Goal: Task Accomplishment & Management: Complete application form

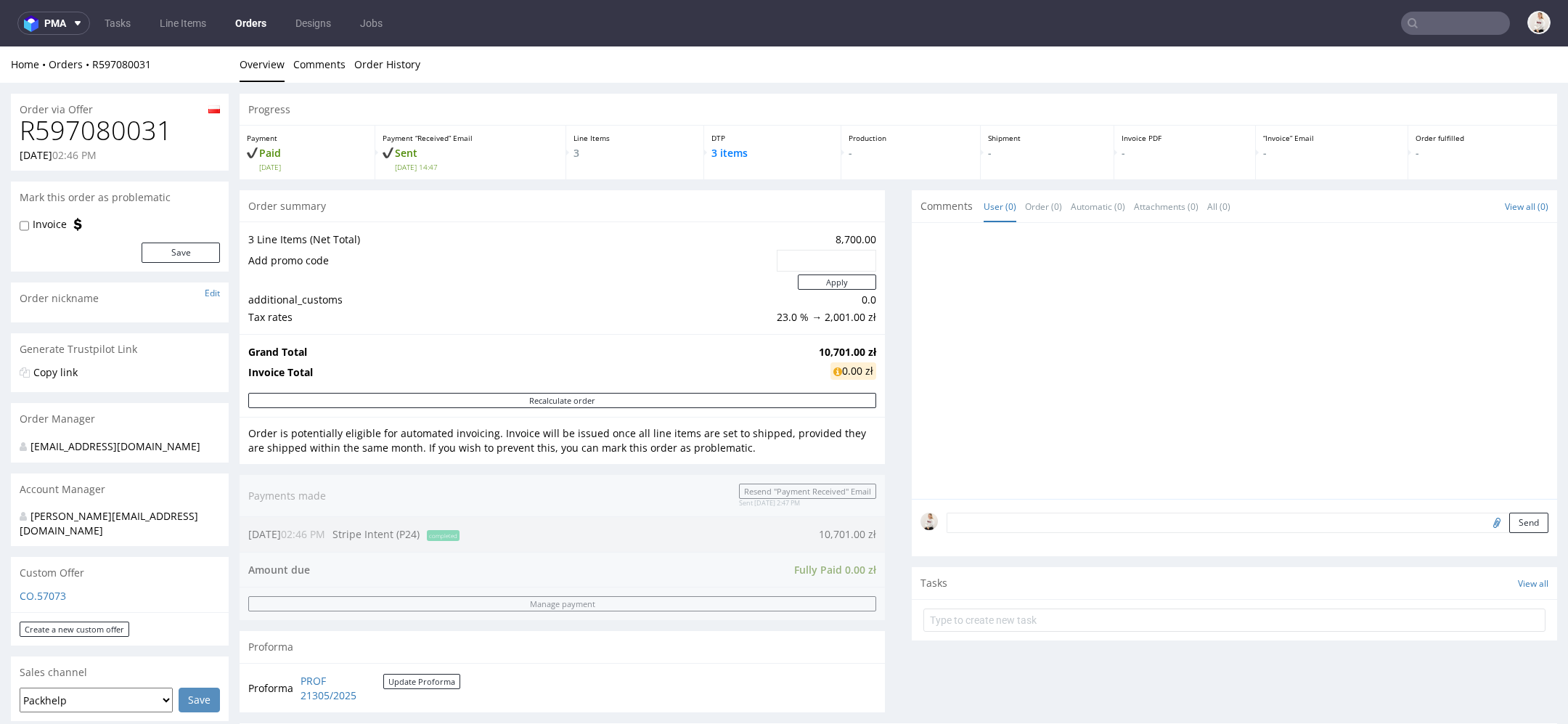
click at [93, 133] on h1 "R597080031" at bounding box center [119, 130] width 201 height 29
copy h1 "R597080031"
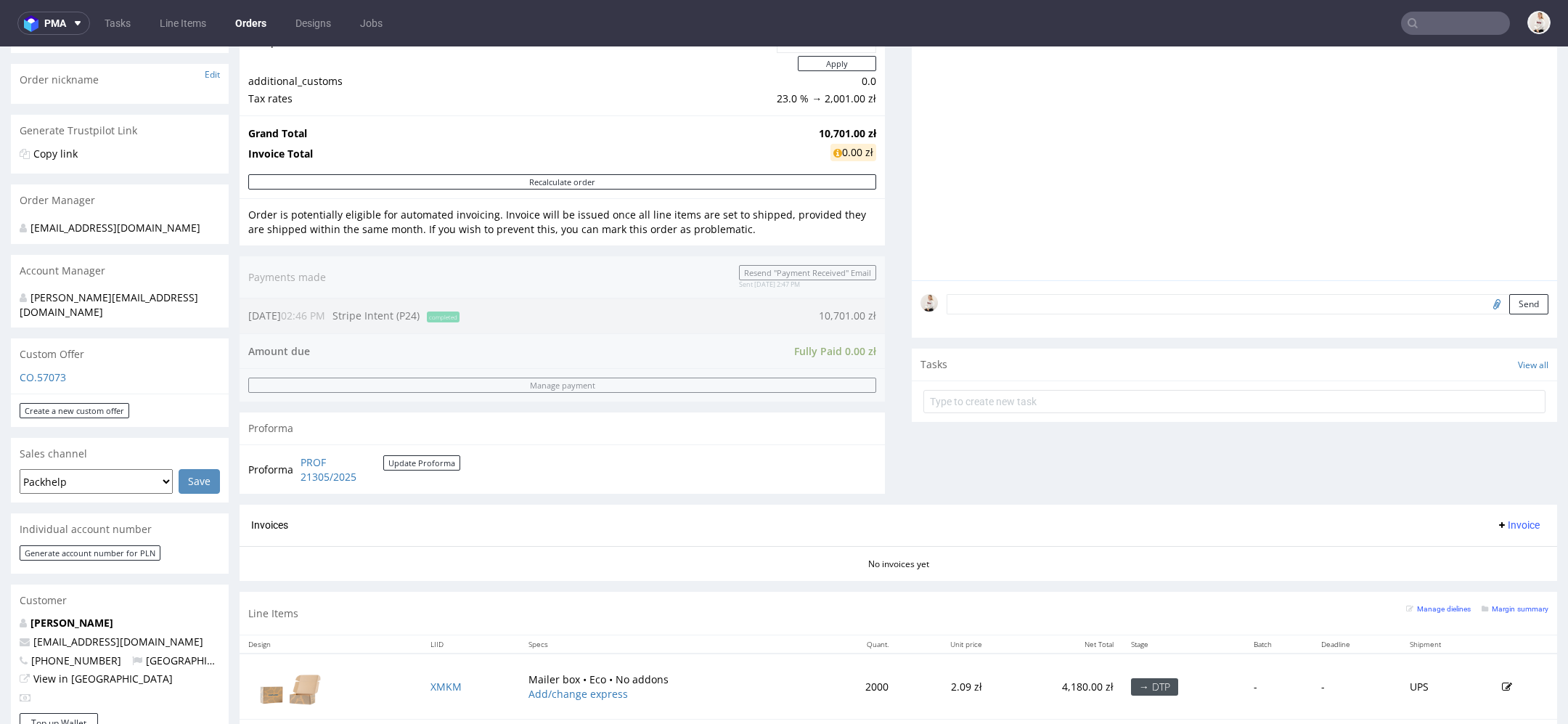
scroll to position [249, 0]
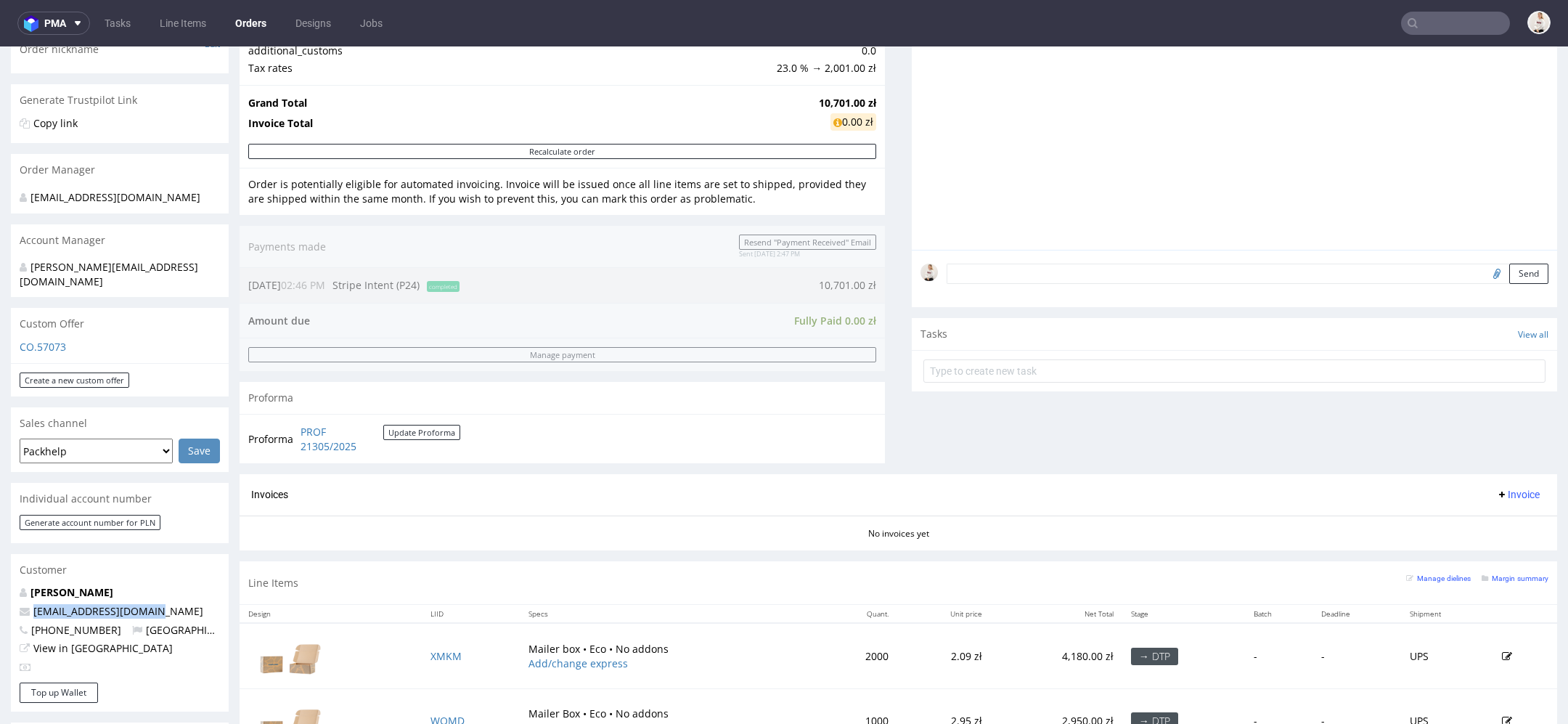
drag, startPoint x: 164, startPoint y: 596, endPoint x: 22, endPoint y: 596, distance: 142.0
click at [22, 604] on p "shop@yogattractive.com" at bounding box center [119, 611] width 201 height 14
copy span "shop@yogattractive.com"
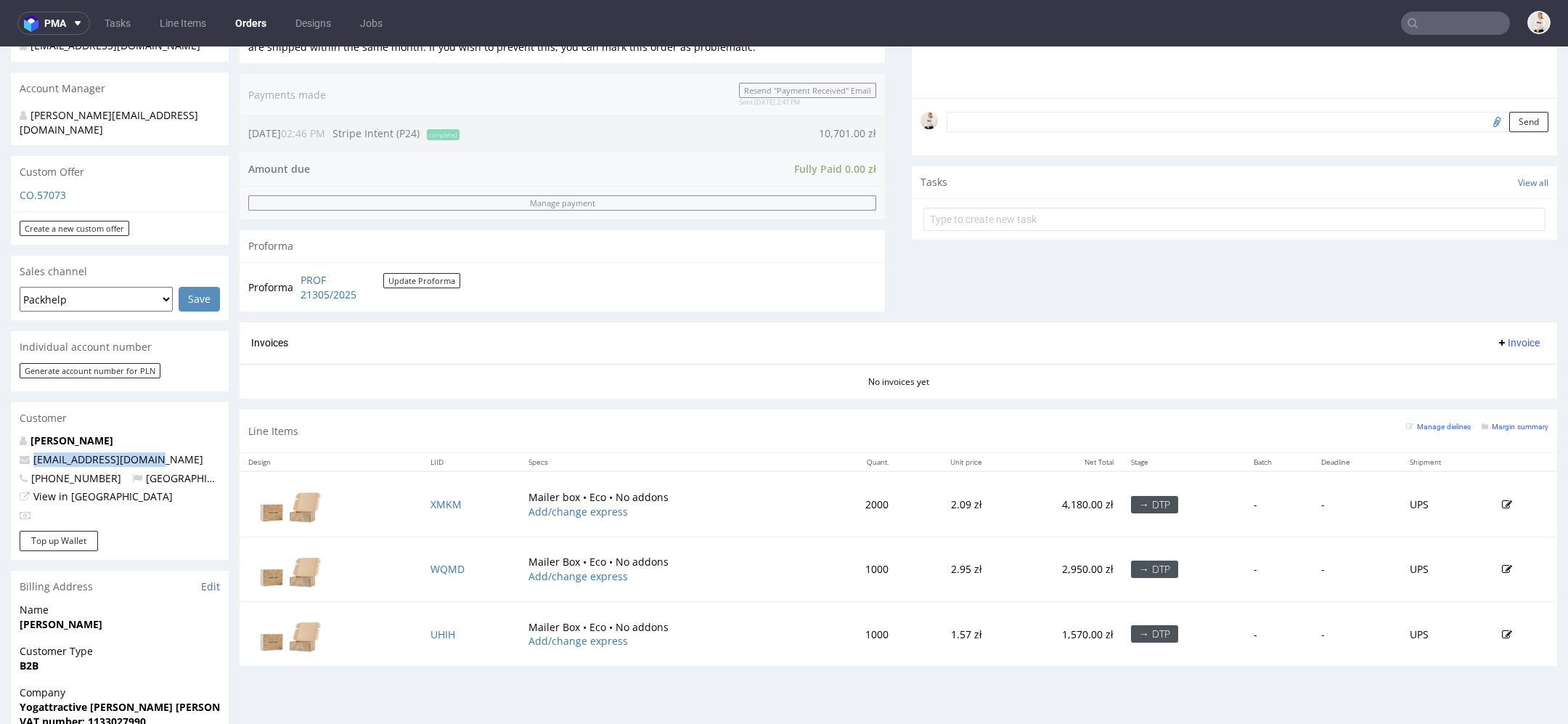
scroll to position [407, 0]
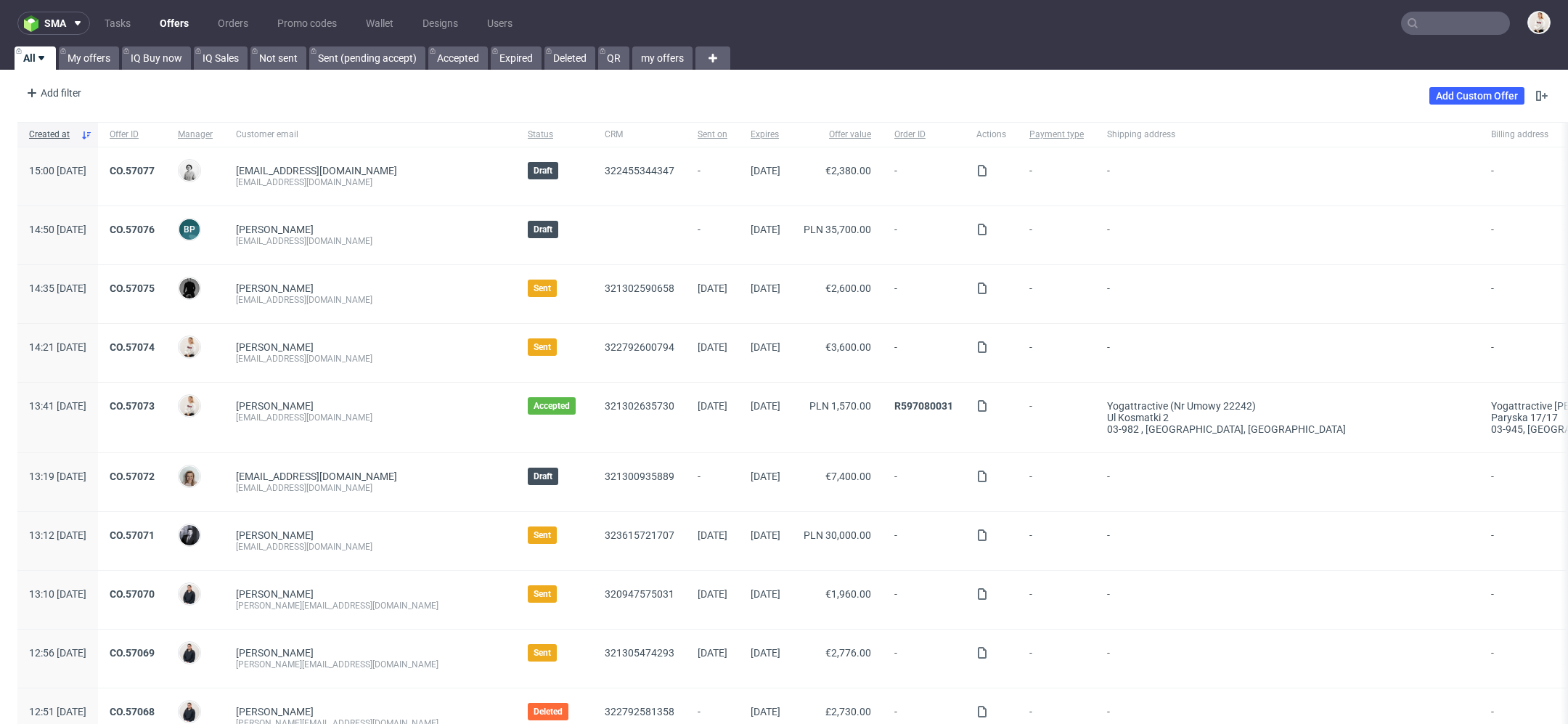
click at [1466, 33] on input "text" at bounding box center [1456, 23] width 109 height 23
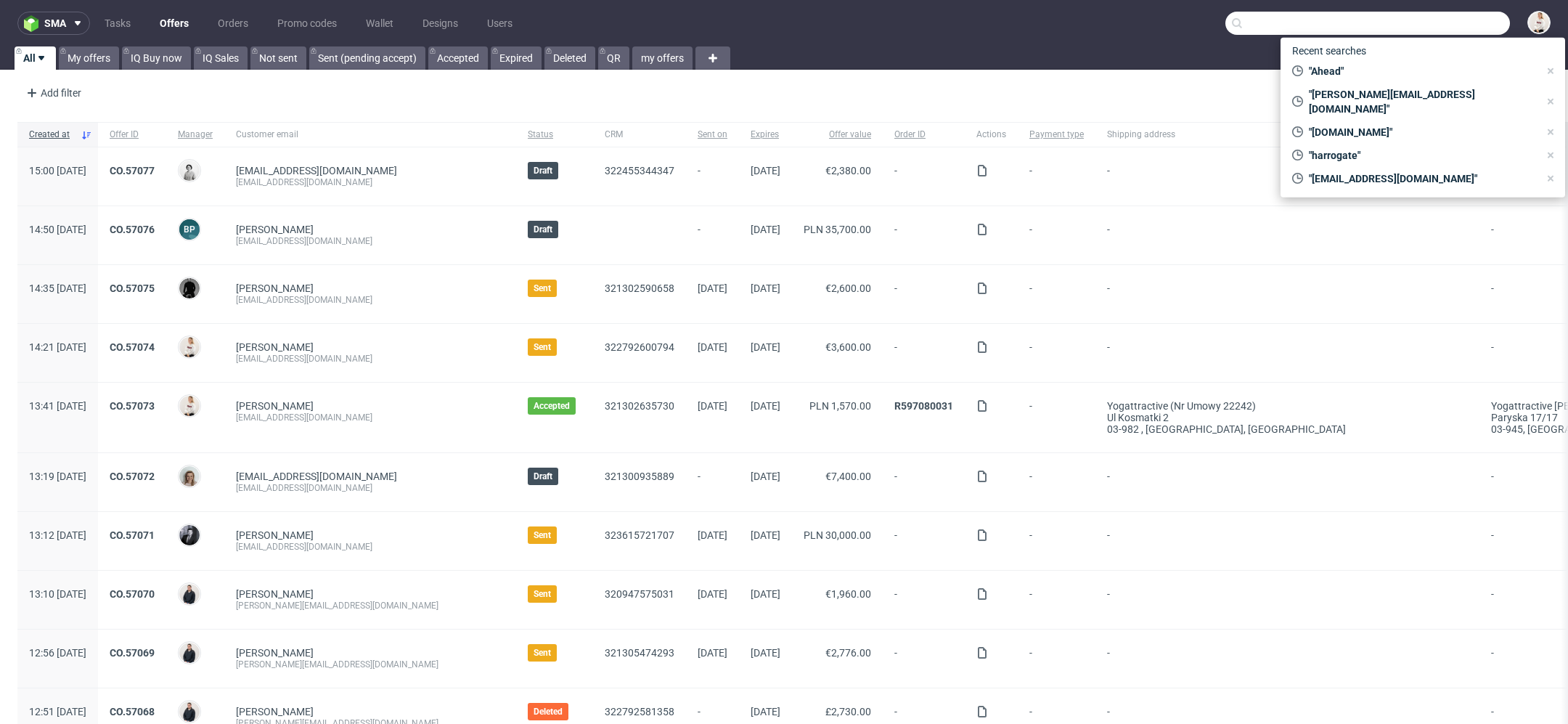
paste input "torkishh@gmail.com"
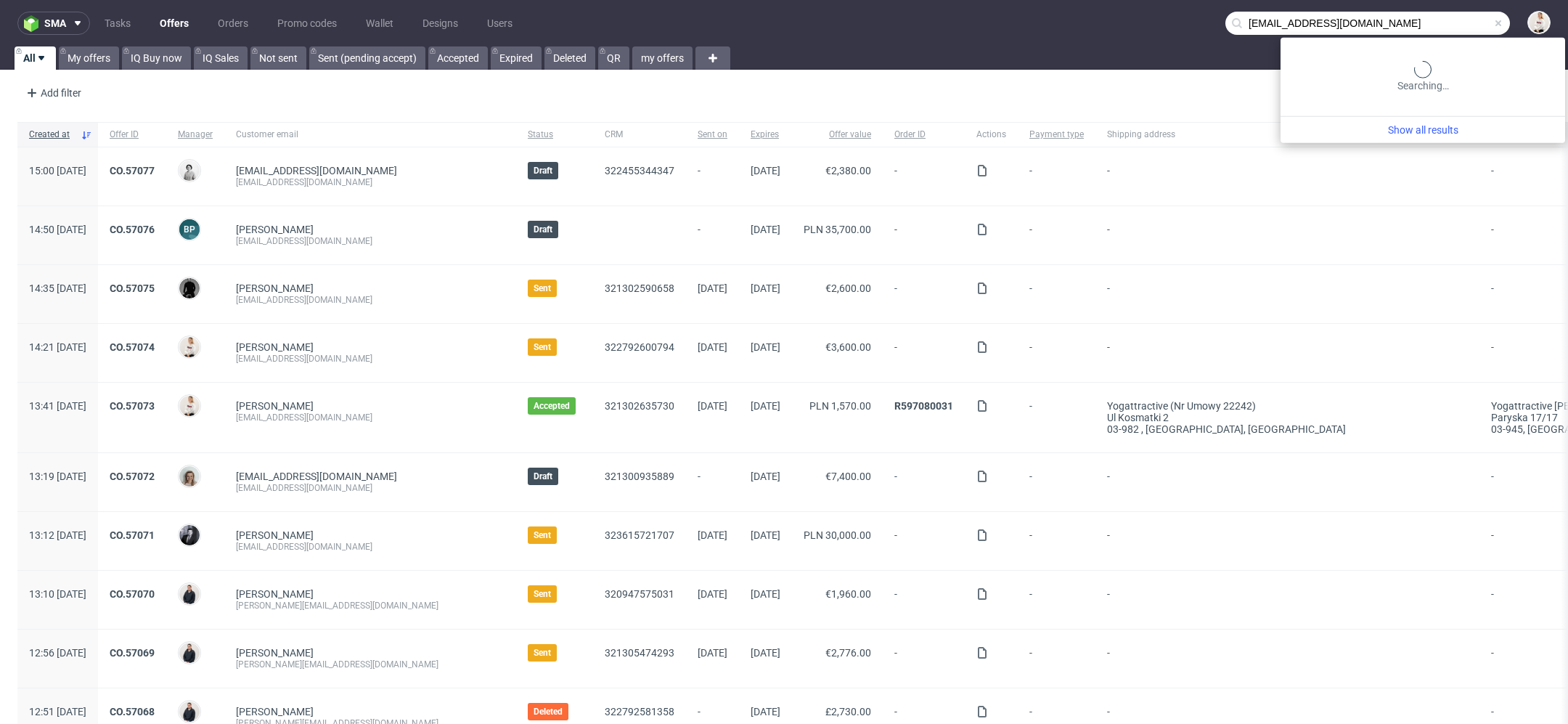
type input "torkishh@gmail.com"
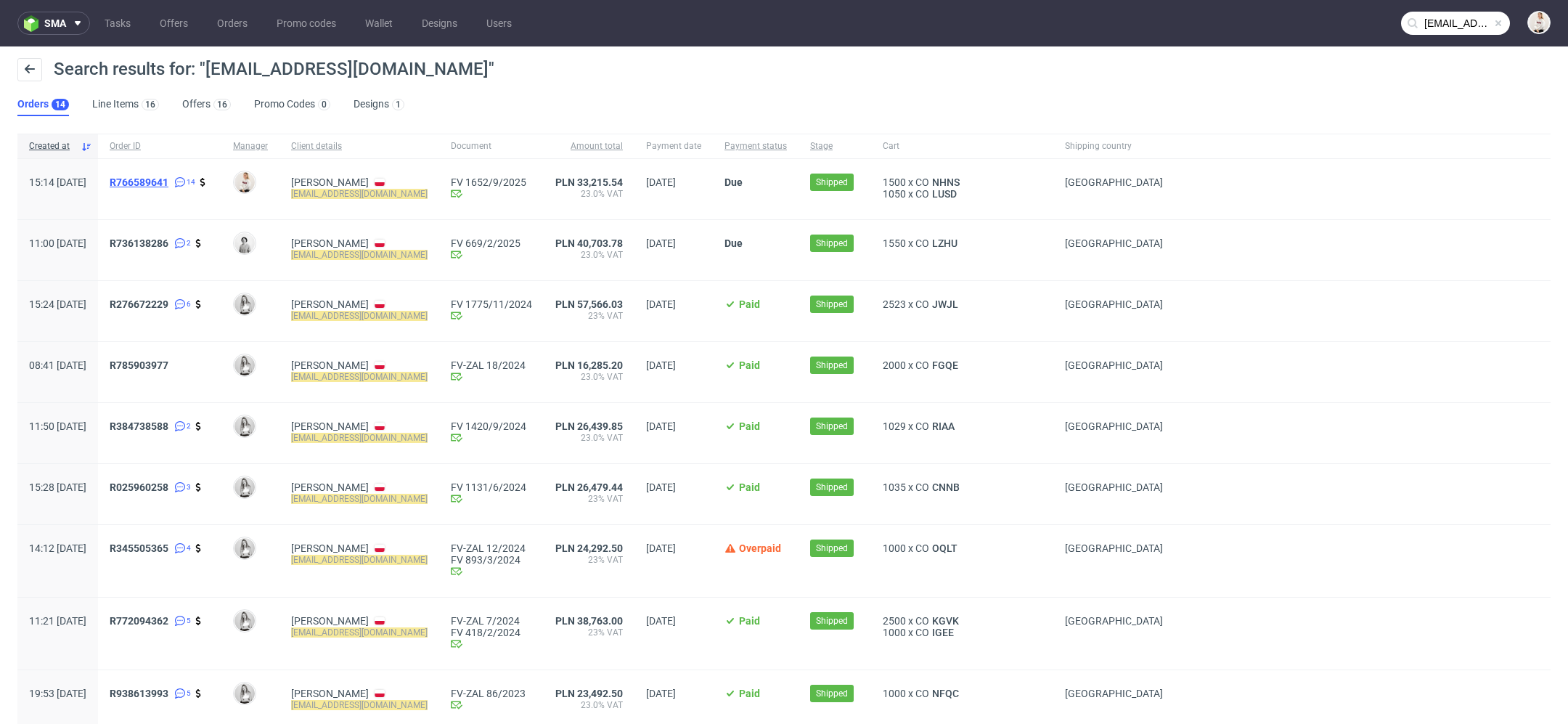
click at [156, 185] on span "R766589641" at bounding box center [139, 182] width 59 height 12
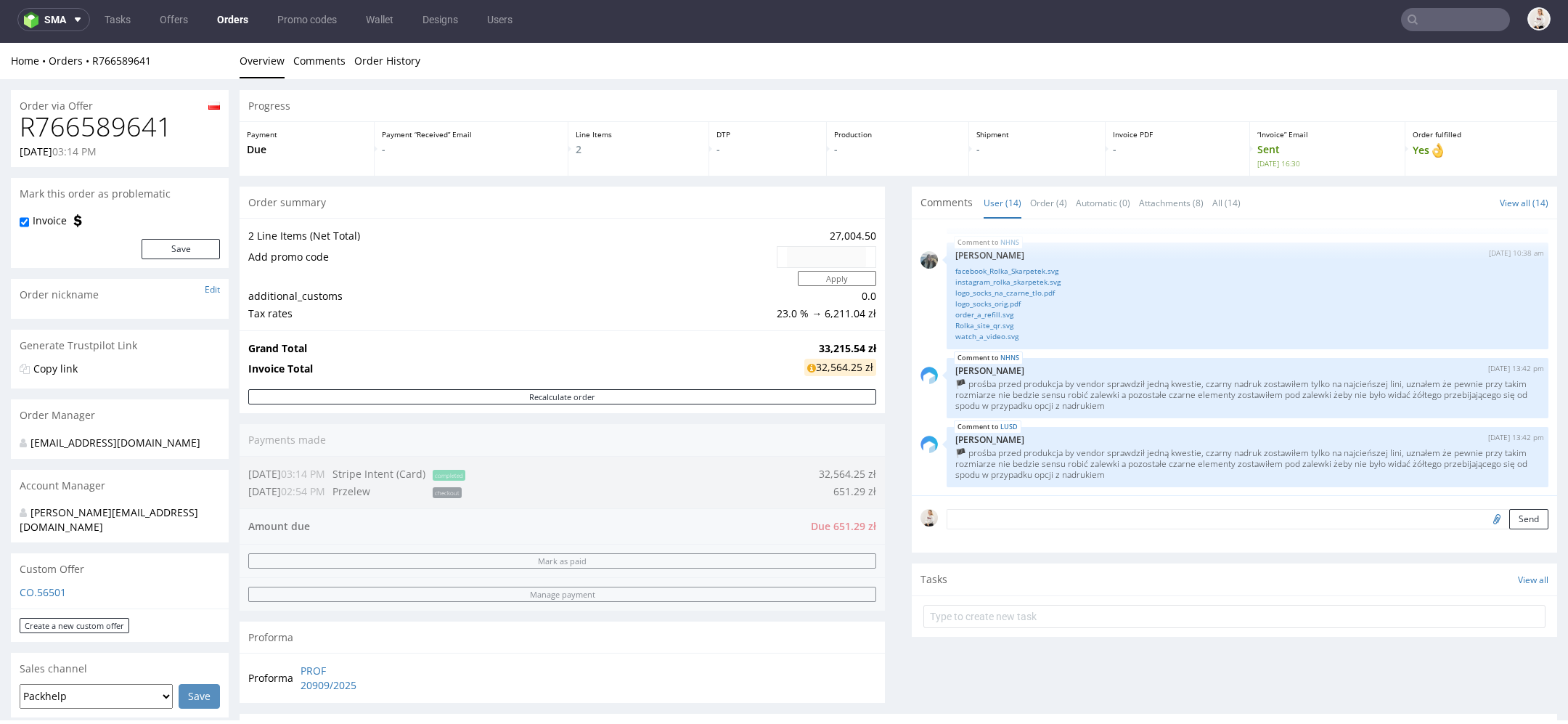
scroll to position [222, 0]
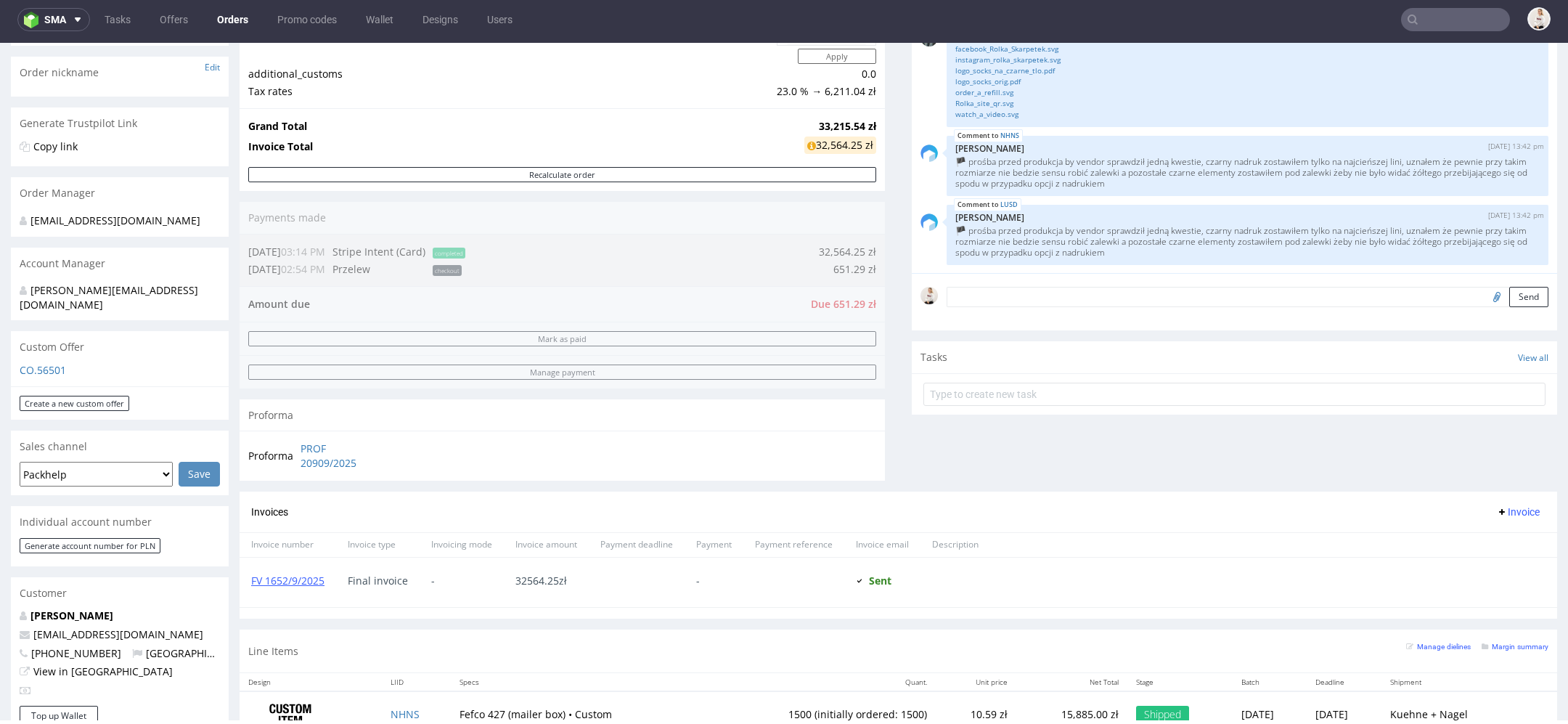
click at [88, 646] on span "+48737815893" at bounding box center [70, 653] width 102 height 13
drag, startPoint x: 105, startPoint y: 641, endPoint x: 18, endPoint y: 638, distance: 87.1
click at [18, 638] on div "Andrzej Demkiv torkishh@gmail.com +48737815893 Poland View in Hubspot" at bounding box center [120, 657] width 218 height 97
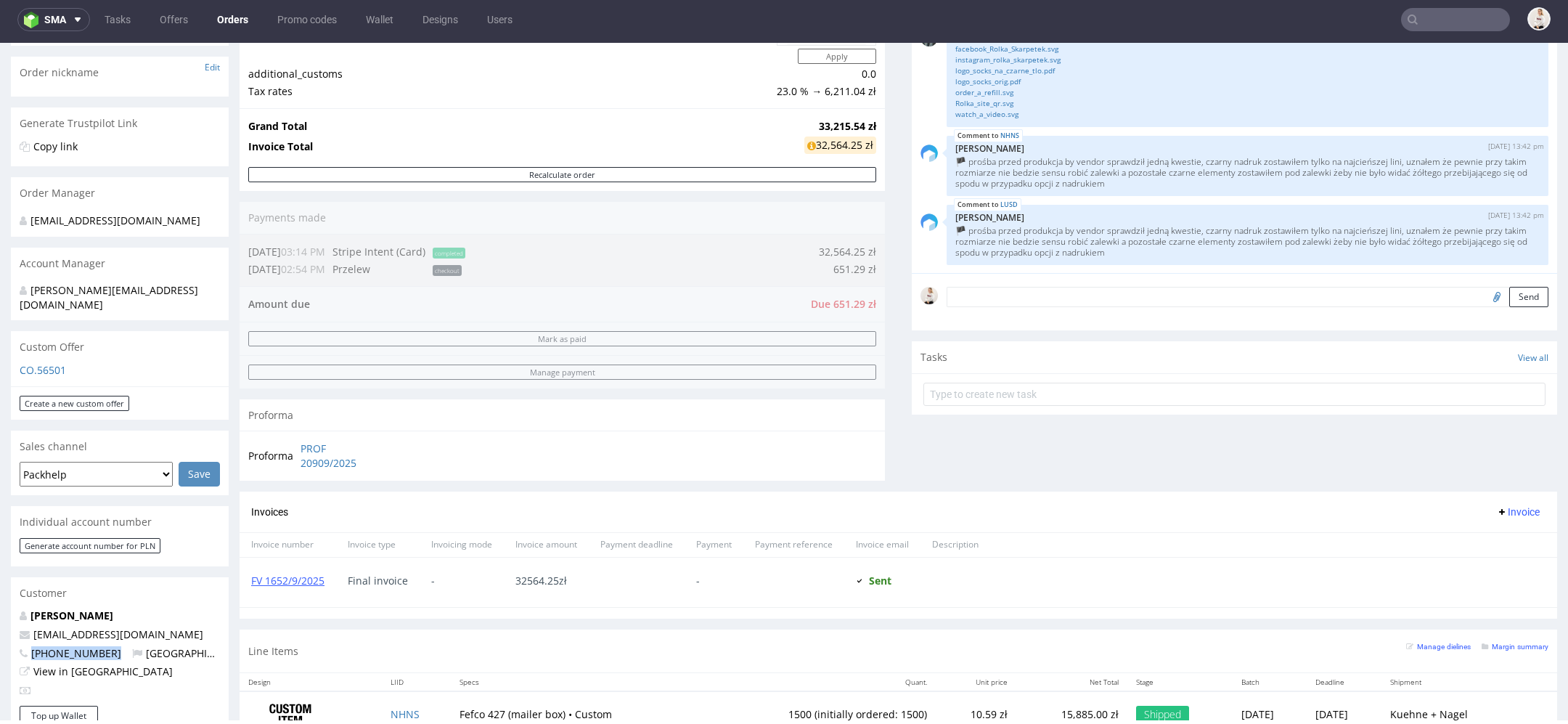
copy span "+48737815893"
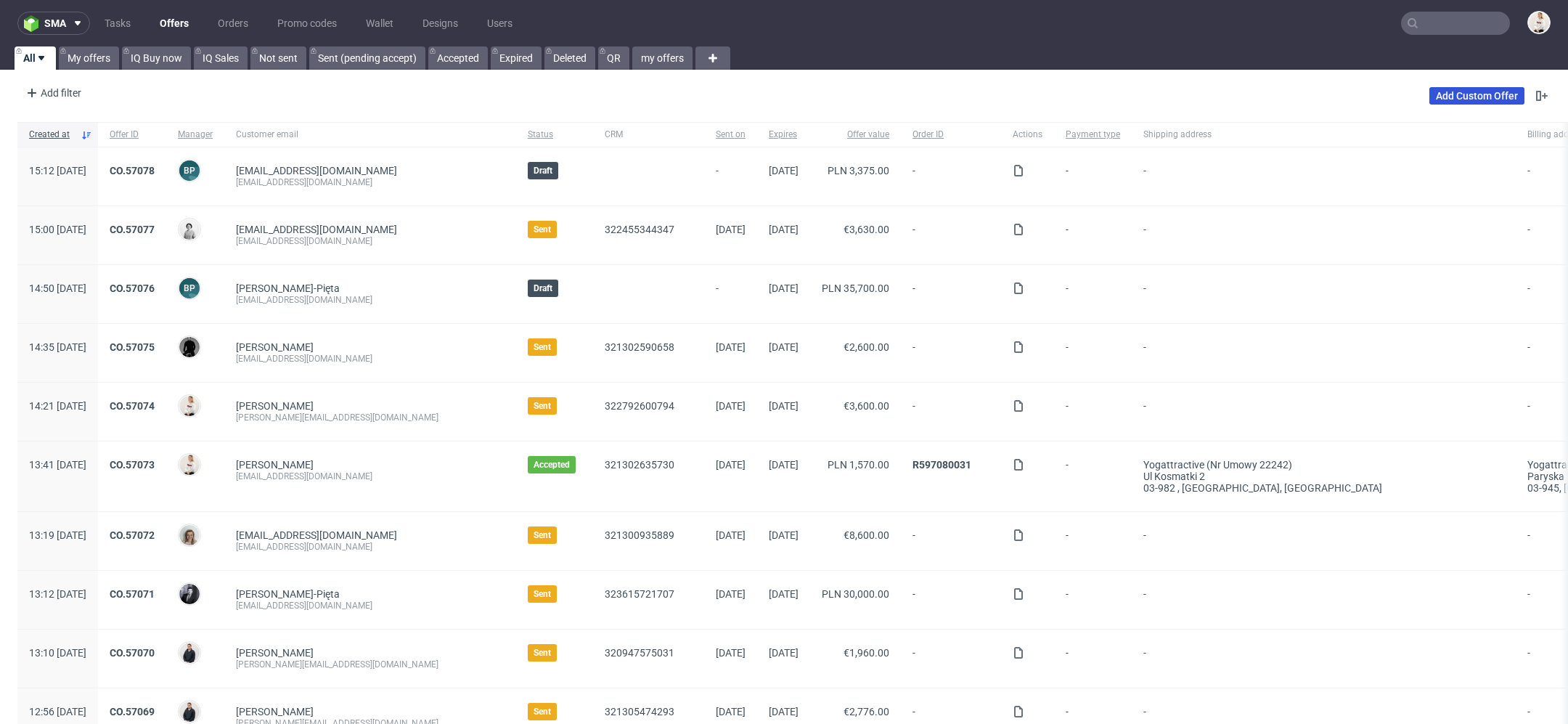
click at [1472, 99] on link "Add Custom Offer" at bounding box center [1477, 96] width 95 height 18
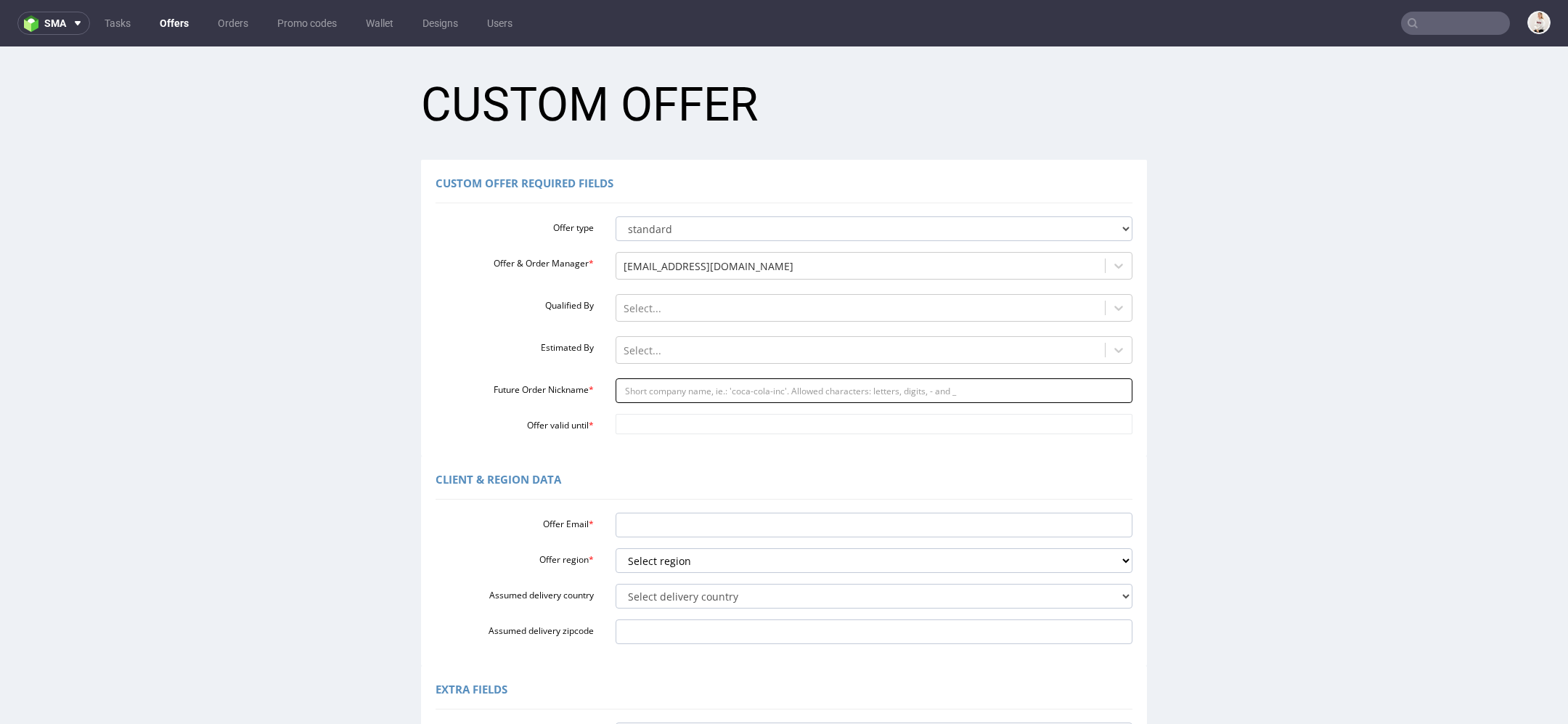
click at [688, 395] on input "Future Order Nickname *" at bounding box center [874, 390] width 518 height 24
paste input "FNL-004909"
type input "FNL-004909"
click at [667, 419] on input "Offer valid until *" at bounding box center [874, 424] width 518 height 20
click at [754, 338] on td "18" at bounding box center [753, 337] width 22 height 22
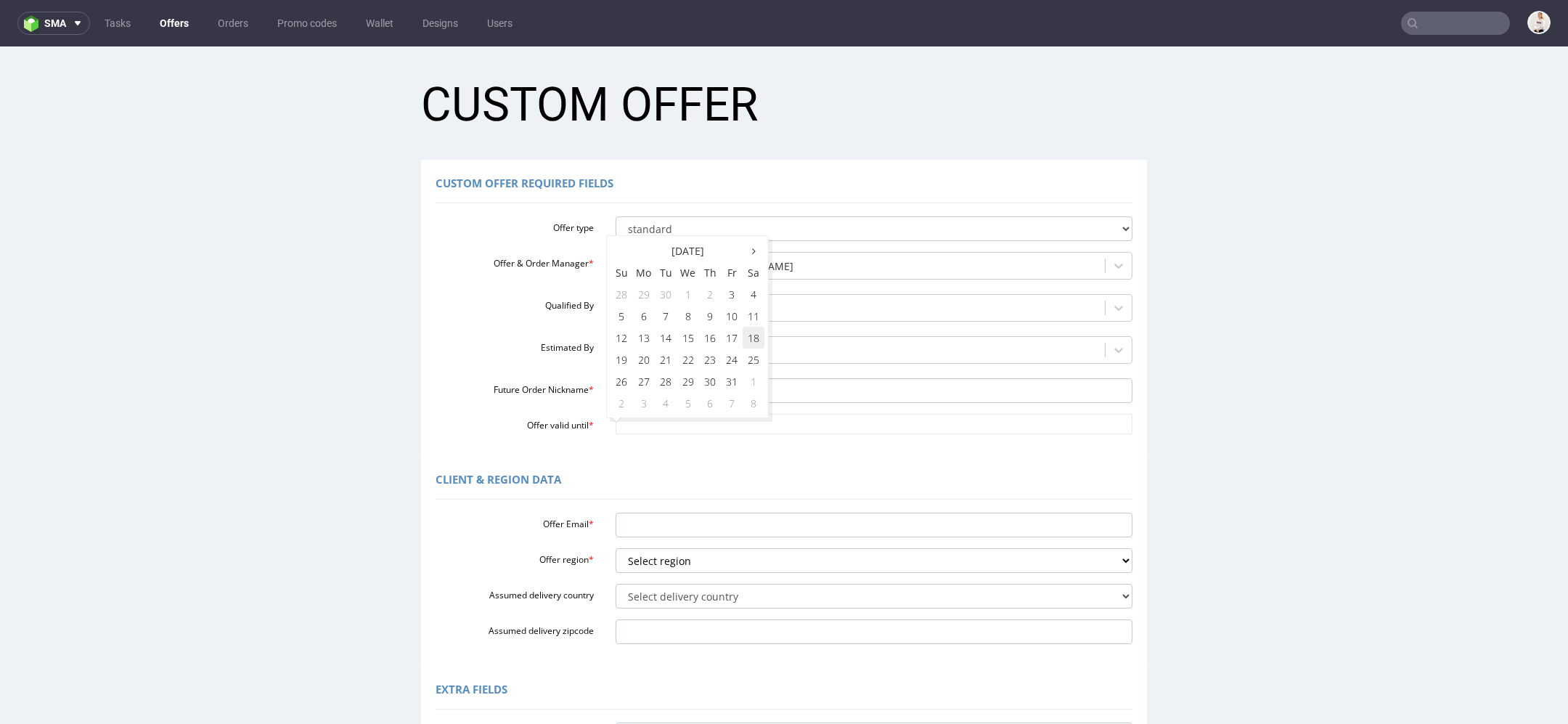
type input "[DATE]"
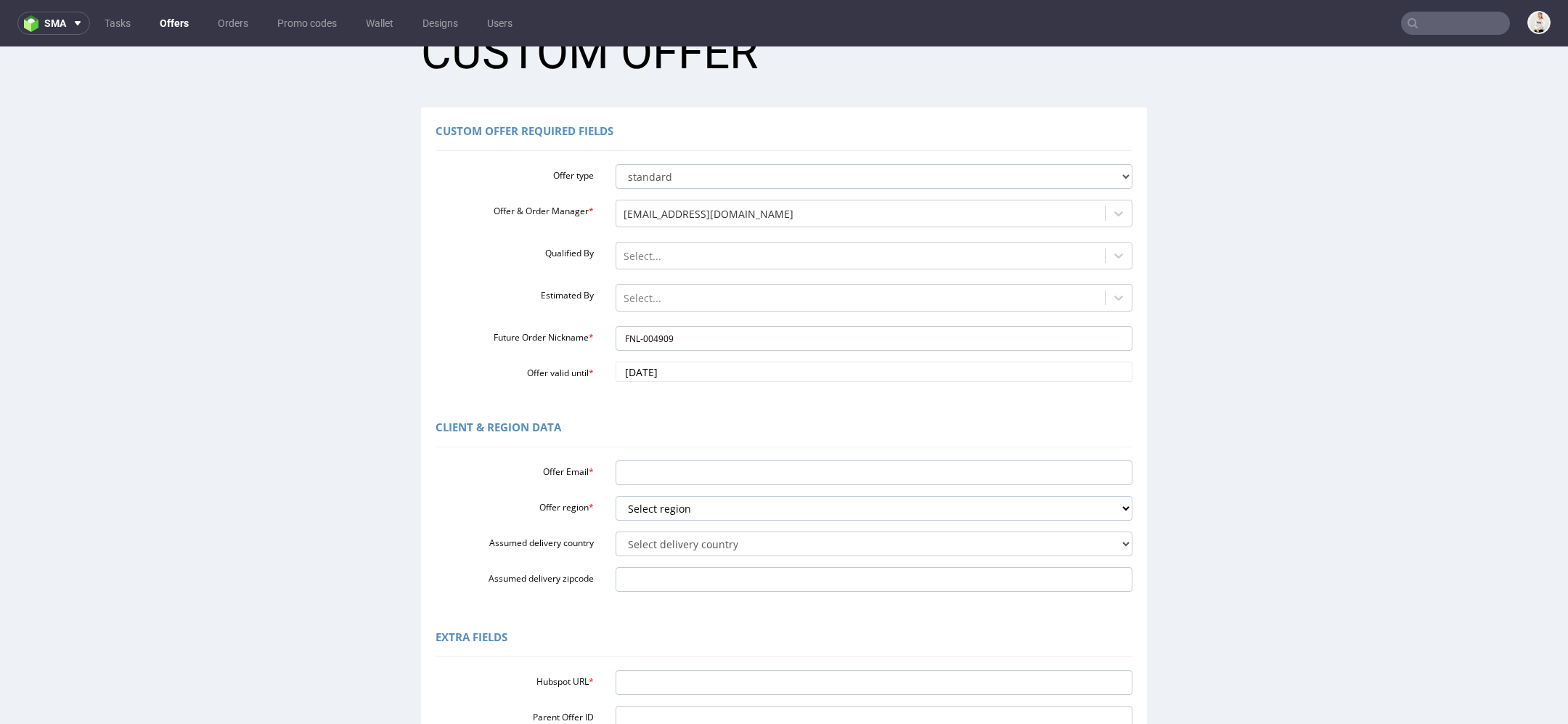
scroll to position [85, 0]
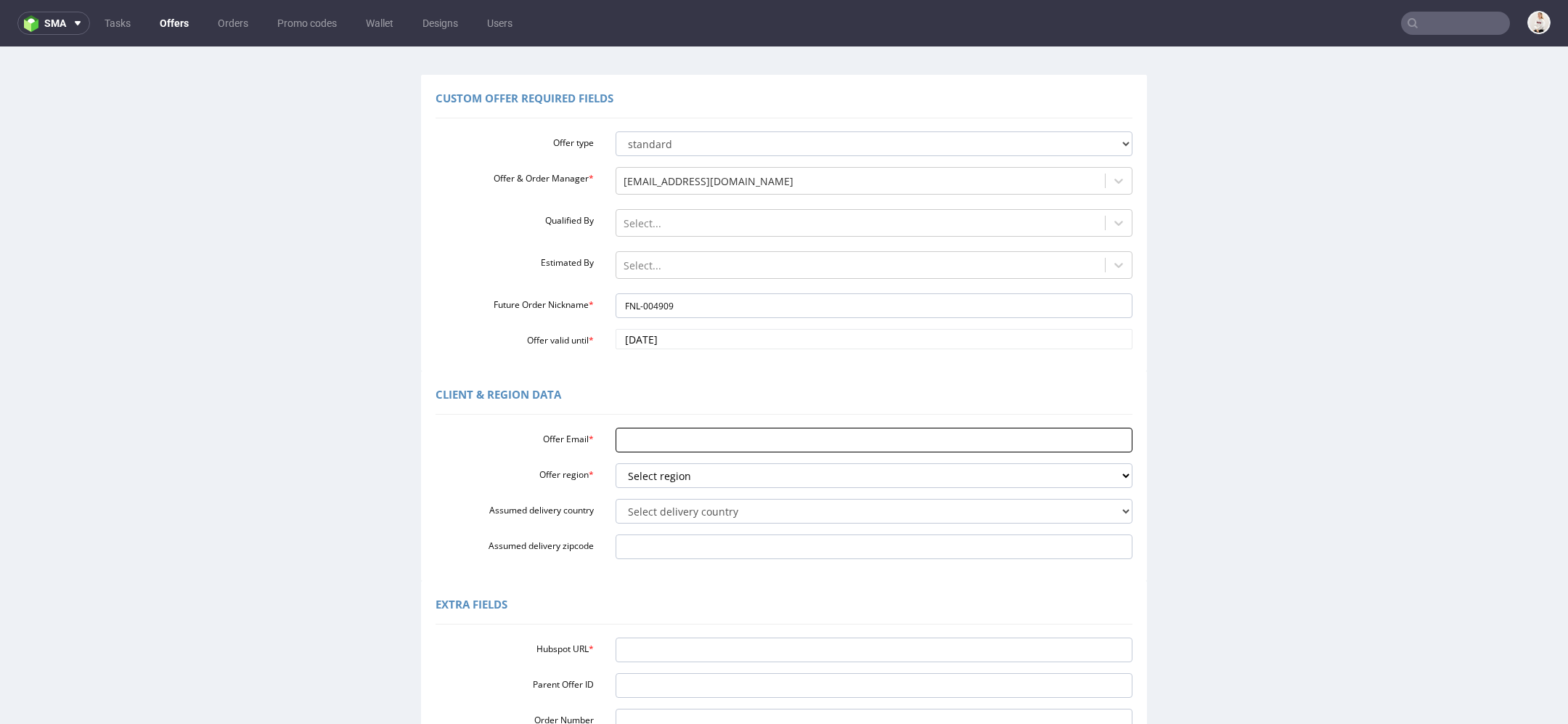
click at [682, 440] on input "Offer Email *" at bounding box center [874, 440] width 518 height 24
paste input "FNL-004909"
type input "FNL-004909"
click at [676, 478] on select "Select region eu gb de pl cz fr it es" at bounding box center [874, 475] width 518 height 24
select select "eu"
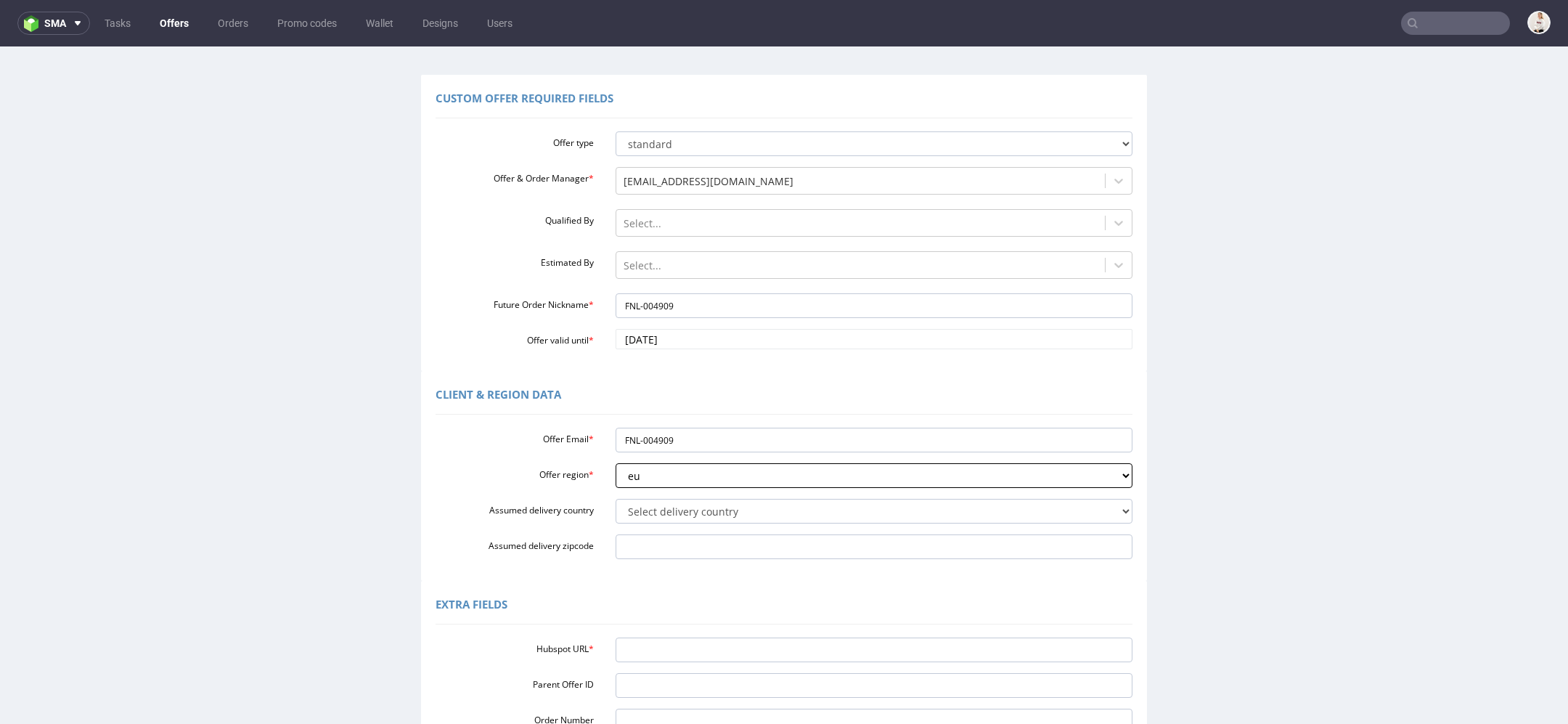
click at [616, 463] on select "Select region eu gb de pl cz fr it es" at bounding box center [874, 475] width 518 height 24
click at [667, 512] on select "Select delivery country Andorra Afghanistan Anguilla Albania Armenia Antarctica…" at bounding box center [874, 511] width 518 height 24
select select "110"
click at [616, 499] on select "Select delivery country Andorra Afghanistan Anguilla Albania Armenia Antarctica…" at bounding box center [874, 511] width 518 height 24
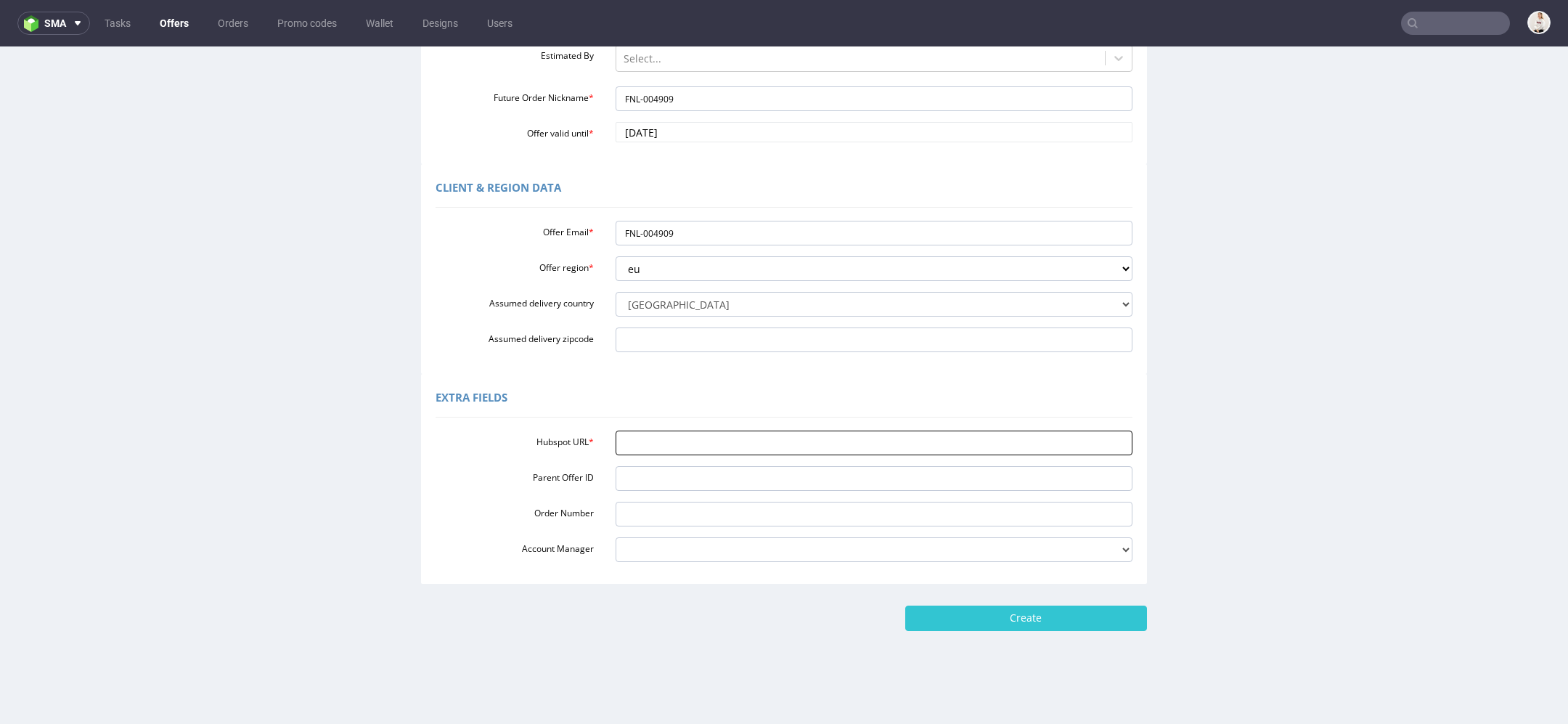
click at [699, 430] on input "Hubspot URL *" at bounding box center [874, 442] width 518 height 24
paste input "https://app-eu1.hubspot.com/contacts/25600958/record/0-3/320947733744/"
type input "https://app-eu1.hubspot.com/contacts/25600958/record/0-3/320947733744/"
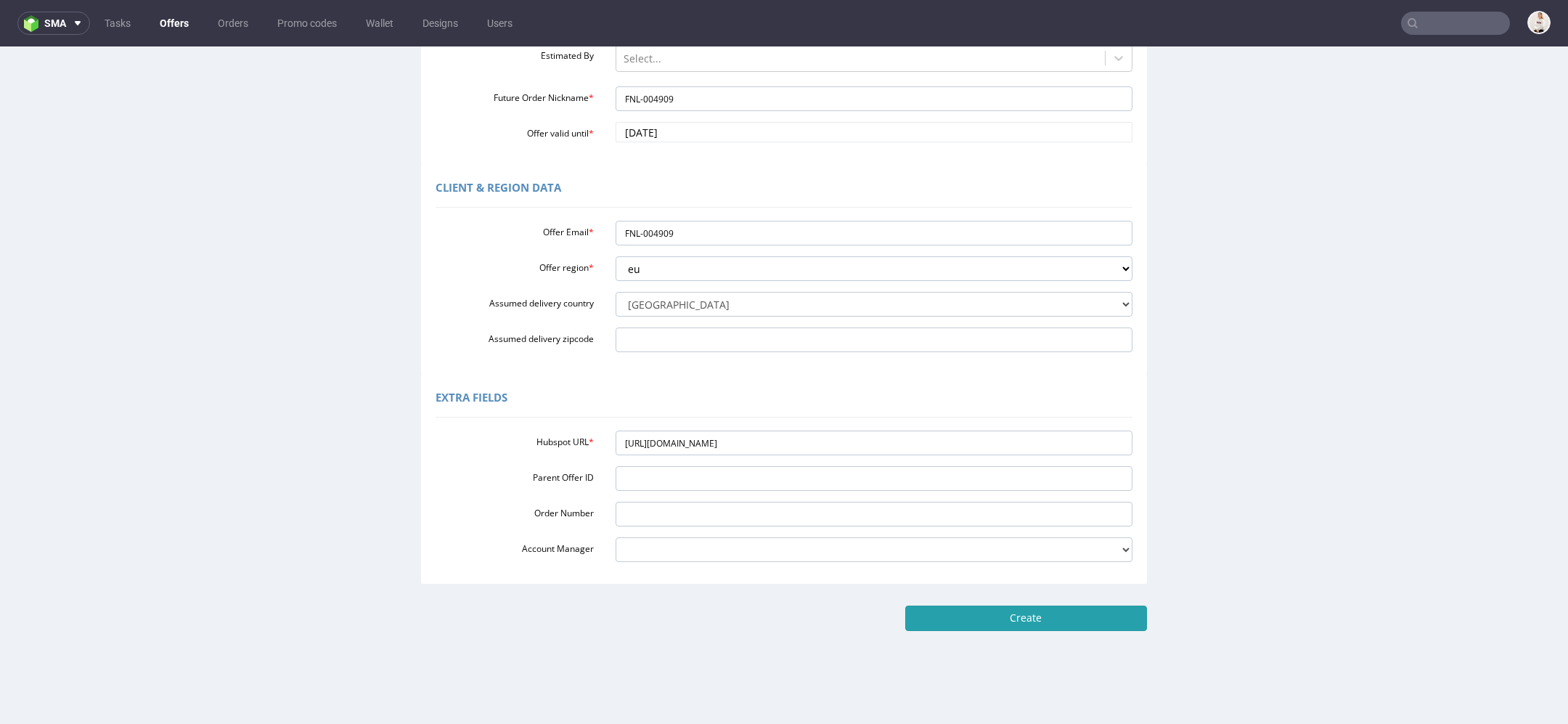
click at [1001, 622] on input "Create" at bounding box center [1026, 617] width 242 height 24
type input "Please wait..."
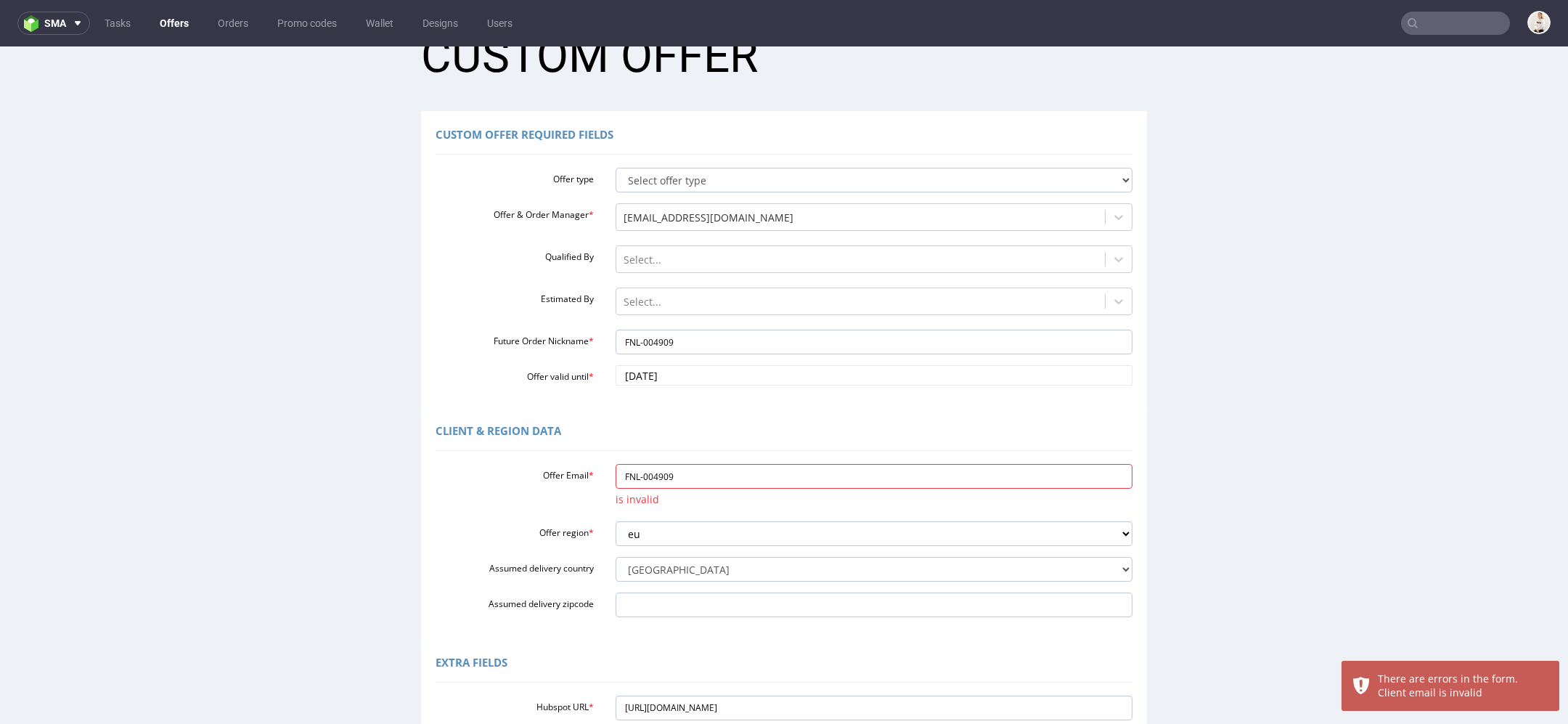
scroll to position [52, 0]
click at [720, 487] on div "FNL-004909 is invalid" at bounding box center [874, 483] width 539 height 46
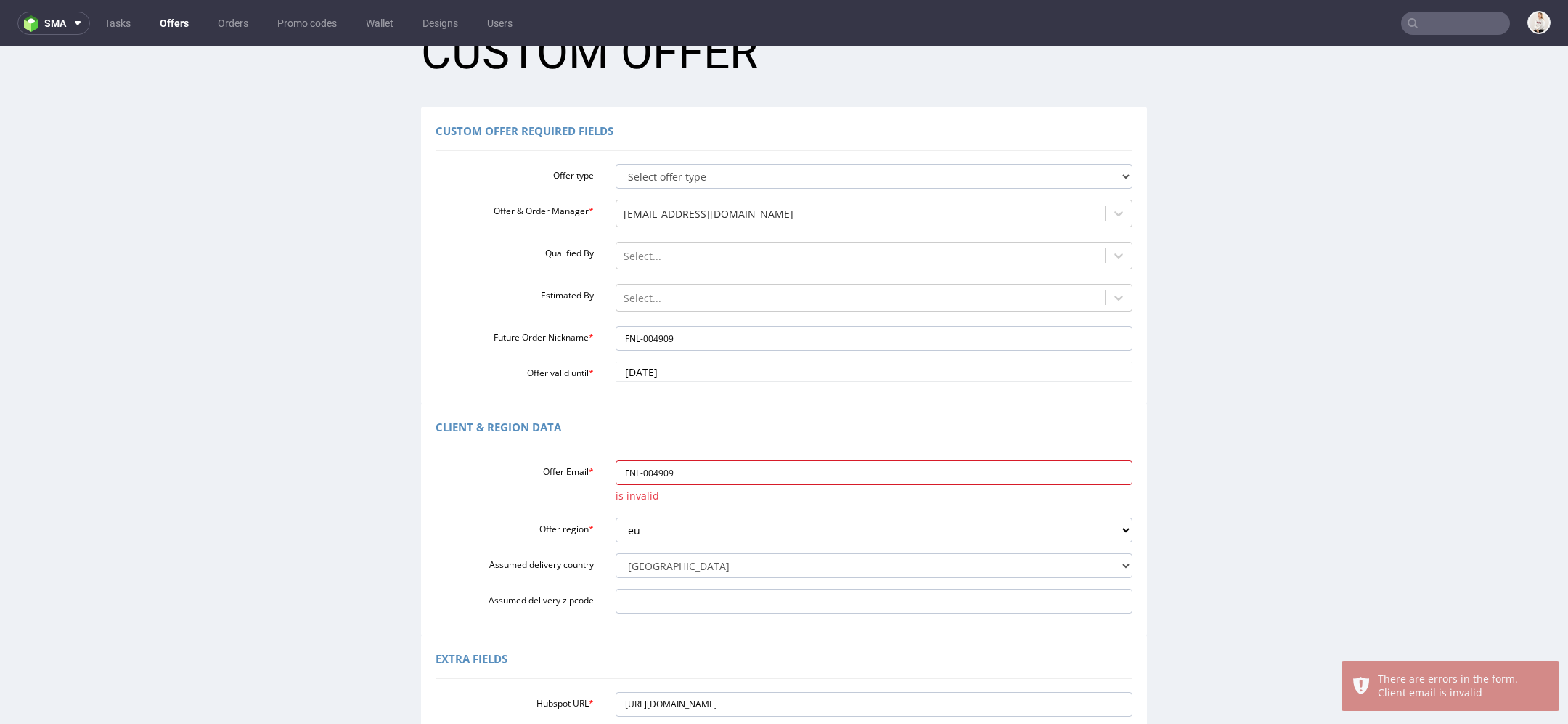
drag, startPoint x: 732, startPoint y: 472, endPoint x: 288, endPoint y: 472, distance: 444.0
click at [288, 472] on div "Client & Region data Offer Email * FNL-004909 is invalid Offer region * eu gb d…" at bounding box center [784, 519] width 1561 height 232
paste input "procurement@farfetch.com"
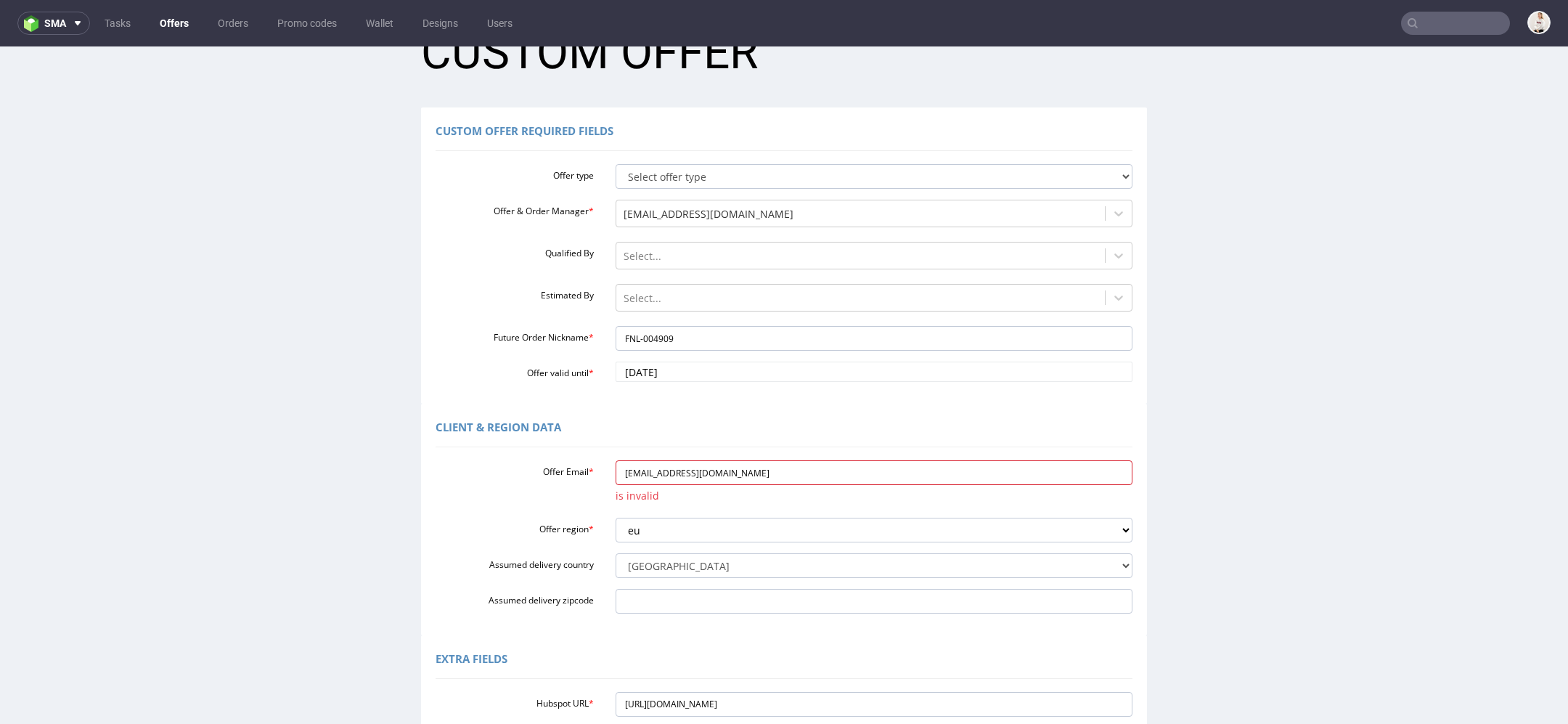
type input "procurement@farfetch.com"
click at [1400, 413] on div "Client & Region data Offer Email * procurement@farfetch.com is invalid Offer re…" at bounding box center [784, 519] width 1561 height 232
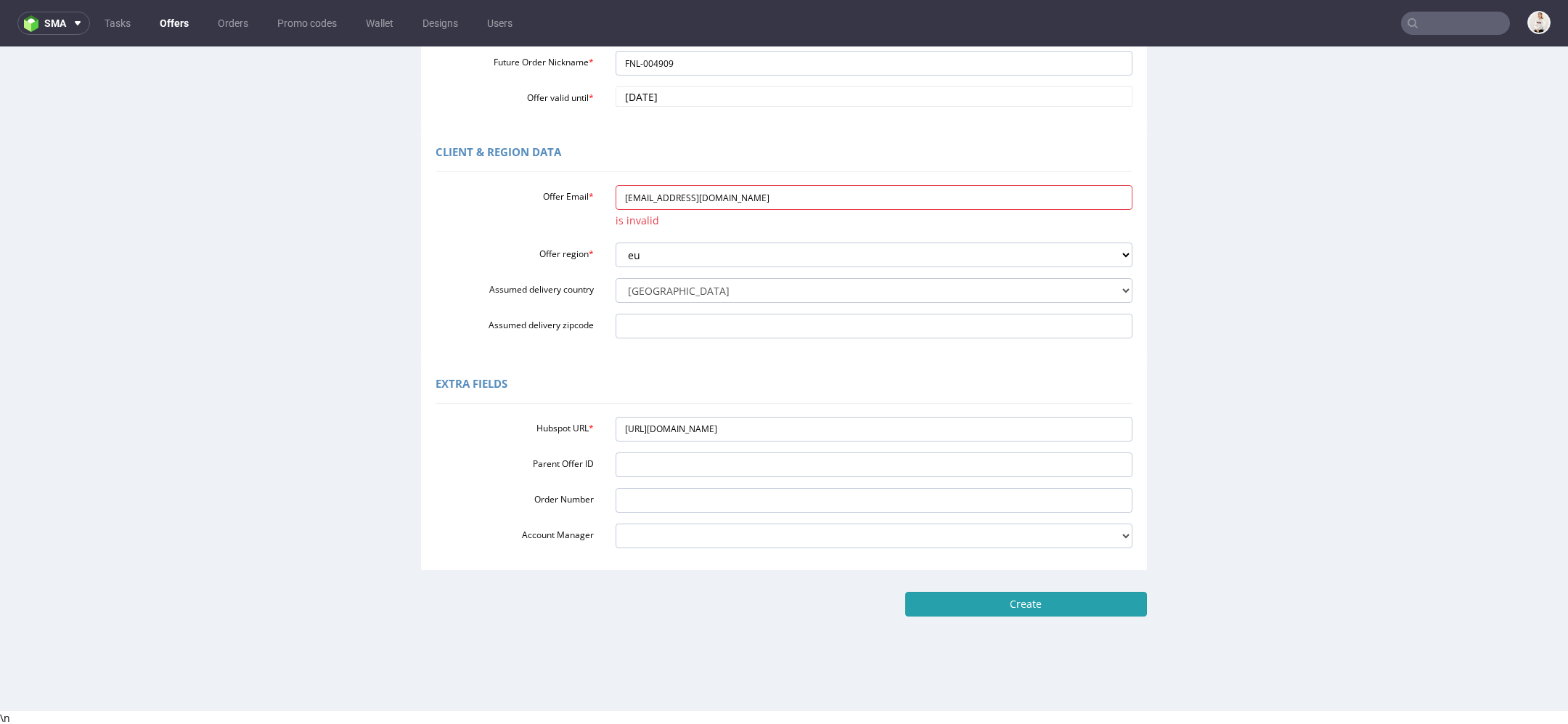
click at [1104, 599] on input "Create" at bounding box center [1026, 603] width 242 height 24
type input "Please wait..."
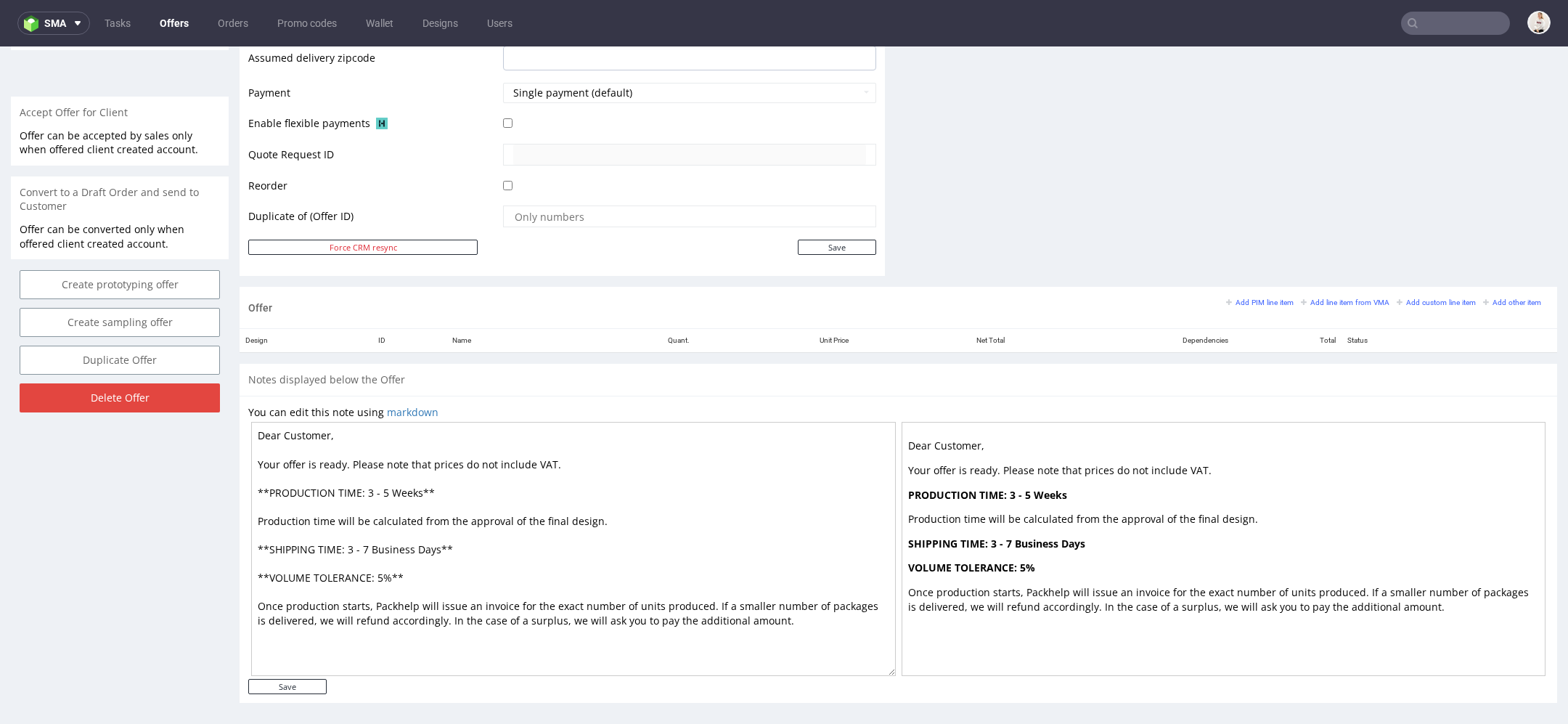
scroll to position [612, 0]
click at [172, 409] on input "Delete Offer" at bounding box center [119, 400] width 201 height 29
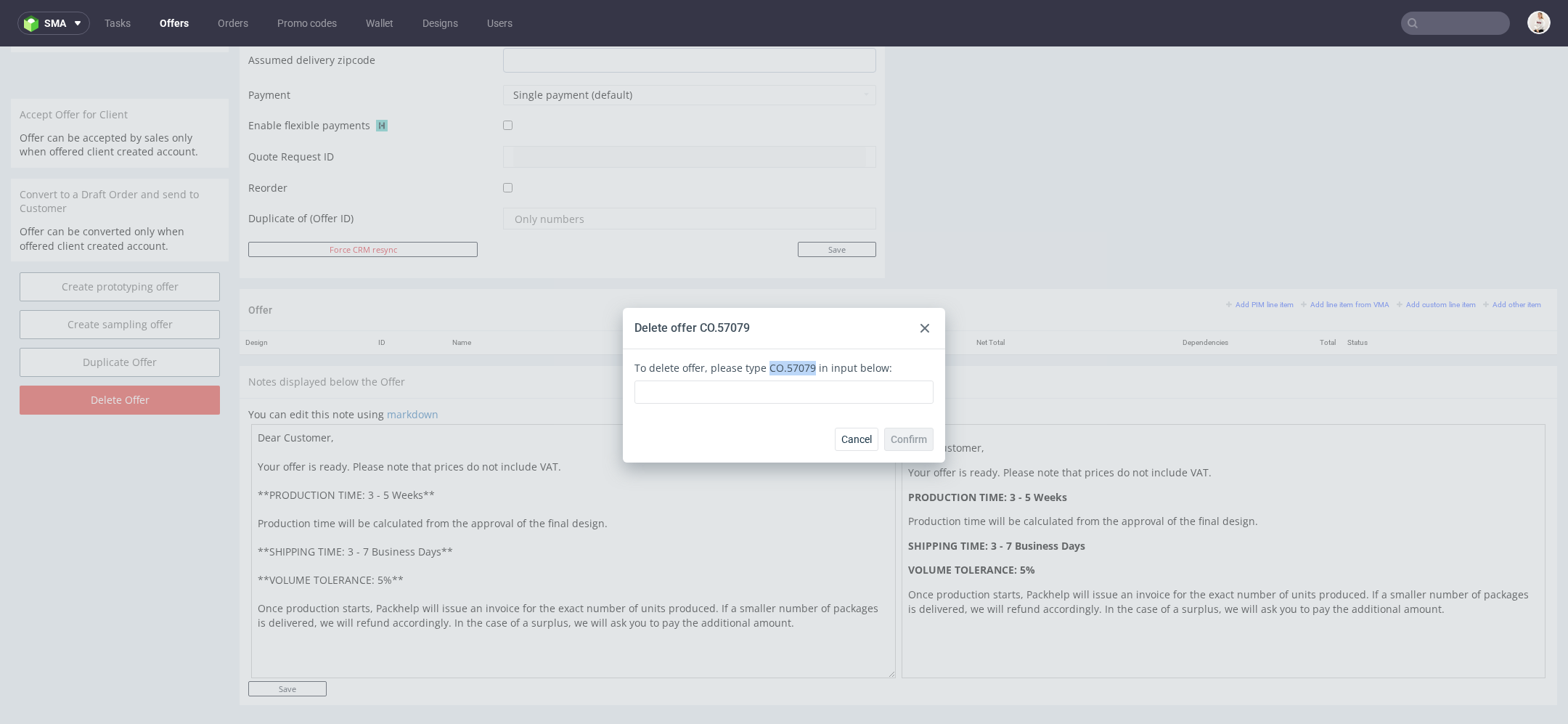
drag, startPoint x: 801, startPoint y: 371, endPoint x: 756, endPoint y: 375, distance: 45.2
click at [756, 375] on div "To delete offer, please type CO.57079 in input below:" at bounding box center [784, 383] width 300 height 44
copy div "CO.57079"
click at [742, 398] on input "text" at bounding box center [784, 392] width 300 height 23
paste input "CO.57079"
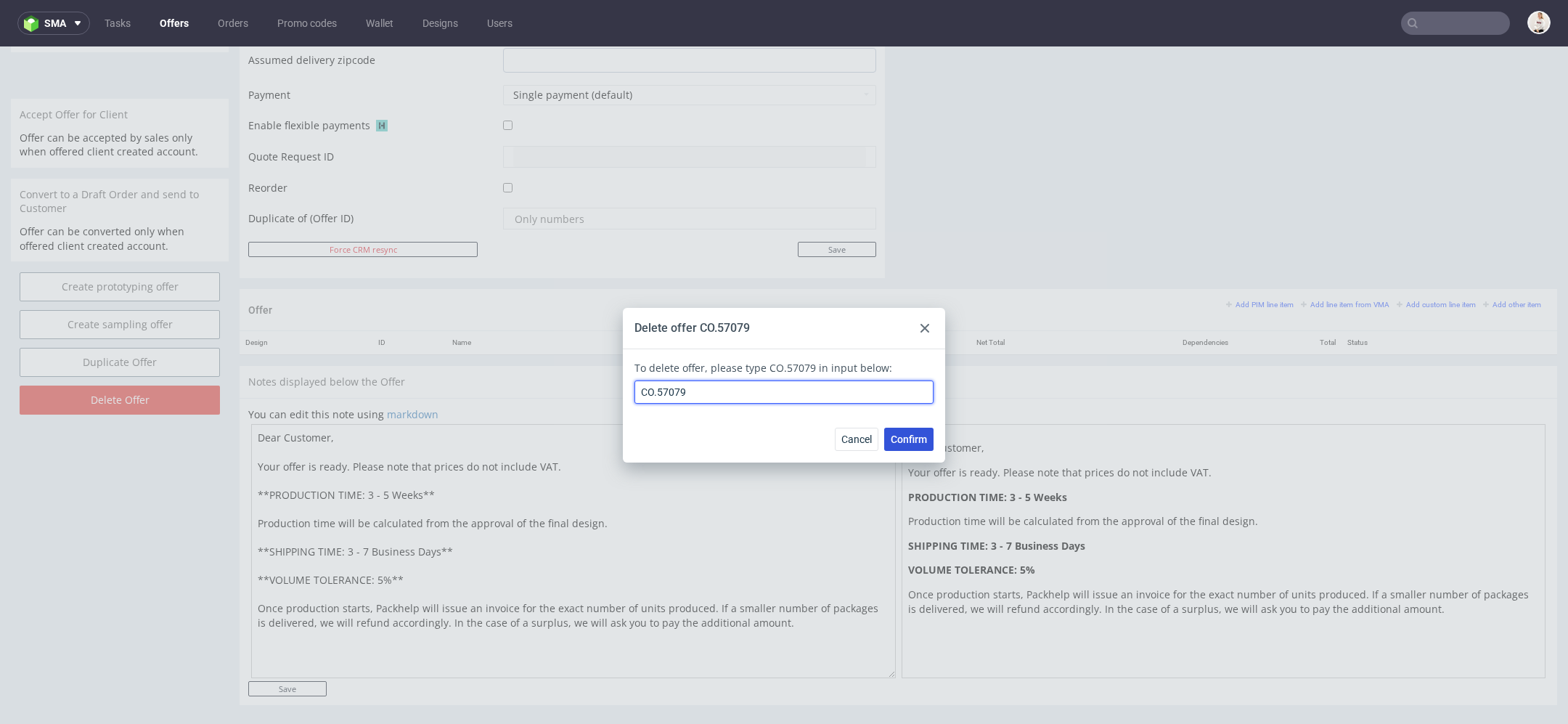
type input "CO.57079"
click at [910, 442] on span "Confirm" at bounding box center [909, 440] width 36 height 10
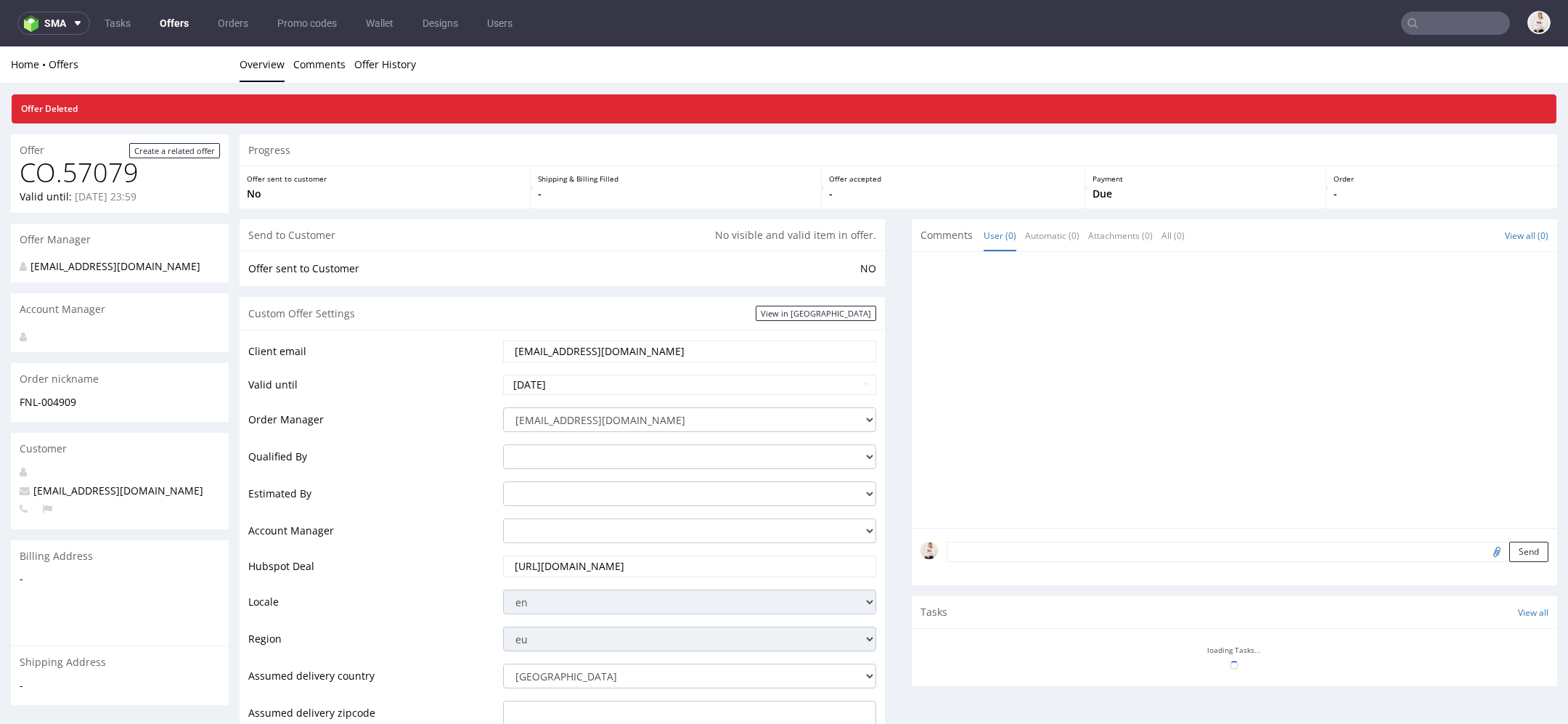
scroll to position [0, 0]
click at [175, 29] on link "Offers" at bounding box center [174, 23] width 46 height 23
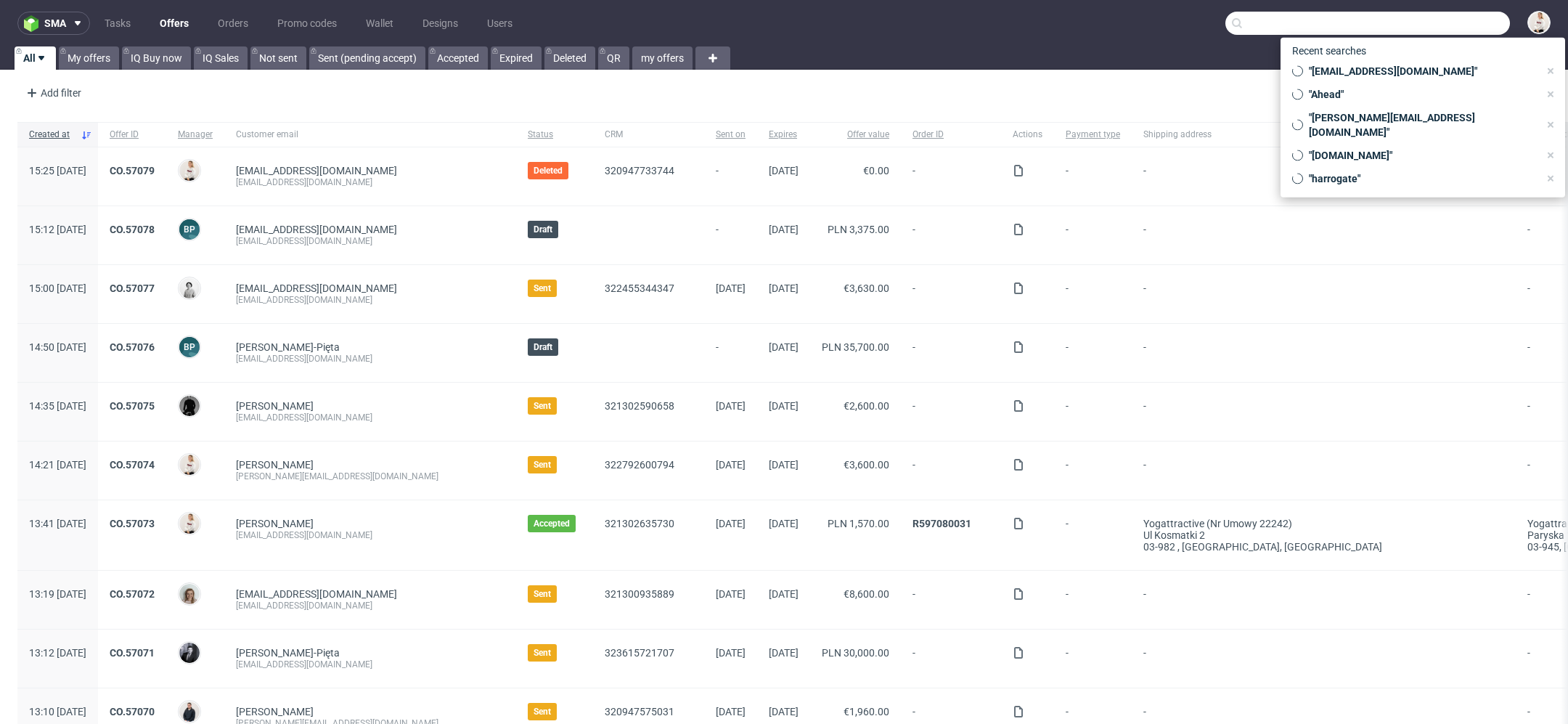
click at [1421, 13] on input "text" at bounding box center [1367, 23] width 284 height 23
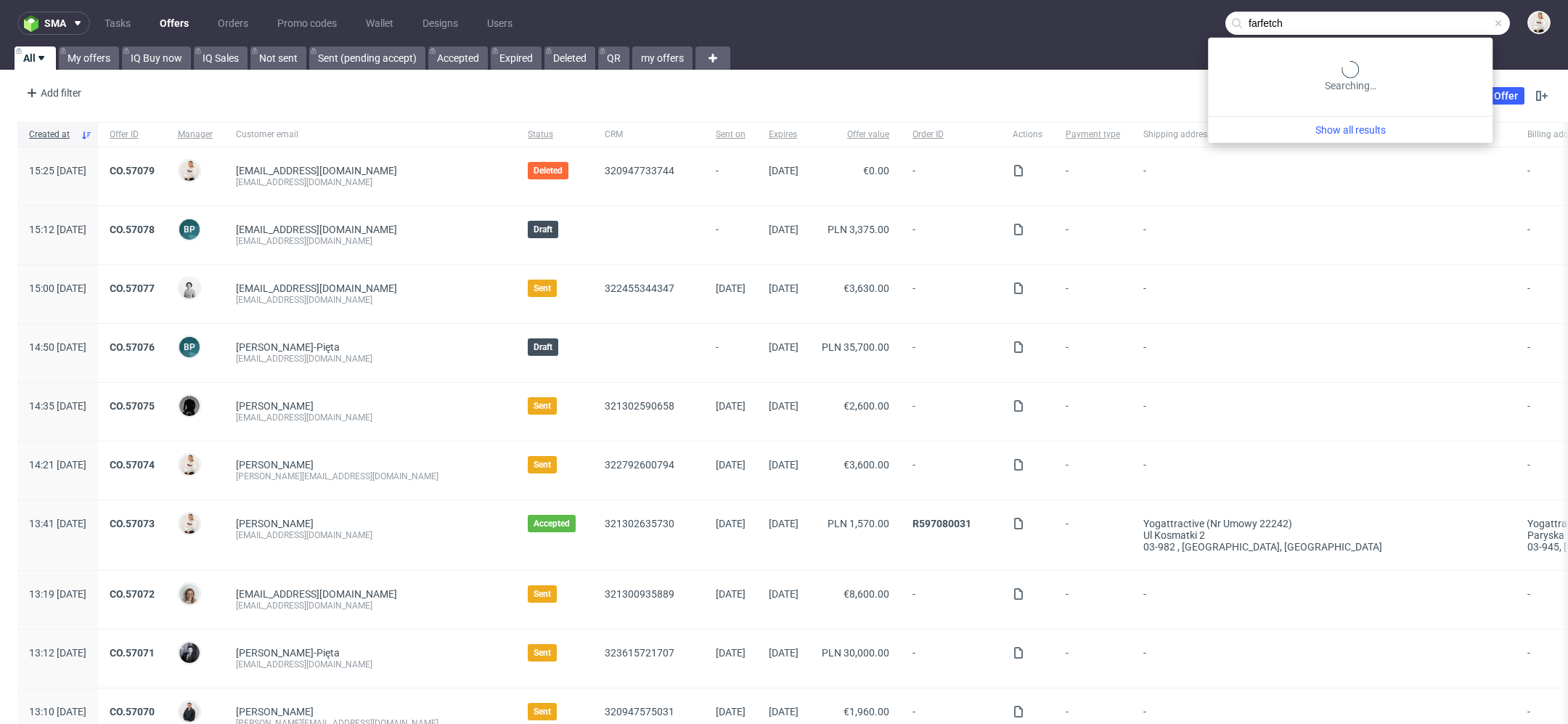
type input "farfetch"
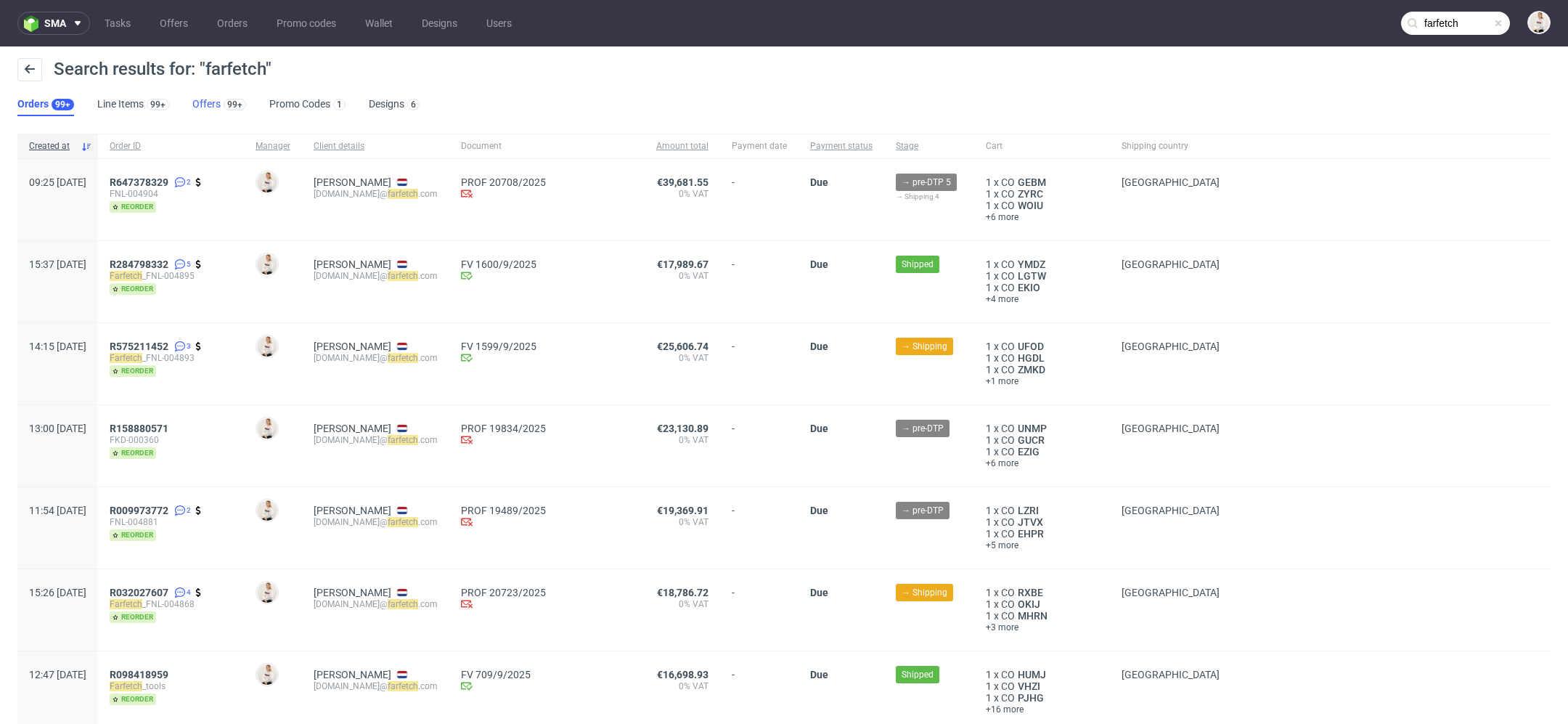
click at [192, 107] on link "Offers 99+" at bounding box center [219, 105] width 54 height 23
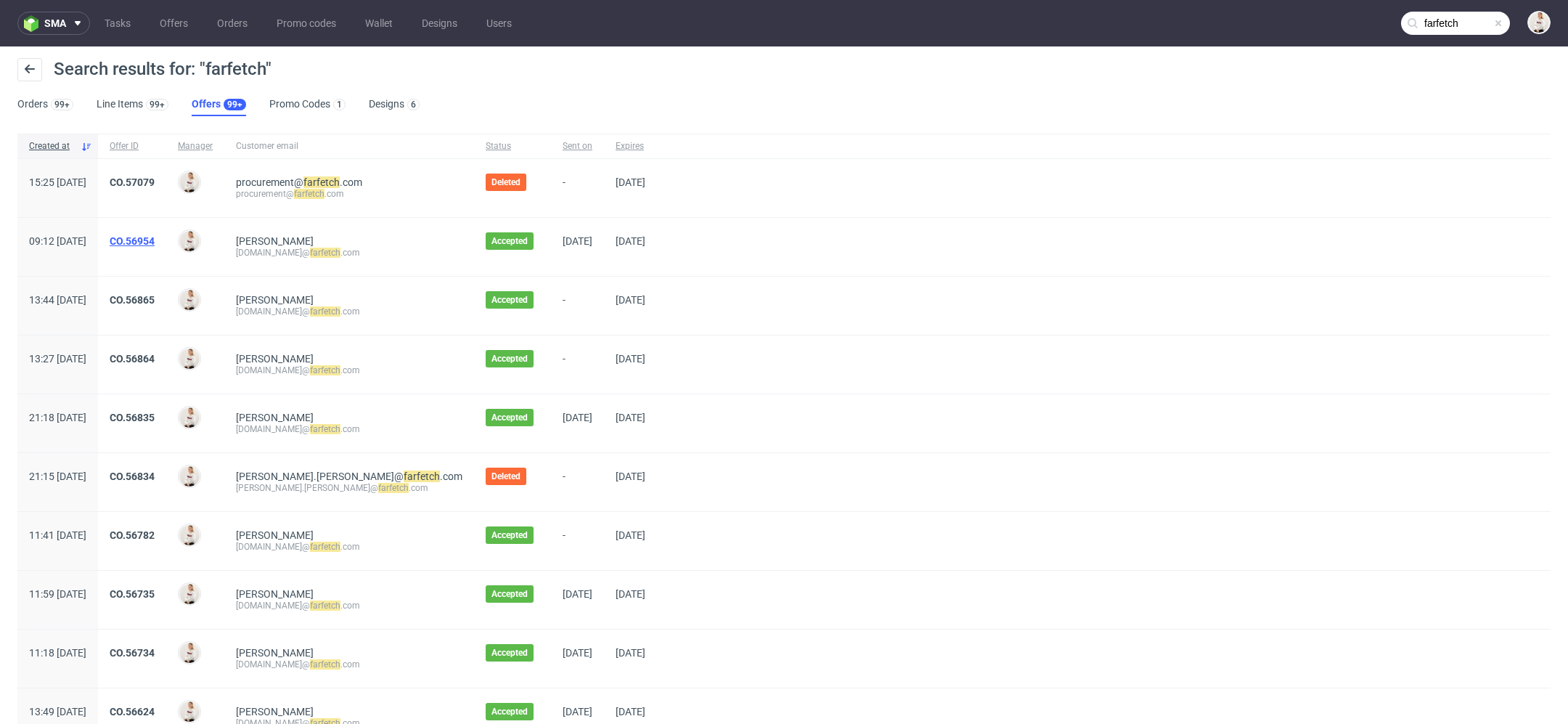
click at [154, 236] on link "CO.56954" at bounding box center [133, 241] width 45 height 12
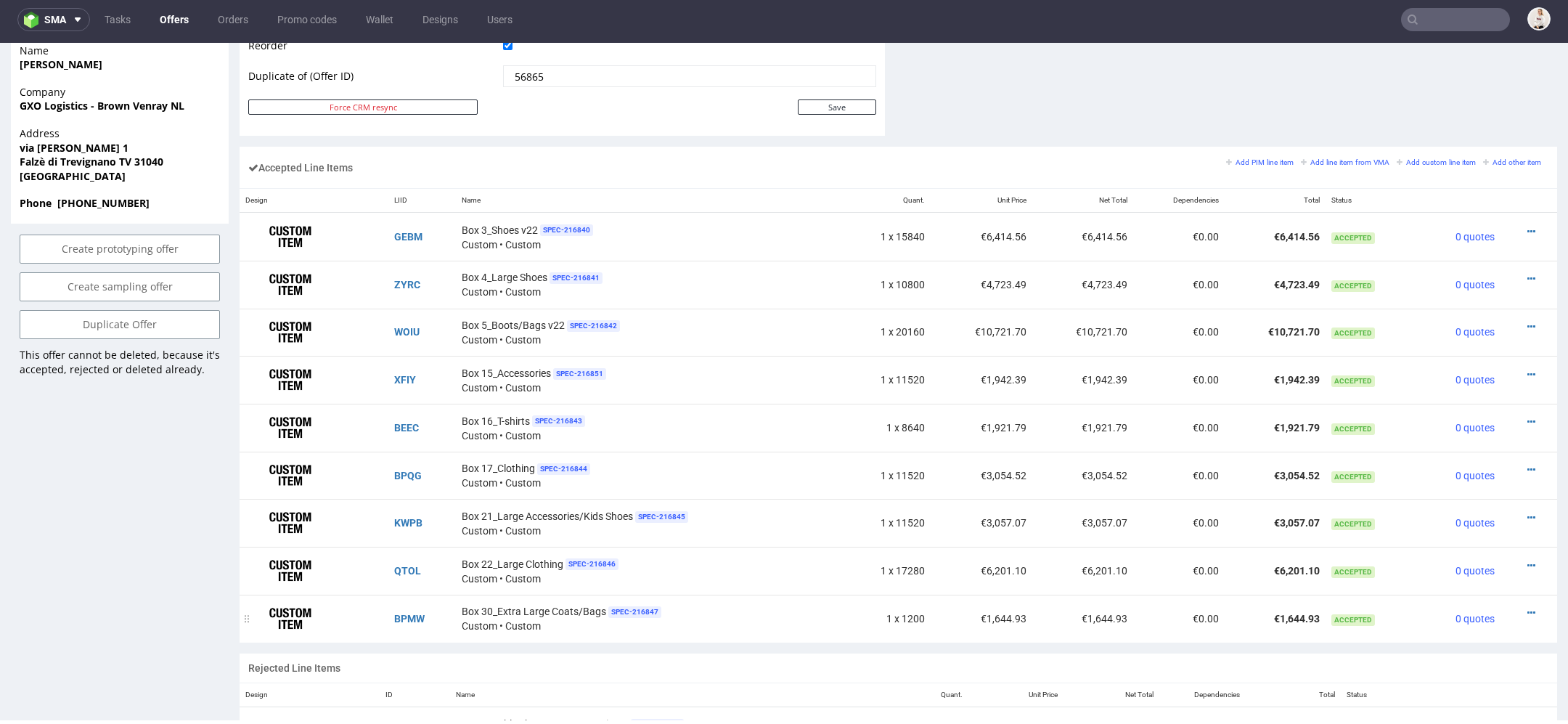
scroll to position [871, 0]
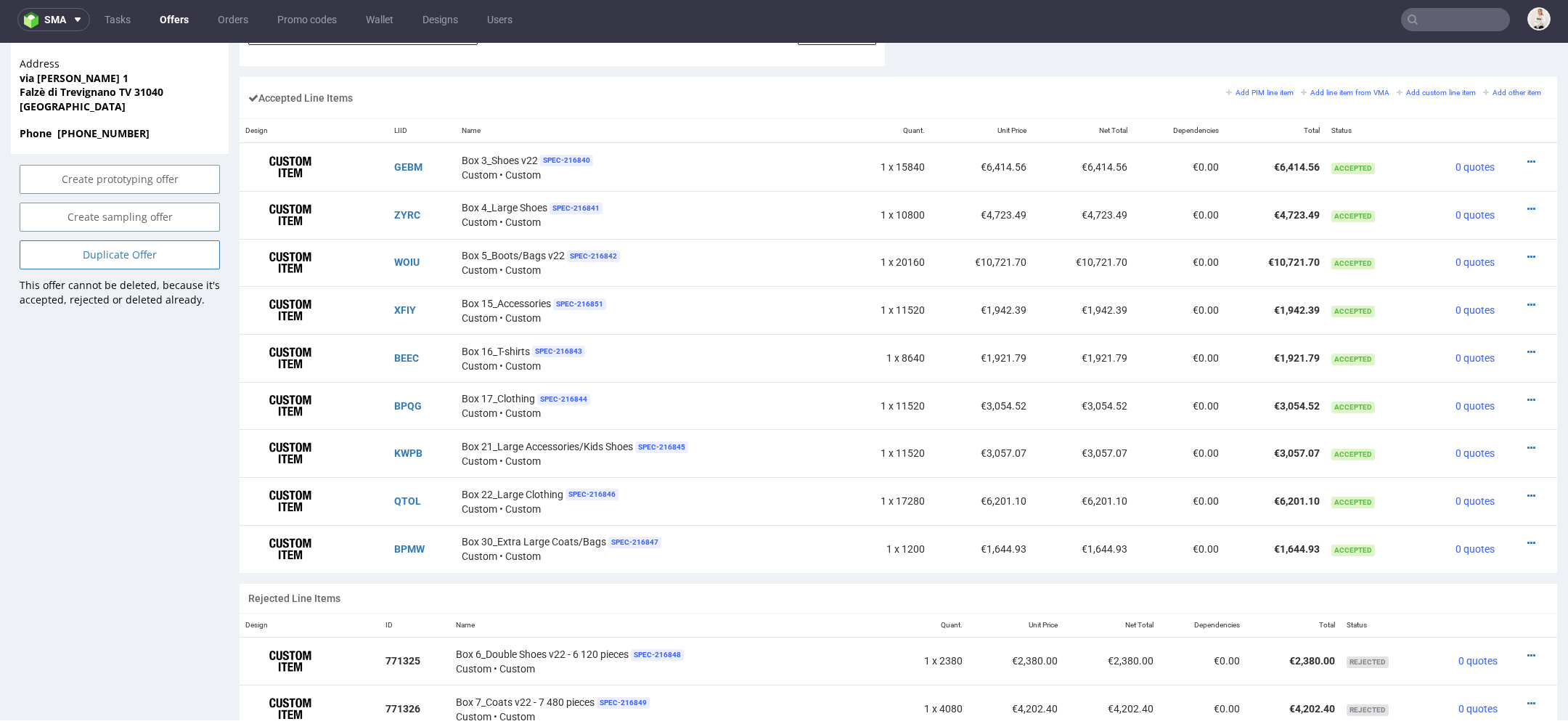
click at [186, 269] on link "Duplicate Offer" at bounding box center [119, 254] width 201 height 29
click at [85, 233] on link "Yes" at bounding box center [97, 229] width 41 height 22
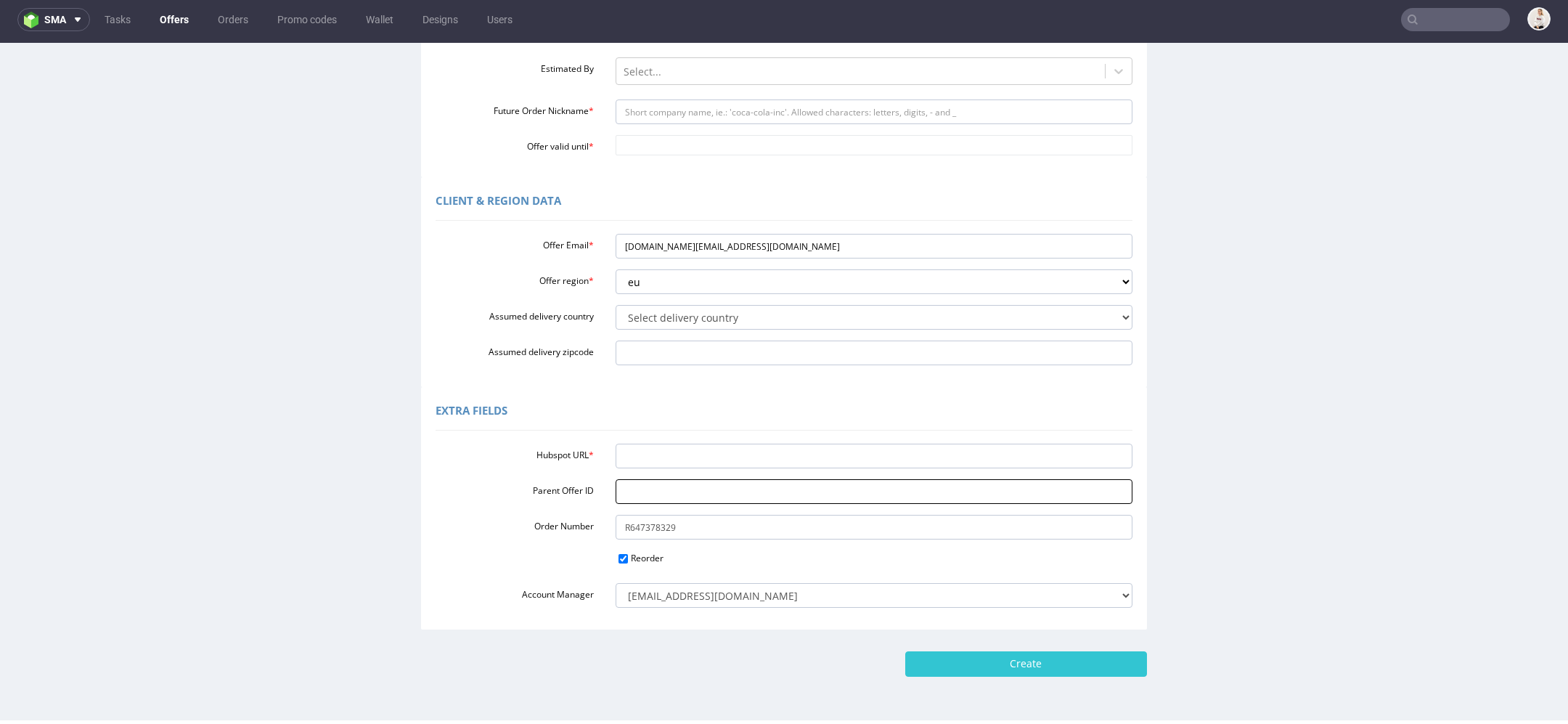
scroll to position [289, 0]
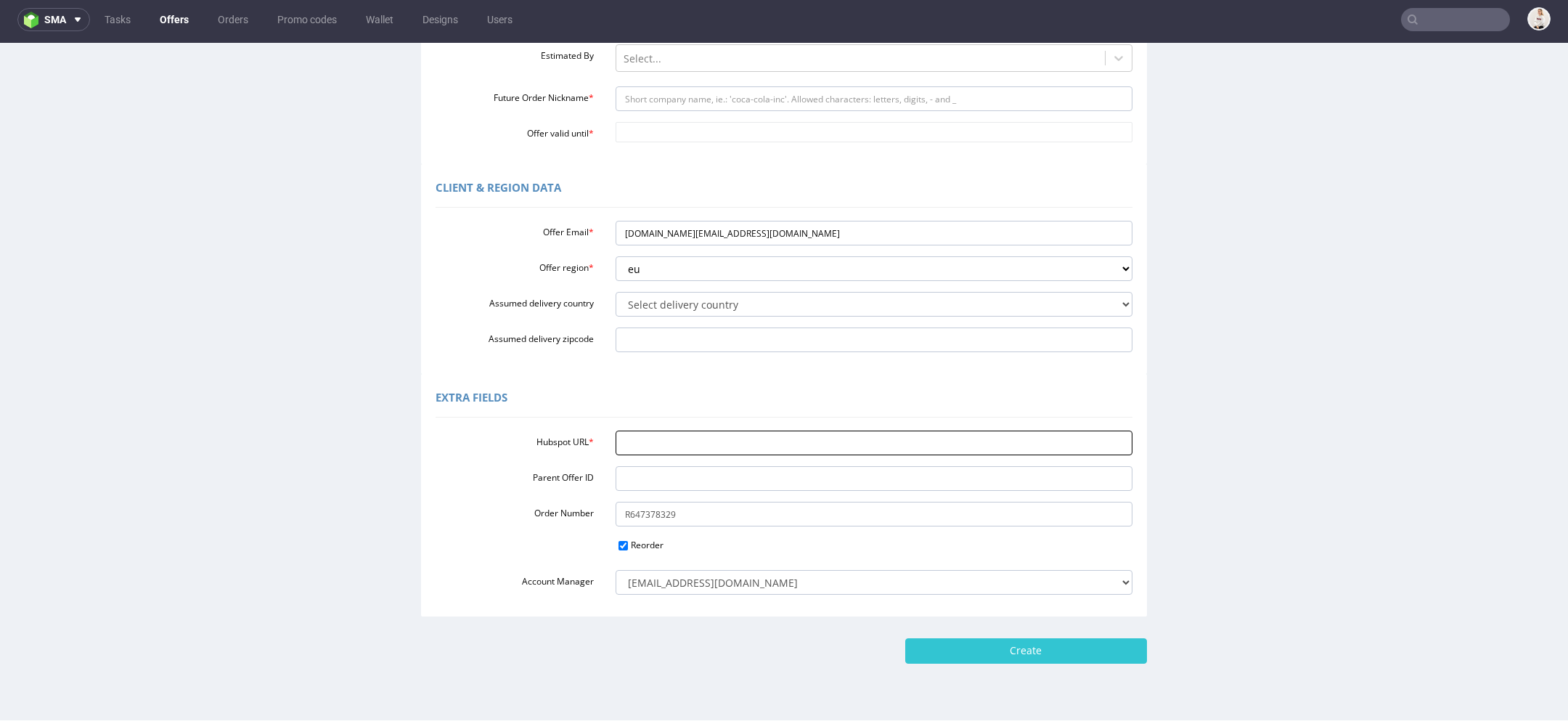
click at [785, 447] on input "Hubspot URL *" at bounding box center [874, 442] width 518 height 24
paste input "https://app-eu1.hubspot.com/contacts/25600958/record/0-3/321055916245/"
type input "https://app-eu1.hubspot.com/contacts/25600958/record/0-3/321055916245/"
click at [753, 405] on div "Extra Fields" at bounding box center [784, 400] width 697 height 35
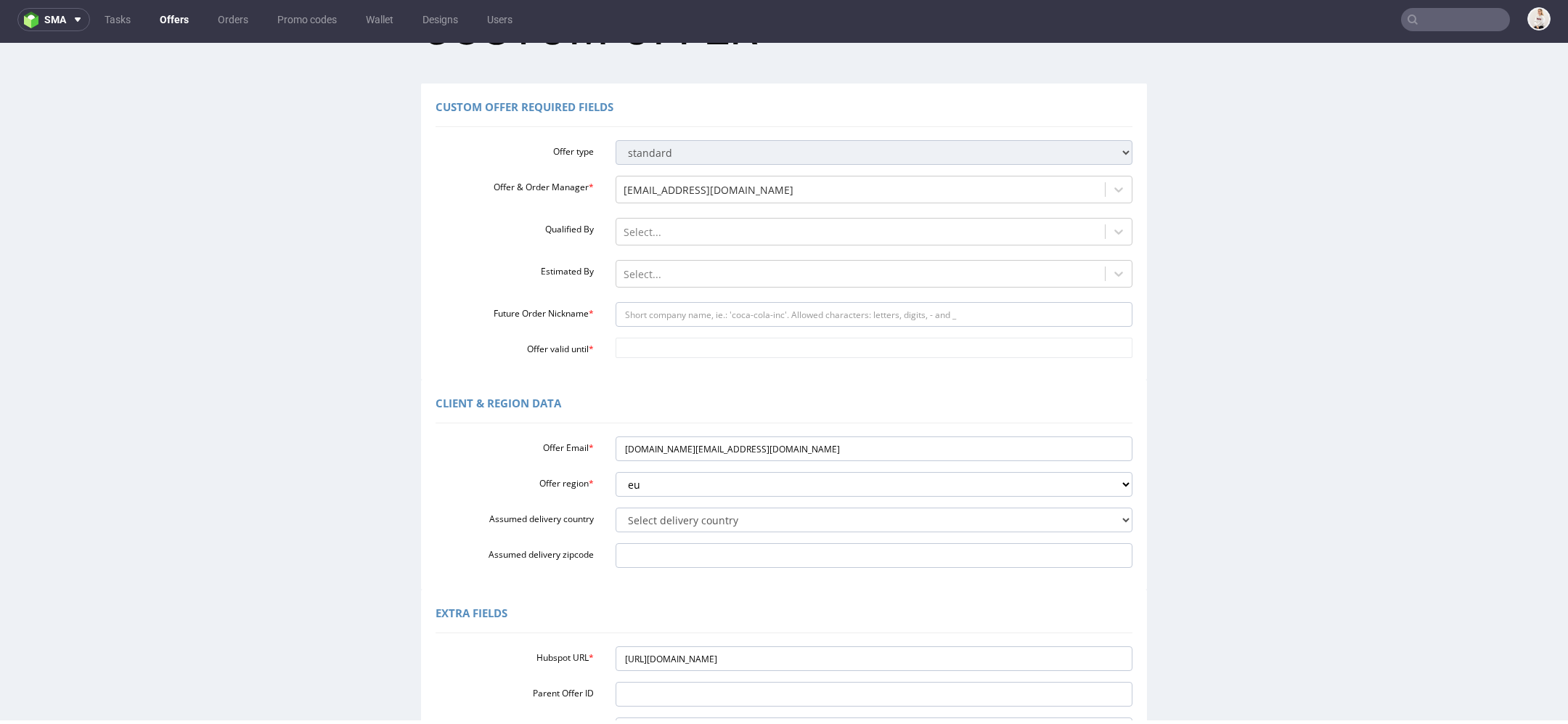
scroll to position [0, 0]
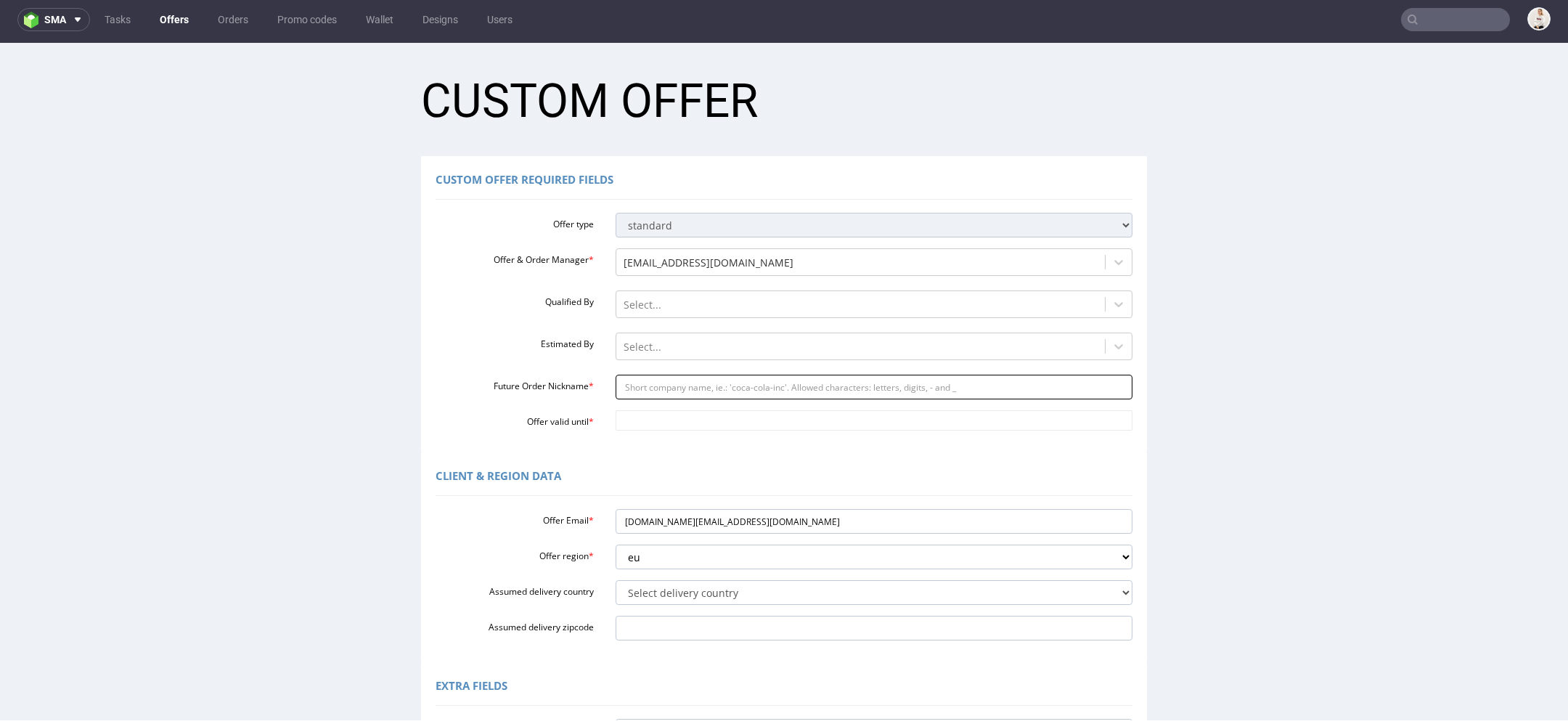
click at [693, 388] on input "Future Order Nickname *" at bounding box center [874, 387] width 518 height 24
paste input "procurementfarfetchcom"
type input "procurementfarfetchcom"
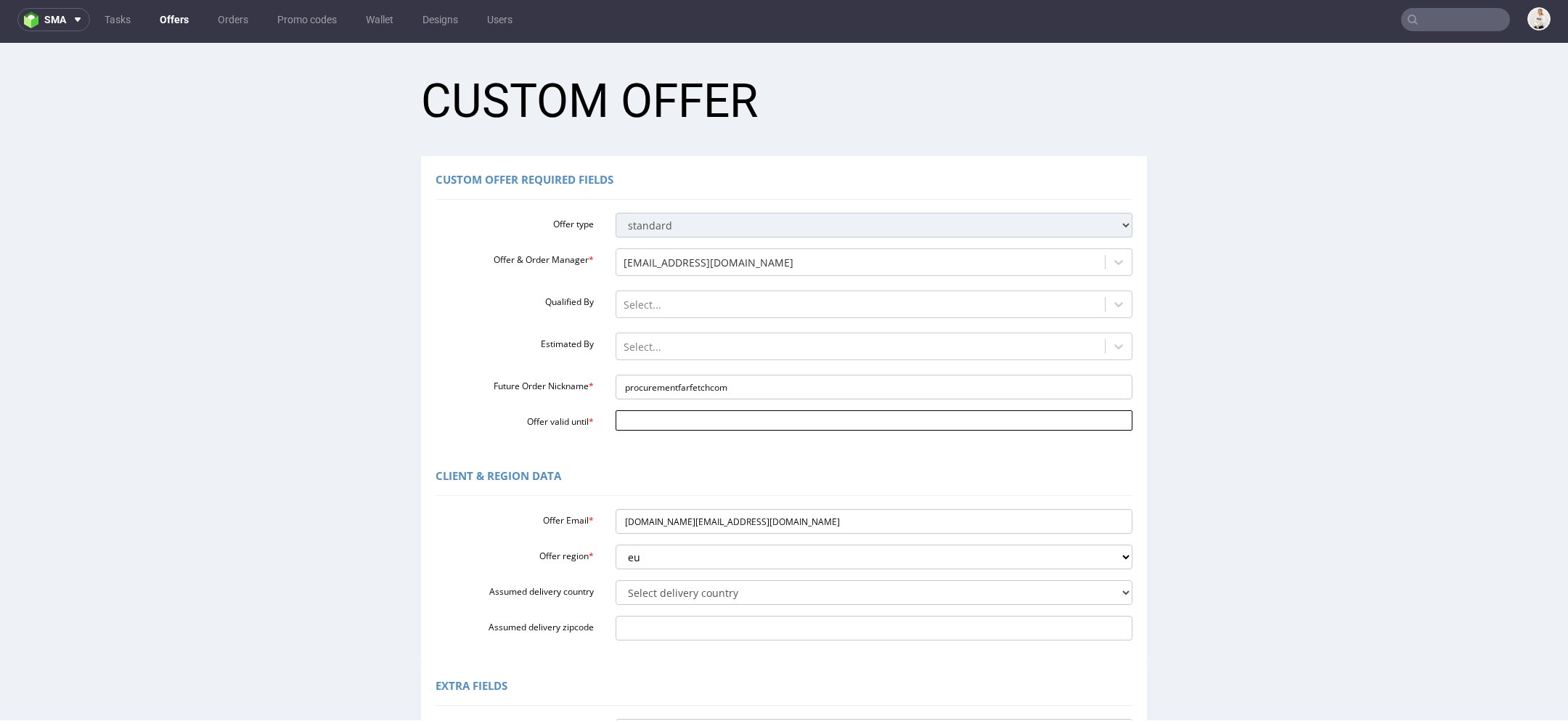
click at [682, 414] on input "Offer valid until *" at bounding box center [874, 420] width 518 height 20
click at [754, 332] on td "18" at bounding box center [753, 334] width 22 height 22
type input "[DATE]"
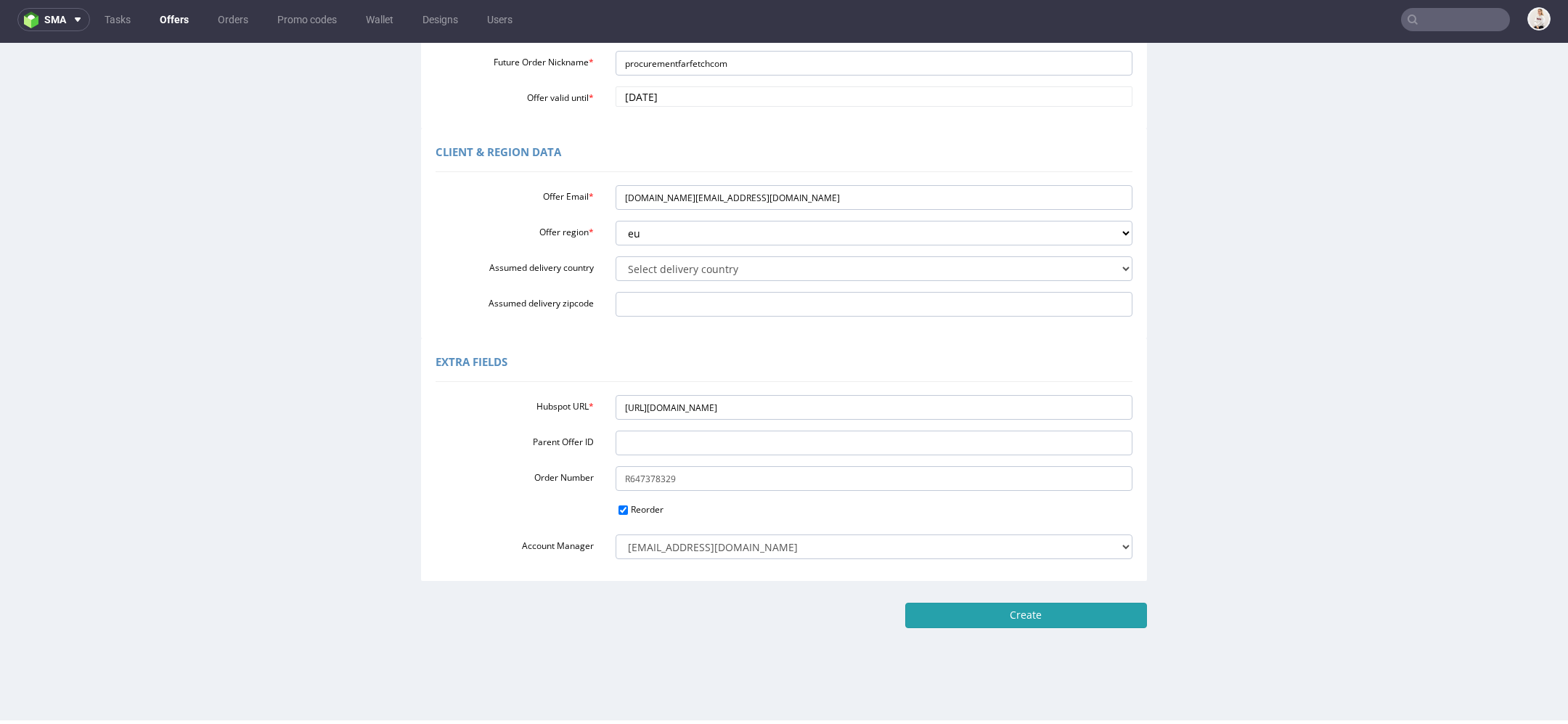
click at [1092, 604] on input "Create" at bounding box center [1026, 614] width 242 height 24
type input "Please wait..."
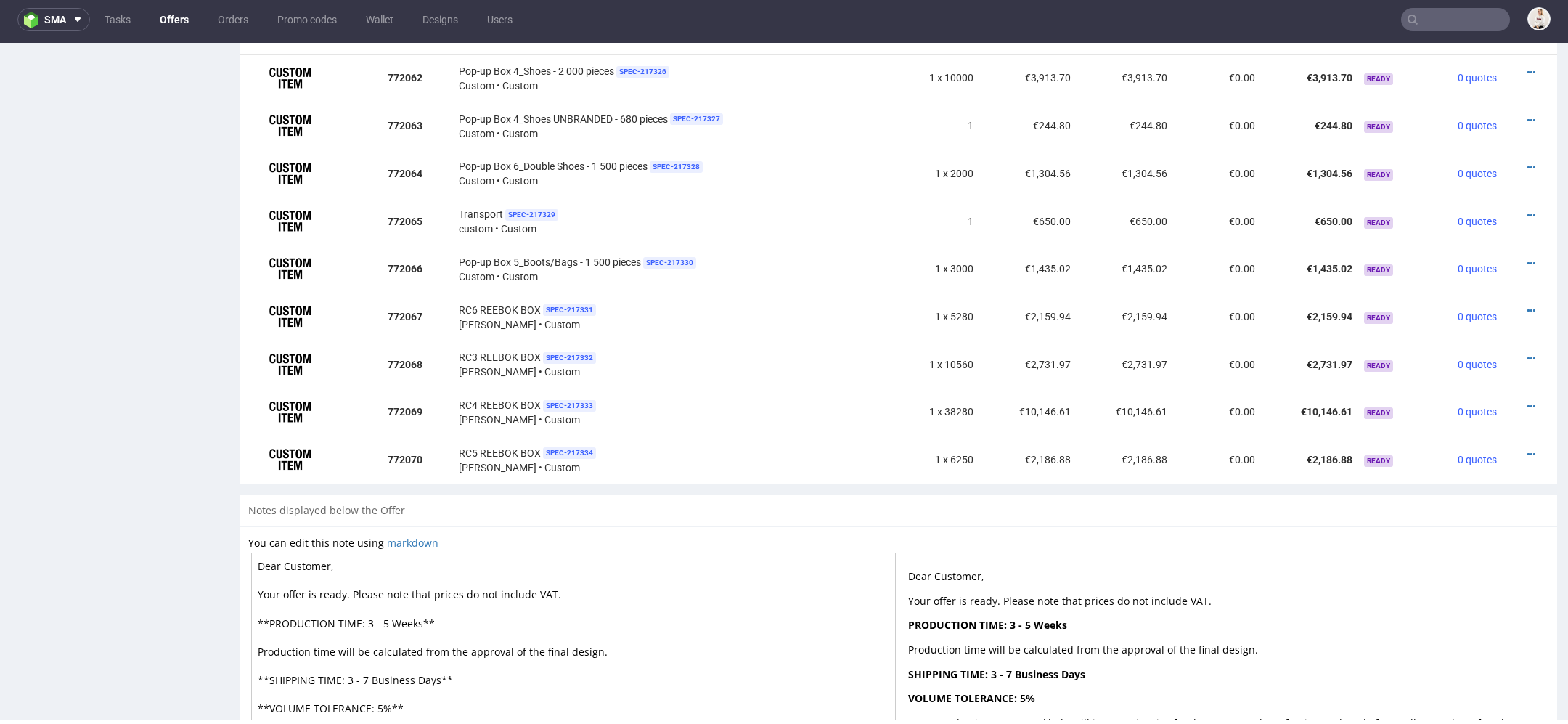
scroll to position [1771, 0]
click at [1528, 448] on icon at bounding box center [1532, 453] width 8 height 10
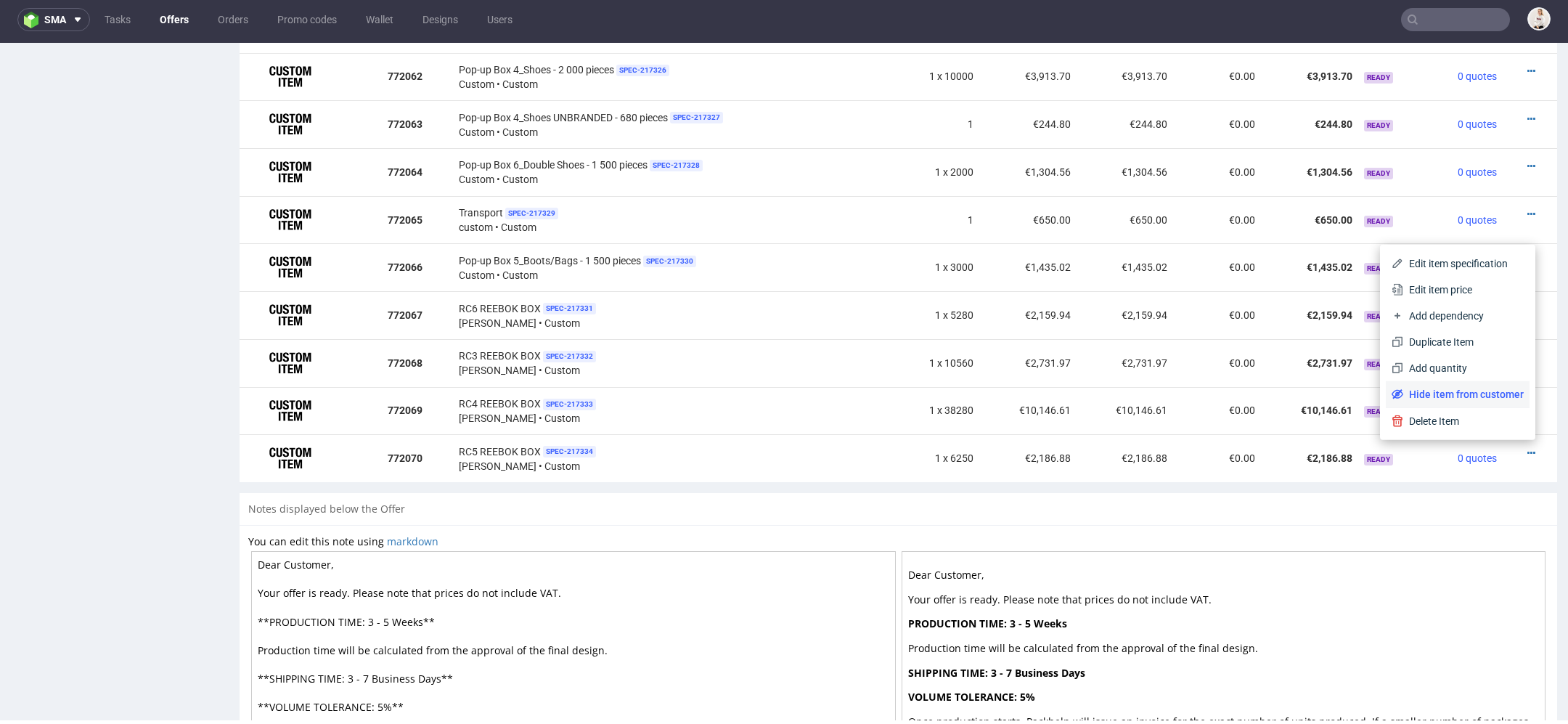
click at [1482, 397] on span "Hide item from customer" at bounding box center [1464, 393] width 121 height 14
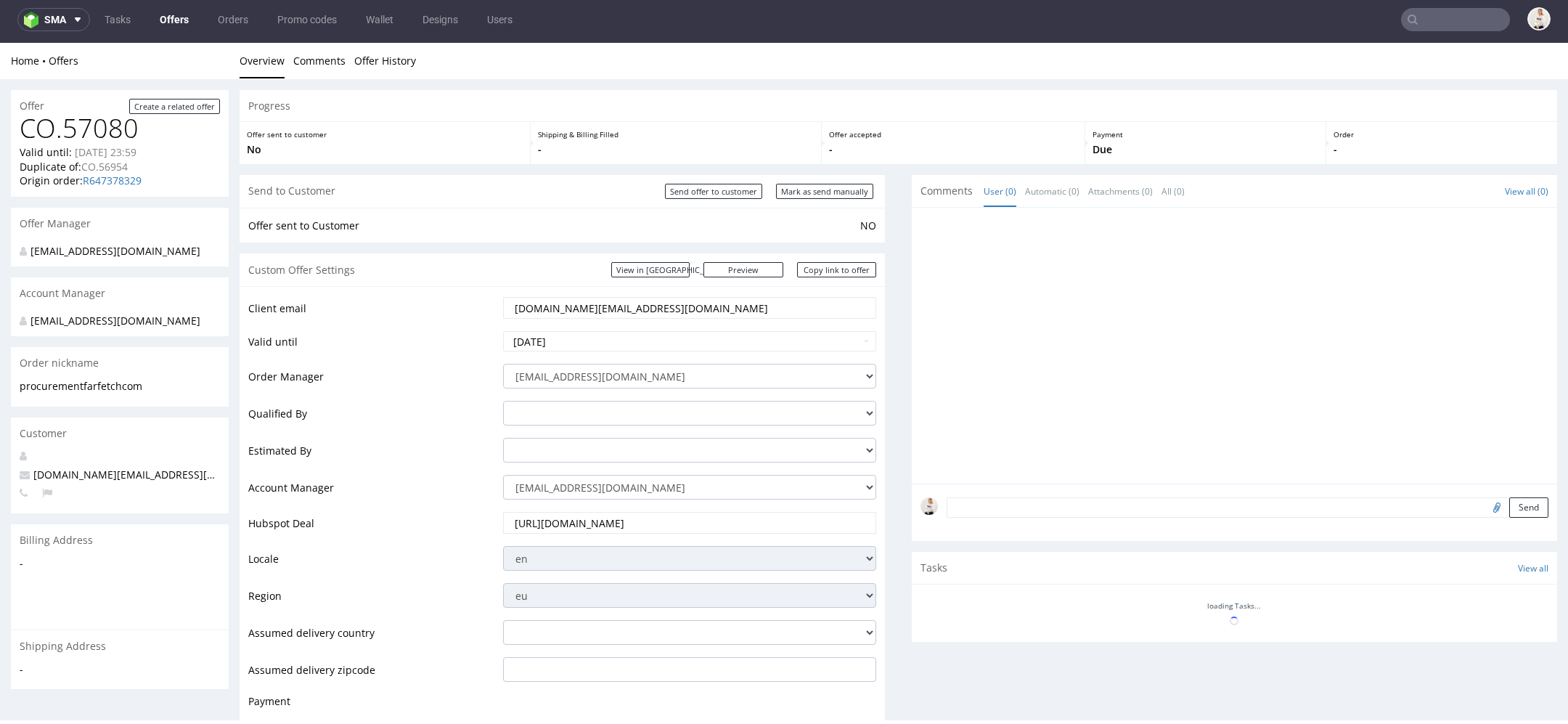
scroll to position [1682, 0]
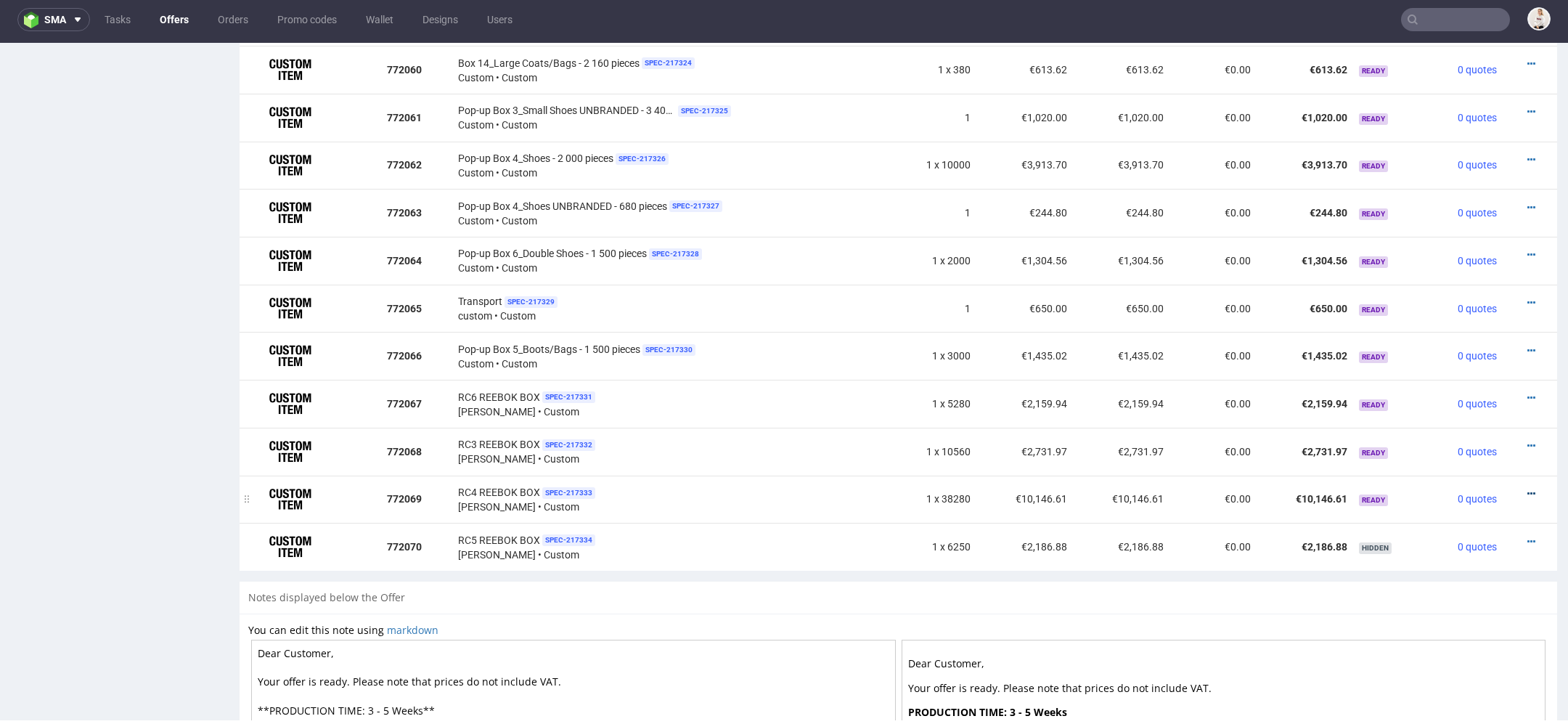
click at [1528, 488] on icon at bounding box center [1532, 493] width 8 height 10
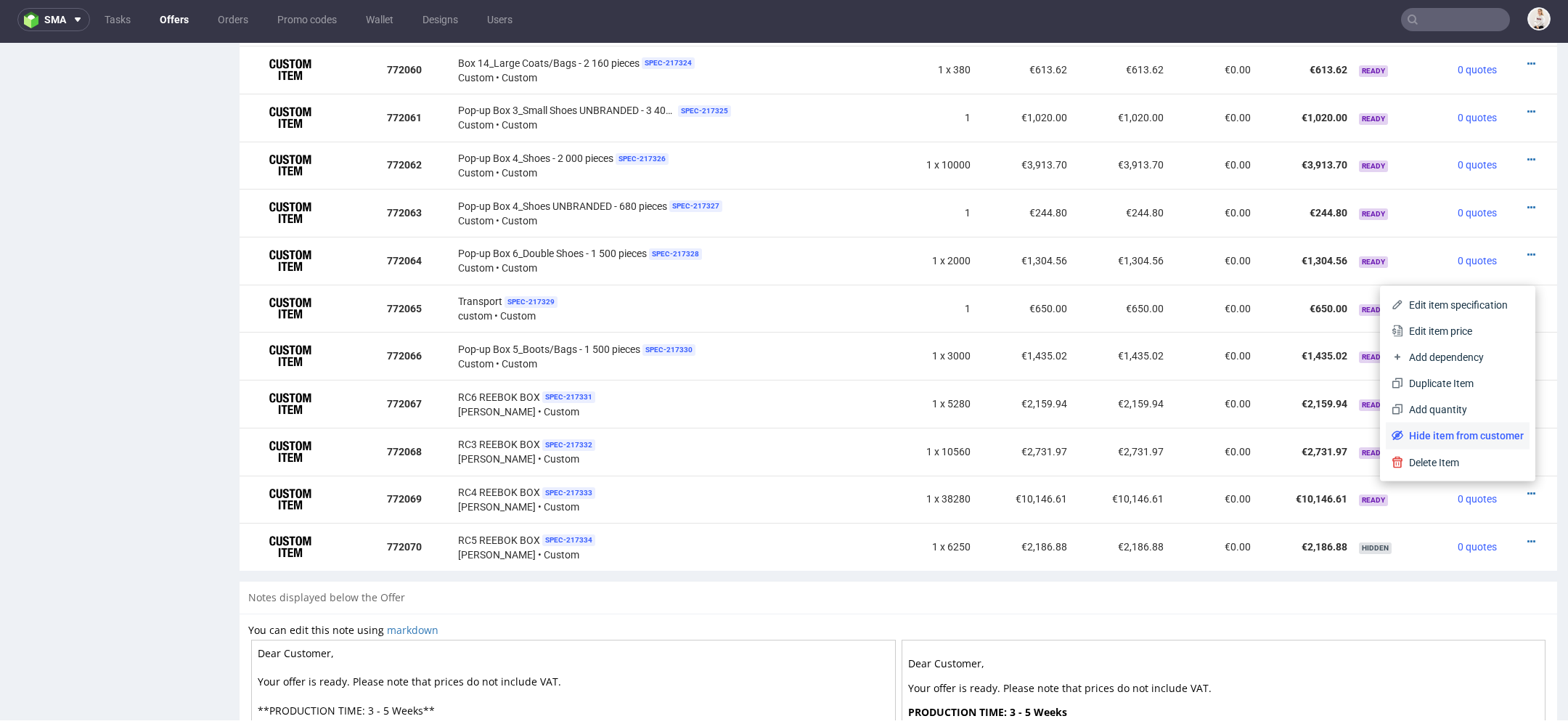
click at [1481, 438] on span "Hide item from customer" at bounding box center [1464, 435] width 121 height 14
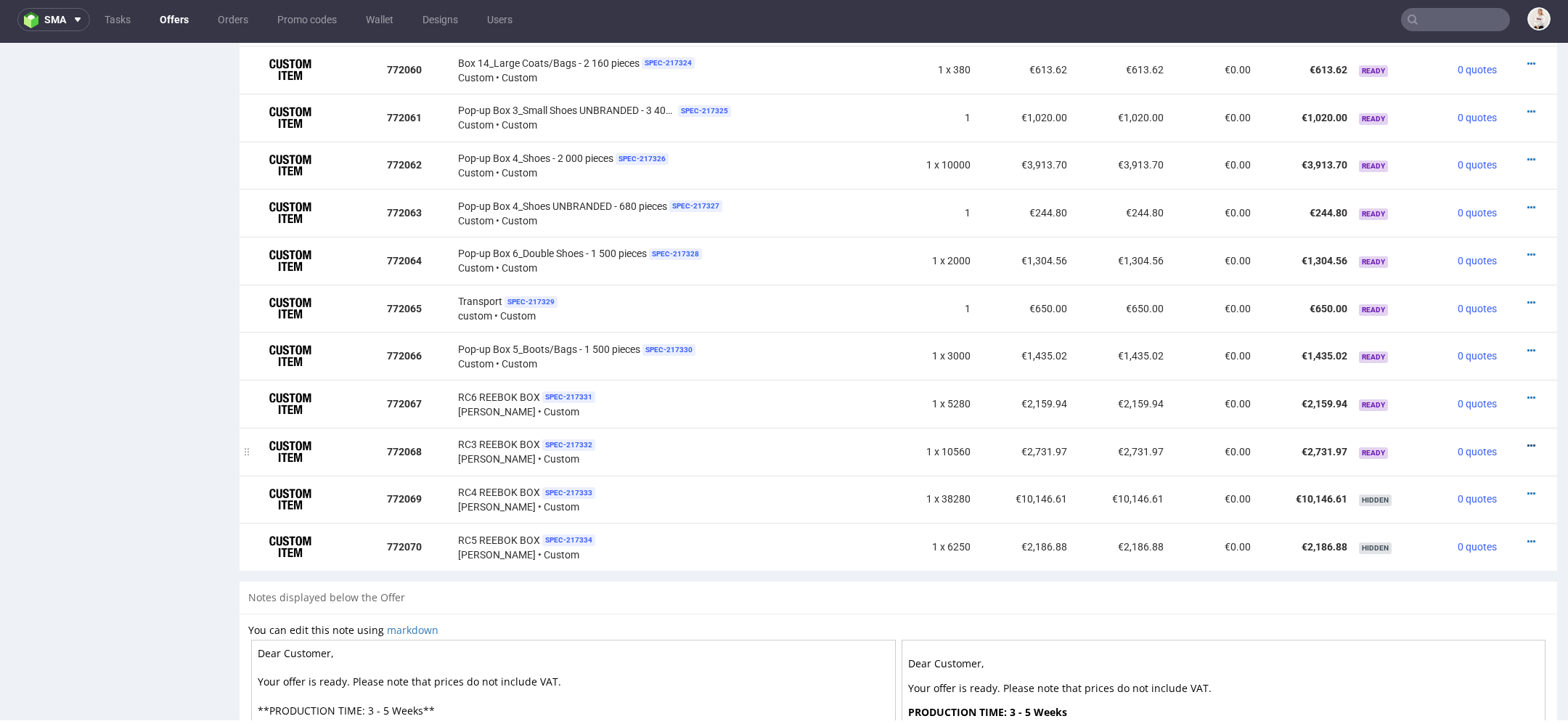
click at [1528, 440] on icon at bounding box center [1532, 445] width 8 height 10
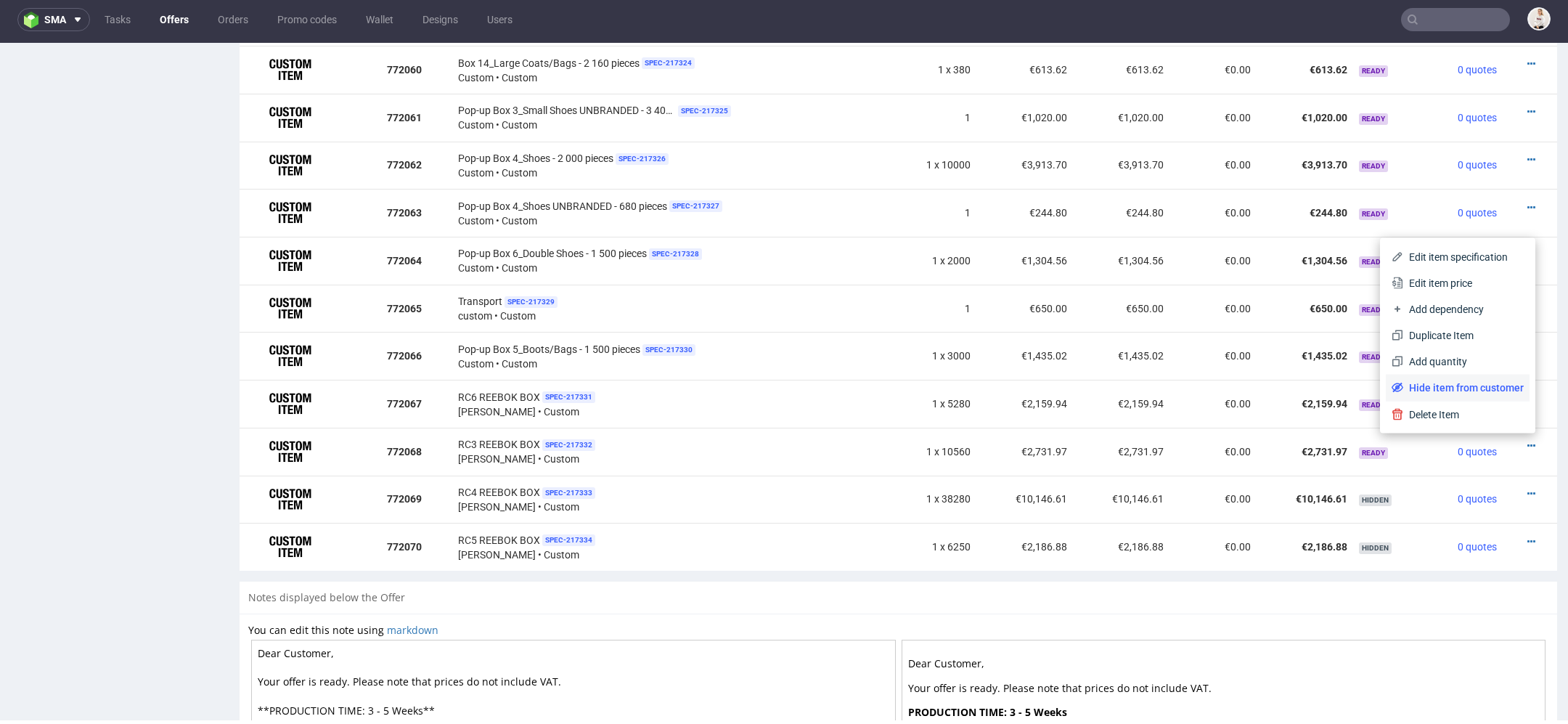
click at [1490, 389] on span "Hide item from customer" at bounding box center [1464, 387] width 121 height 14
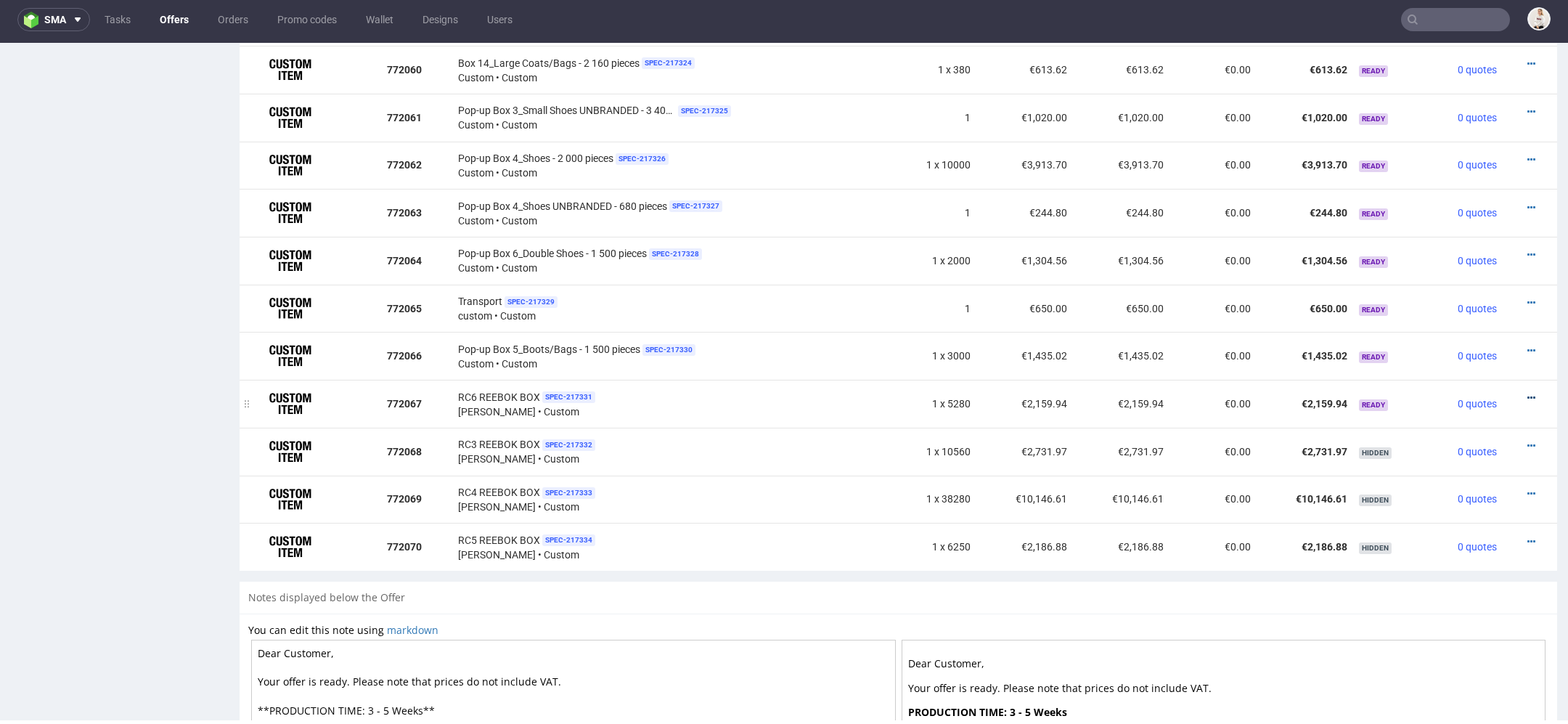
click at [1528, 393] on icon at bounding box center [1532, 398] width 8 height 10
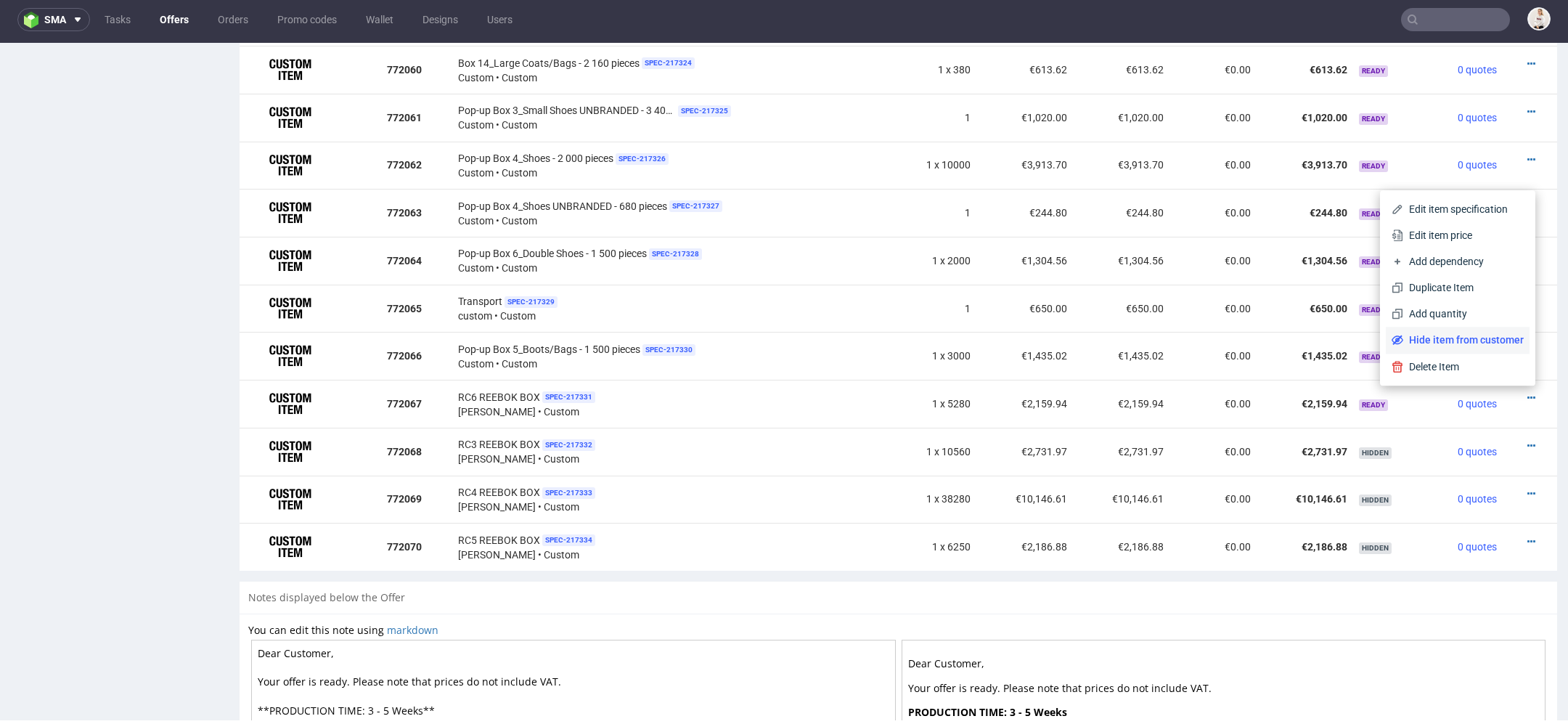
click at [1481, 340] on span "Hide item from customer" at bounding box center [1464, 339] width 121 height 14
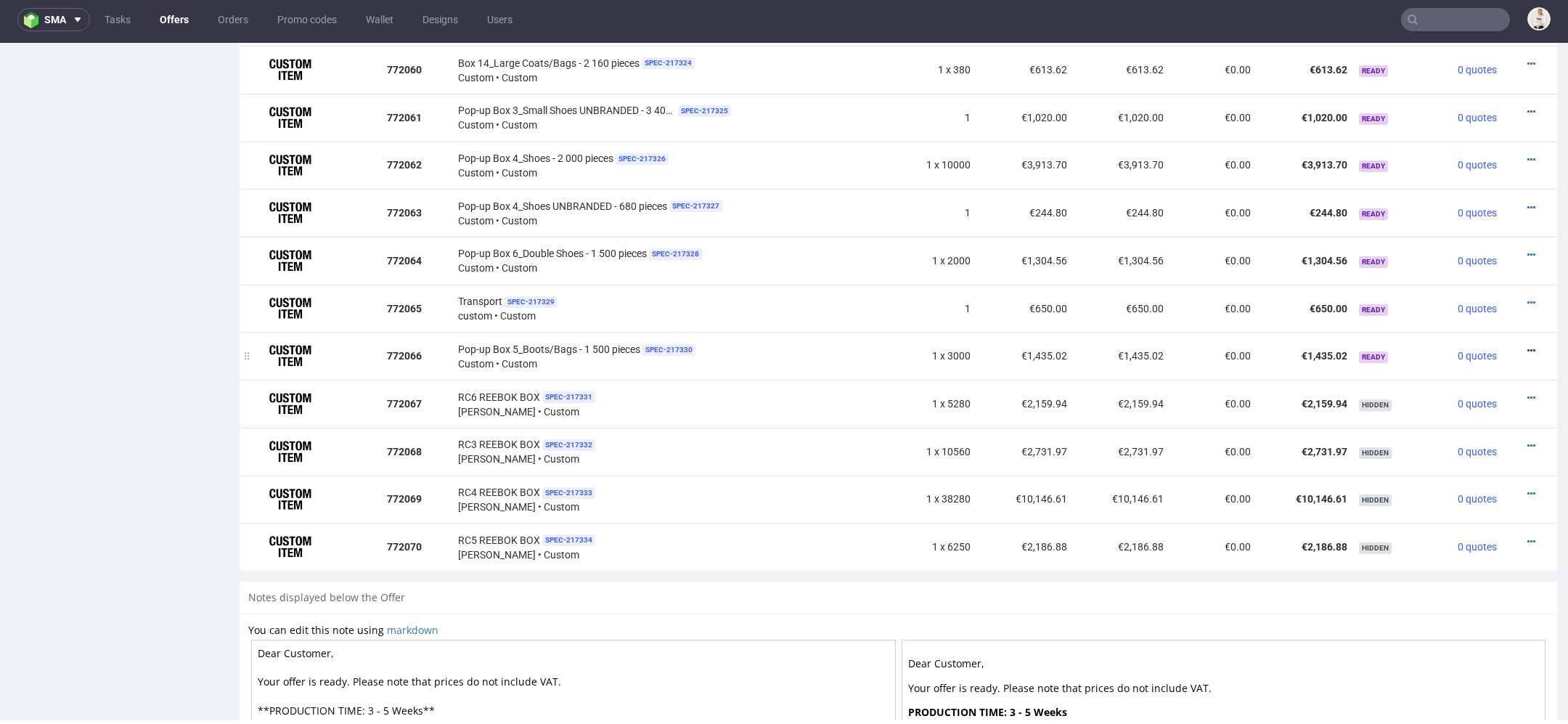
click at [1528, 346] on icon at bounding box center [1532, 351] width 8 height 10
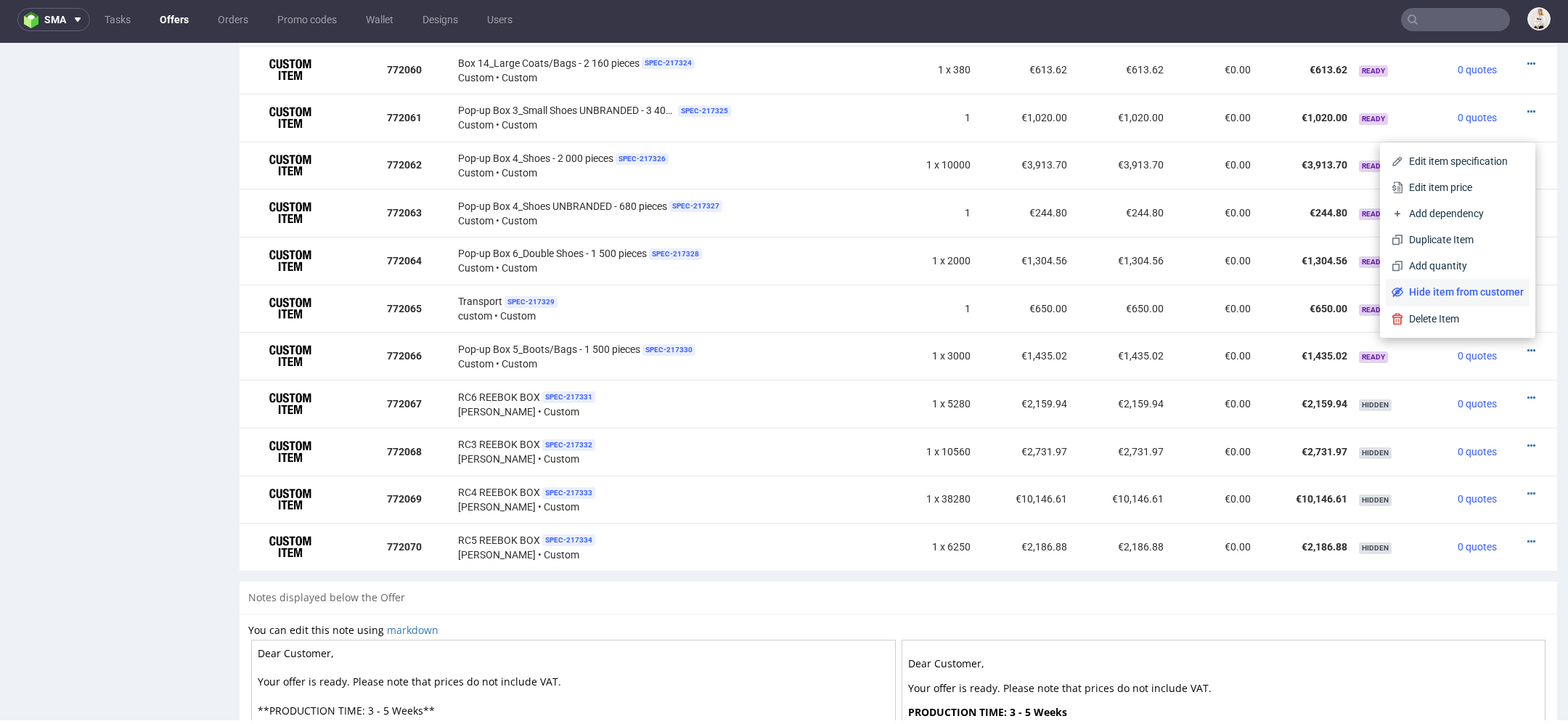
click at [1483, 295] on span "Hide item from customer" at bounding box center [1464, 291] width 121 height 14
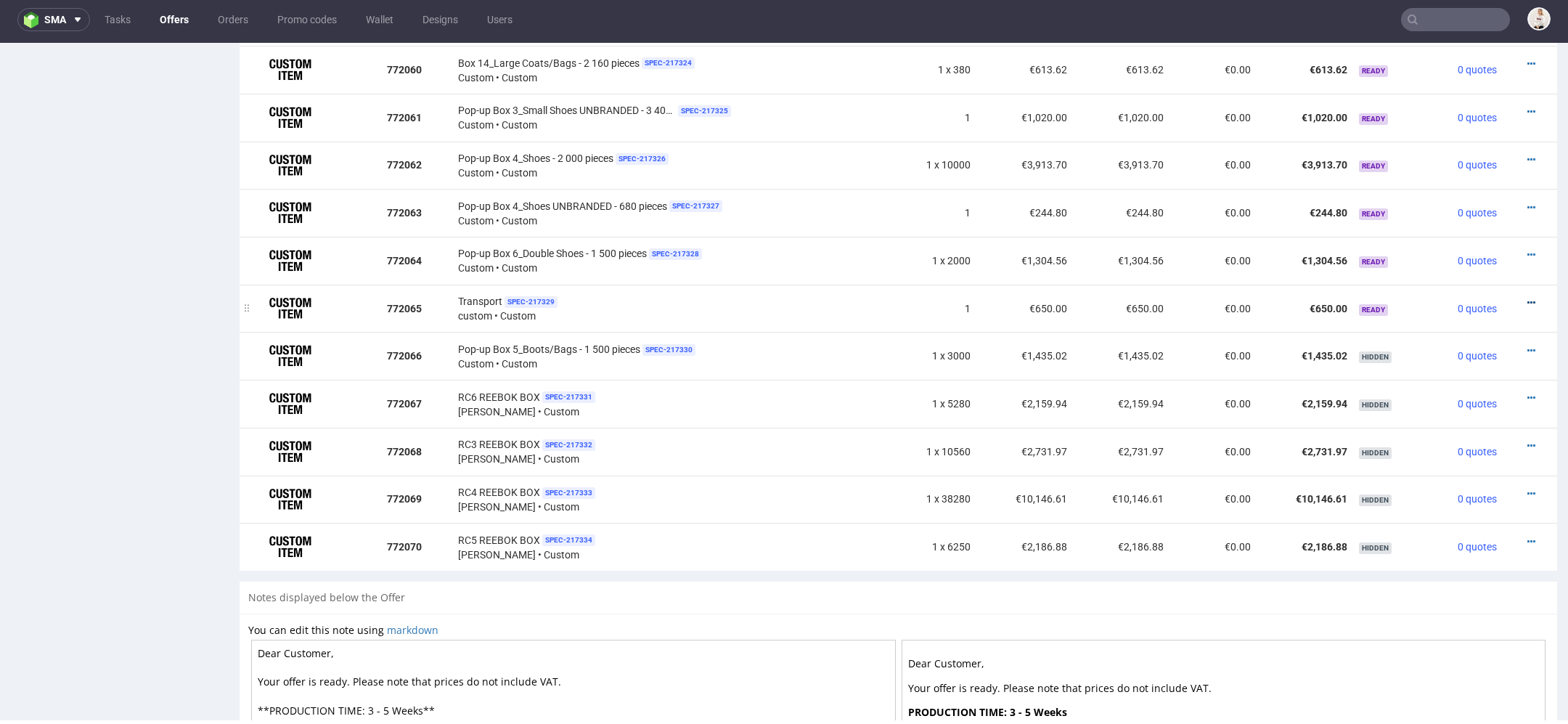
click at [1528, 298] on icon at bounding box center [1532, 303] width 8 height 10
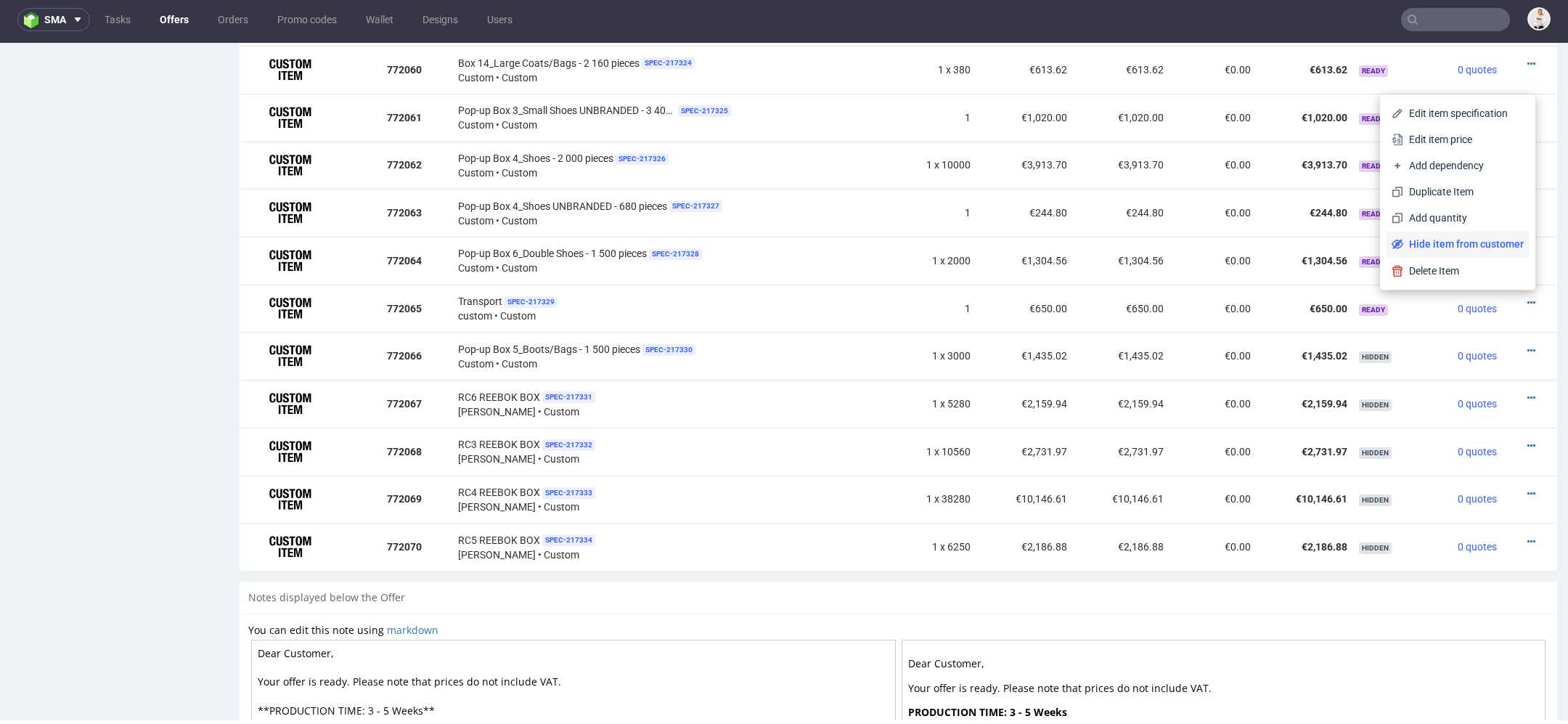
click at [1476, 245] on span "Hide item from customer" at bounding box center [1464, 243] width 121 height 14
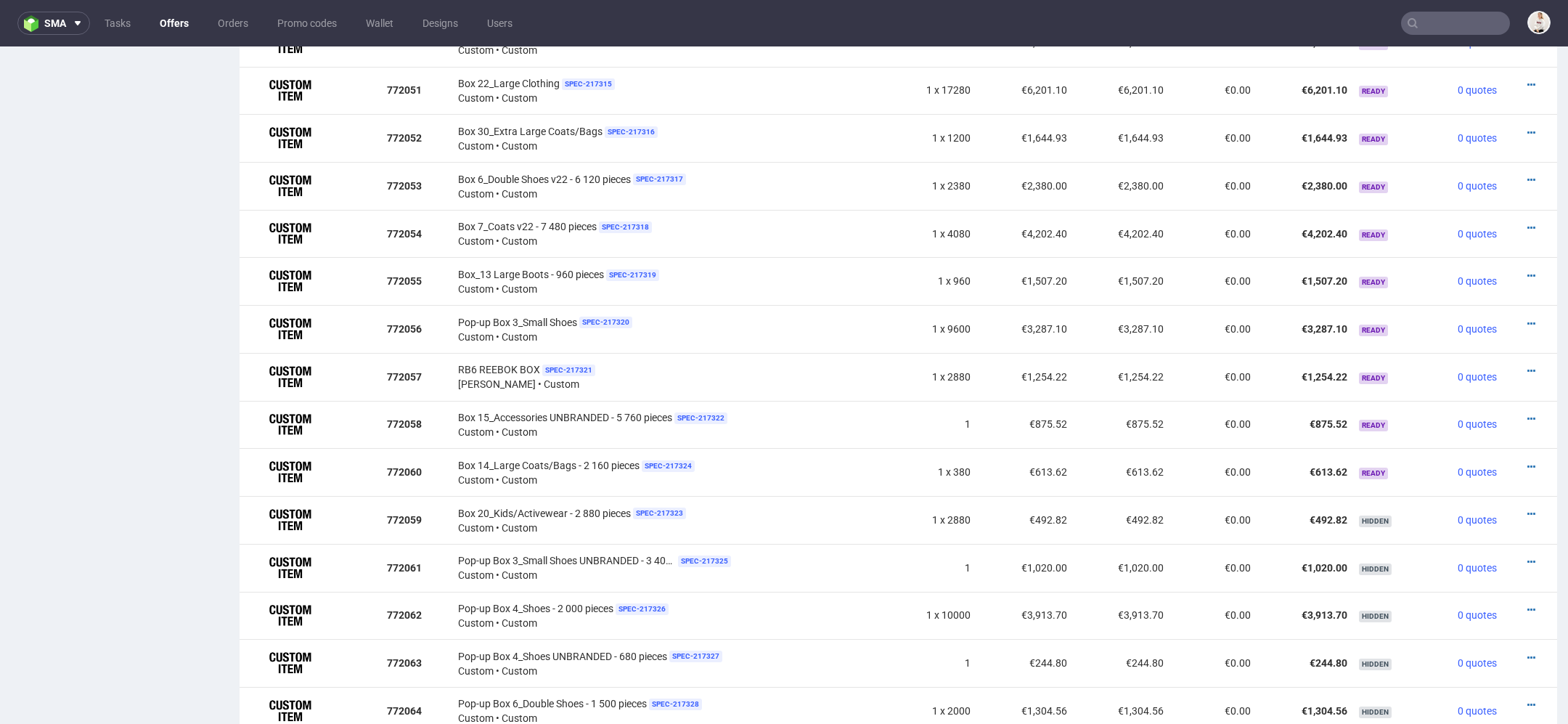
scroll to position [4, 0]
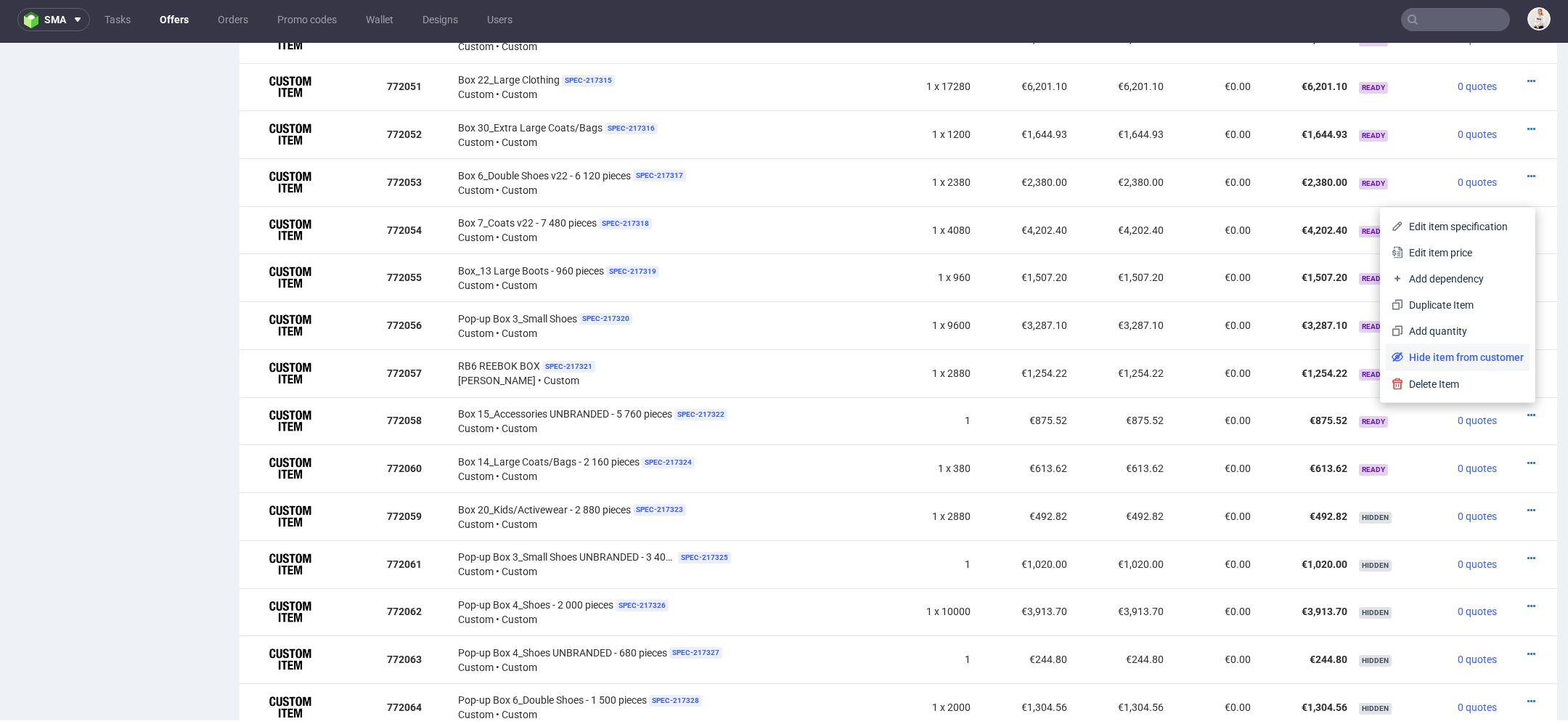
click at [1489, 360] on span "Hide item from customer" at bounding box center [1464, 357] width 121 height 14
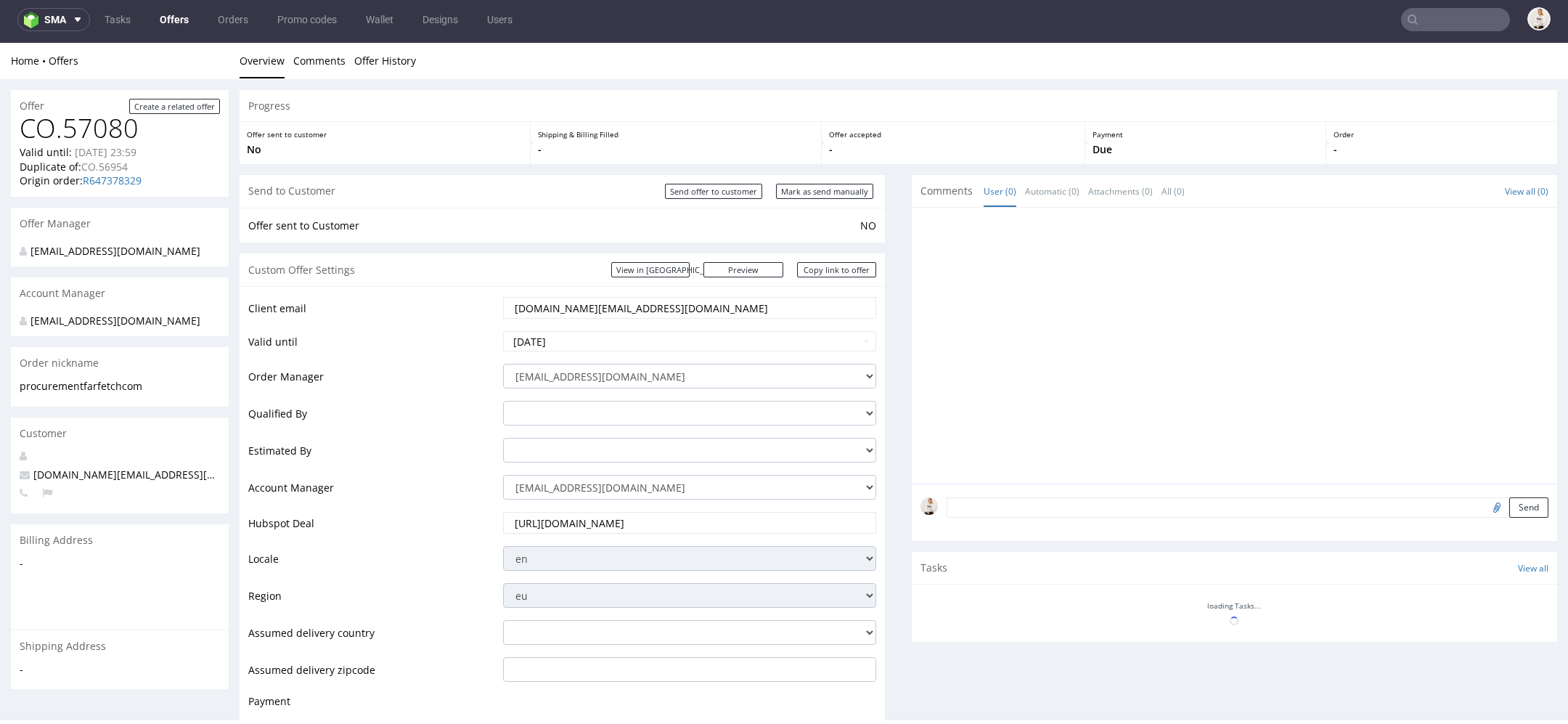
scroll to position [1236, 0]
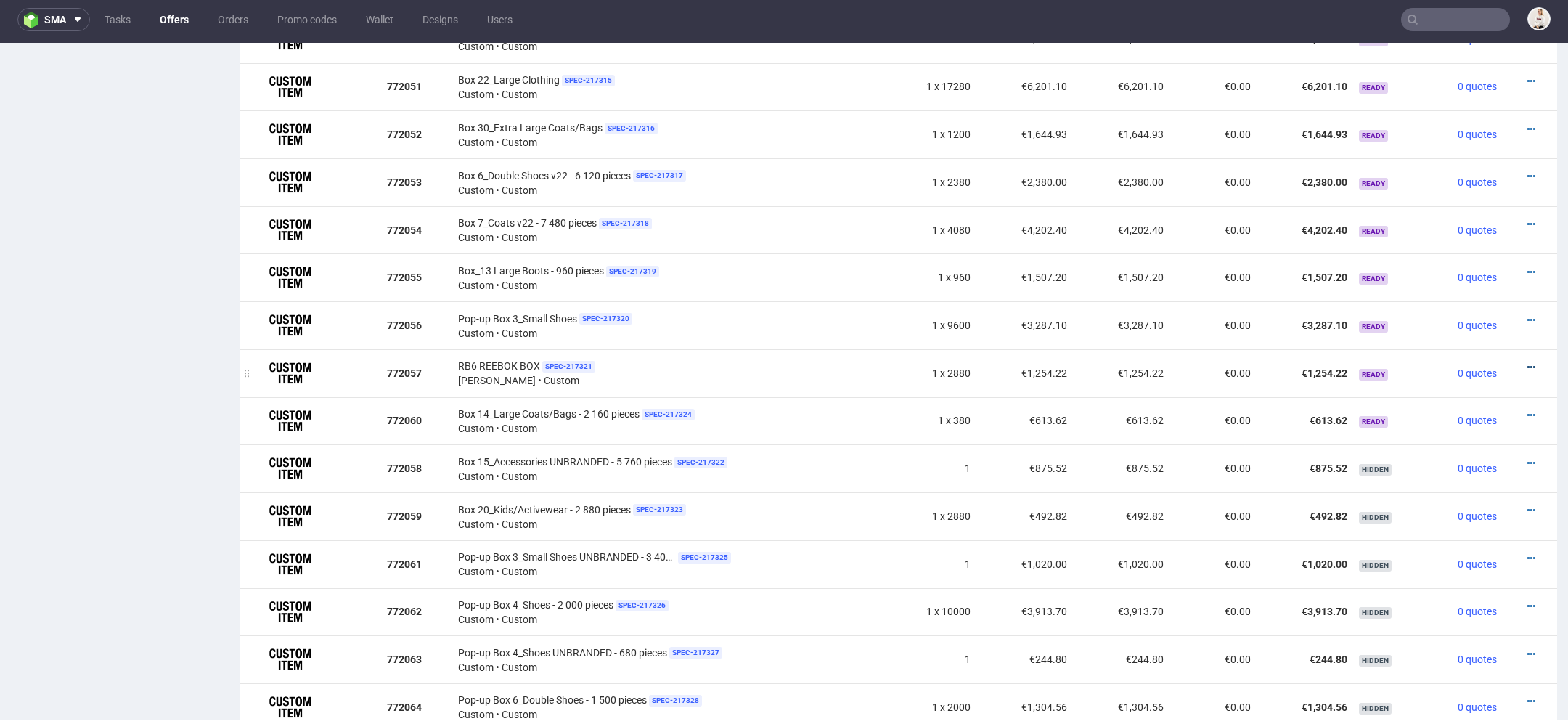
click at [1528, 362] on icon at bounding box center [1532, 367] width 8 height 10
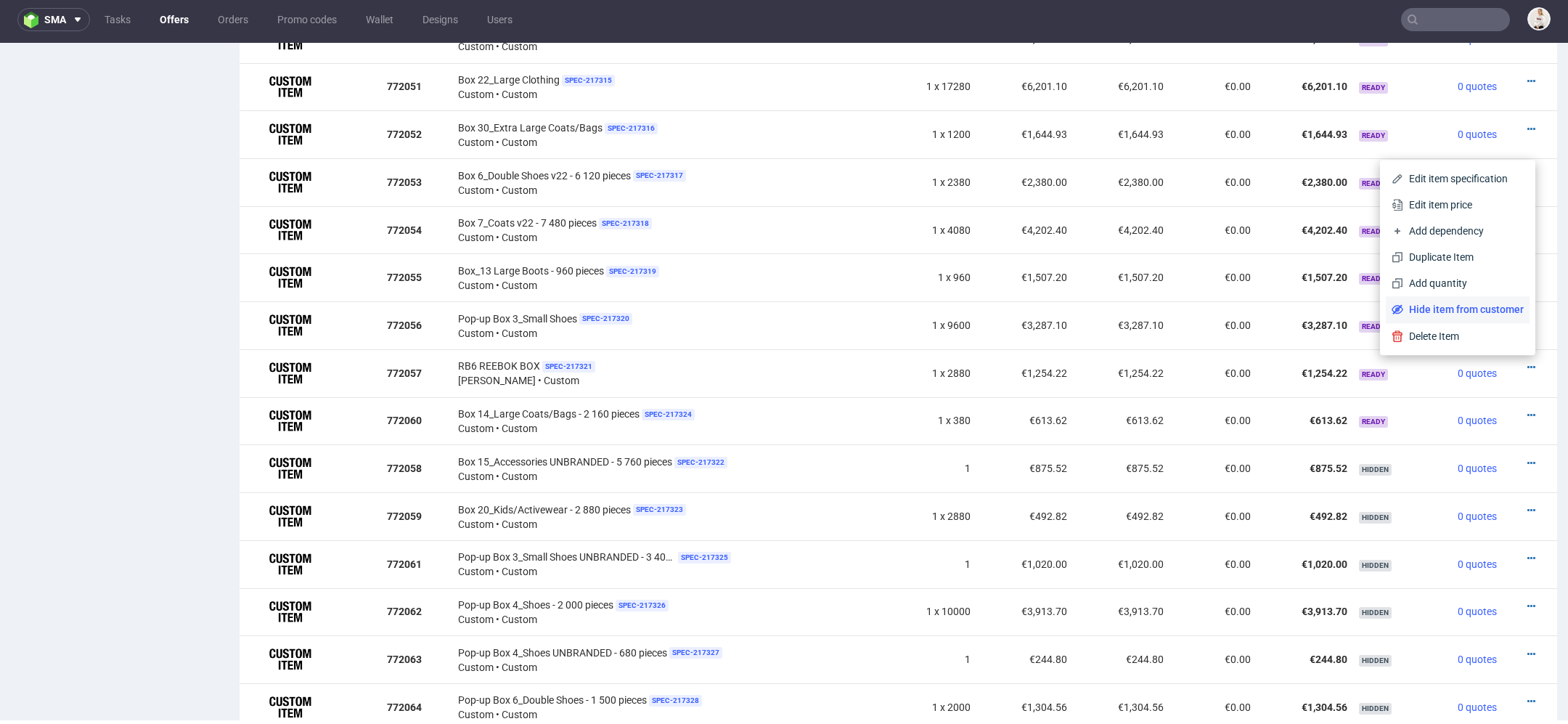
click at [1475, 315] on span "Hide item from customer" at bounding box center [1464, 309] width 121 height 14
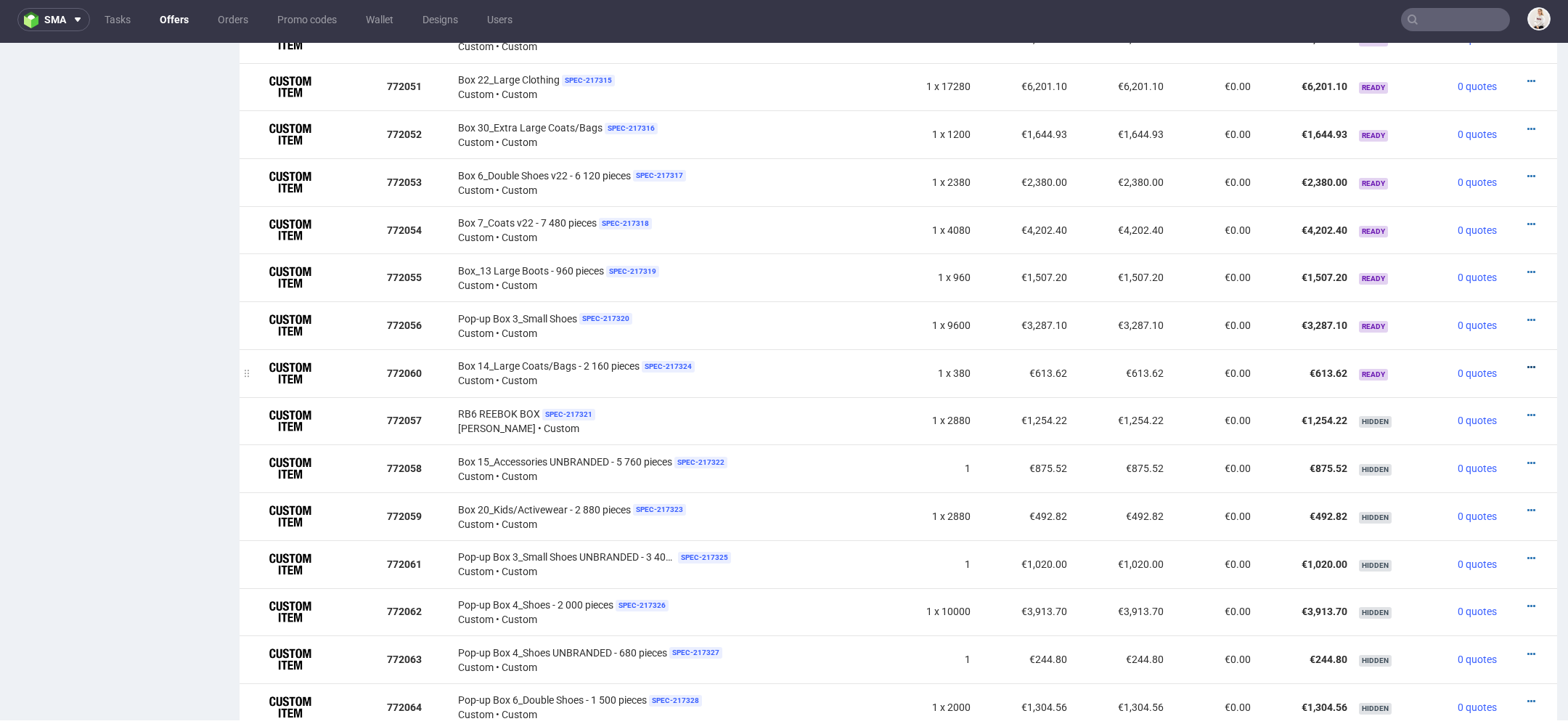
click at [1528, 362] on icon at bounding box center [1532, 367] width 8 height 10
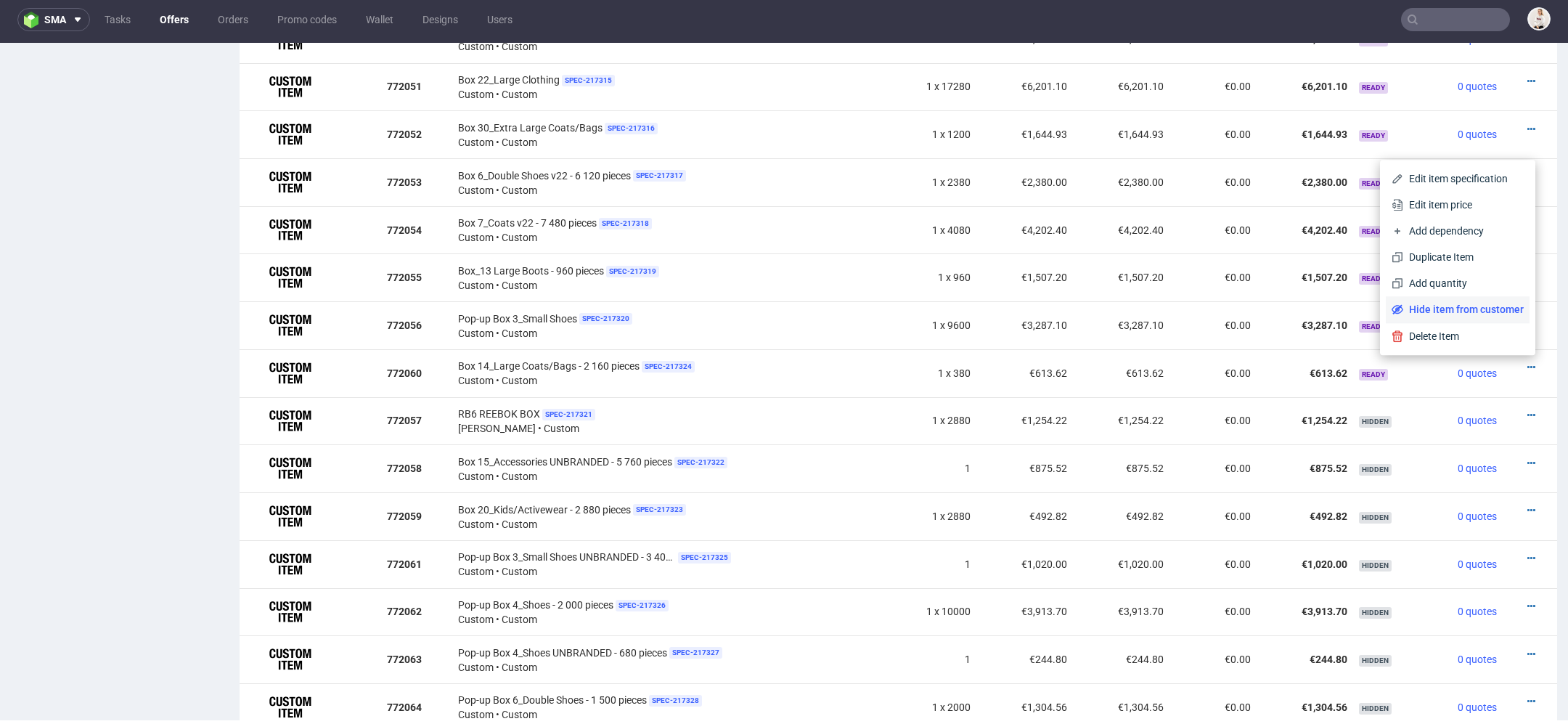
click at [1481, 310] on span "Hide item from customer" at bounding box center [1464, 309] width 121 height 14
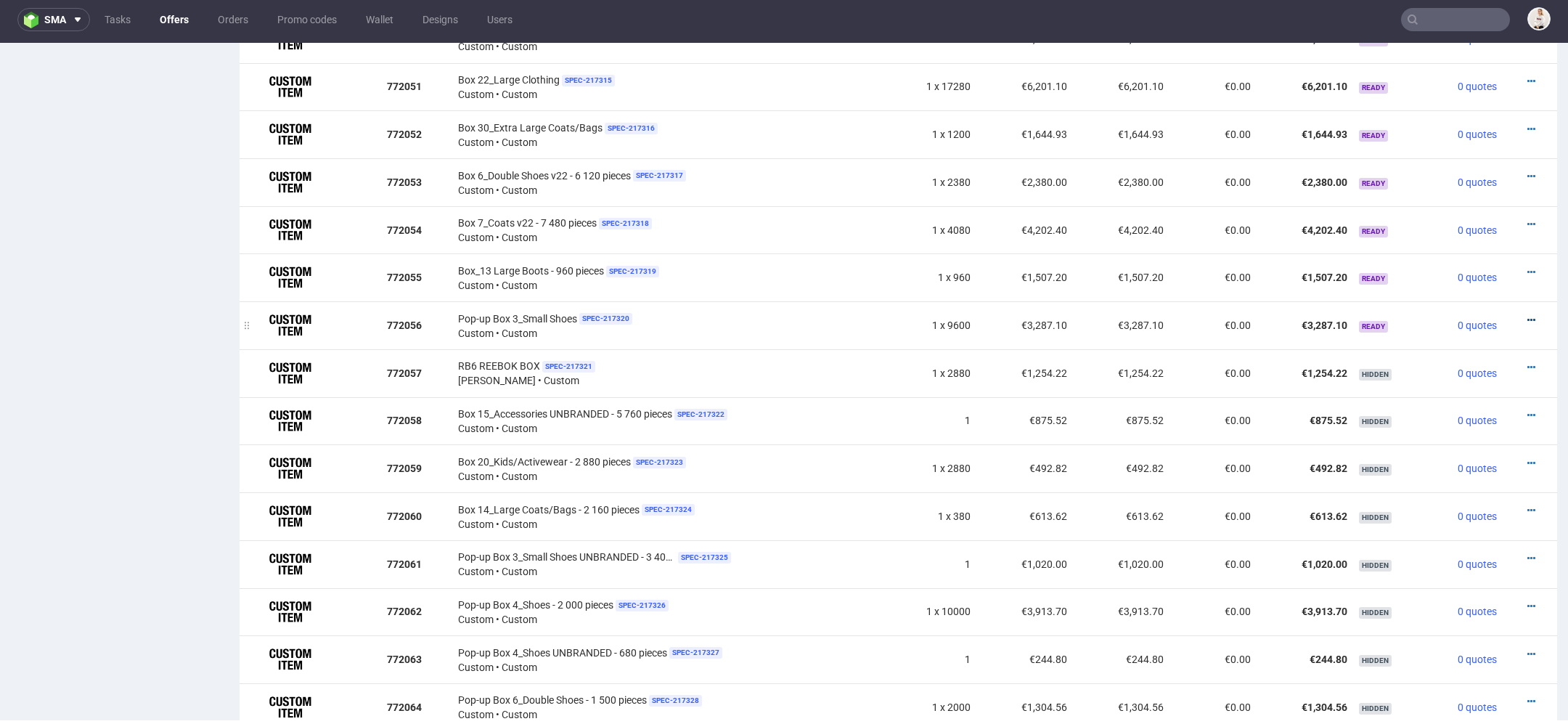
click at [1528, 315] on icon at bounding box center [1532, 320] width 8 height 10
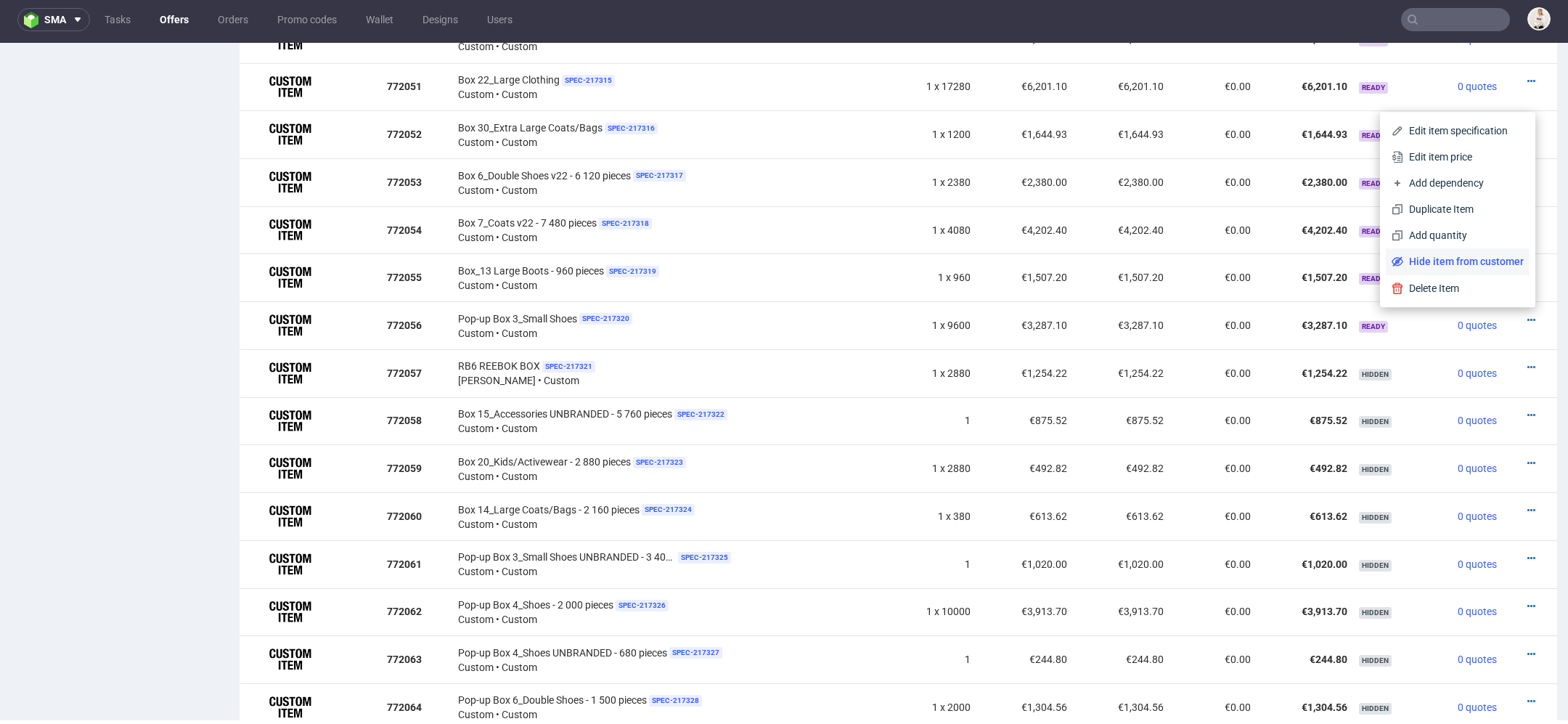
click at [1478, 259] on span "Hide item from customer" at bounding box center [1464, 261] width 121 height 14
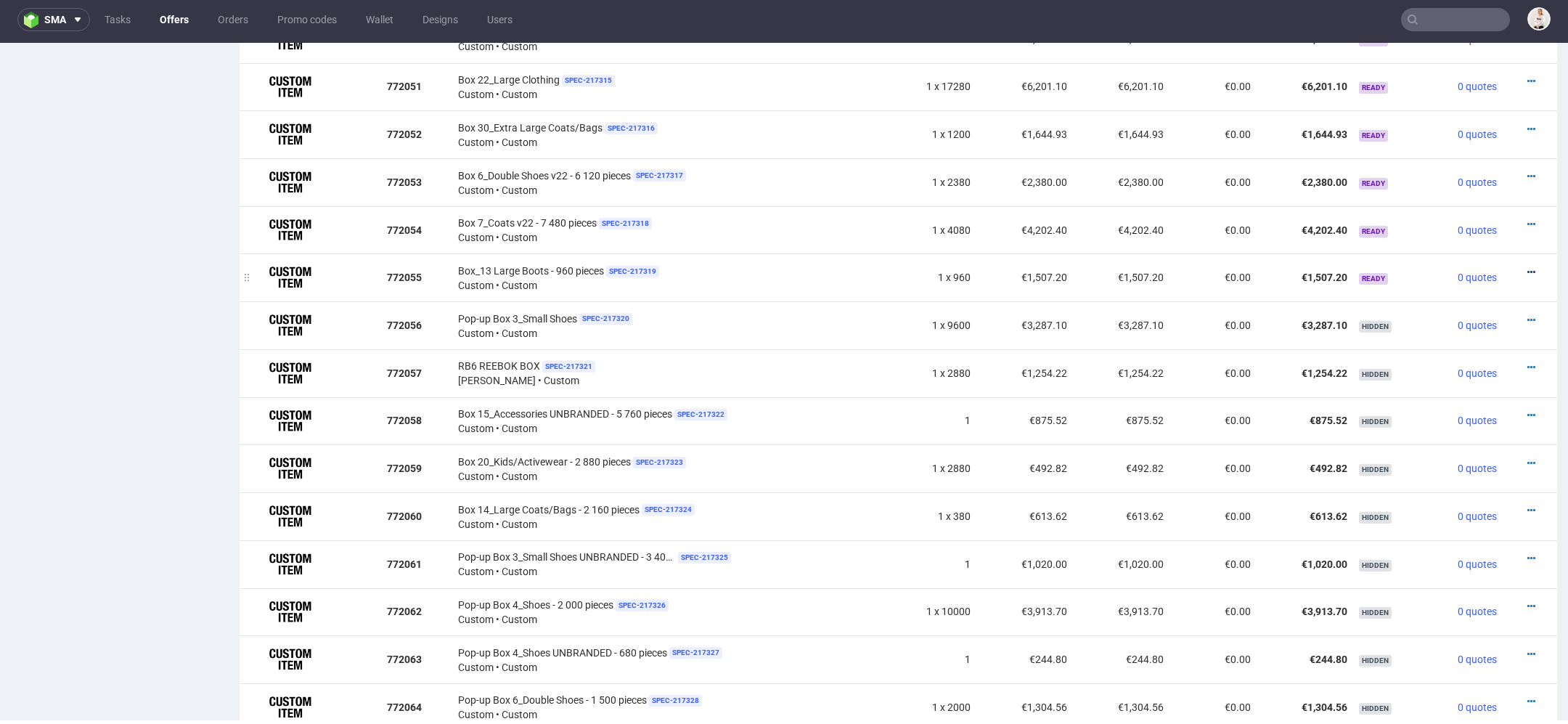
click at [1528, 267] on icon at bounding box center [1532, 272] width 8 height 10
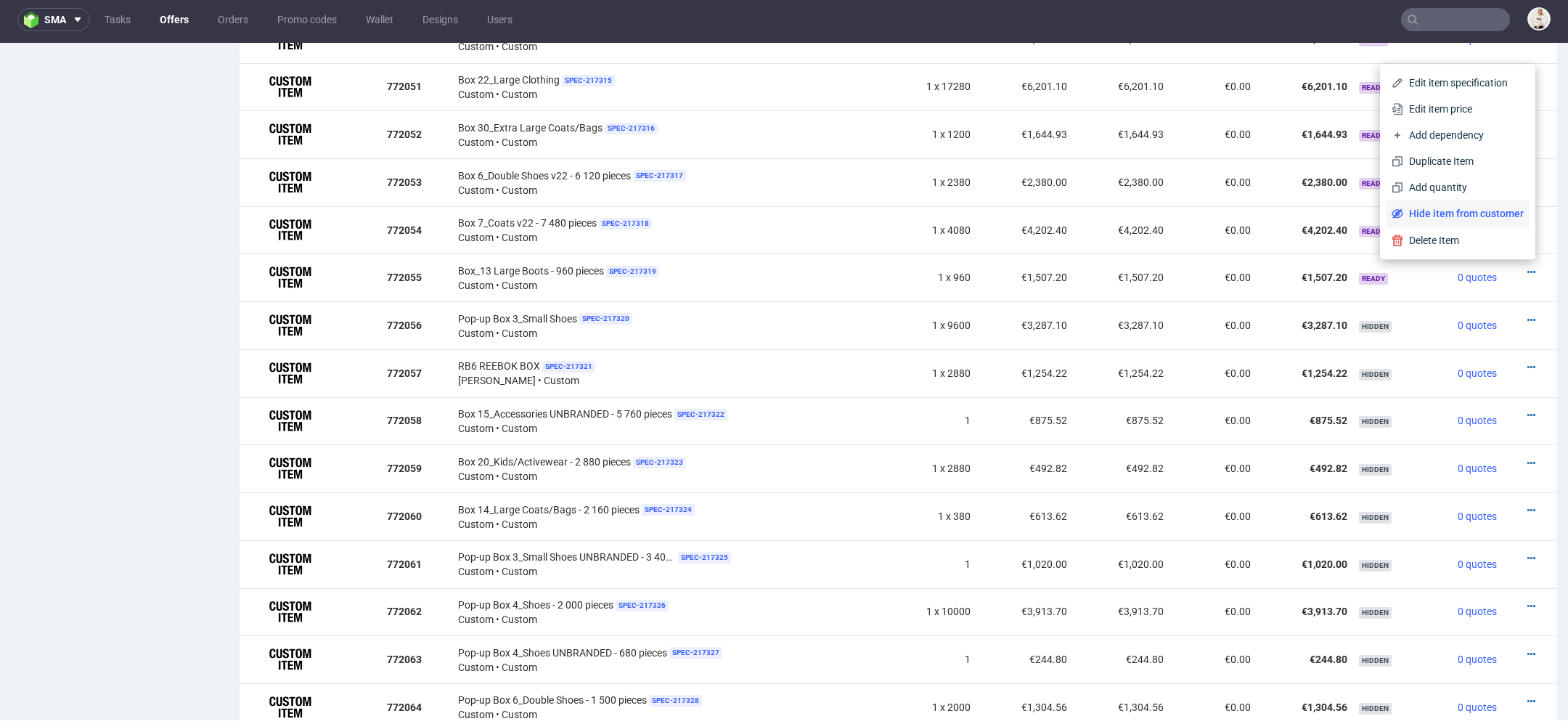
click at [1469, 213] on span "Hide item from customer" at bounding box center [1464, 213] width 121 height 14
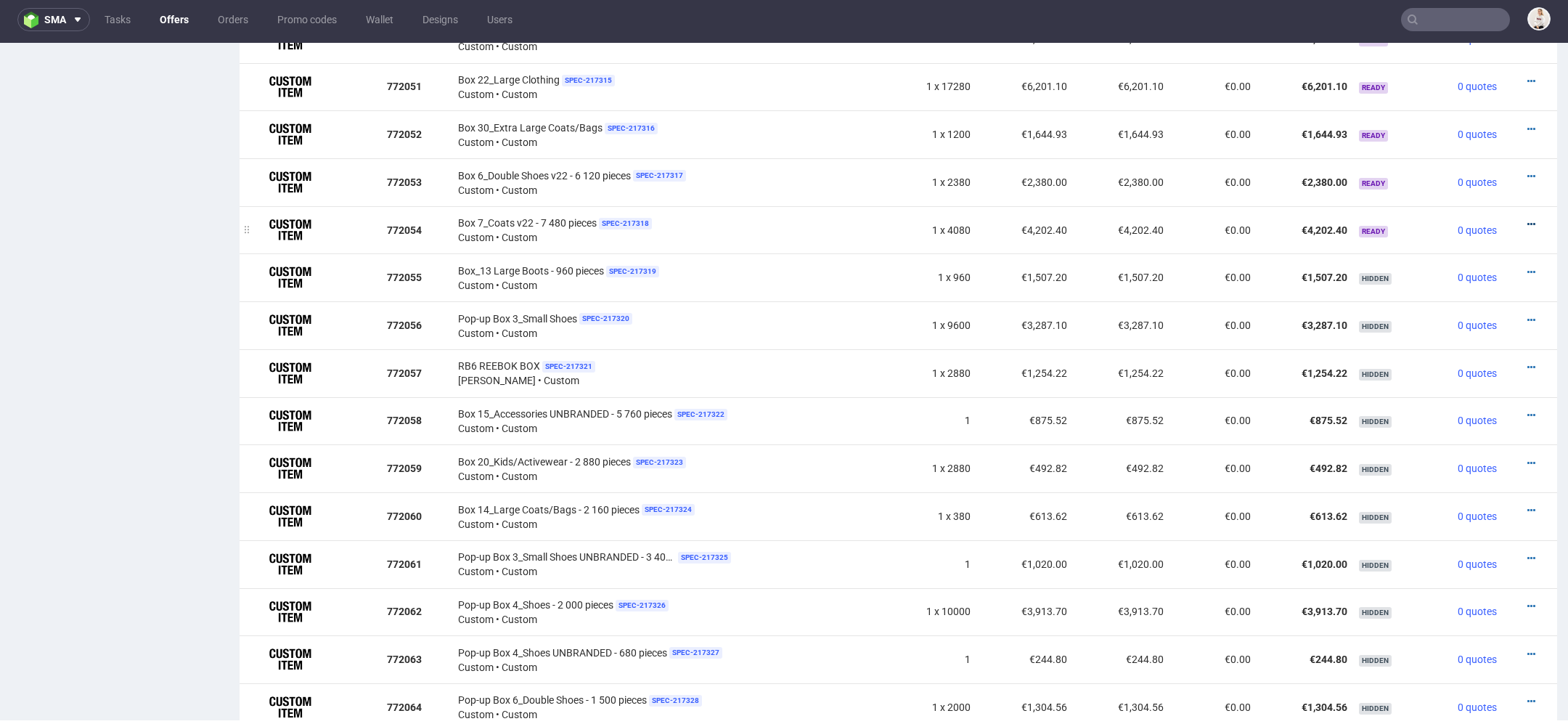
click at [1528, 219] on icon at bounding box center [1532, 224] width 8 height 10
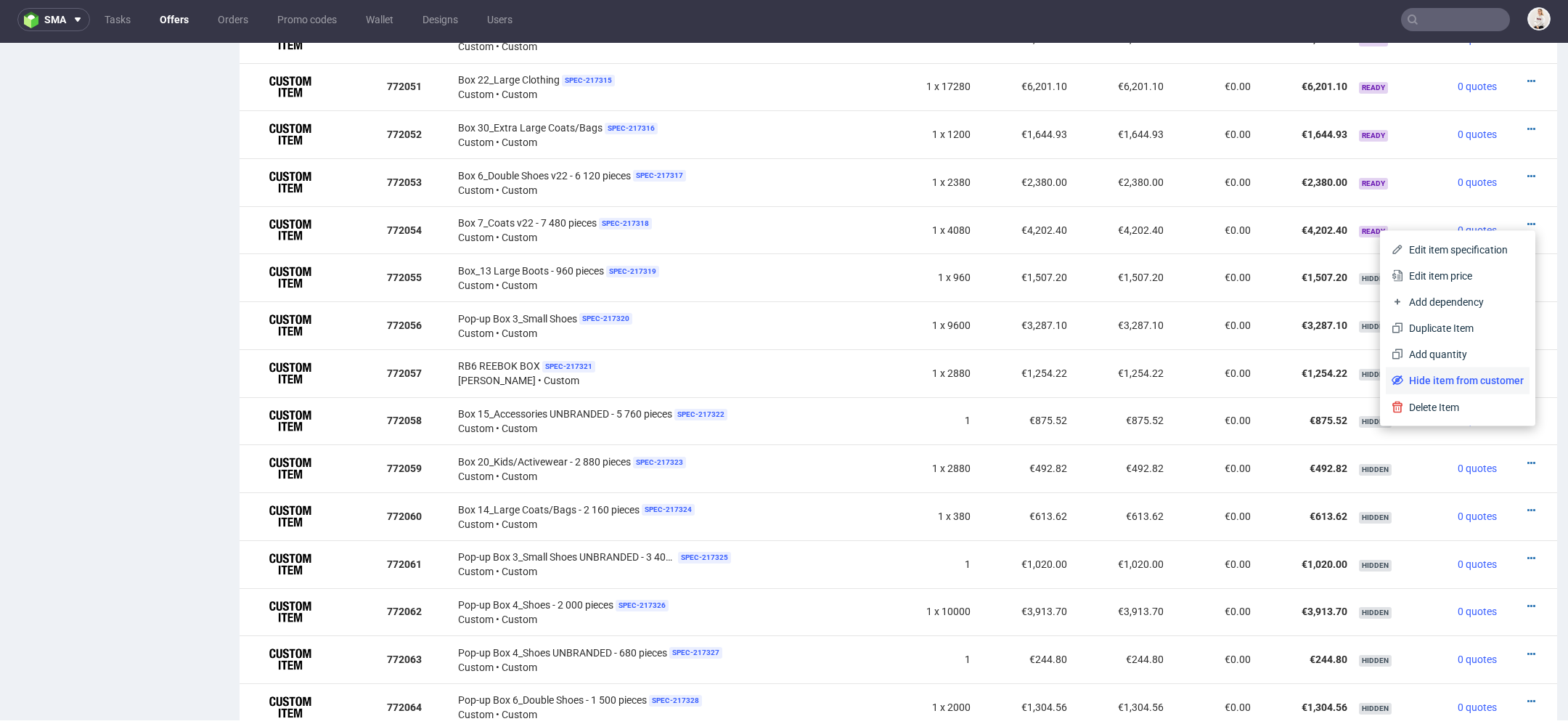
click at [1451, 378] on span "Hide item from customer" at bounding box center [1464, 380] width 121 height 14
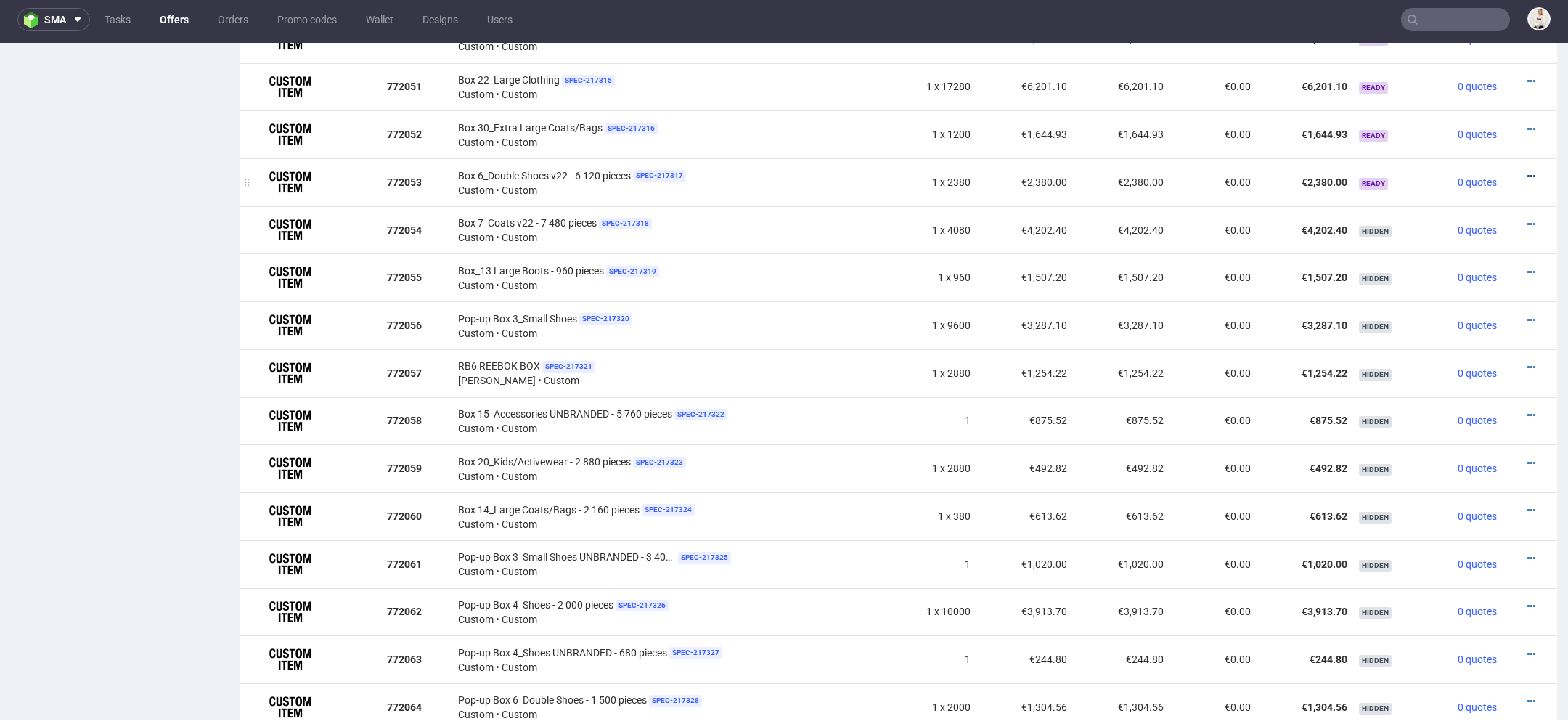
click at [1528, 171] on icon at bounding box center [1532, 176] width 8 height 10
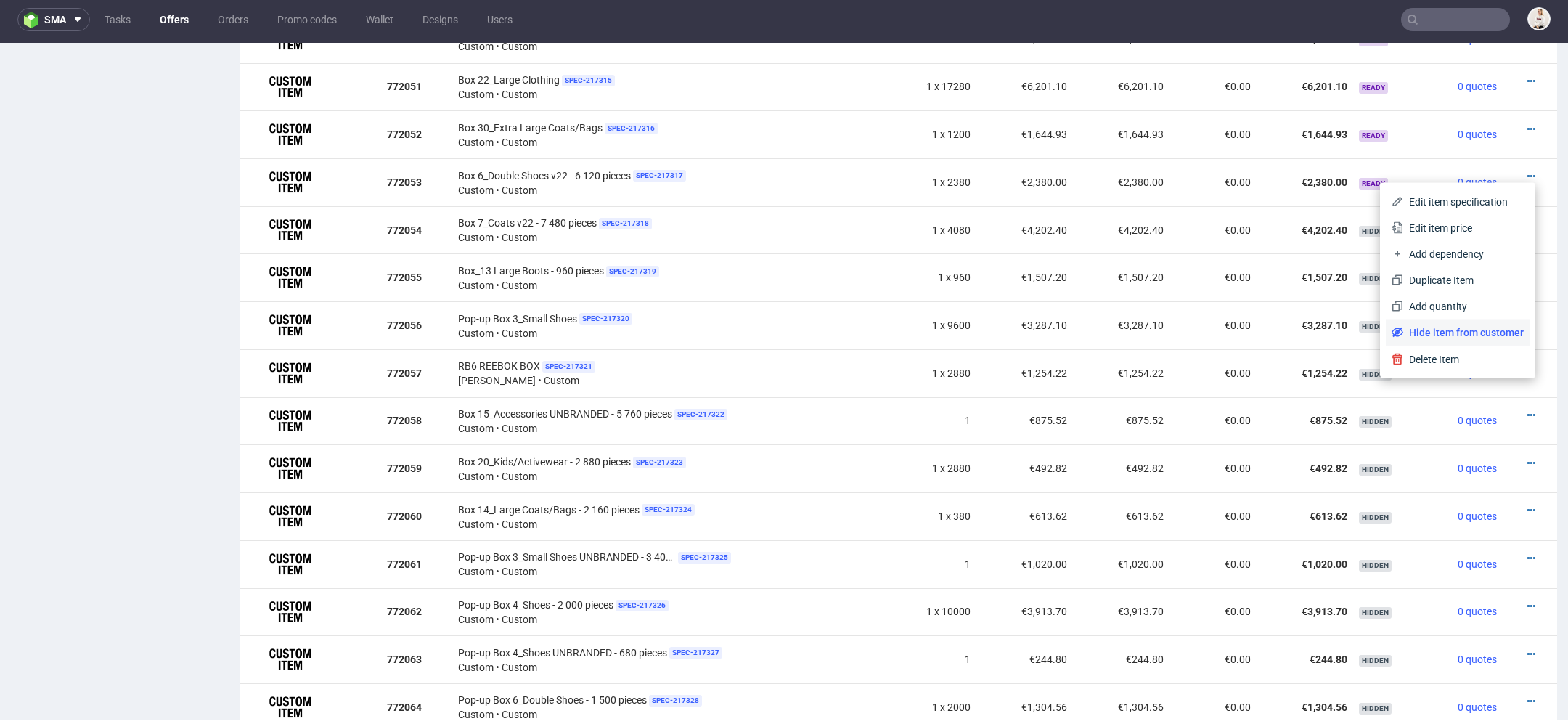
click at [1449, 333] on span "Hide item from customer" at bounding box center [1464, 332] width 121 height 14
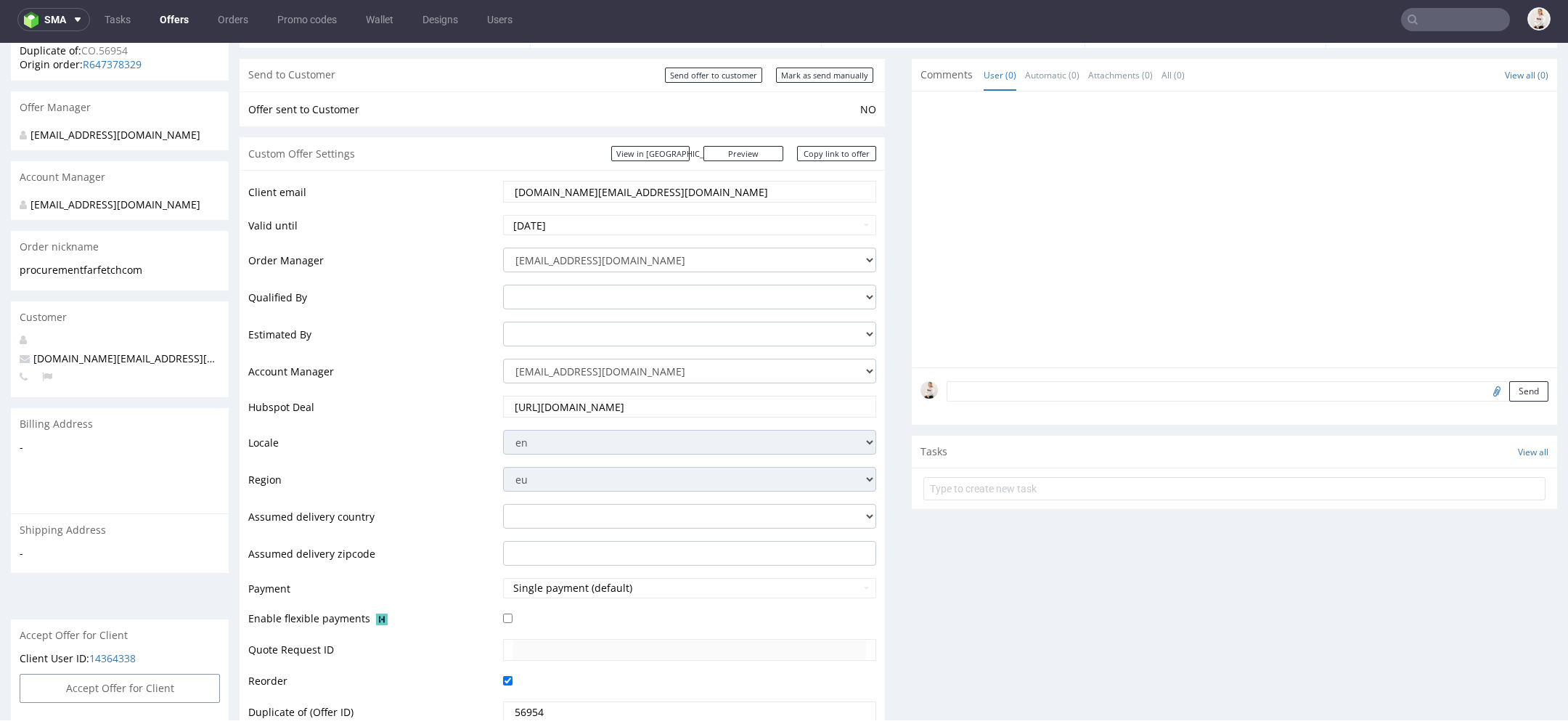
scroll to position [109, 0]
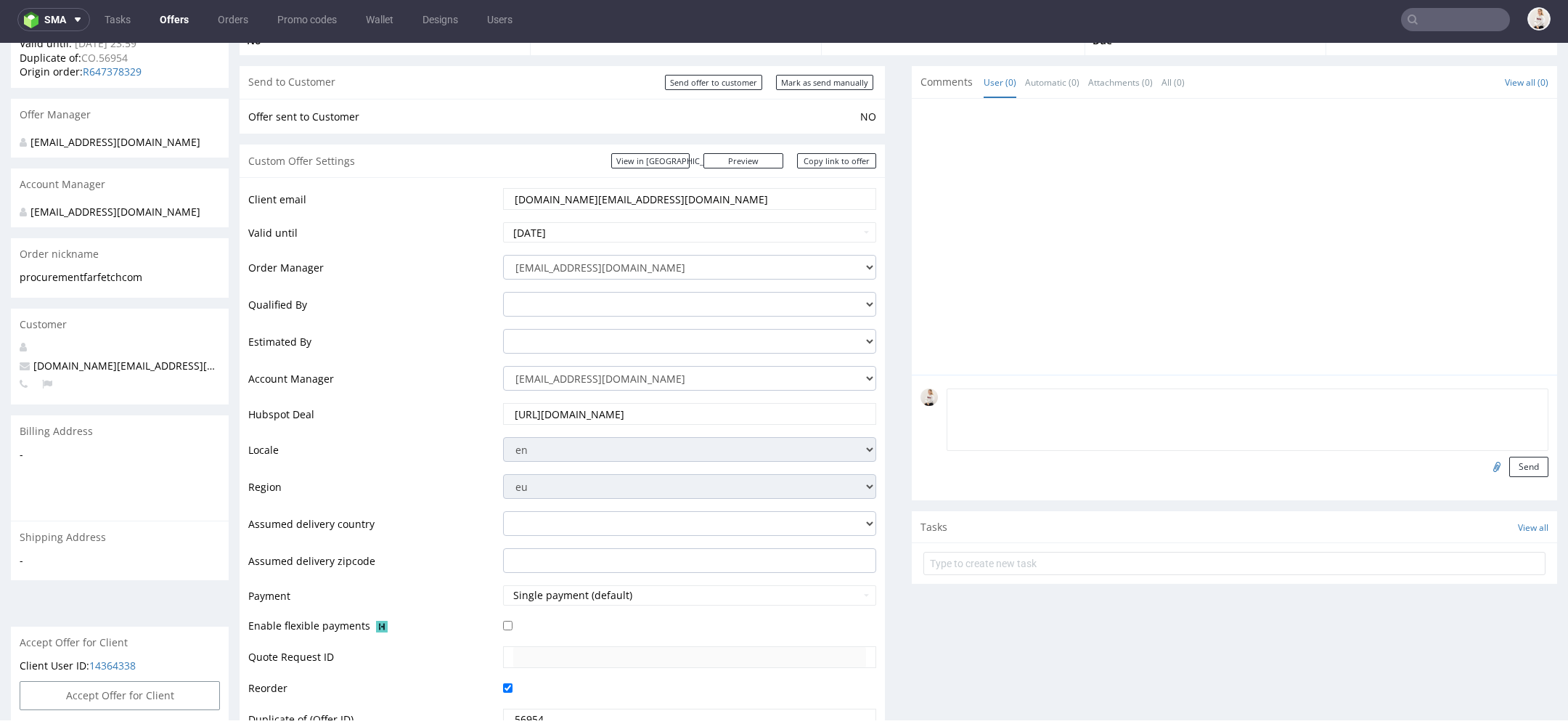
click at [1166, 398] on textarea at bounding box center [1247, 419] width 602 height 62
paste textarea "FNL-004909"
type textarea "FNL-004909"
click at [1509, 461] on button "Send" at bounding box center [1529, 466] width 39 height 20
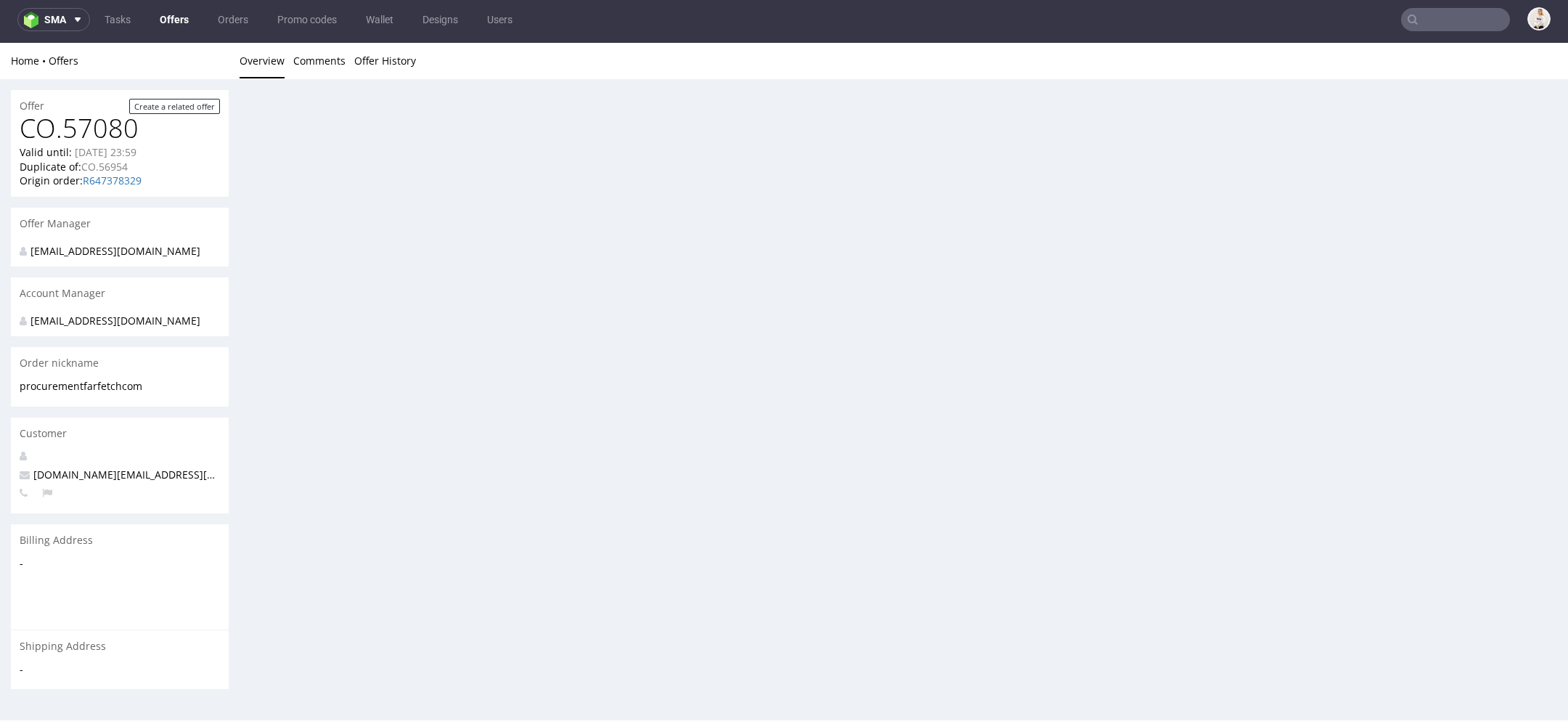
scroll to position [0, 0]
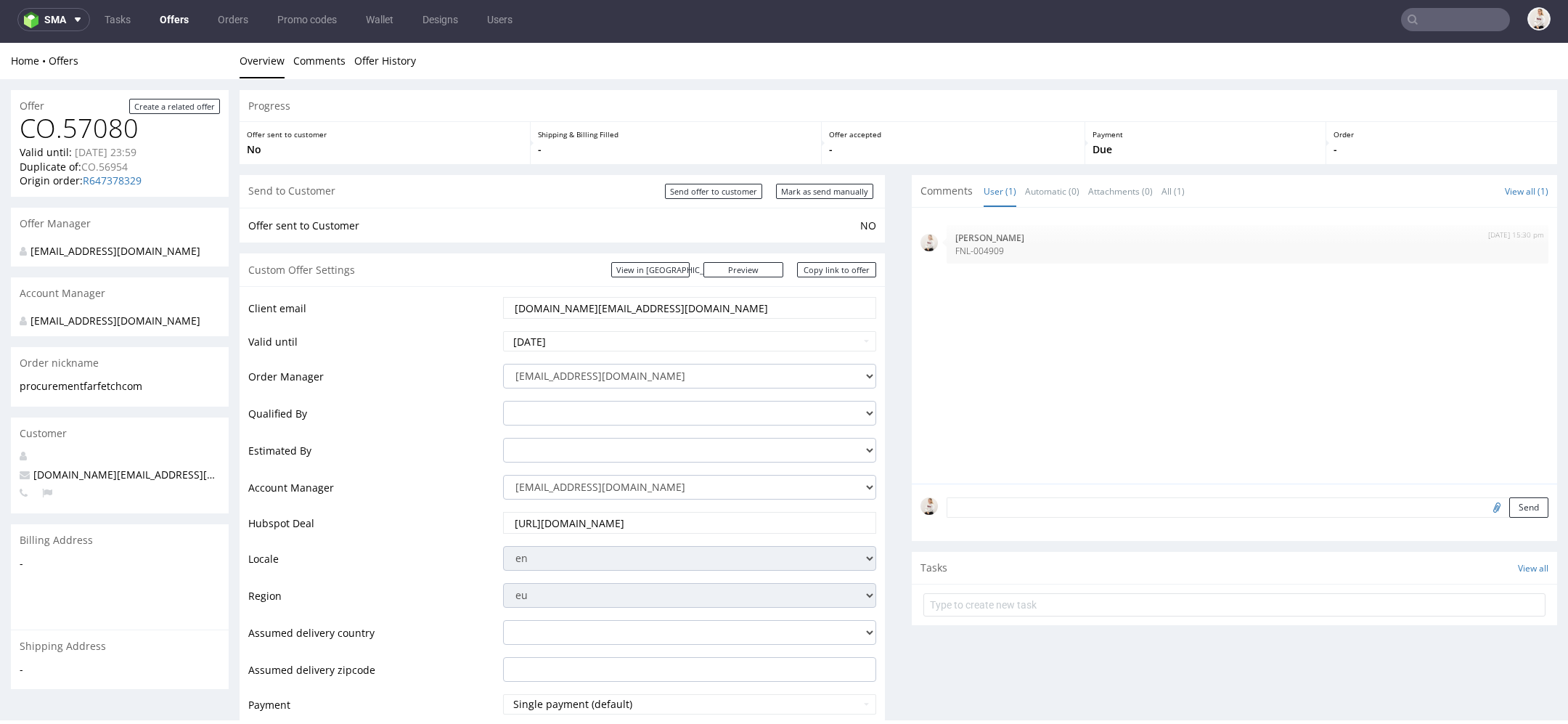
click at [176, 13] on link "Offers" at bounding box center [174, 20] width 46 height 23
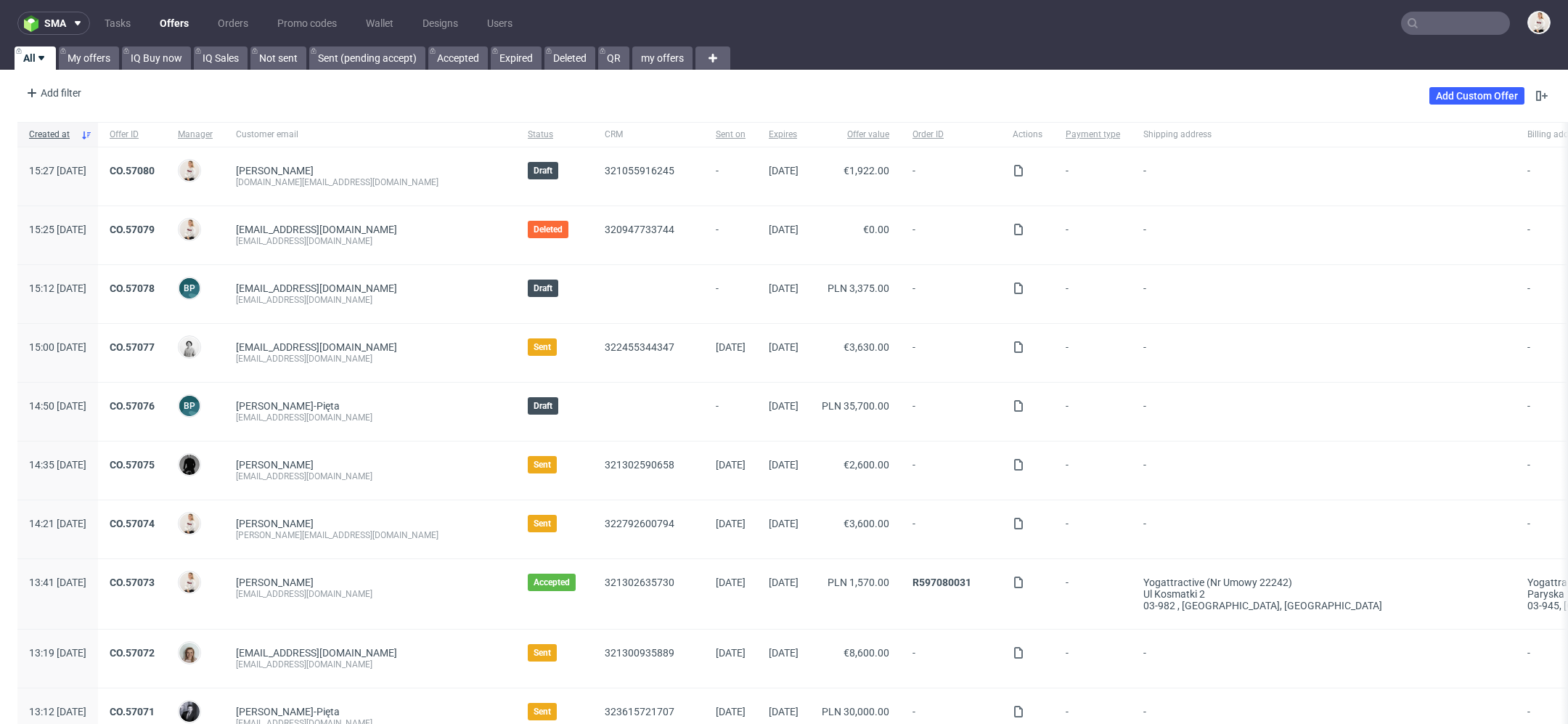
click at [1427, 31] on input "text" at bounding box center [1456, 23] width 109 height 23
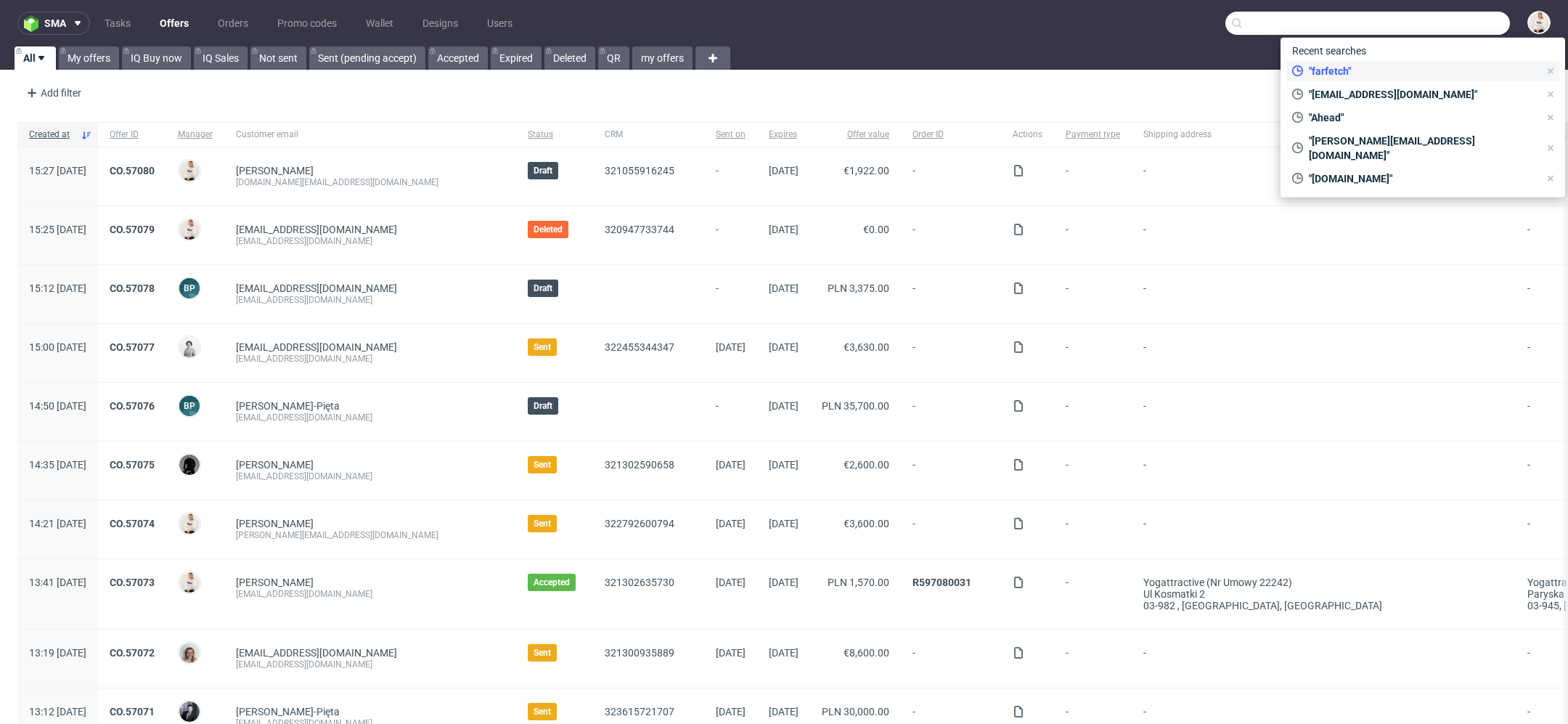
click at [1391, 67] on span ""farfetch"" at bounding box center [1420, 70] width 236 height 14
type input "farfetch"
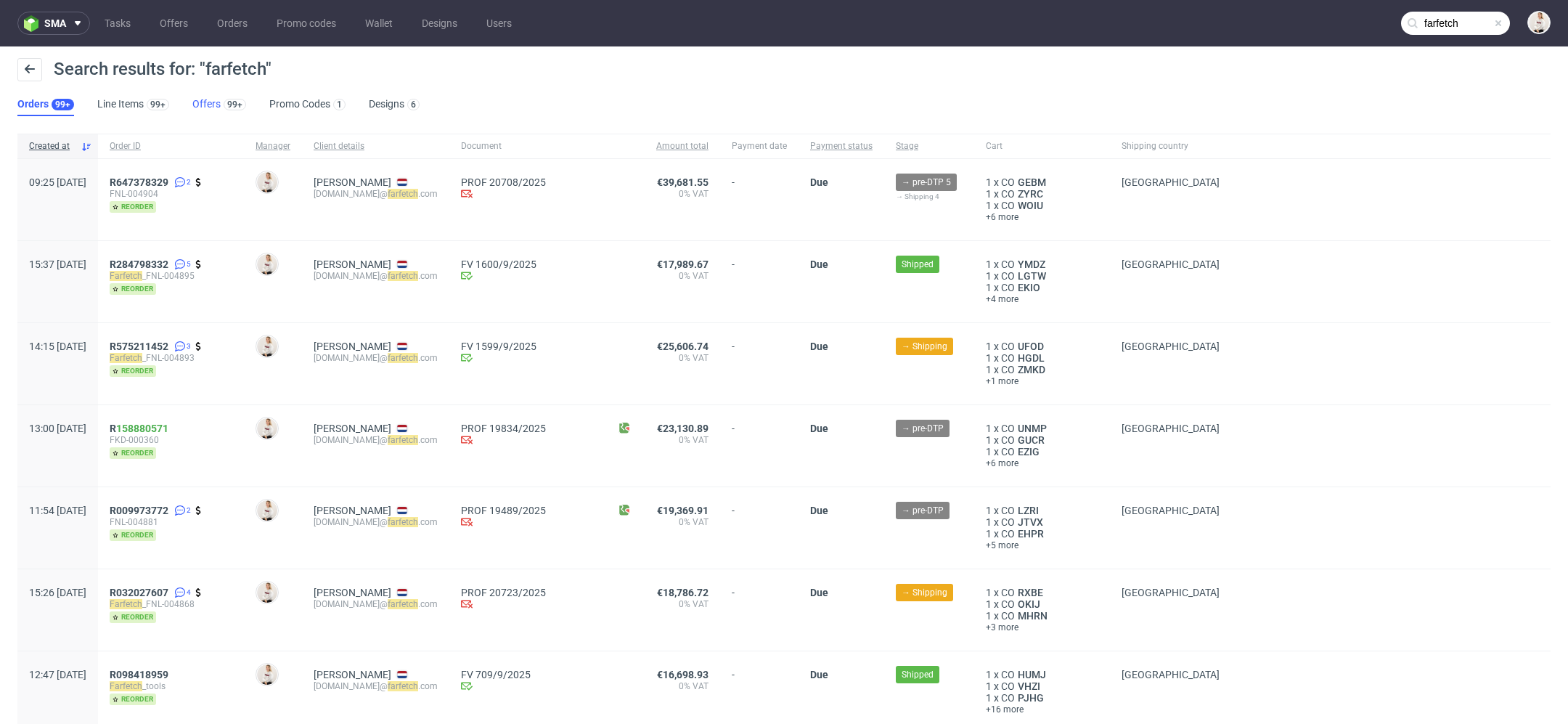
click at [206, 111] on link "Offers 99+" at bounding box center [219, 105] width 54 height 23
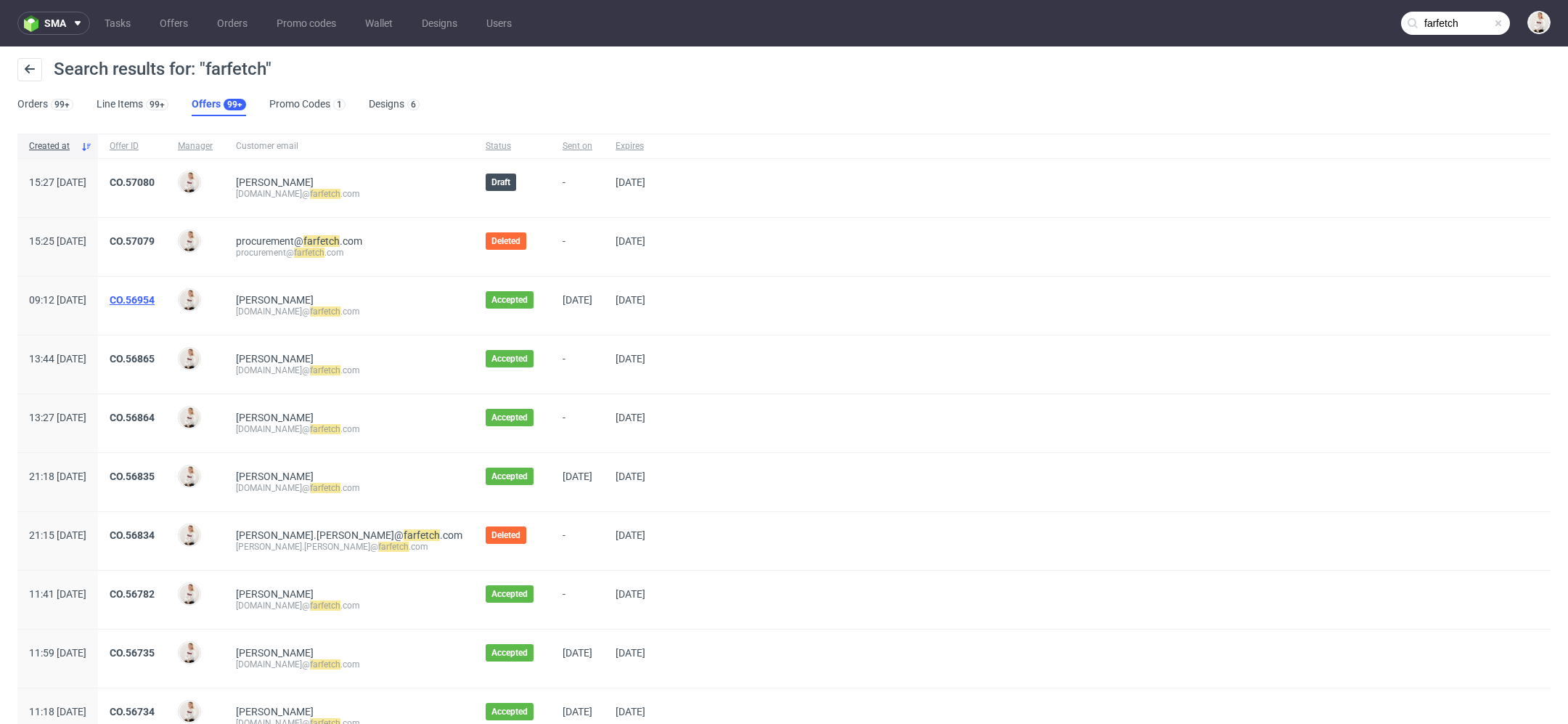
click at [154, 299] on link "CO.56954" at bounding box center [133, 299] width 45 height 12
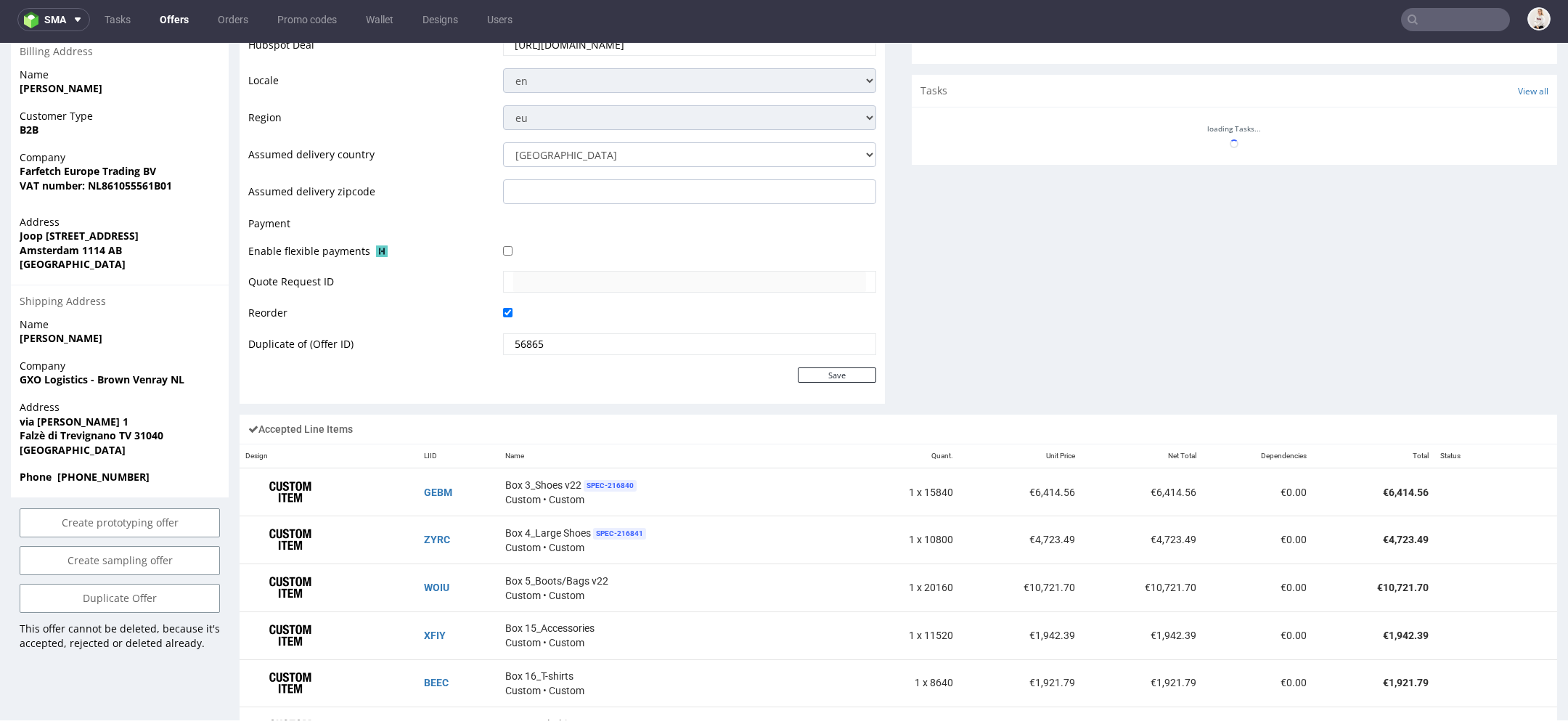
scroll to position [538, 0]
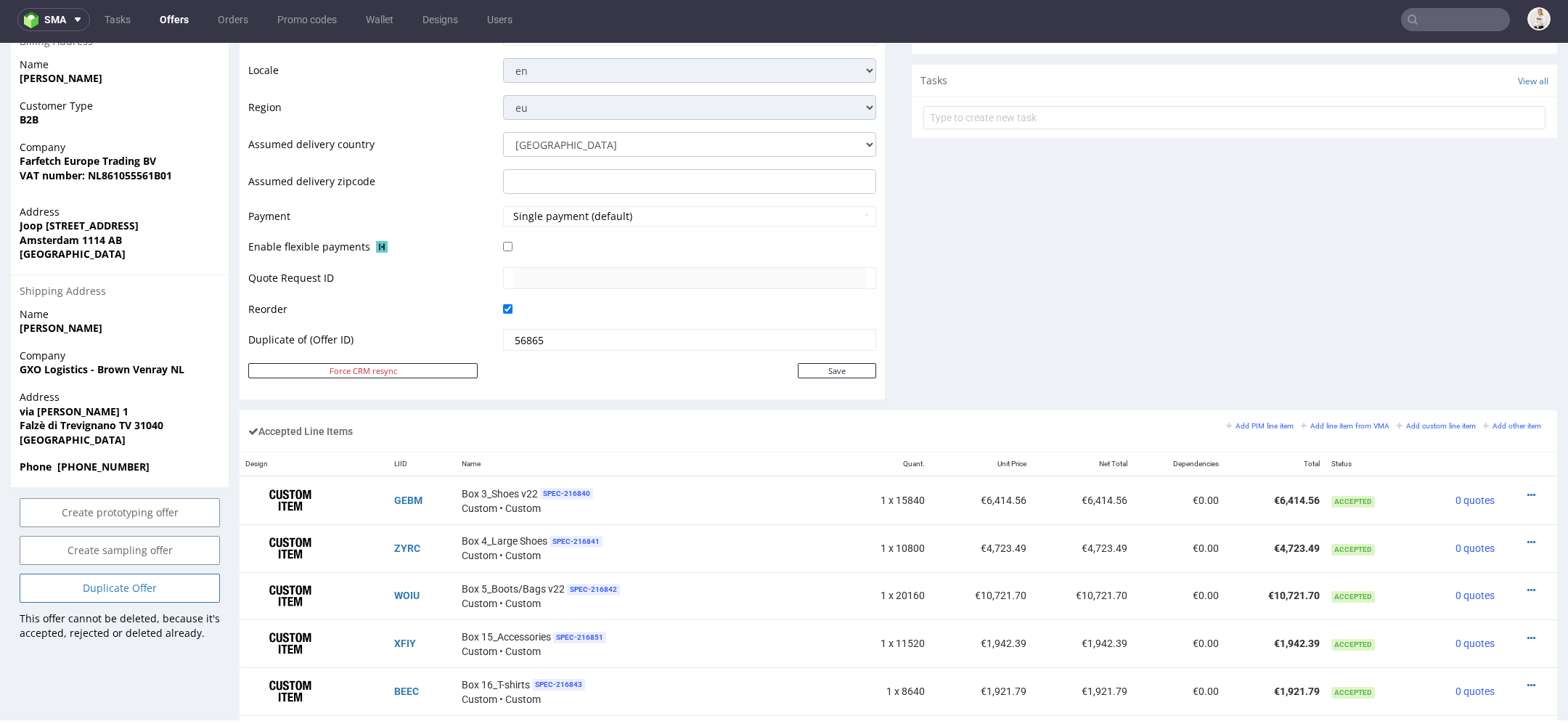
click at [152, 602] on link "Duplicate Offer" at bounding box center [119, 588] width 201 height 29
click at [103, 555] on link "Yes" at bounding box center [97, 563] width 41 height 22
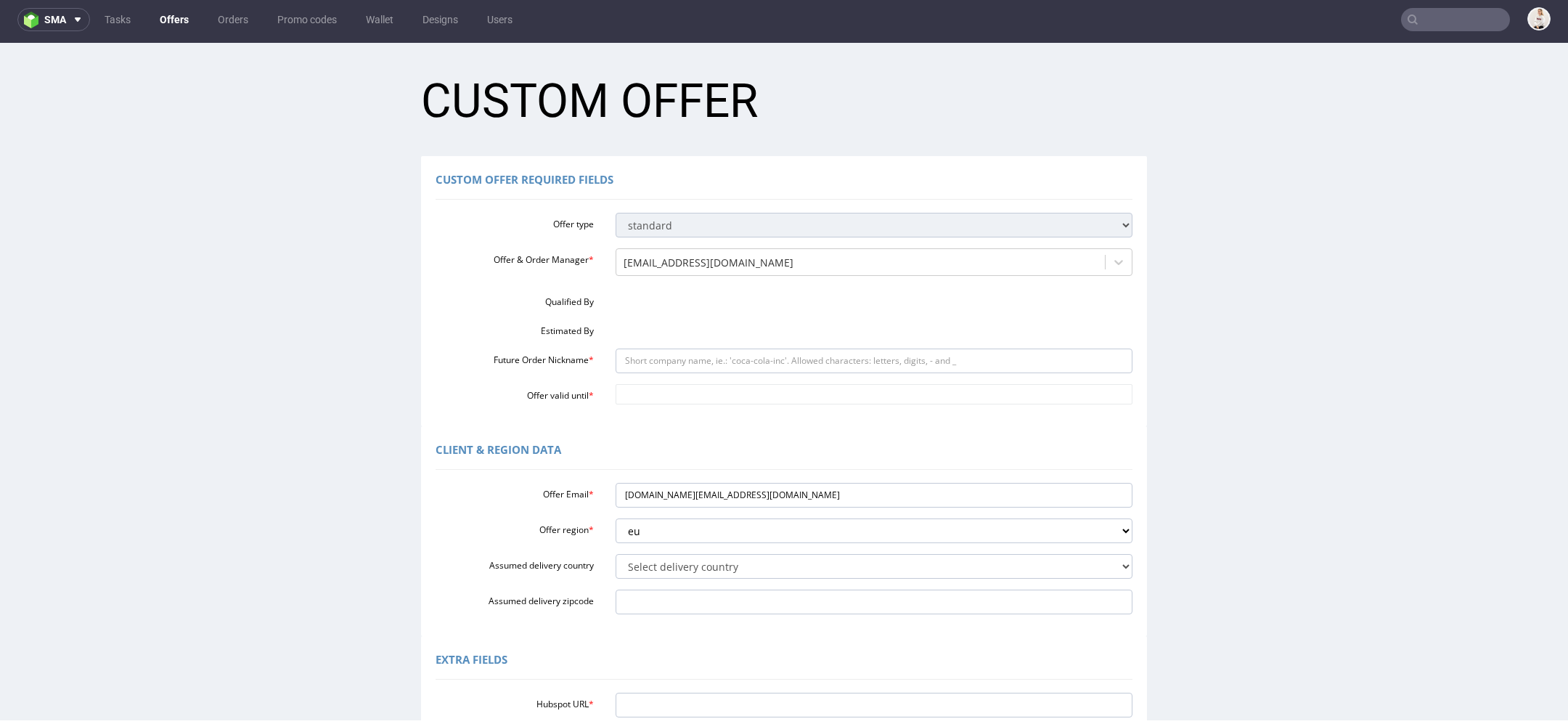
scroll to position [0, 0]
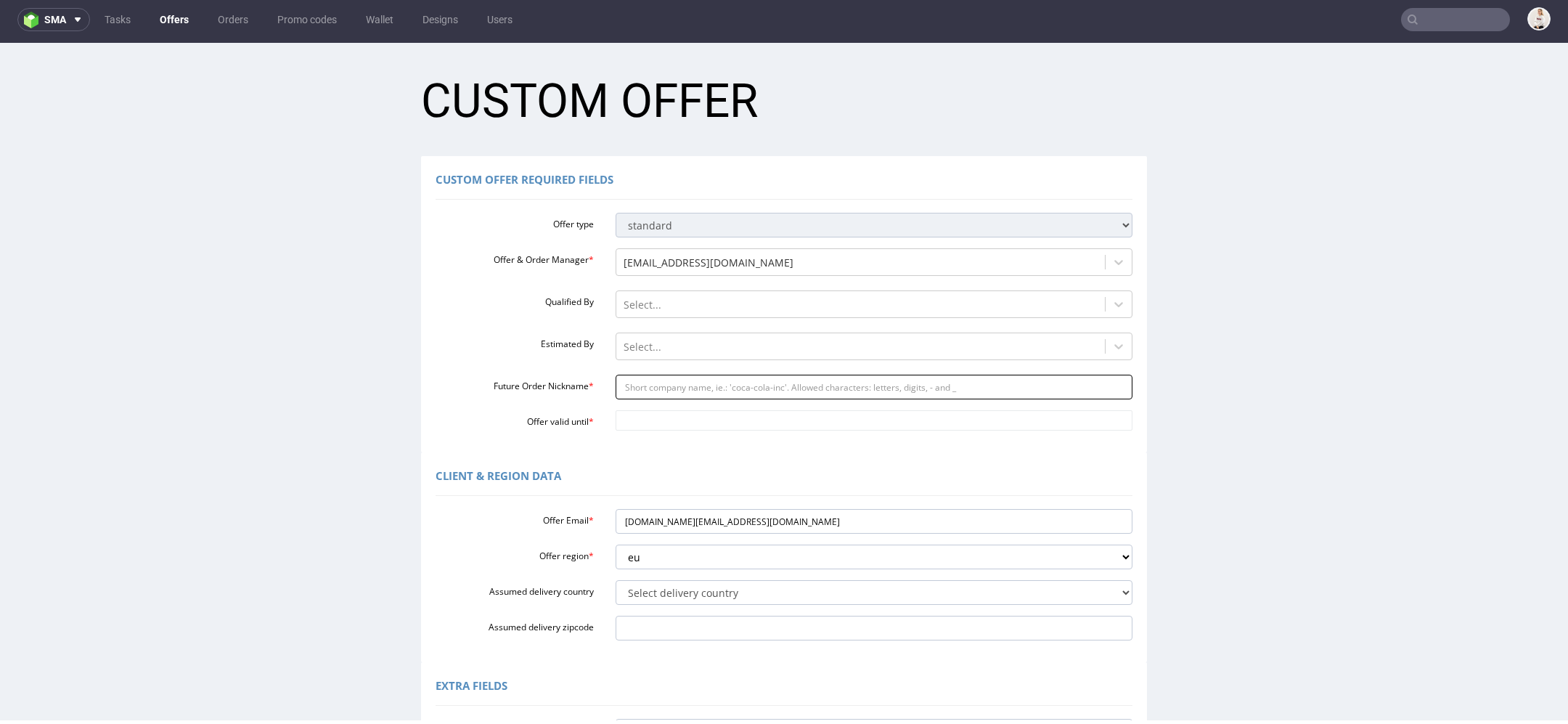
click at [700, 386] on input "Future Order Nickname *" at bounding box center [874, 387] width 518 height 24
paste input "FNL-004910"
type input "FNL-004910"
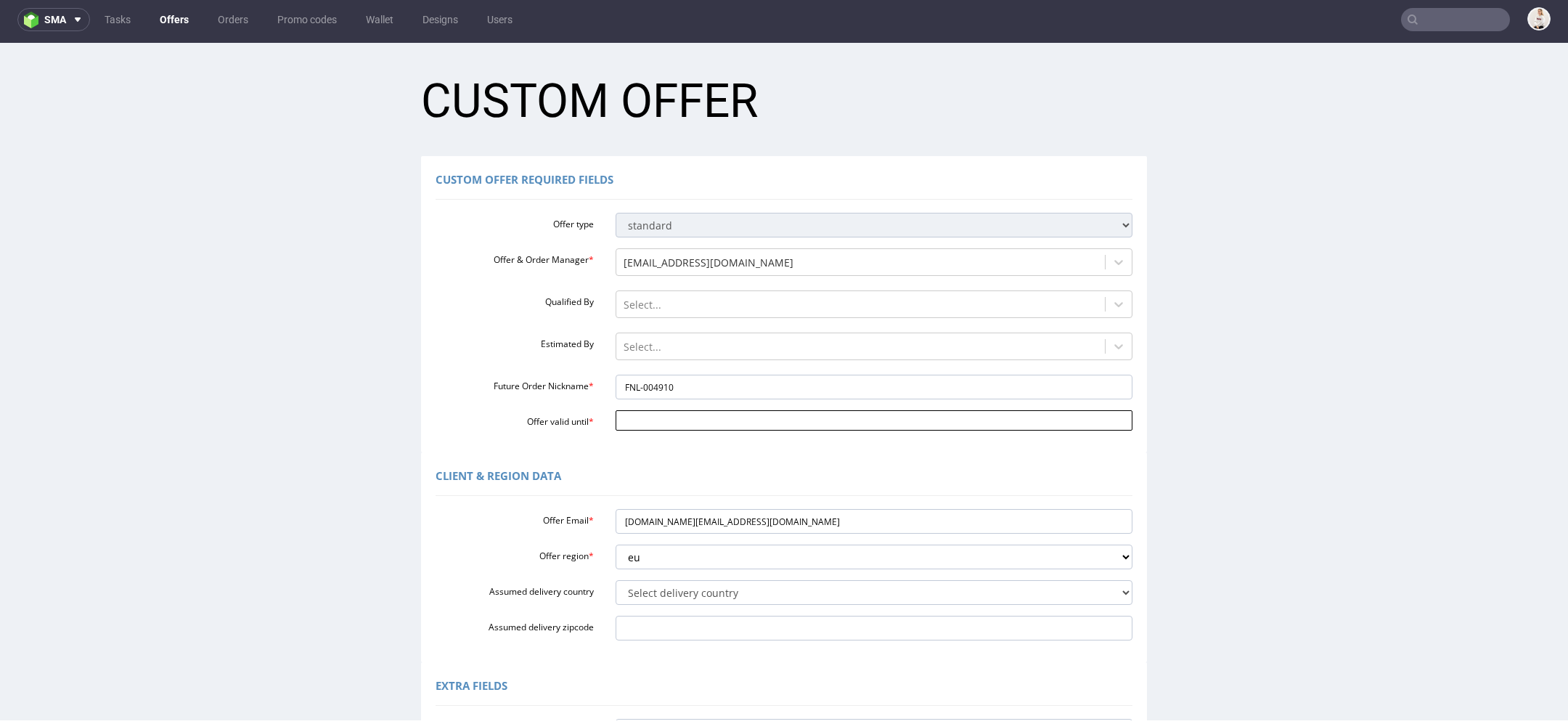
click at [681, 418] on input "Offer valid until *" at bounding box center [874, 420] width 518 height 20
click at [753, 331] on td "18" at bounding box center [753, 334] width 22 height 22
type input "[DATE]"
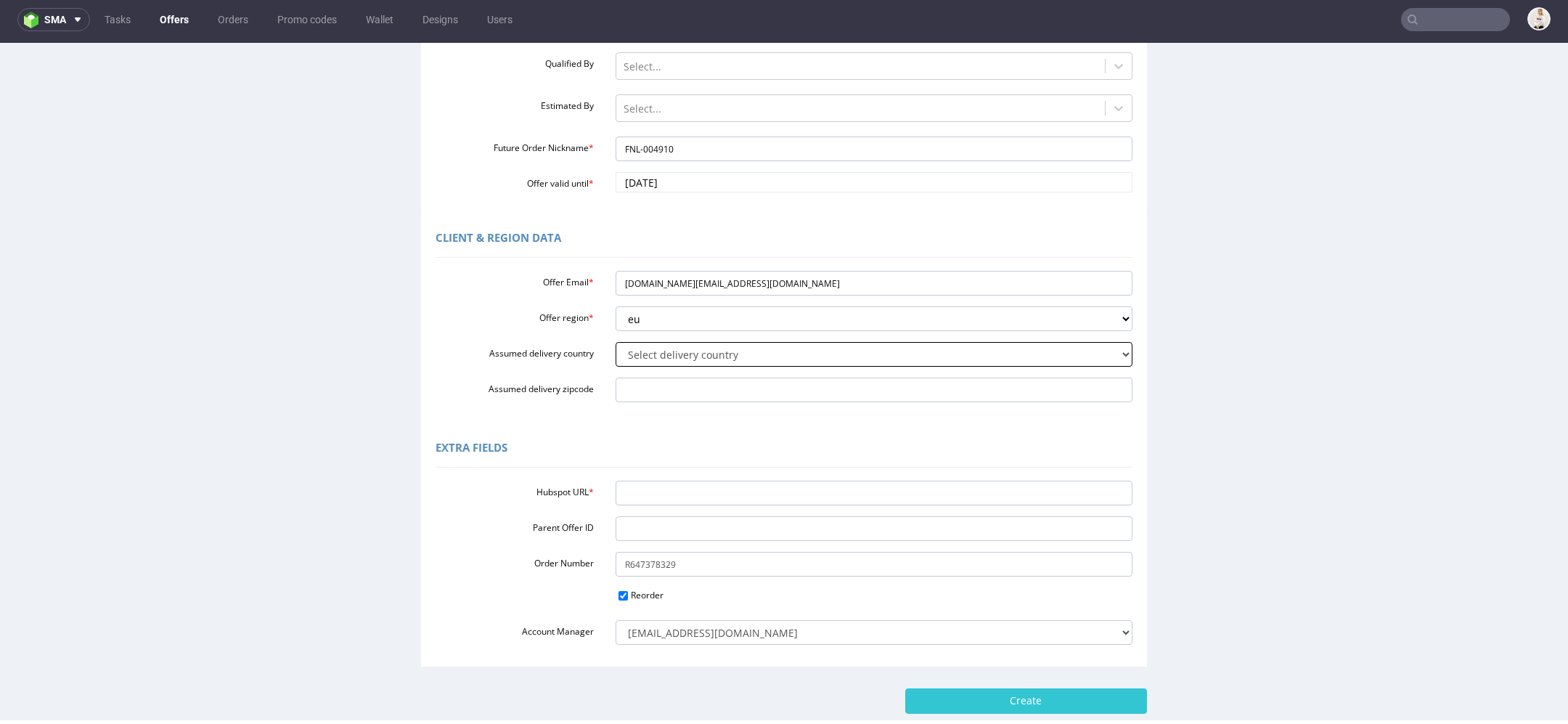
scroll to position [275, 0]
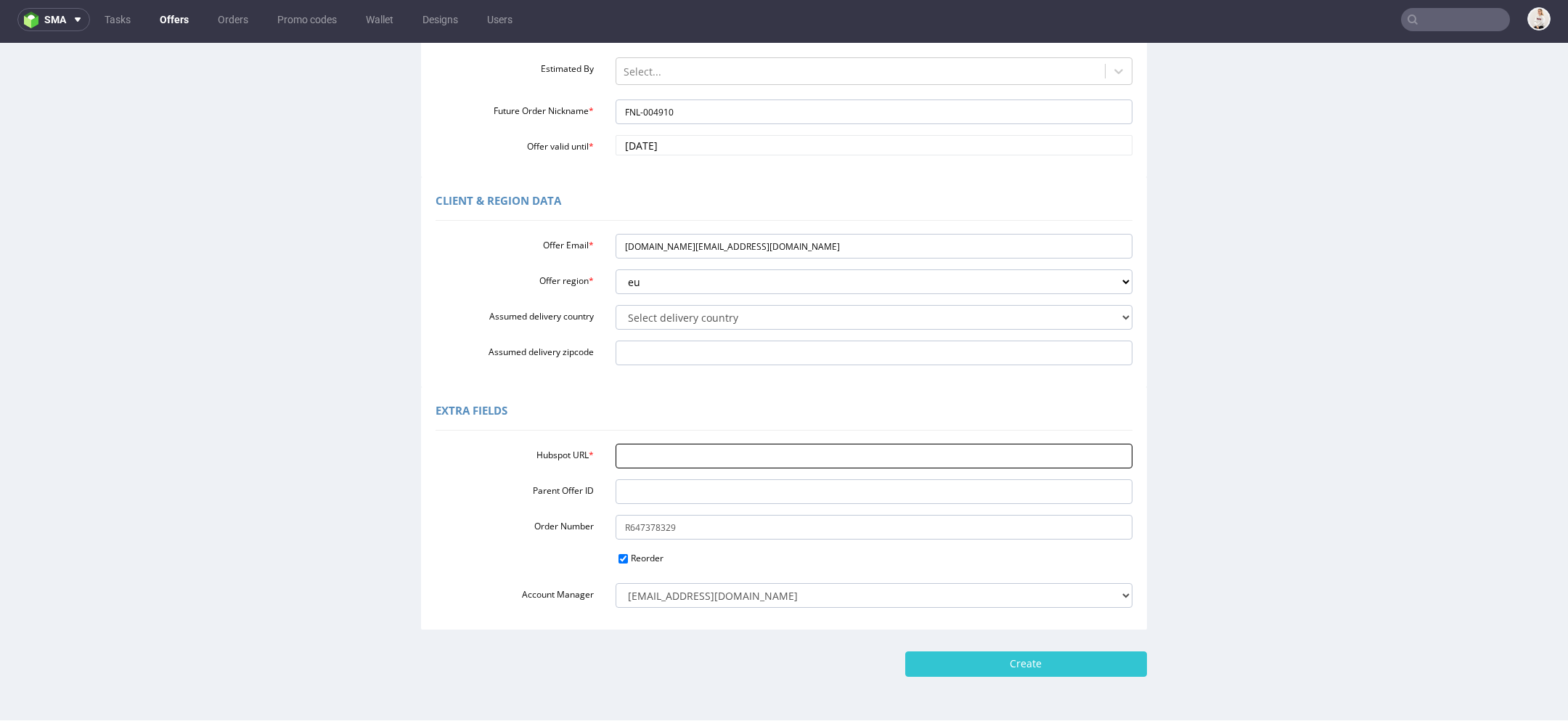
click at [737, 463] on input "Hubspot URL *" at bounding box center [874, 456] width 518 height 24
paste input "https://app-eu1.hubspot.com/contacts/25600958/record/0-3/321305501945/"
type input "https://app-eu1.hubspot.com/contacts/25600958/record/0-3/321305501945/"
click at [1168, 446] on div "Extra Fields Hubspot URL * https://app-eu1.hubspot.com/contacts/25600958/record…" at bounding box center [784, 508] width 1561 height 242
click at [1027, 669] on input "Create" at bounding box center [1026, 663] width 242 height 24
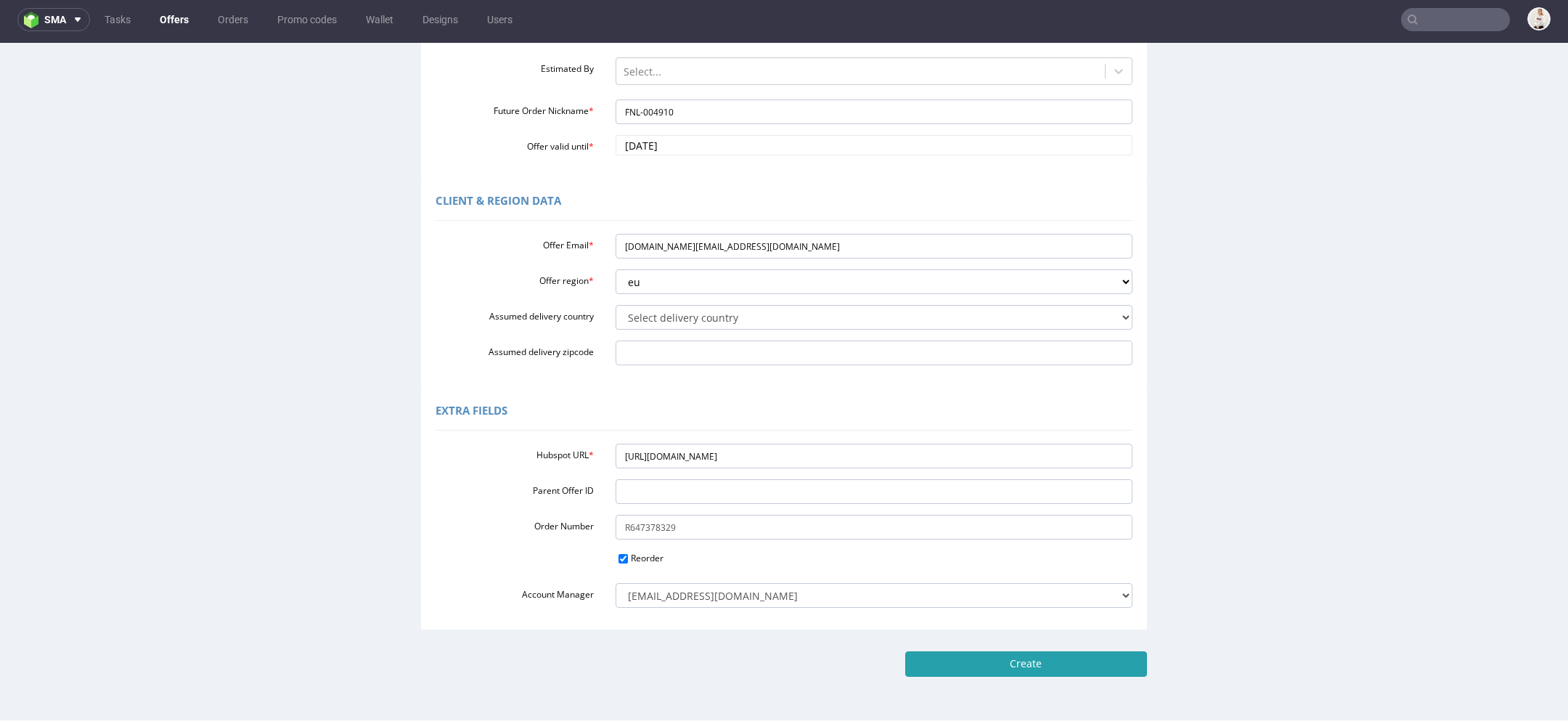
type input "Please wait..."
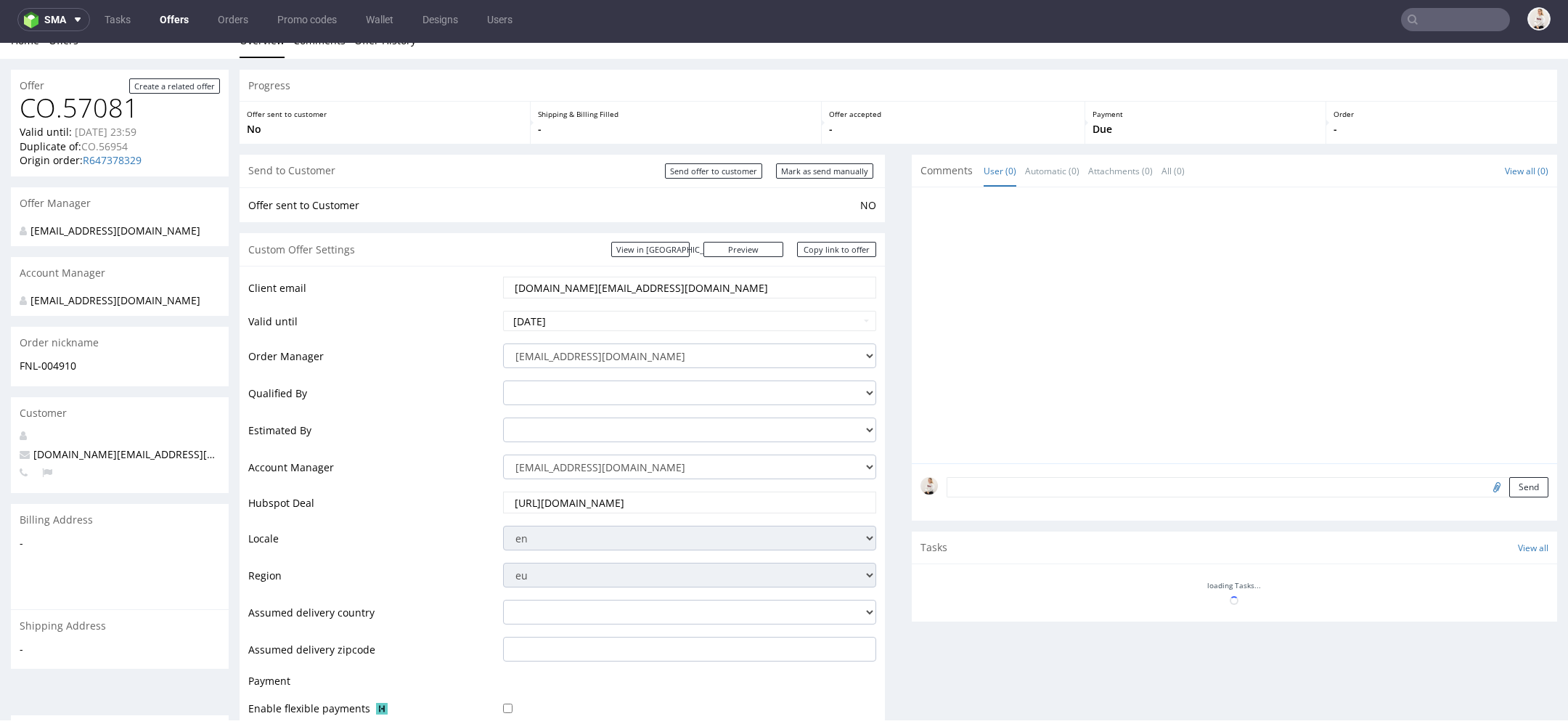
scroll to position [22, 0]
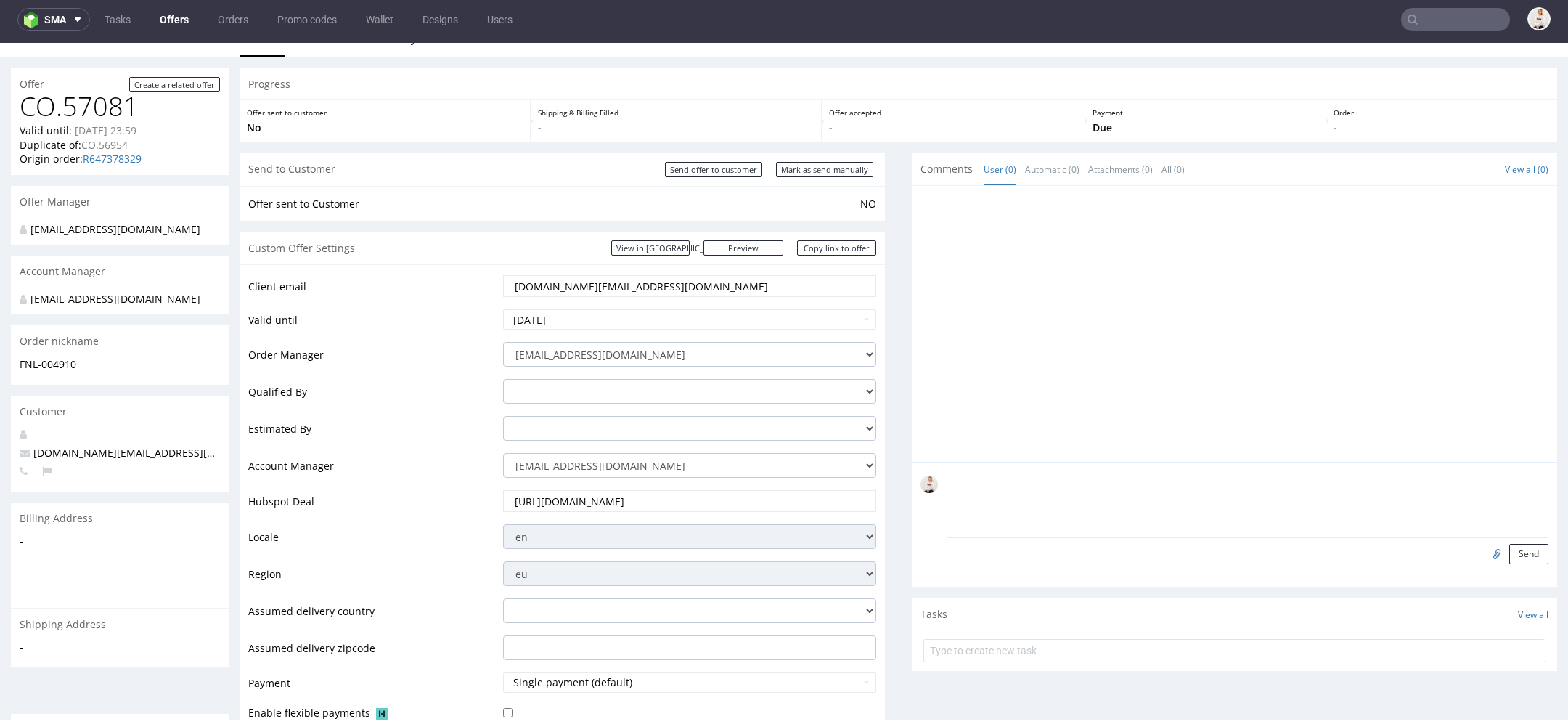
click at [1113, 486] on textarea at bounding box center [1247, 507] width 602 height 62
paste textarea "[GEOGRAPHIC_DATA]"
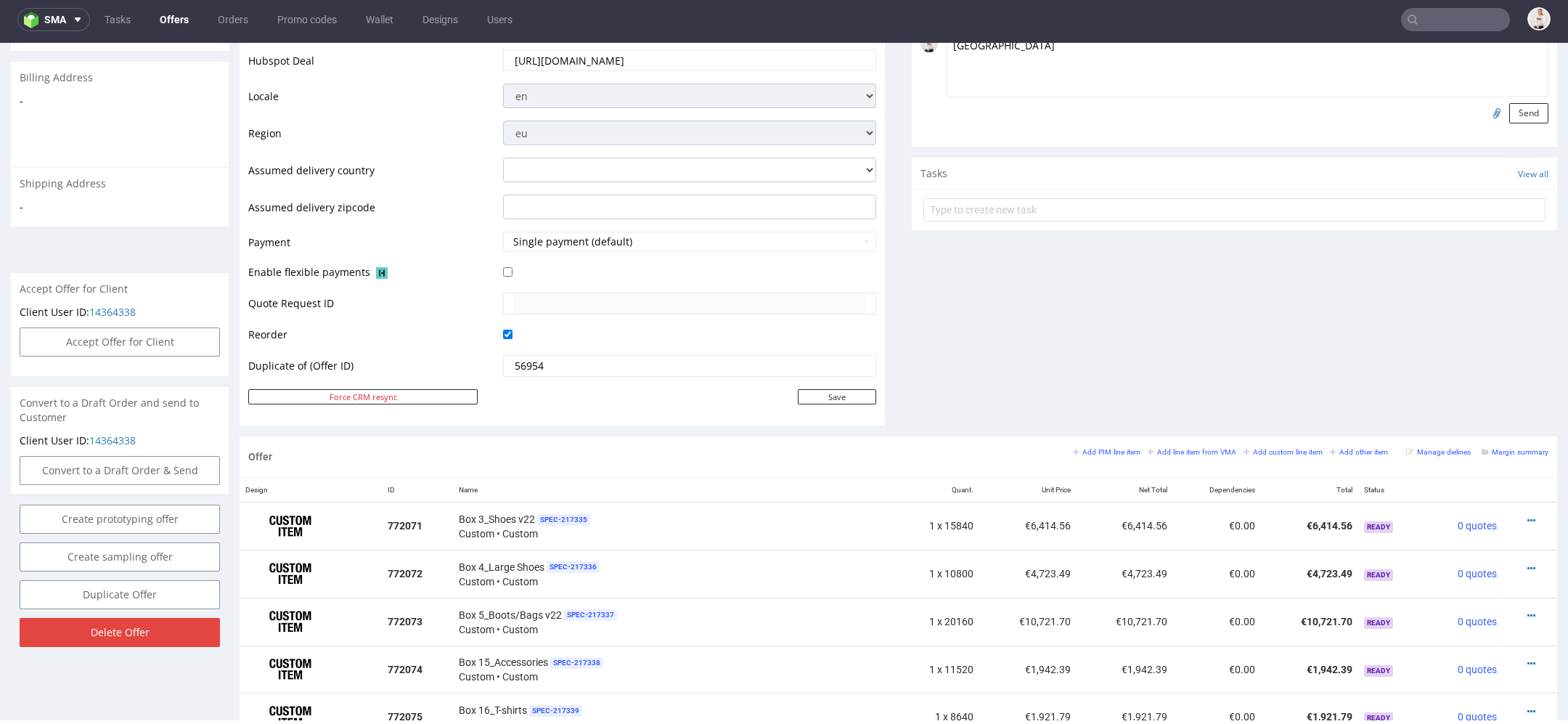
scroll to position [375, 0]
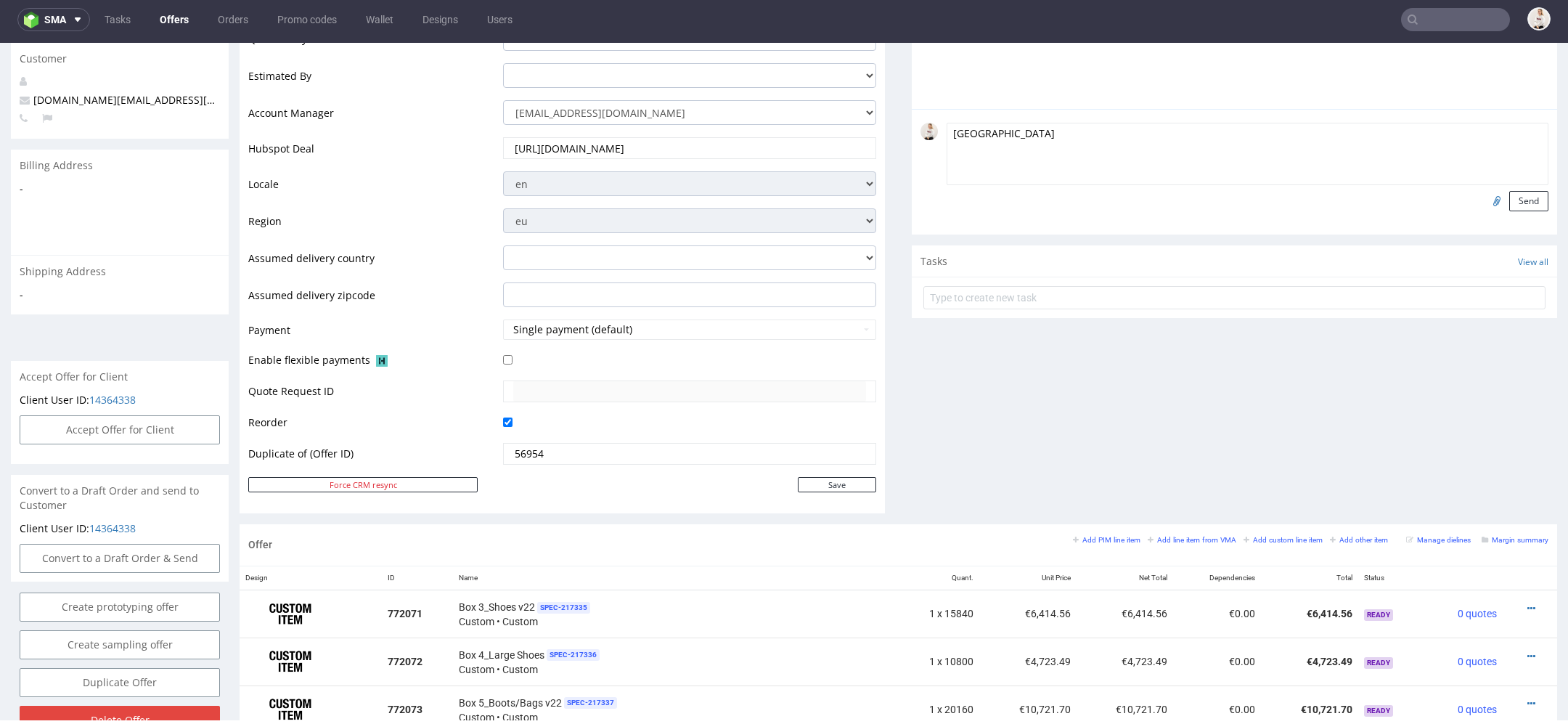
paste textarea "FNL-004910"
type textarea "Netherlands FNL-004910"
click at [1509, 206] on button "Send" at bounding box center [1529, 201] width 39 height 20
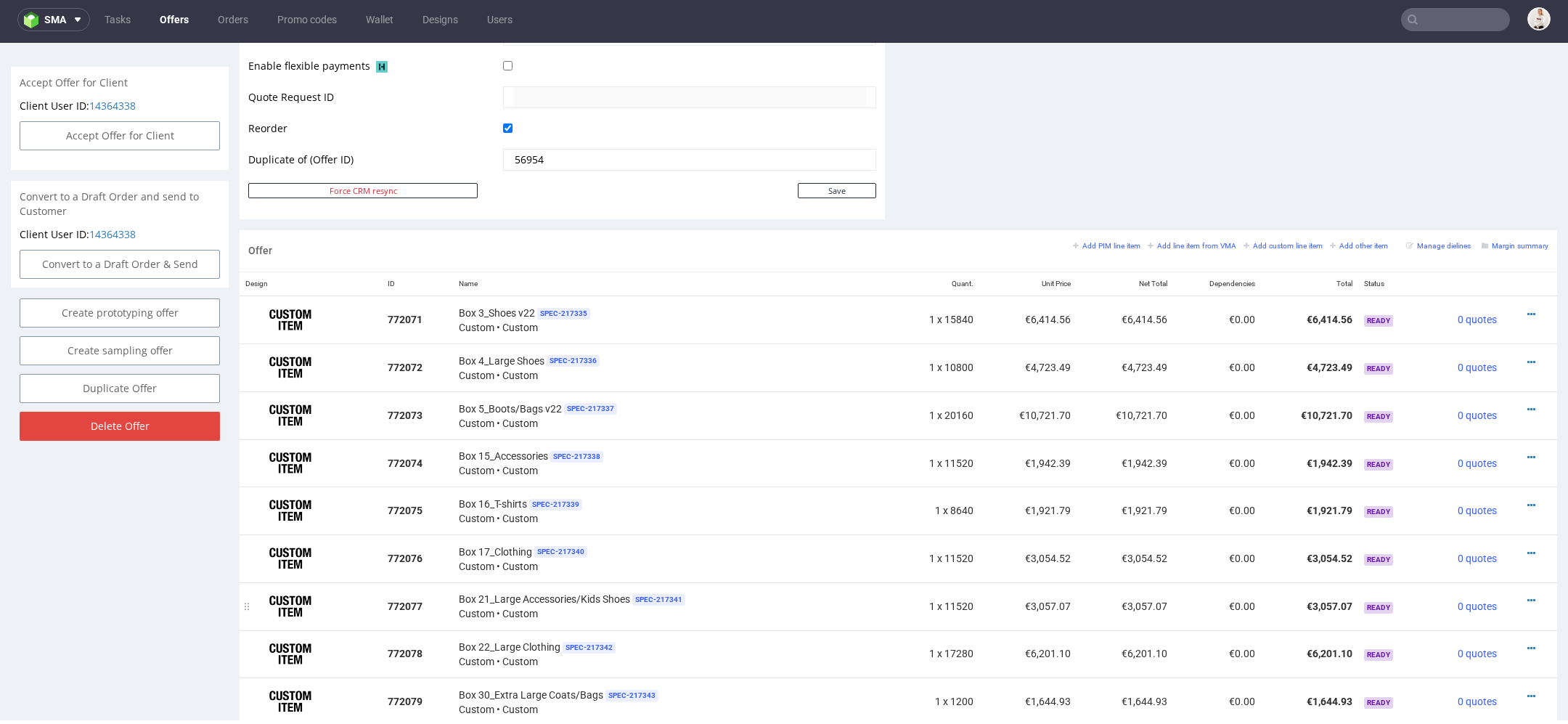
scroll to position [666, 0]
click at [1528, 311] on icon at bounding box center [1532, 316] width 8 height 10
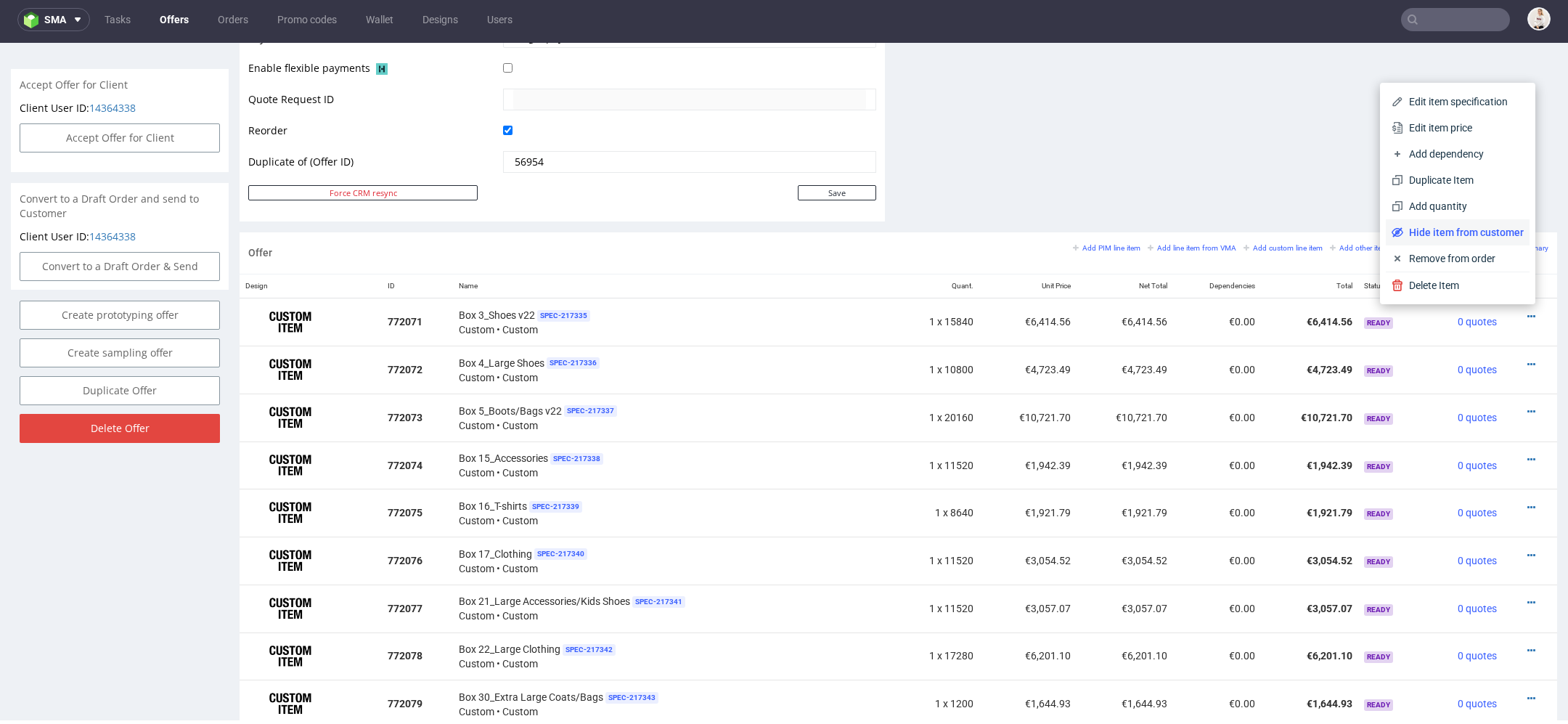
click at [1441, 235] on span "Hide item from customer" at bounding box center [1464, 232] width 121 height 14
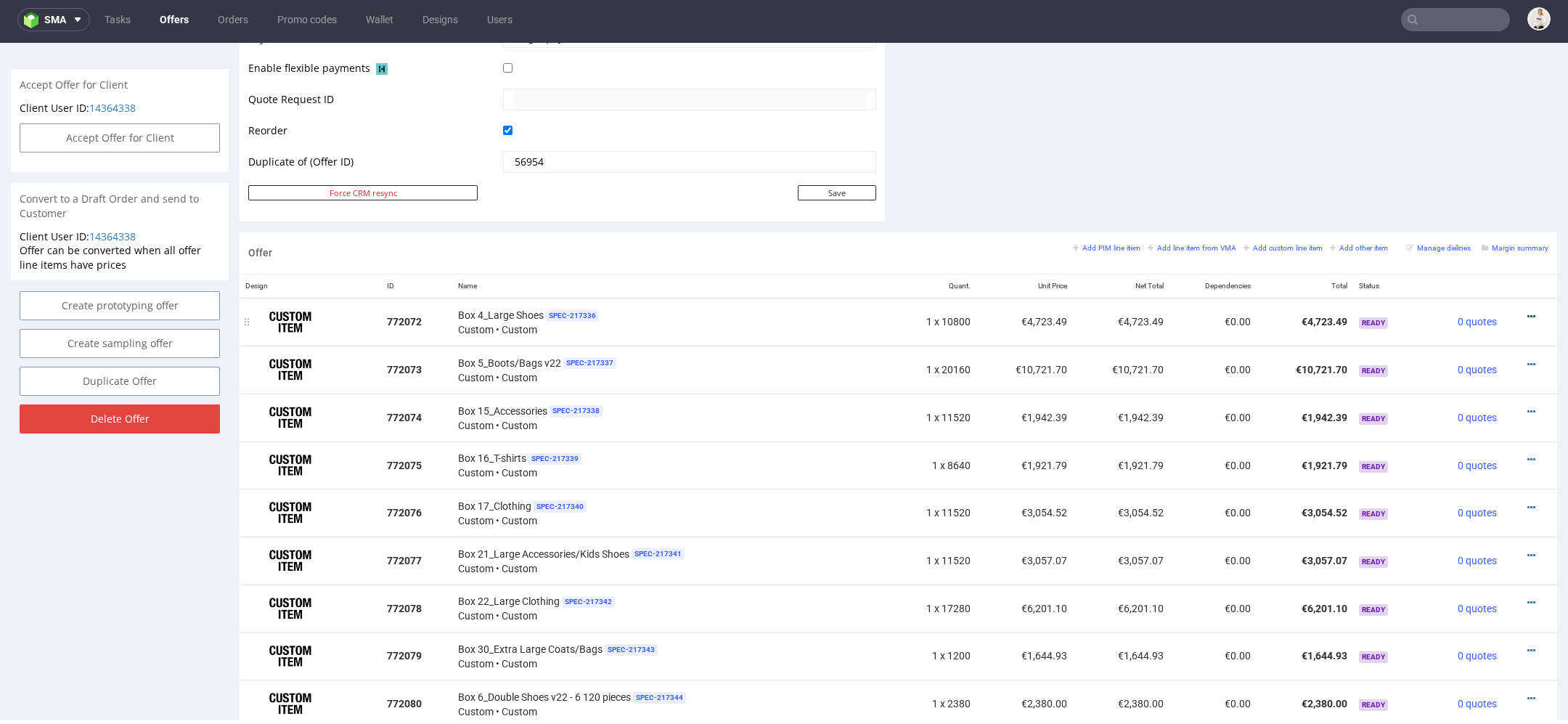
click at [1528, 311] on icon at bounding box center [1532, 316] width 8 height 10
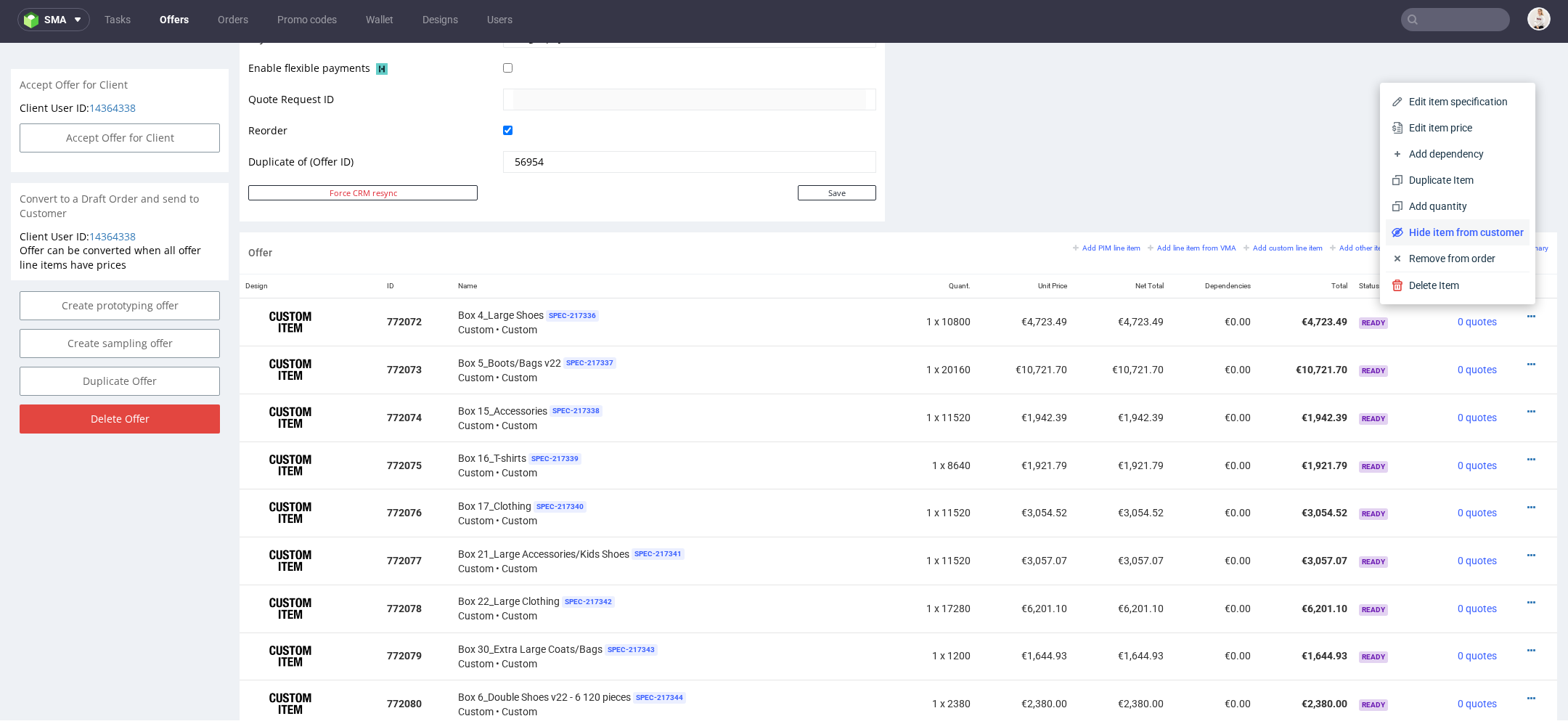
click at [1457, 236] on span "Hide item from customer" at bounding box center [1464, 232] width 121 height 14
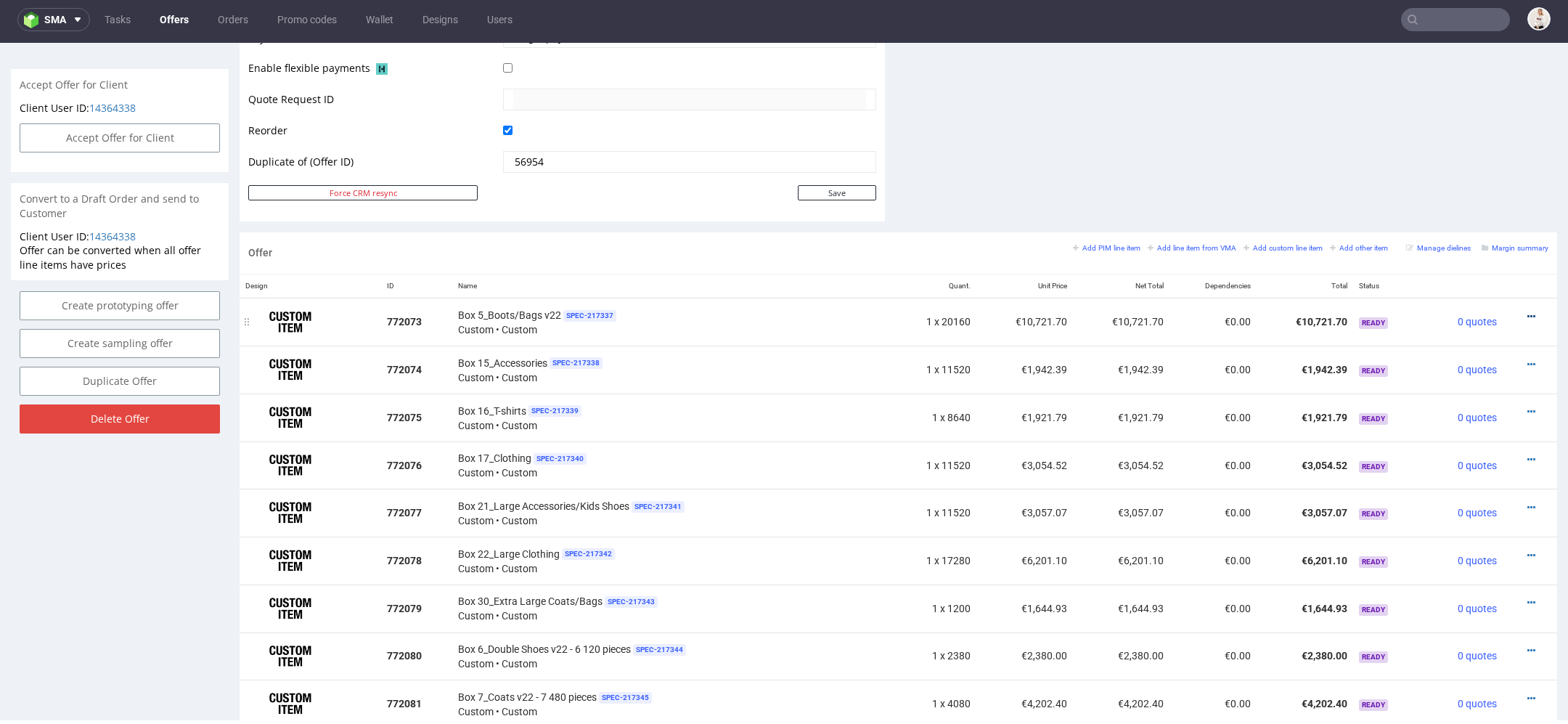
click at [1528, 311] on icon at bounding box center [1532, 316] width 8 height 10
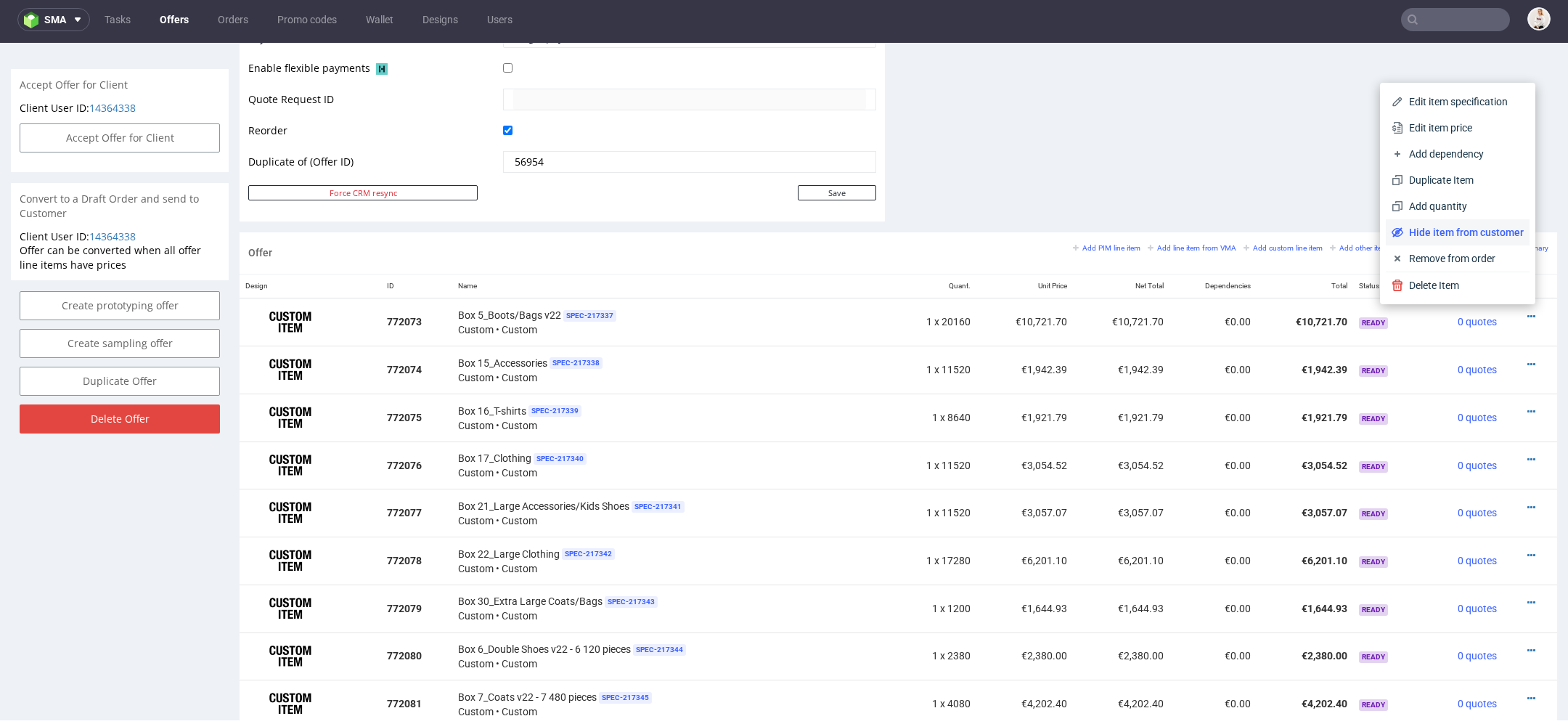
click at [1438, 239] on span "Hide item from customer" at bounding box center [1464, 232] width 121 height 14
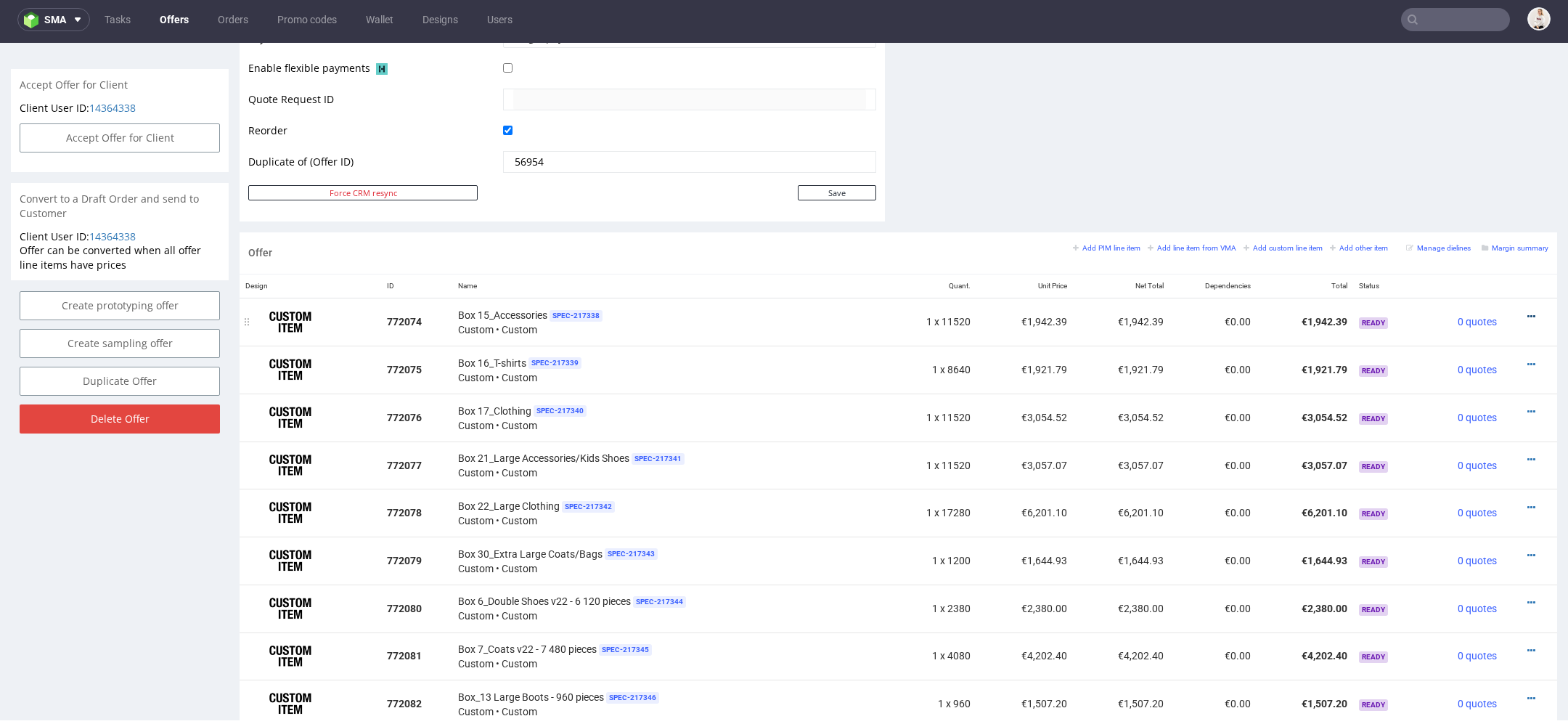
click at [1528, 311] on icon at bounding box center [1532, 316] width 8 height 10
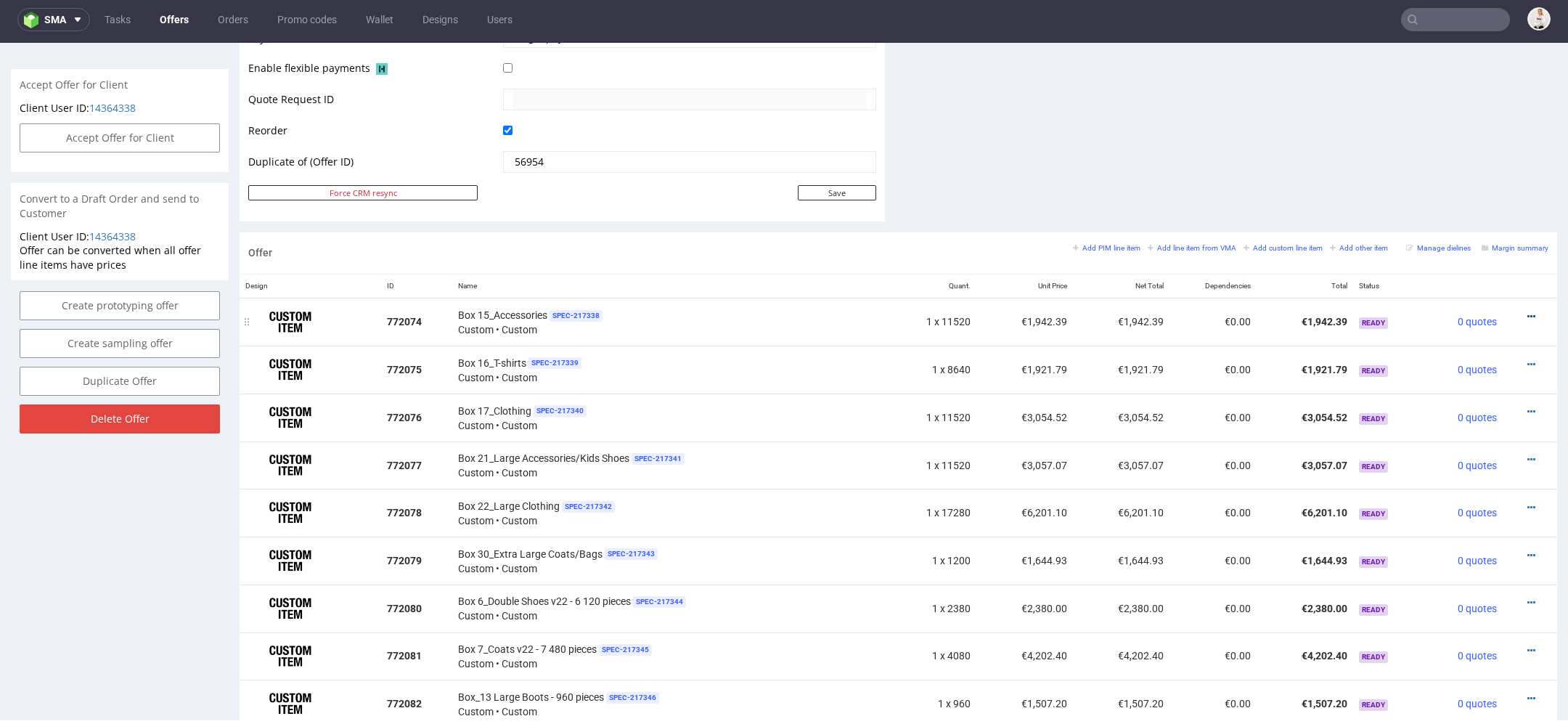
click at [1528, 311] on icon at bounding box center [1532, 316] width 8 height 10
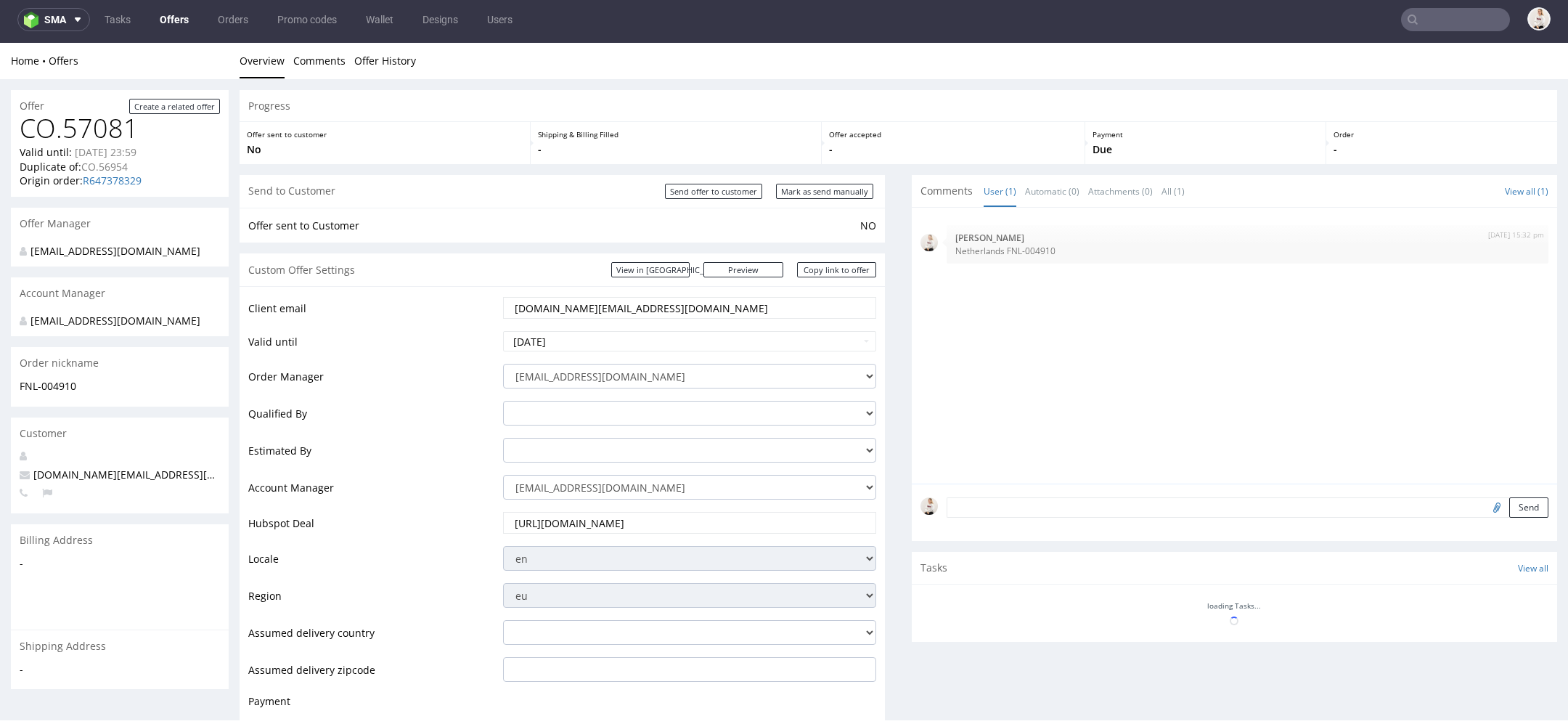
scroll to position [666, 0]
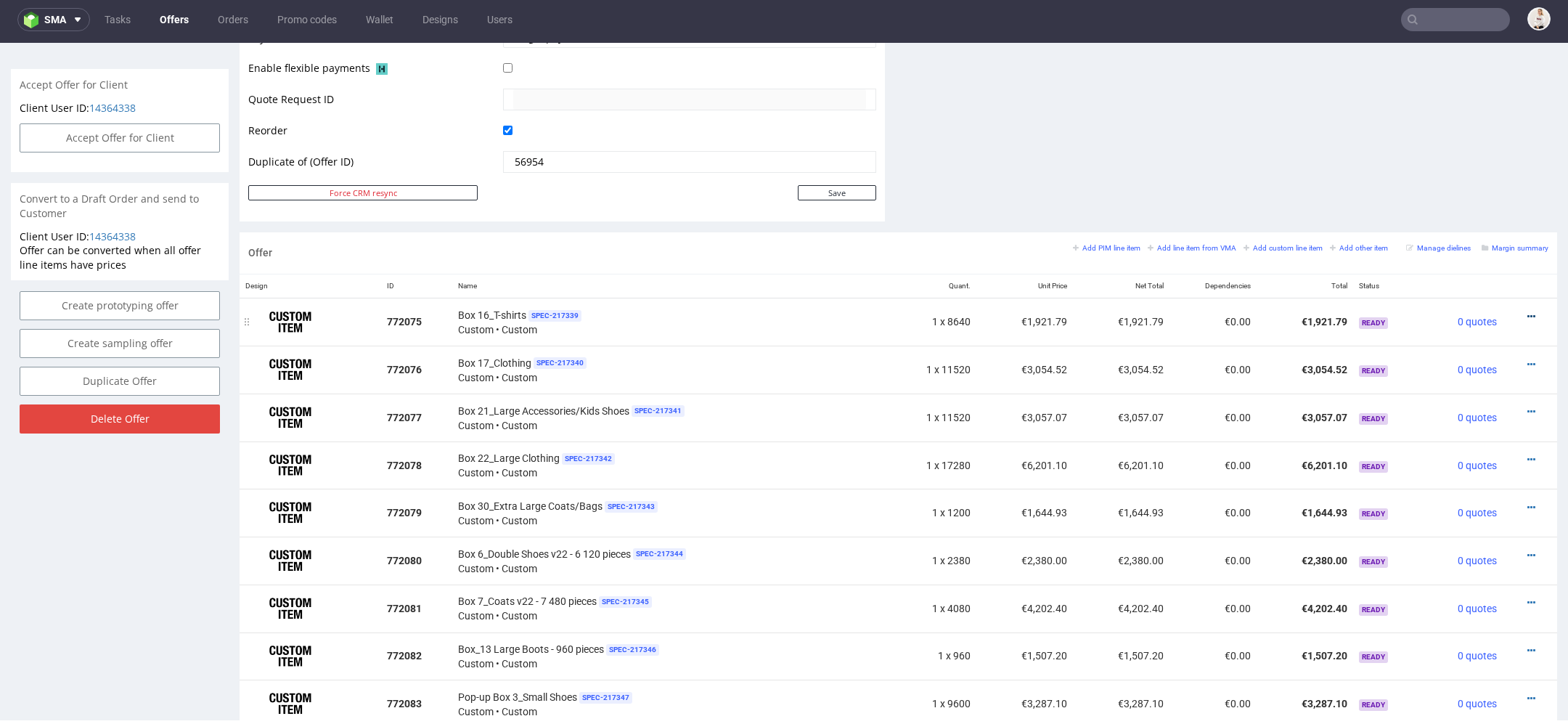
click at [1528, 311] on icon at bounding box center [1532, 316] width 8 height 10
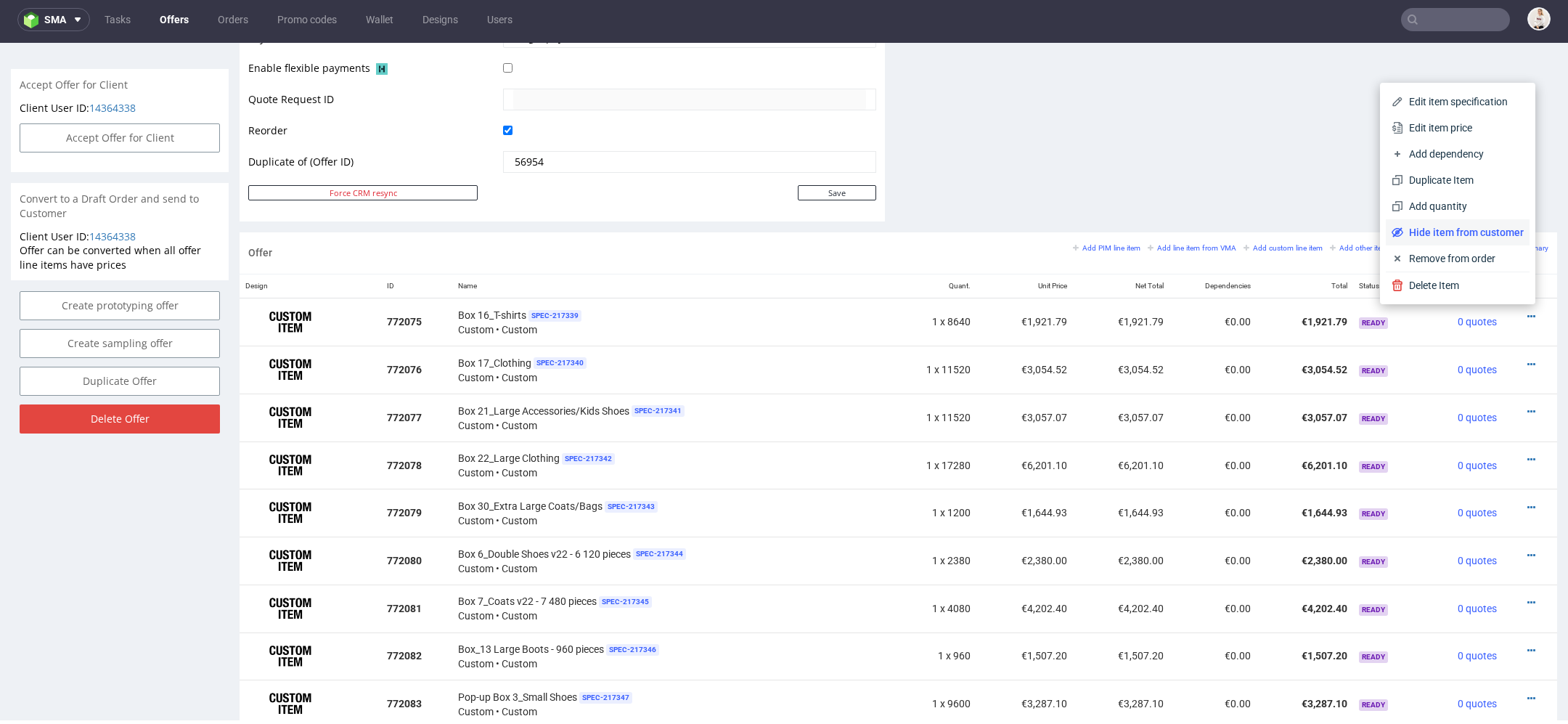
click at [1453, 233] on span "Hide item from customer" at bounding box center [1464, 232] width 121 height 14
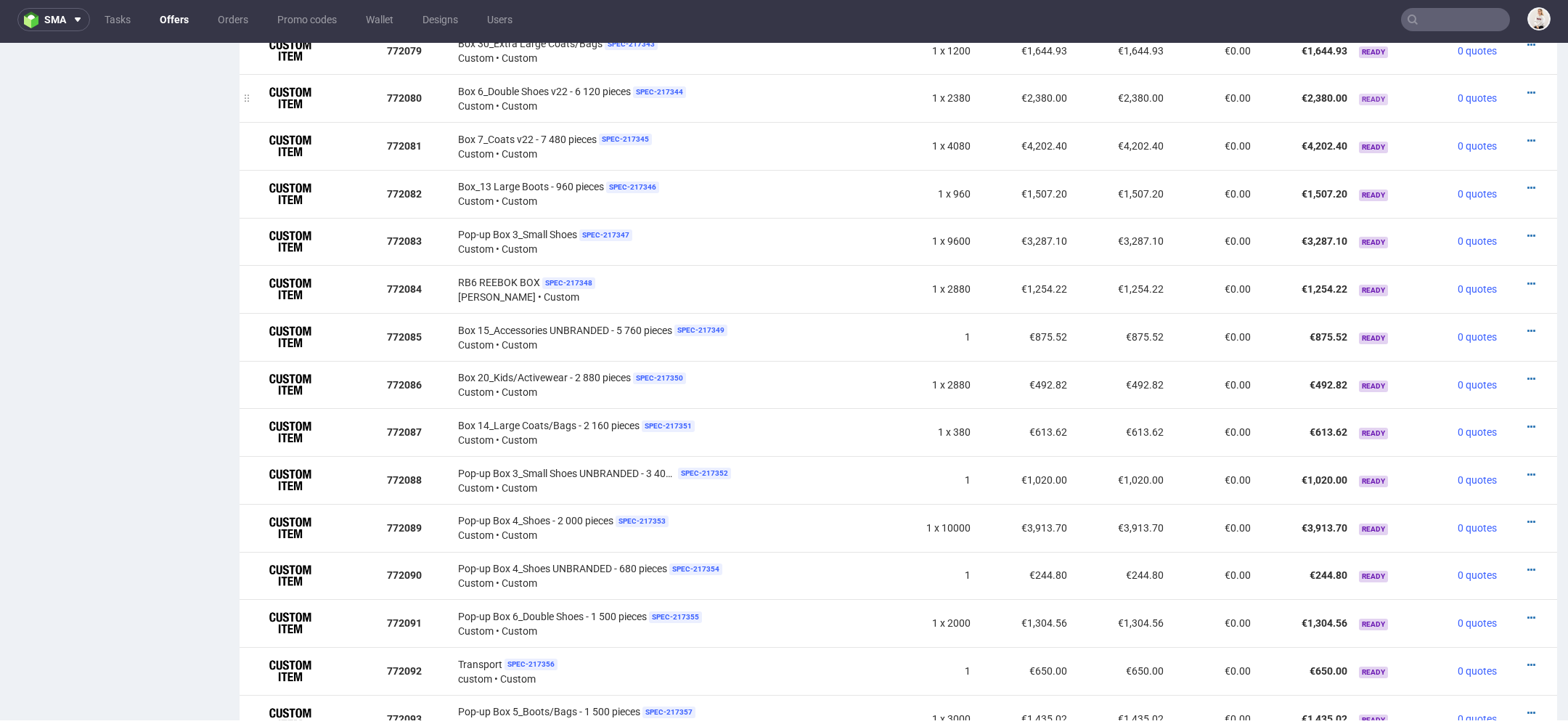
scroll to position [1100, 0]
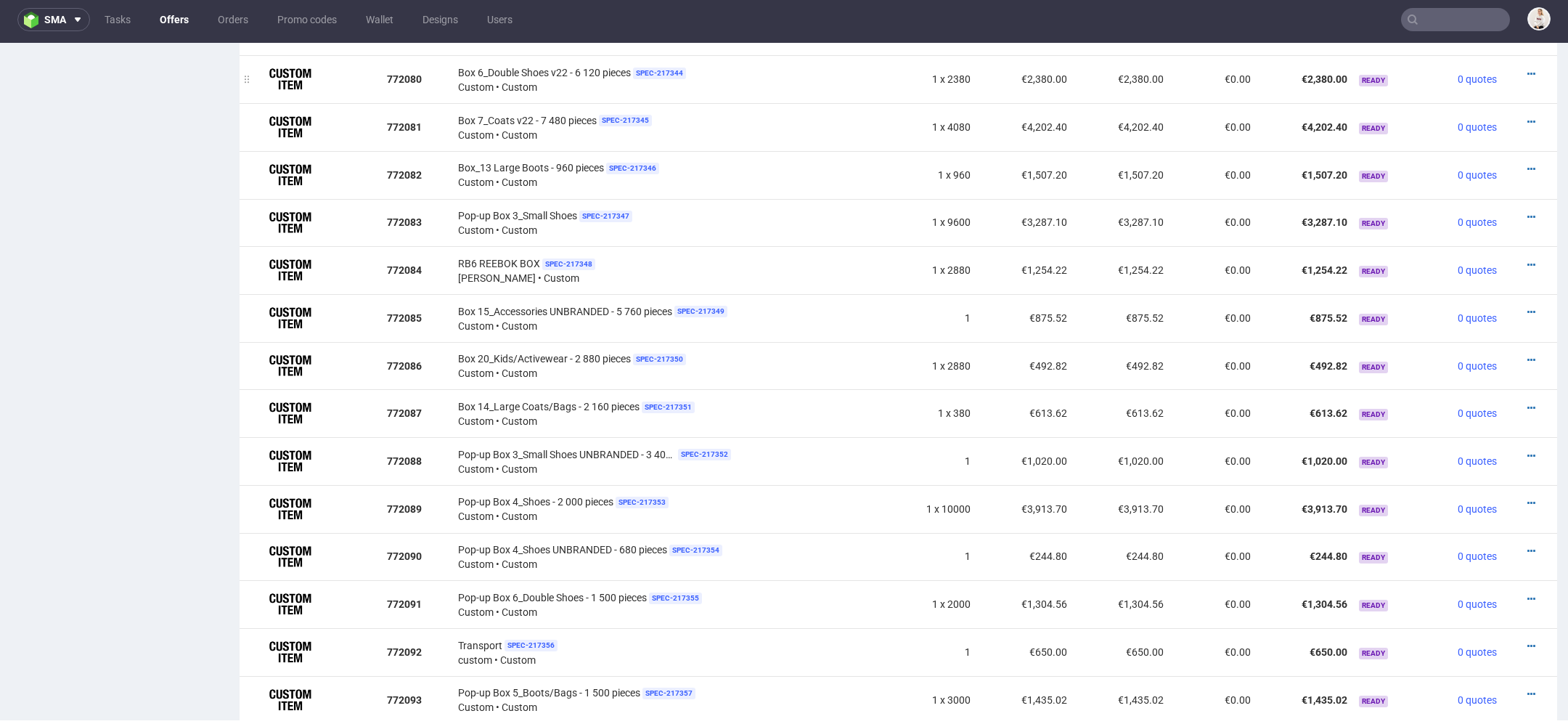
click at [1519, 67] on div at bounding box center [1525, 74] width 34 height 14
click at [1528, 69] on icon at bounding box center [1532, 74] width 8 height 10
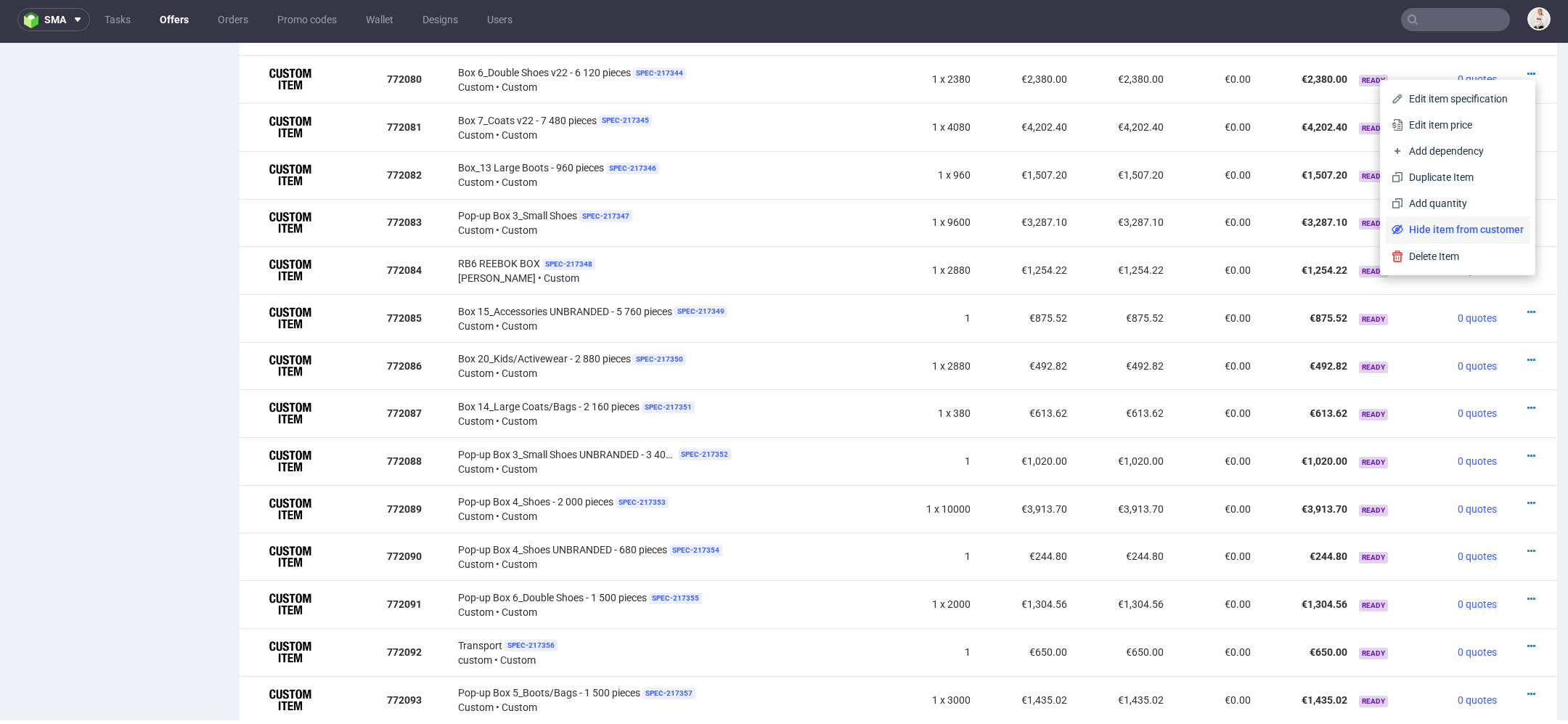
click at [1443, 231] on span "Hide item from customer" at bounding box center [1464, 229] width 121 height 14
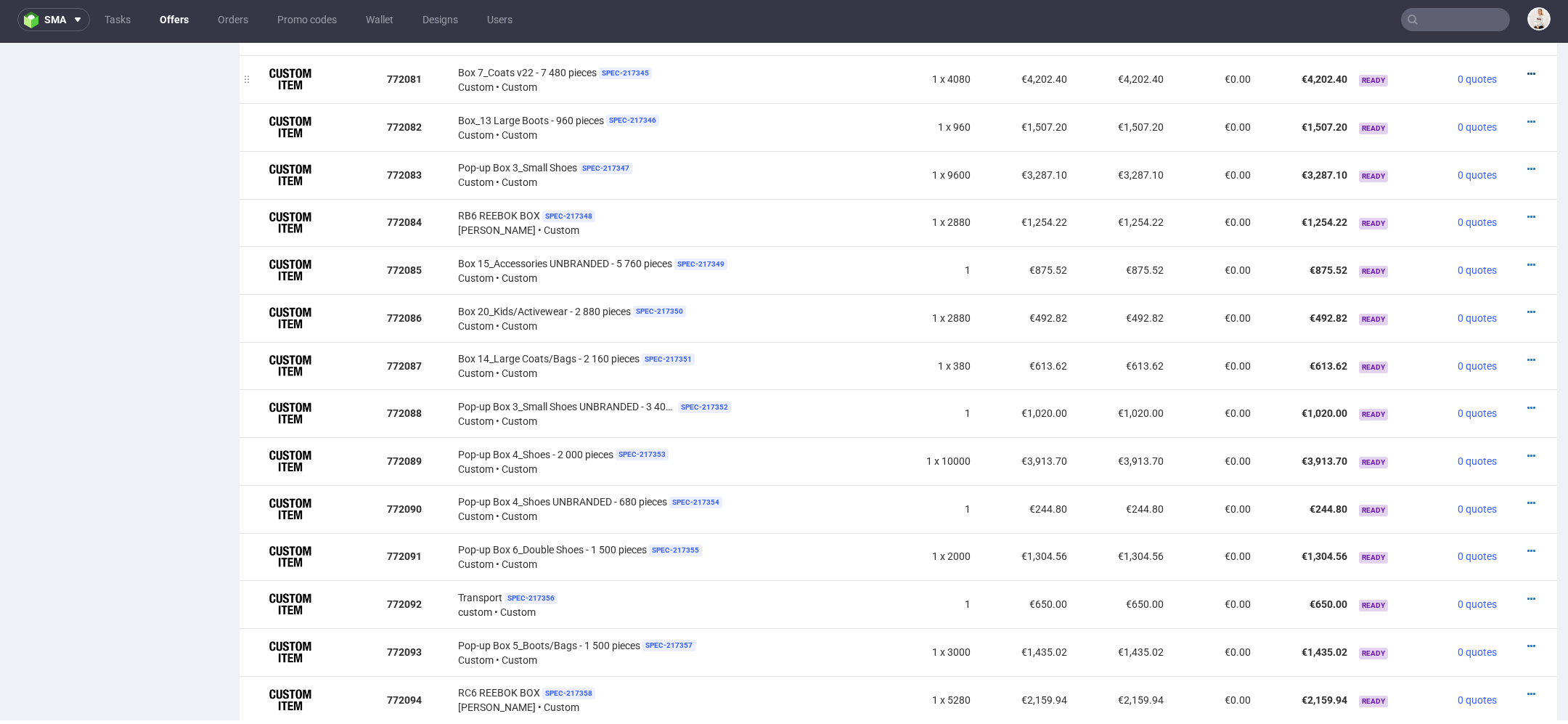
click at [1528, 70] on icon at bounding box center [1532, 74] width 8 height 10
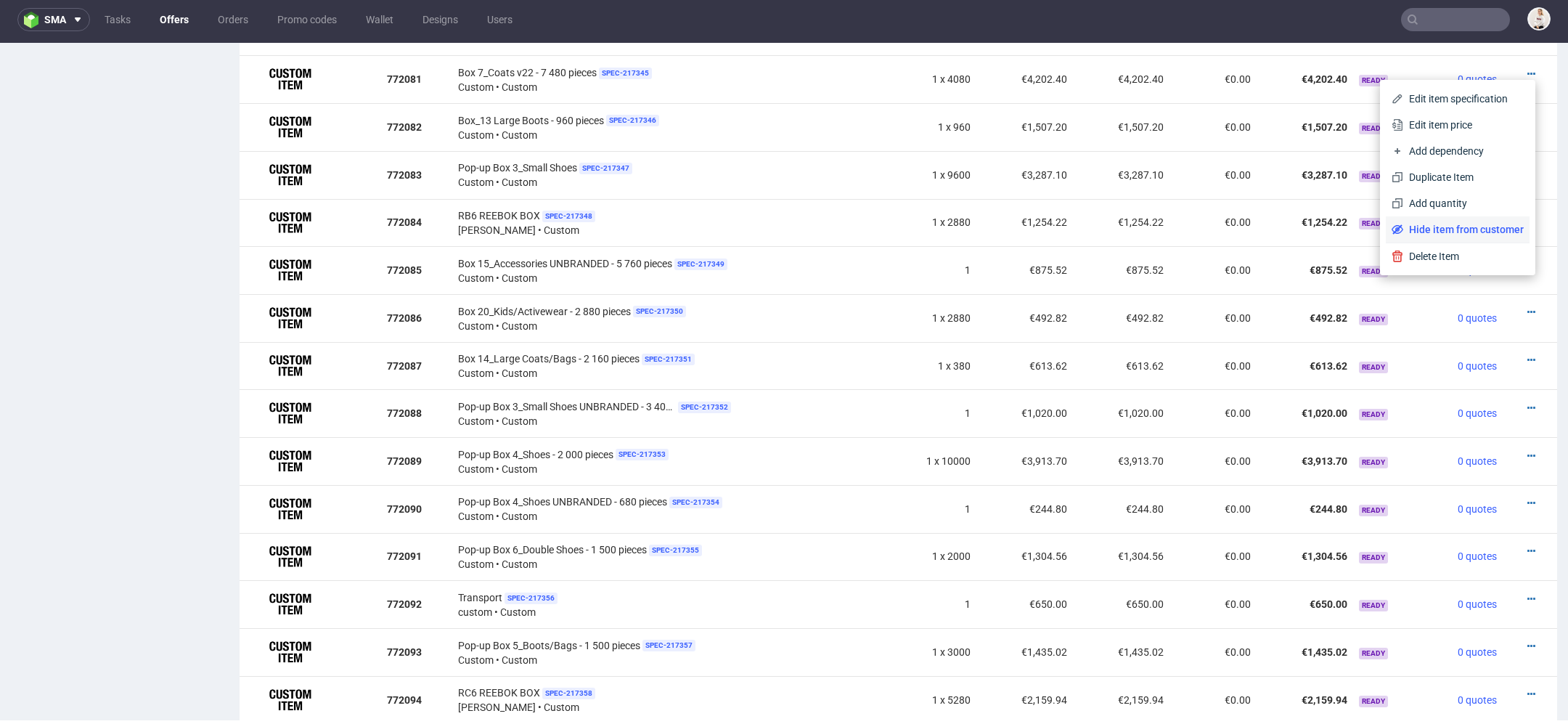
click at [1456, 228] on span "Hide item from customer" at bounding box center [1464, 229] width 121 height 14
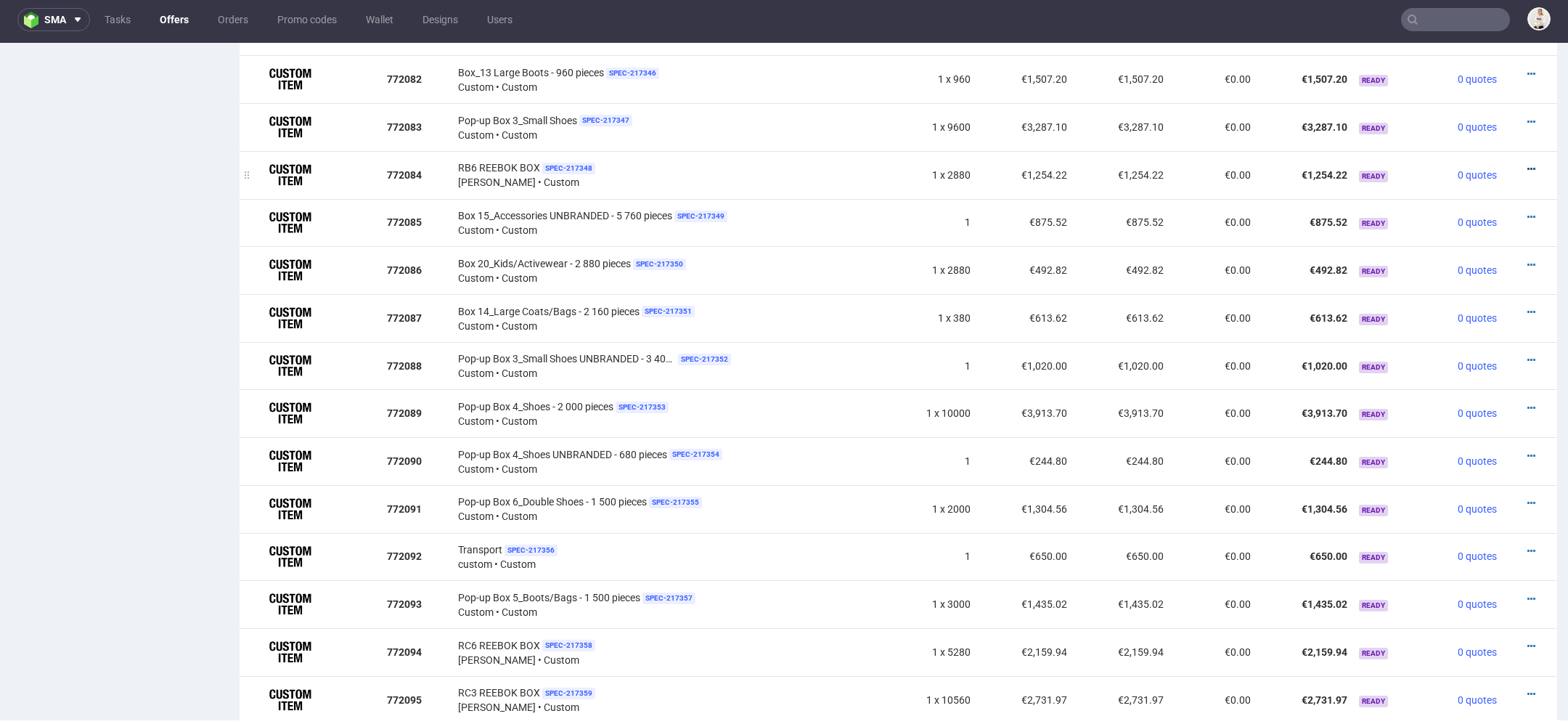
click at [1528, 164] on icon at bounding box center [1532, 169] width 8 height 10
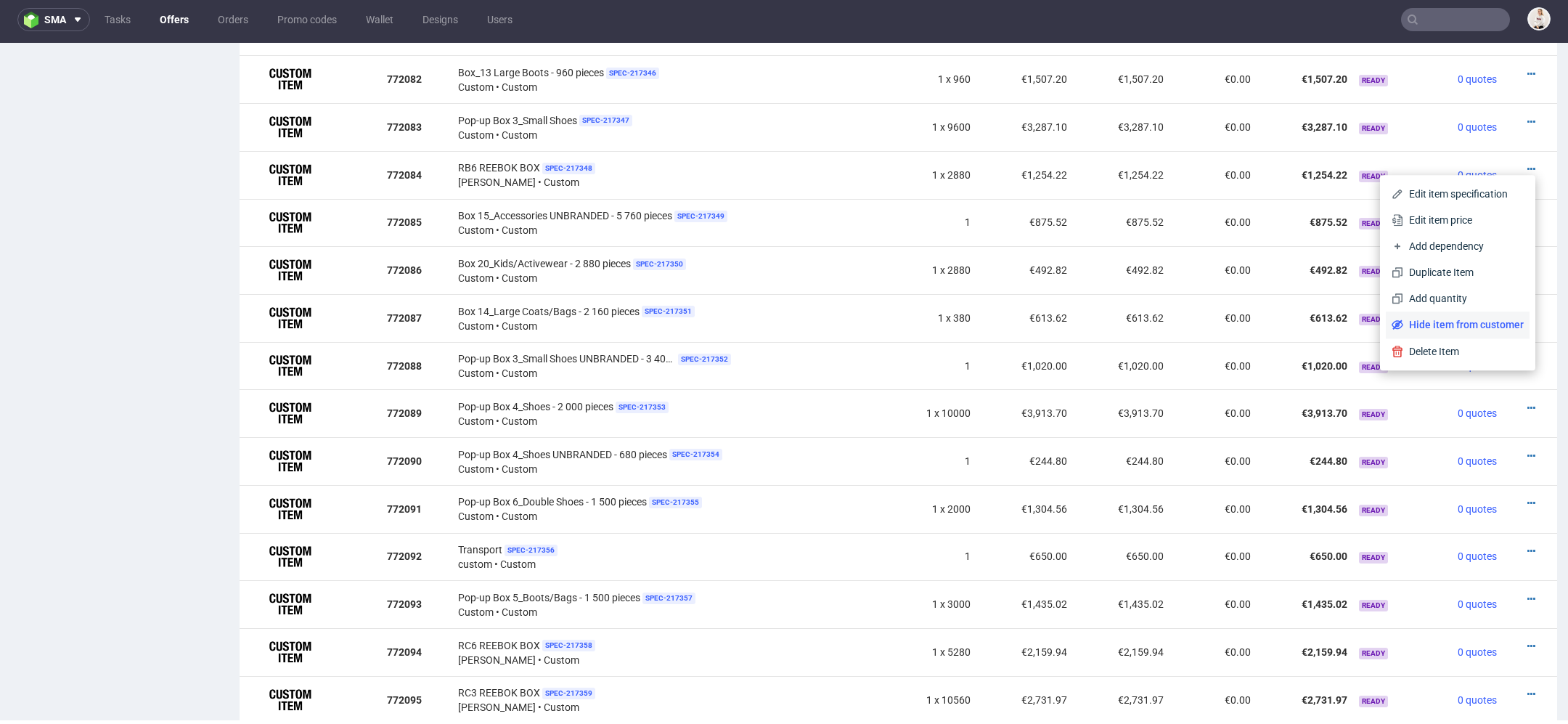
click at [1482, 325] on span "Hide item from customer" at bounding box center [1464, 324] width 121 height 14
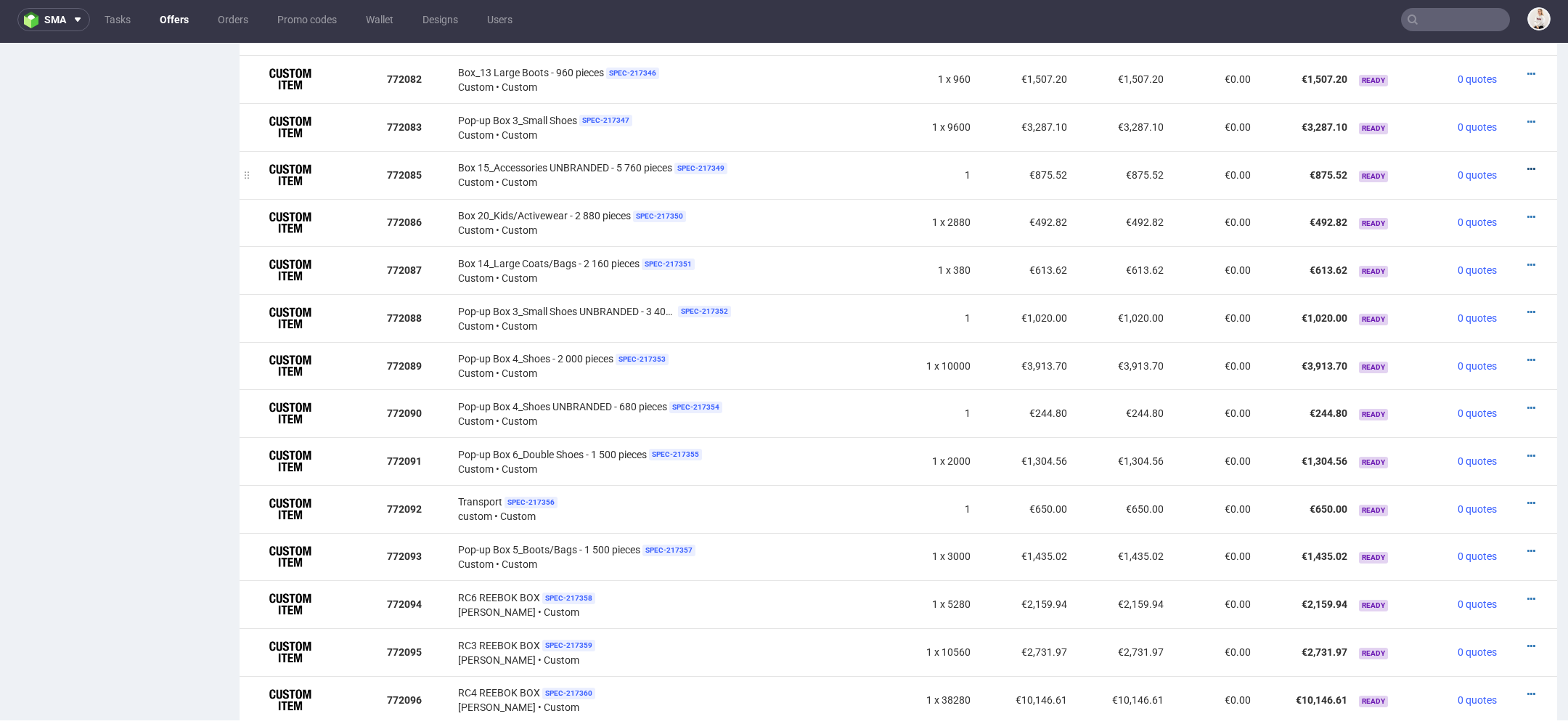
click at [1528, 166] on icon at bounding box center [1532, 169] width 8 height 10
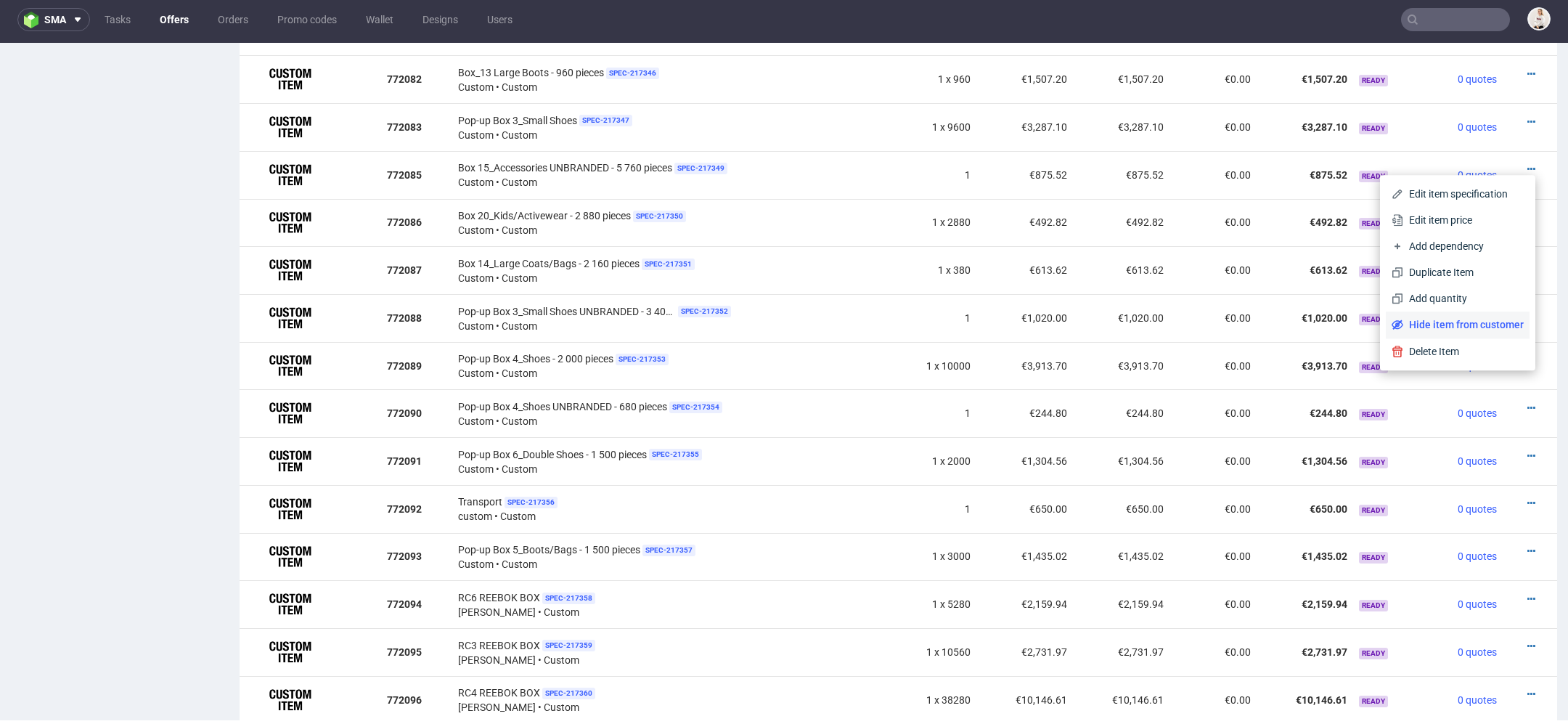
click at [1457, 322] on span "Hide item from customer" at bounding box center [1464, 324] width 121 height 14
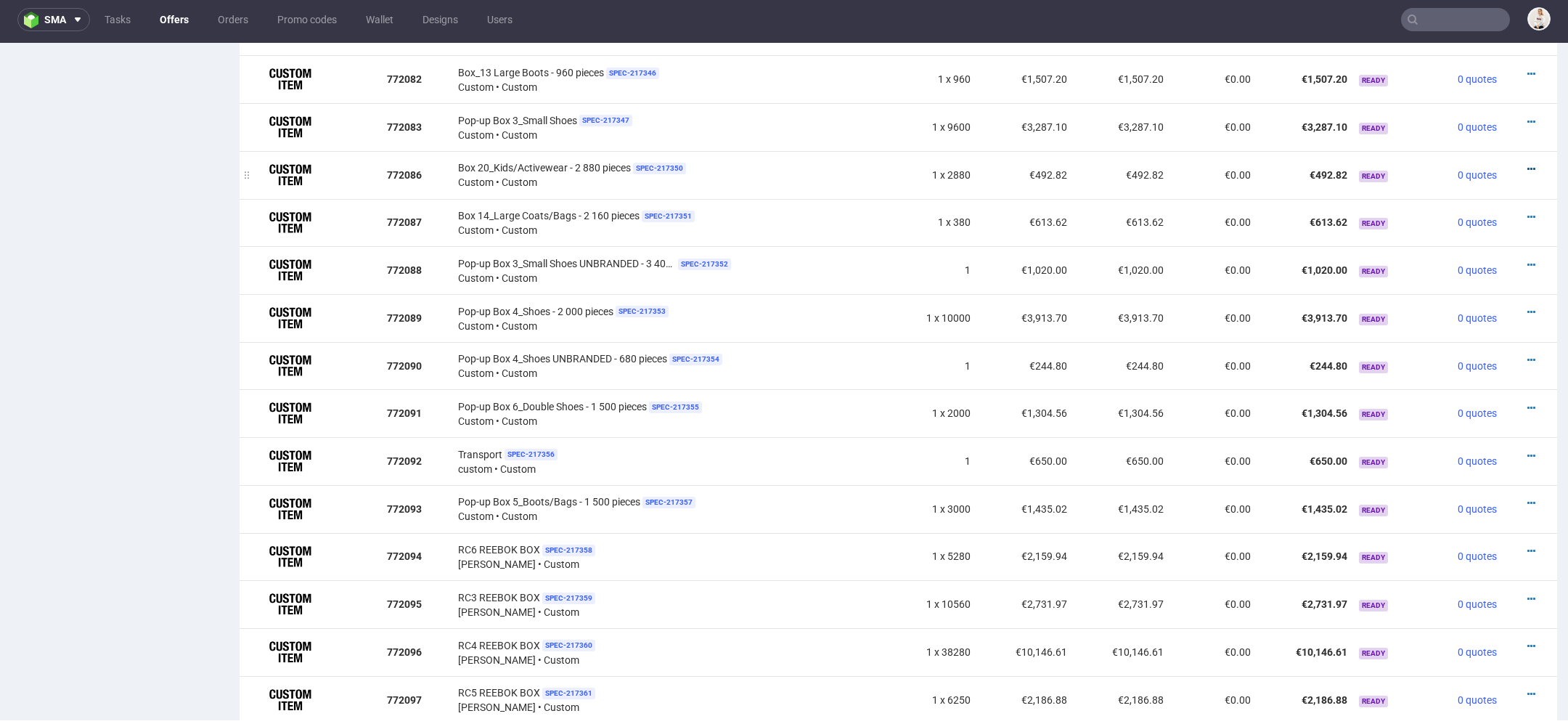
click at [1528, 164] on icon at bounding box center [1532, 169] width 8 height 10
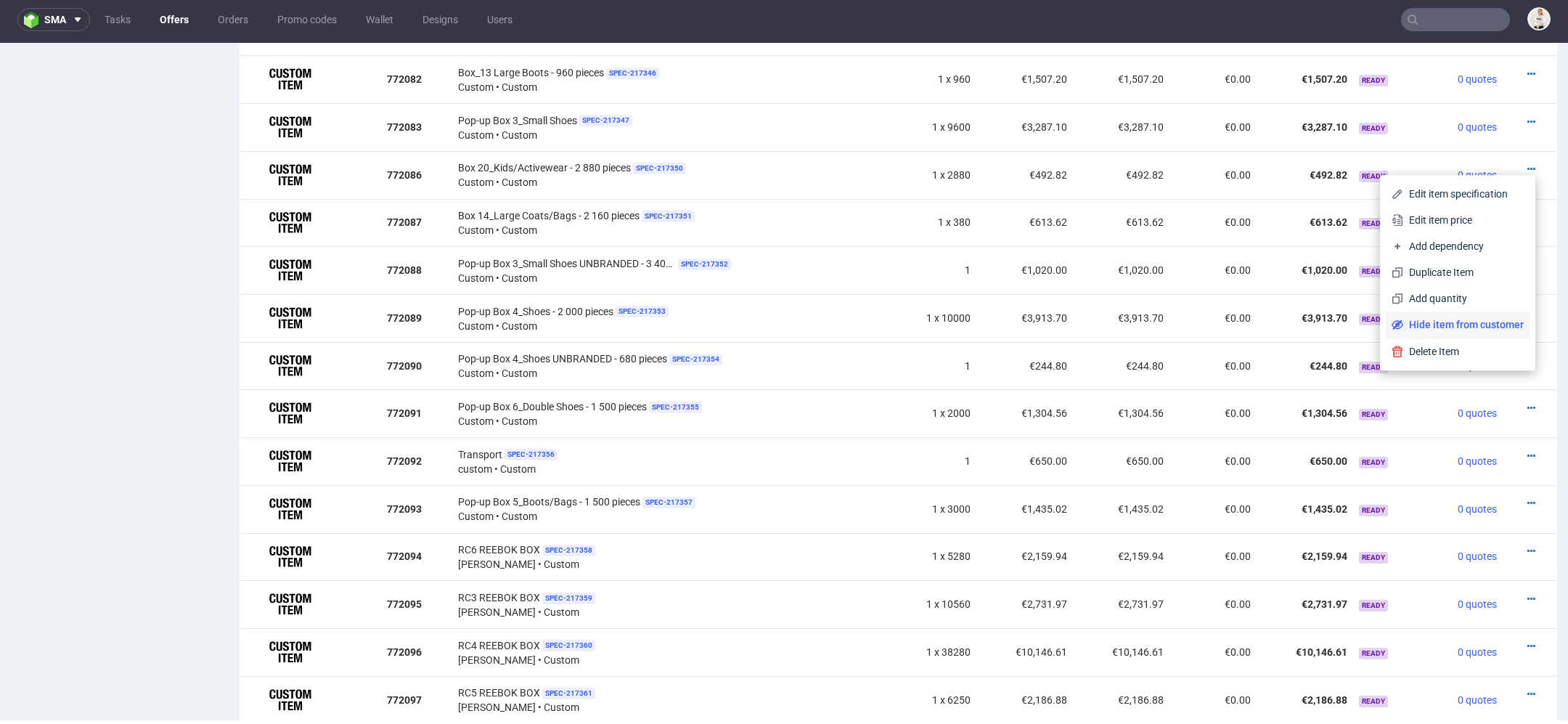
click at [1476, 329] on span "Hide item from customer" at bounding box center [1464, 324] width 121 height 14
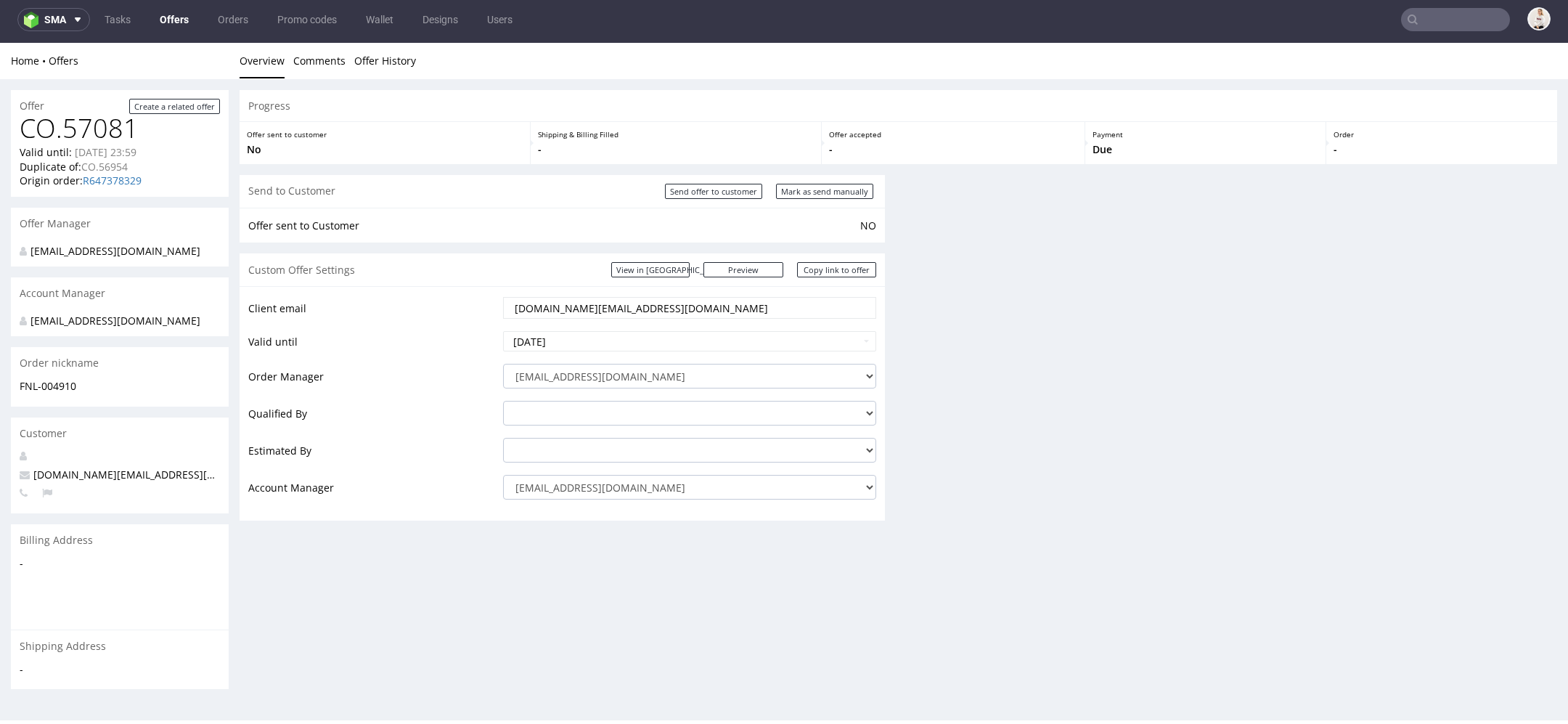
scroll to position [0, 0]
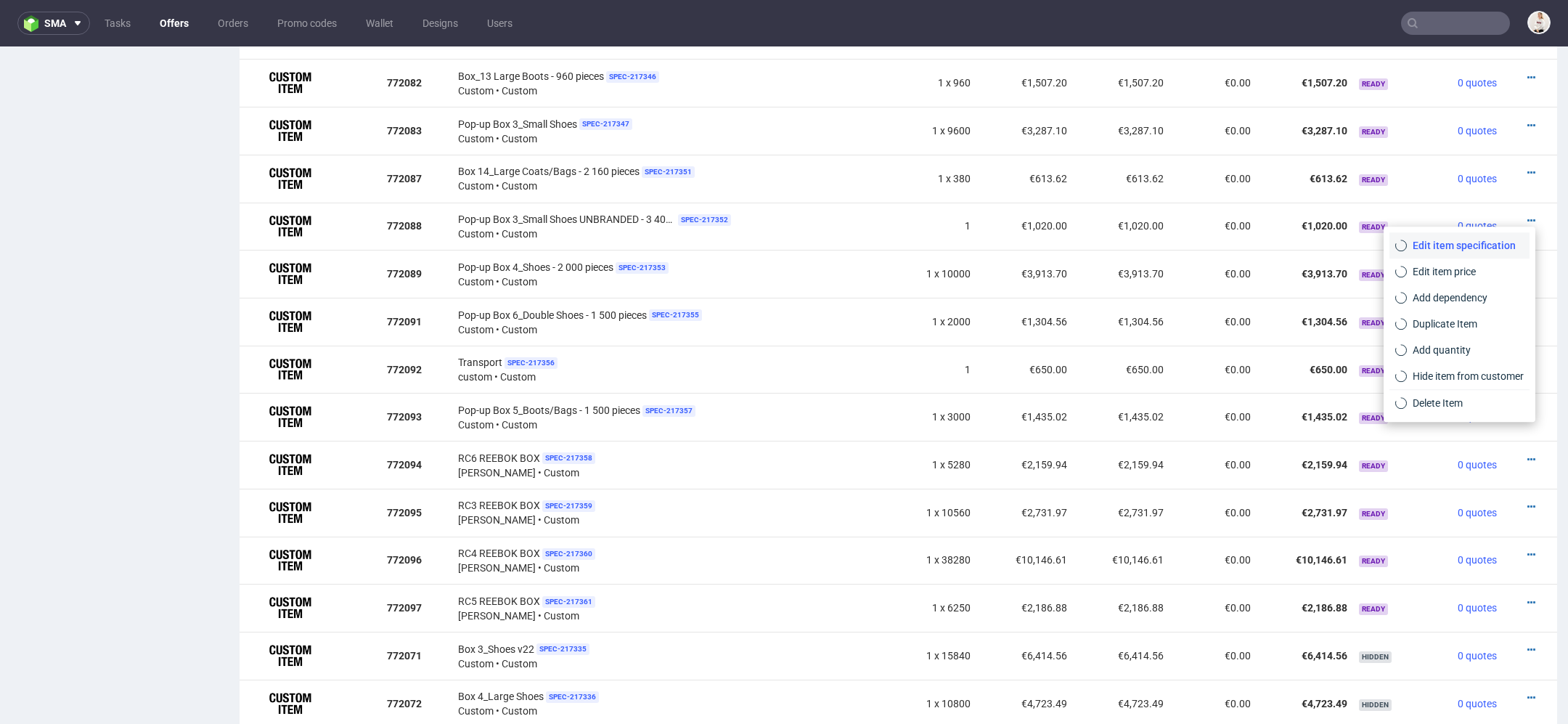
scroll to position [4, 0]
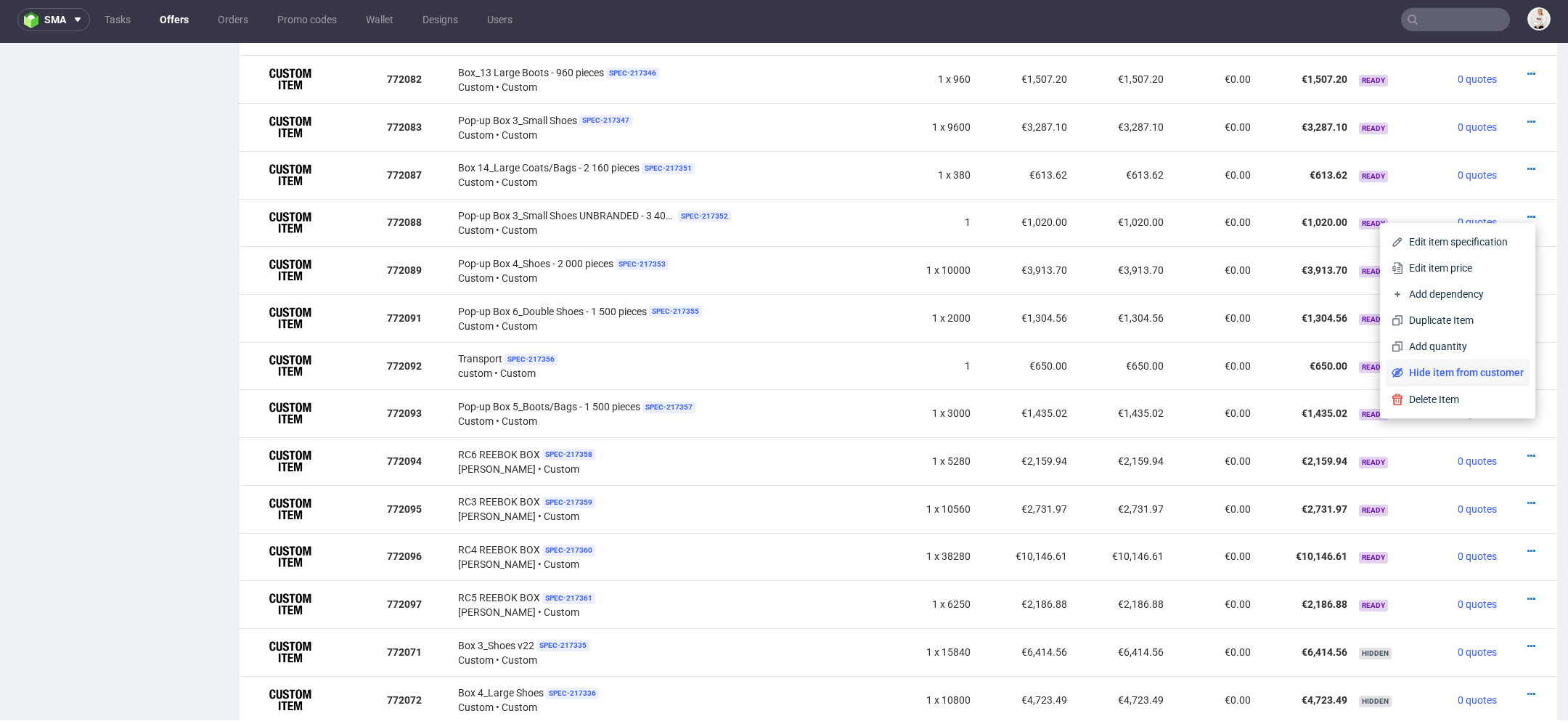
click at [1468, 368] on span "Hide item from customer" at bounding box center [1464, 372] width 121 height 14
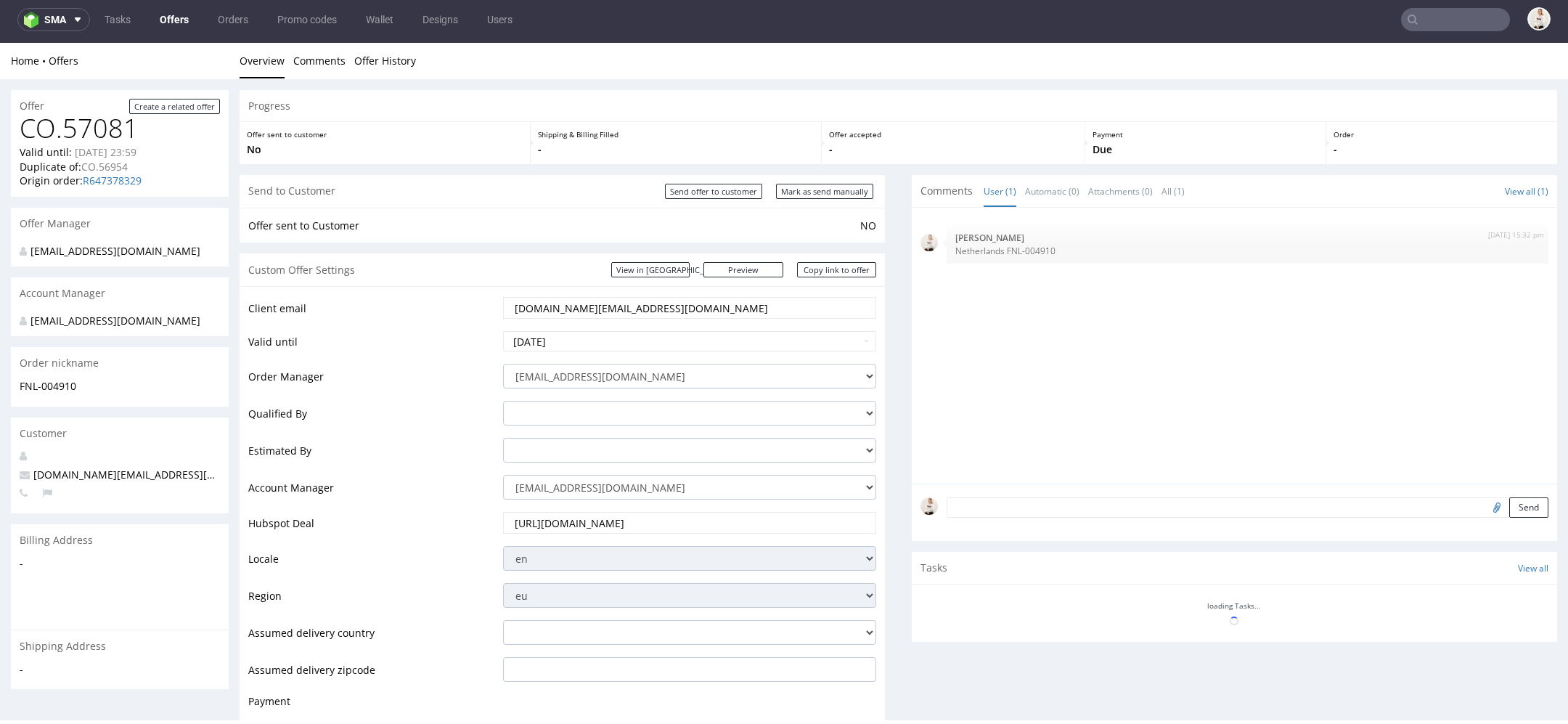
scroll to position [1100, 0]
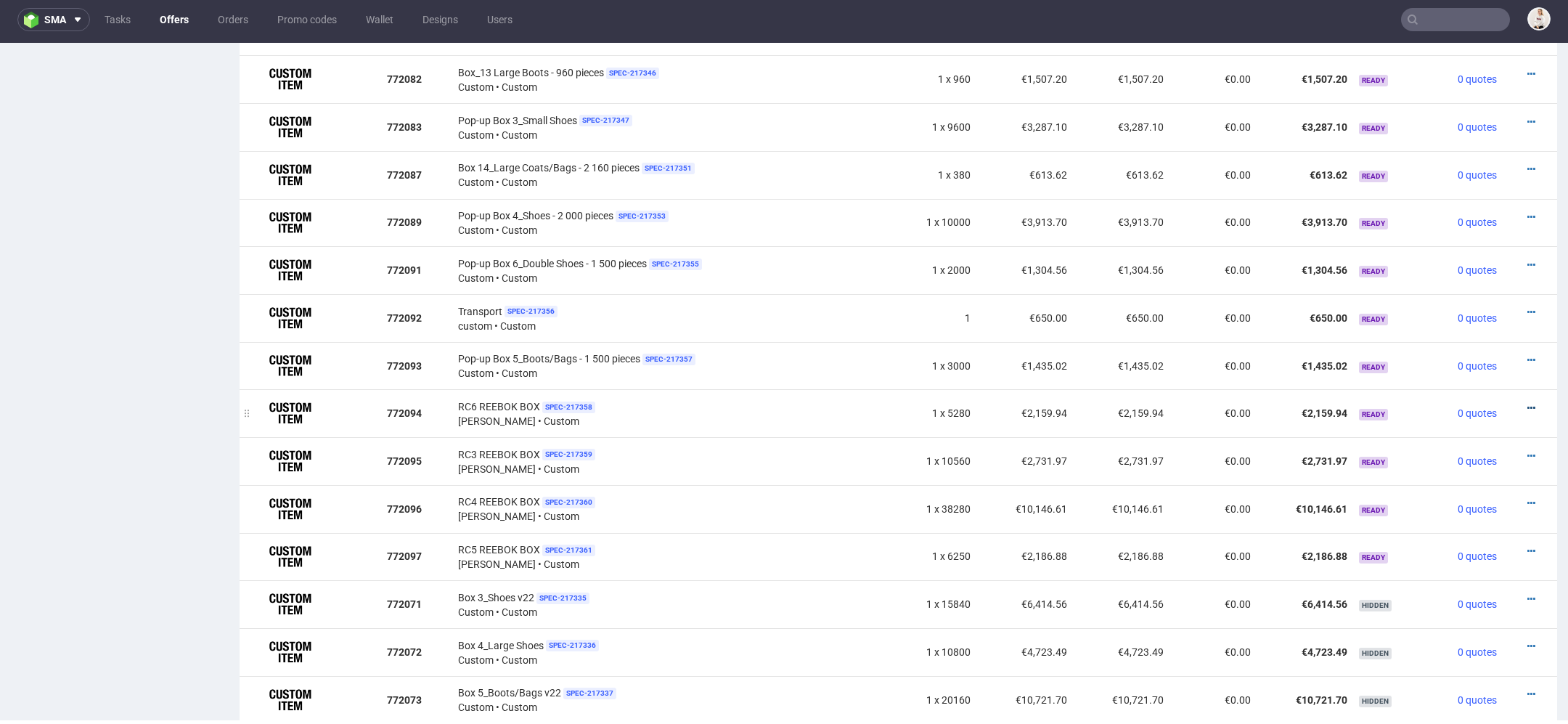
click at [1528, 403] on icon at bounding box center [1532, 408] width 8 height 10
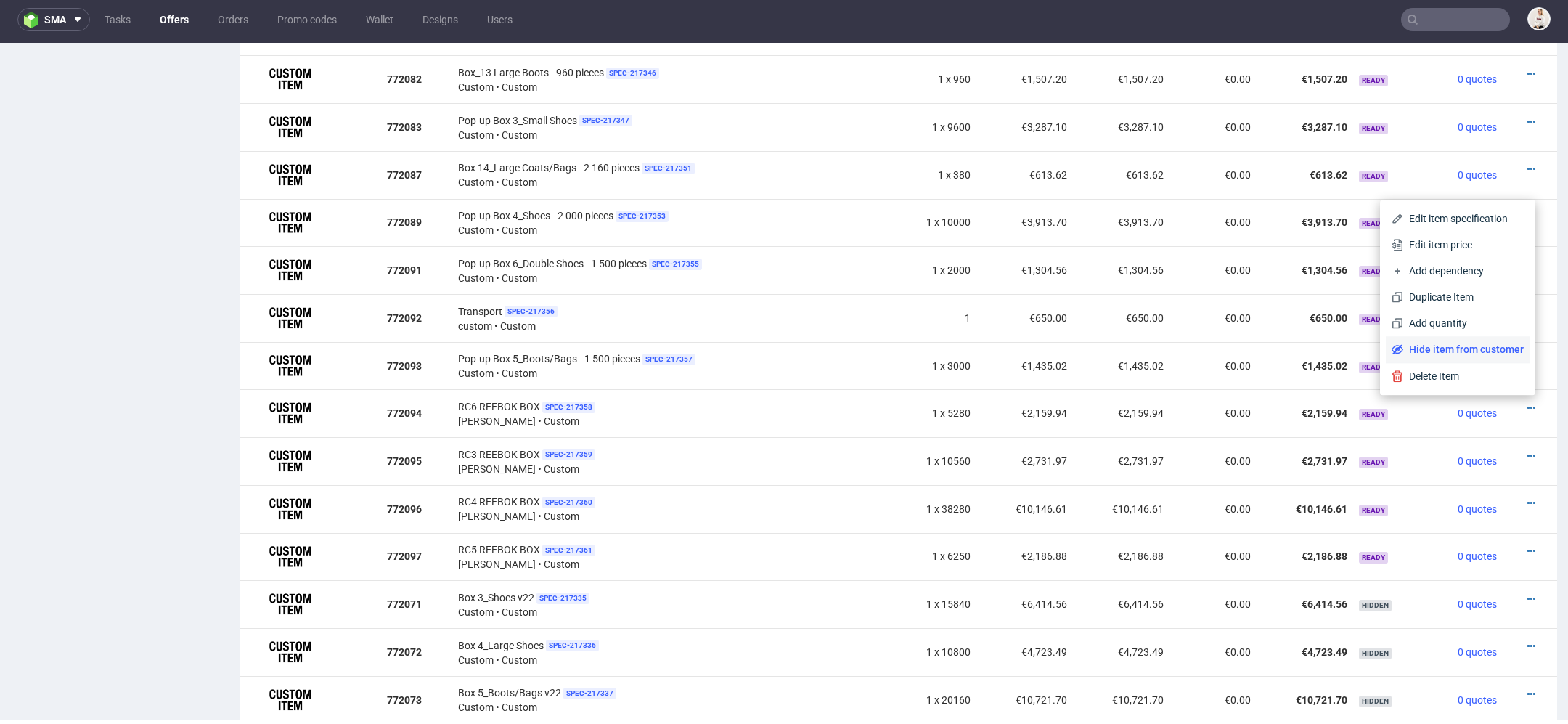
click at [1472, 353] on span "Hide item from customer" at bounding box center [1464, 349] width 121 height 14
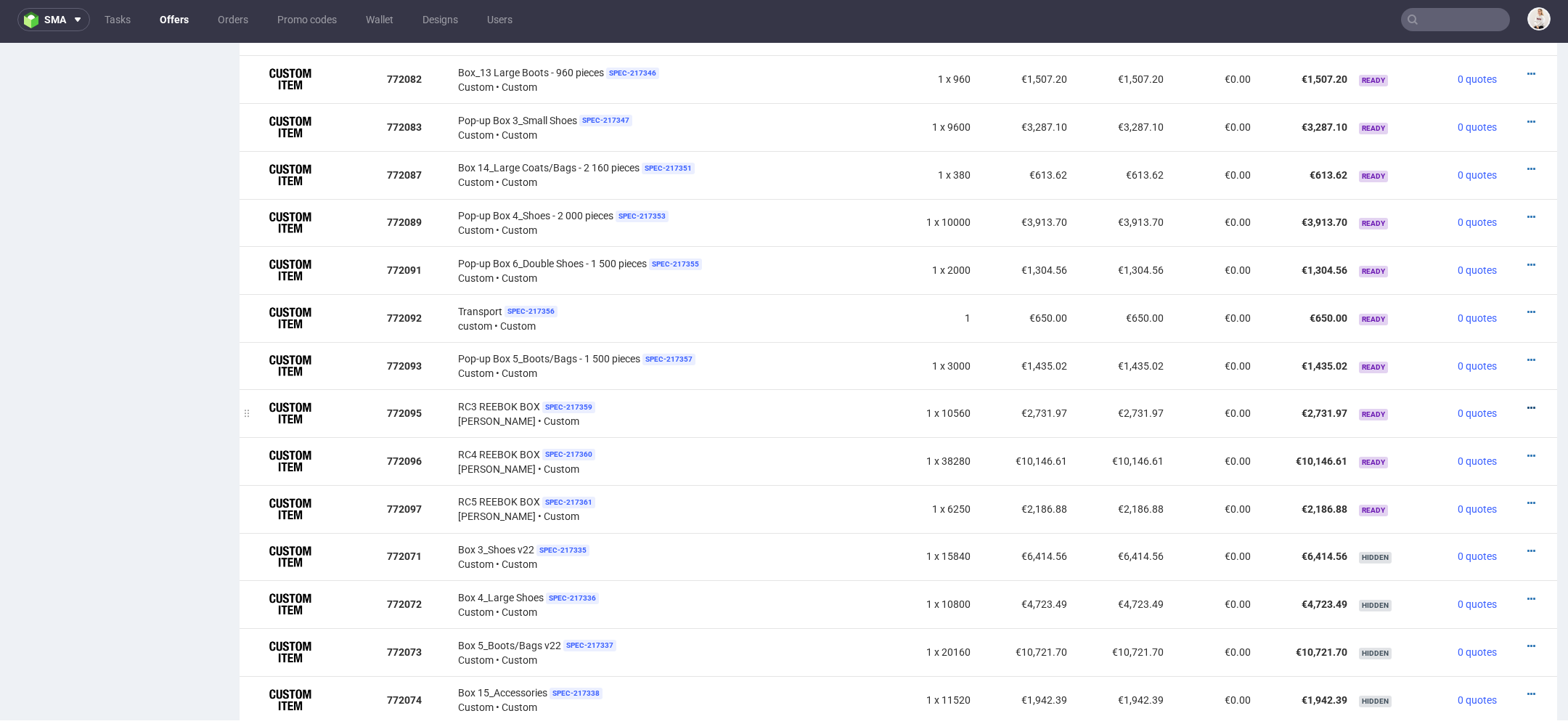
click at [1528, 403] on icon at bounding box center [1532, 408] width 8 height 10
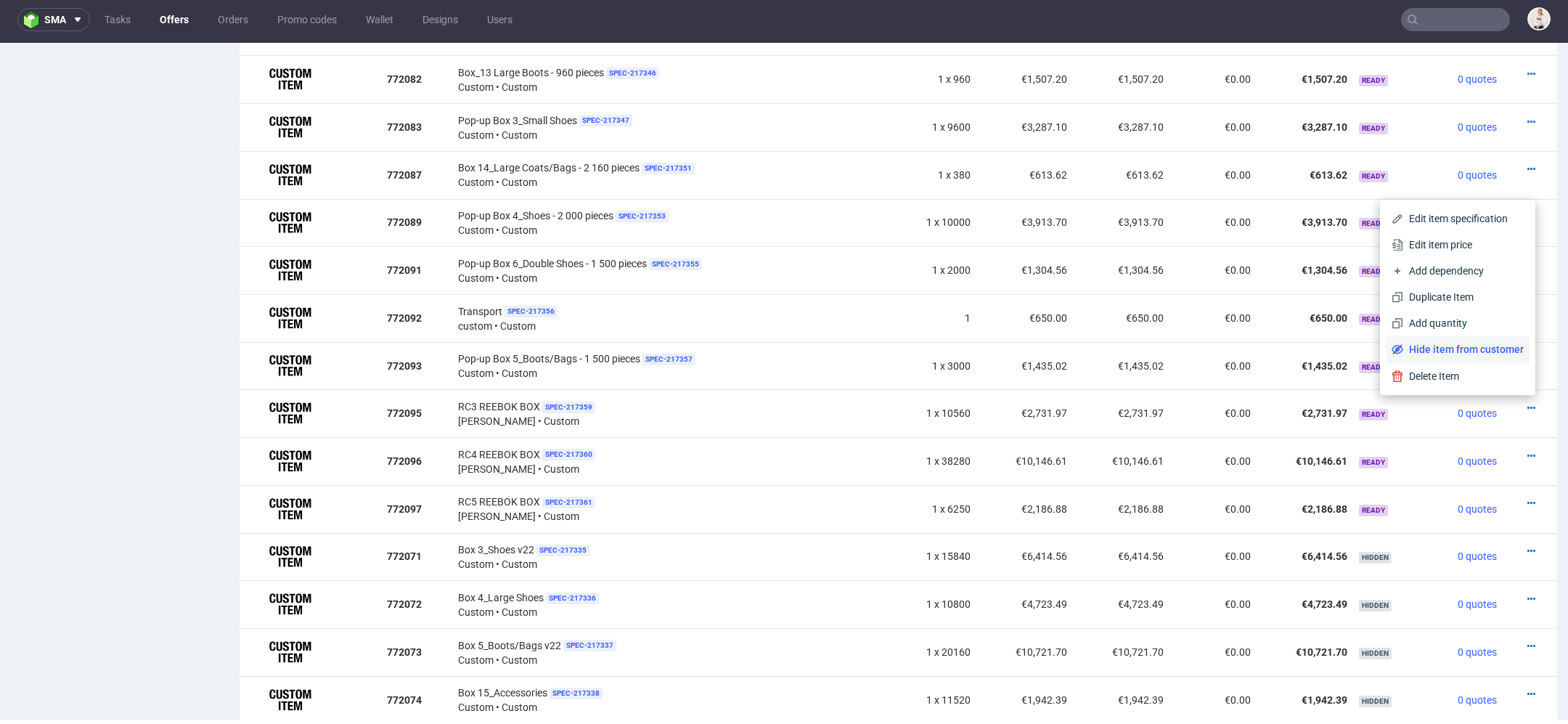
click at [1459, 351] on span "Hide item from customer" at bounding box center [1464, 349] width 121 height 14
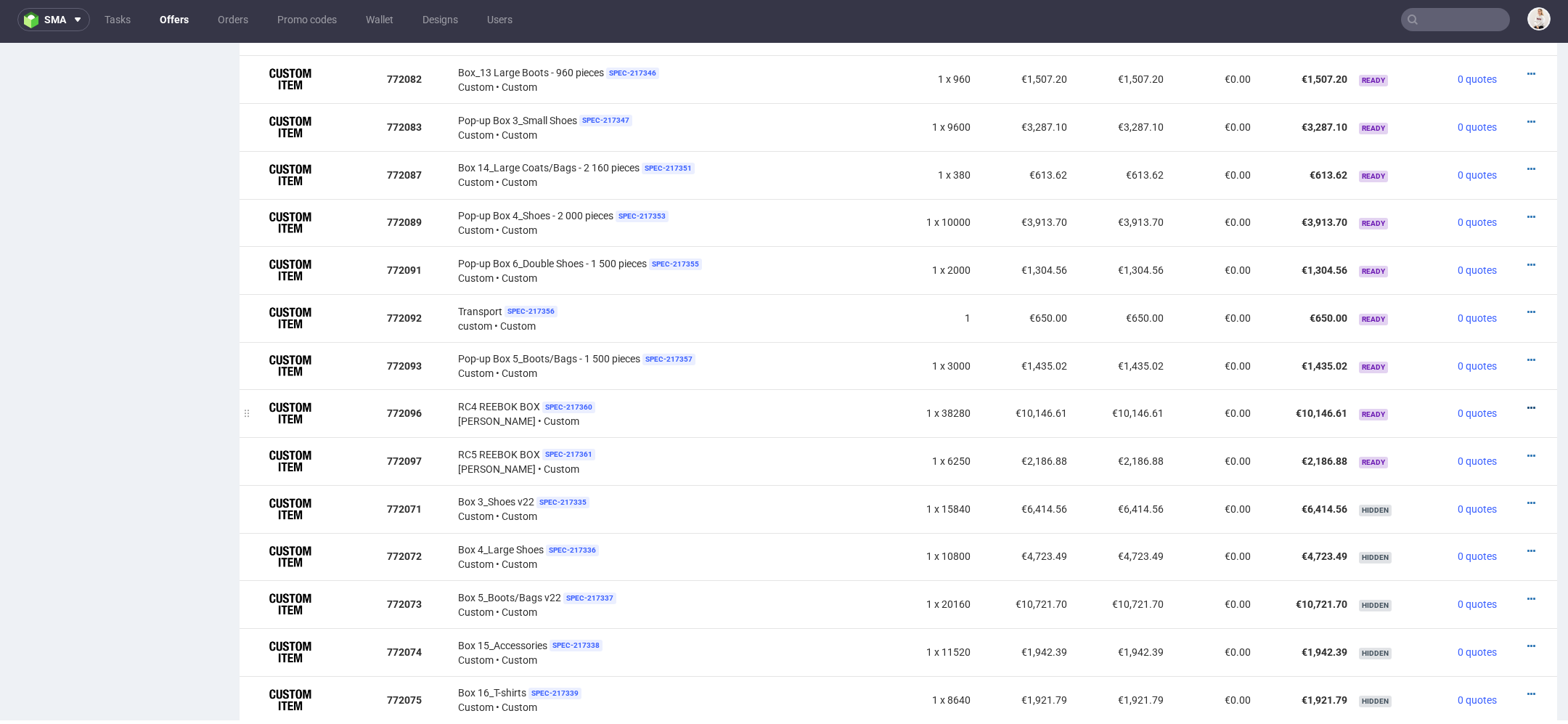
click at [1528, 403] on icon at bounding box center [1532, 408] width 8 height 10
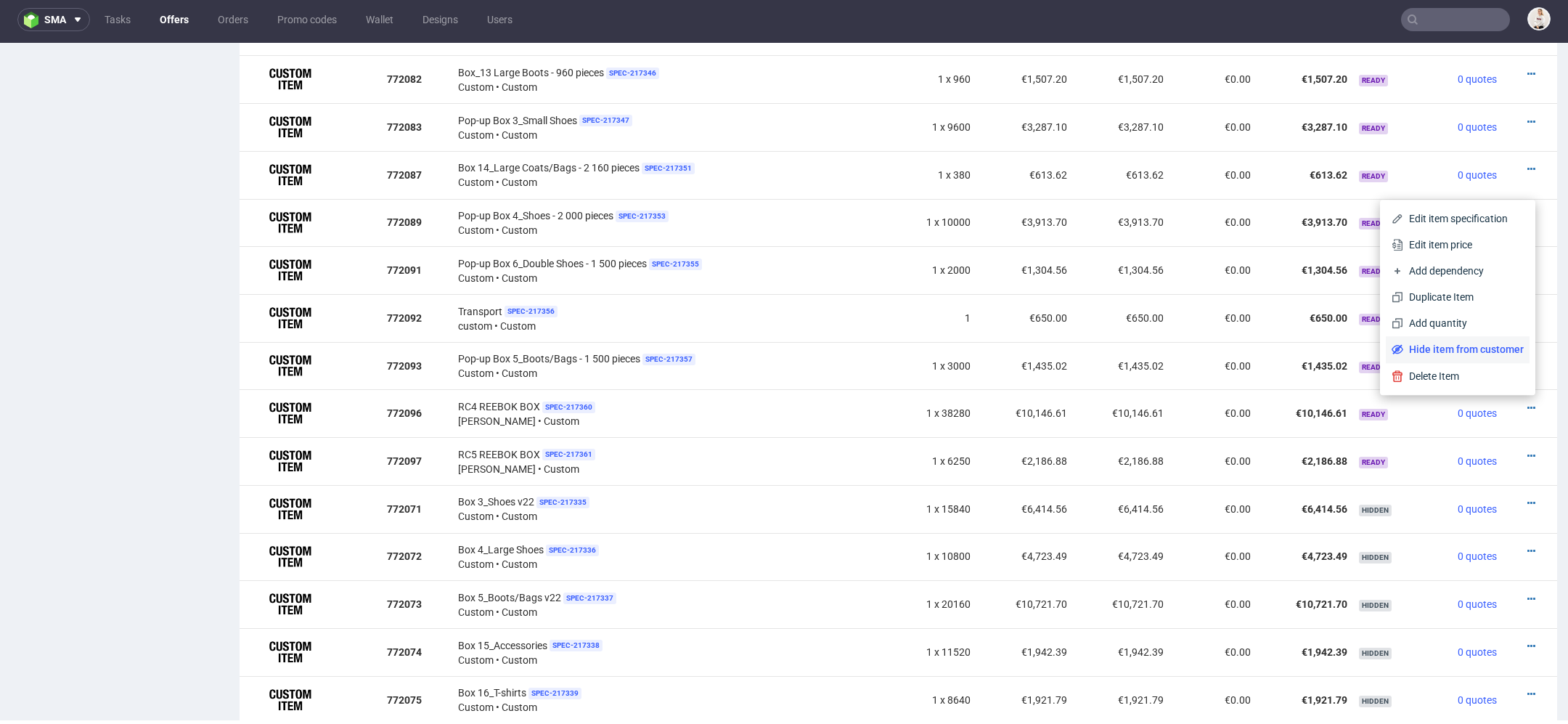
click at [1471, 346] on span "Hide item from customer" at bounding box center [1464, 349] width 121 height 14
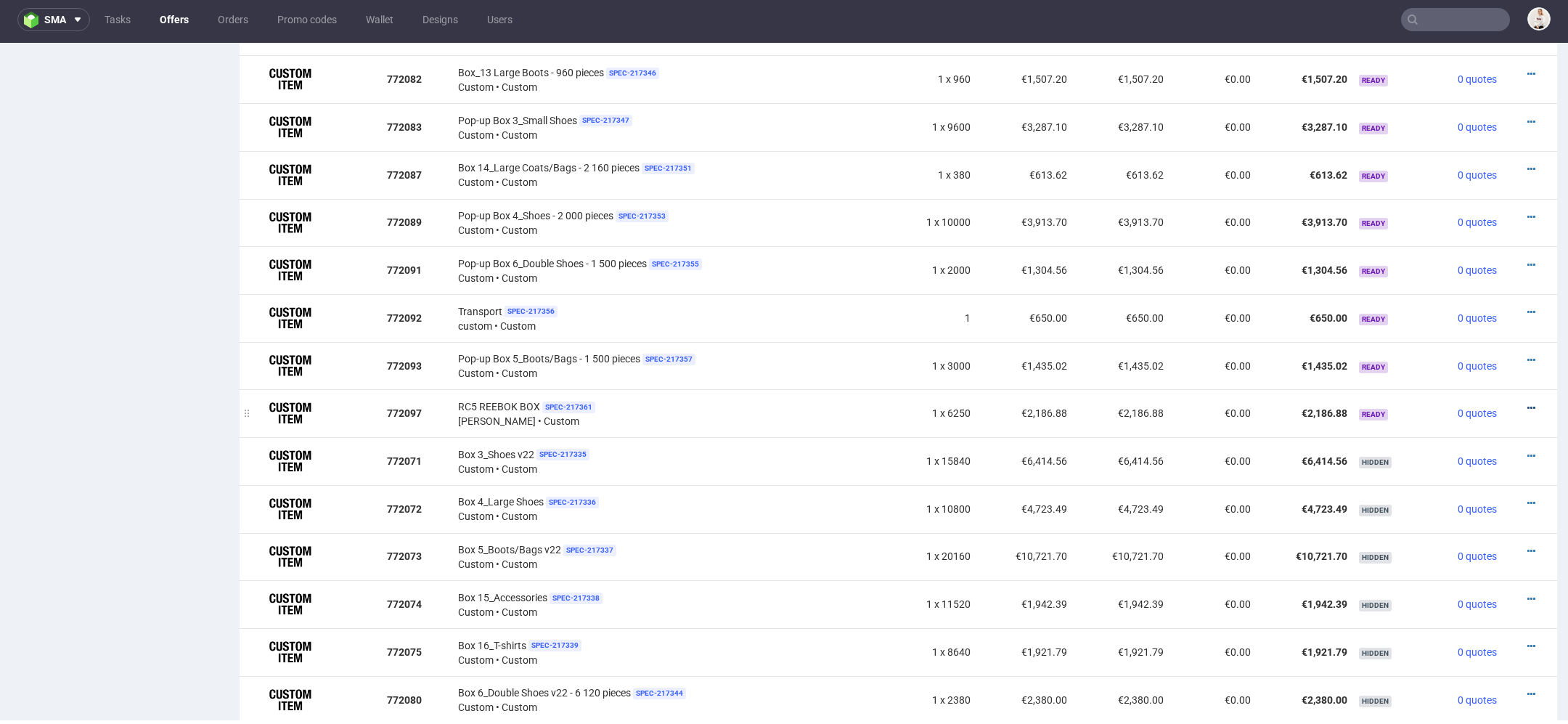
click at [1528, 403] on icon at bounding box center [1532, 408] width 8 height 10
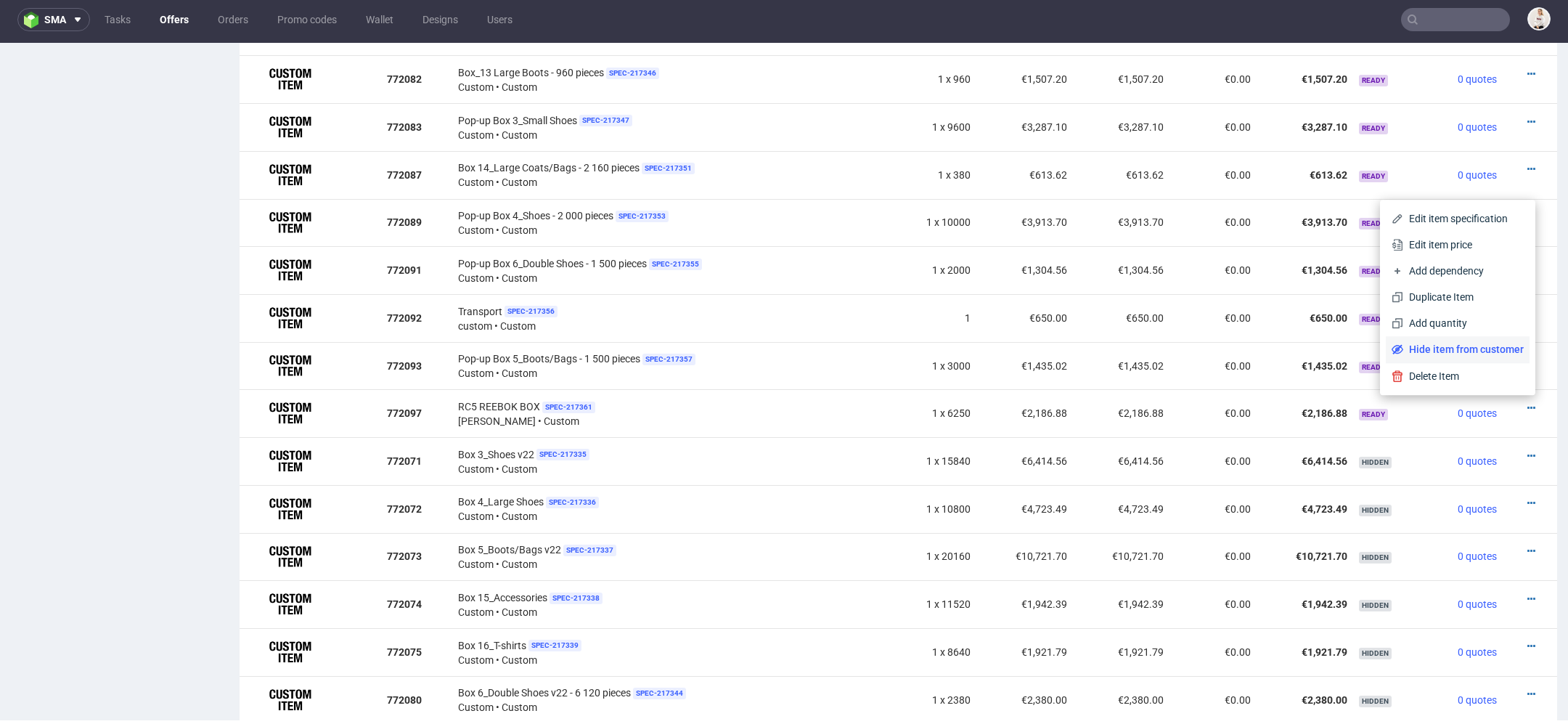
click at [1451, 350] on span "Hide item from customer" at bounding box center [1464, 349] width 121 height 14
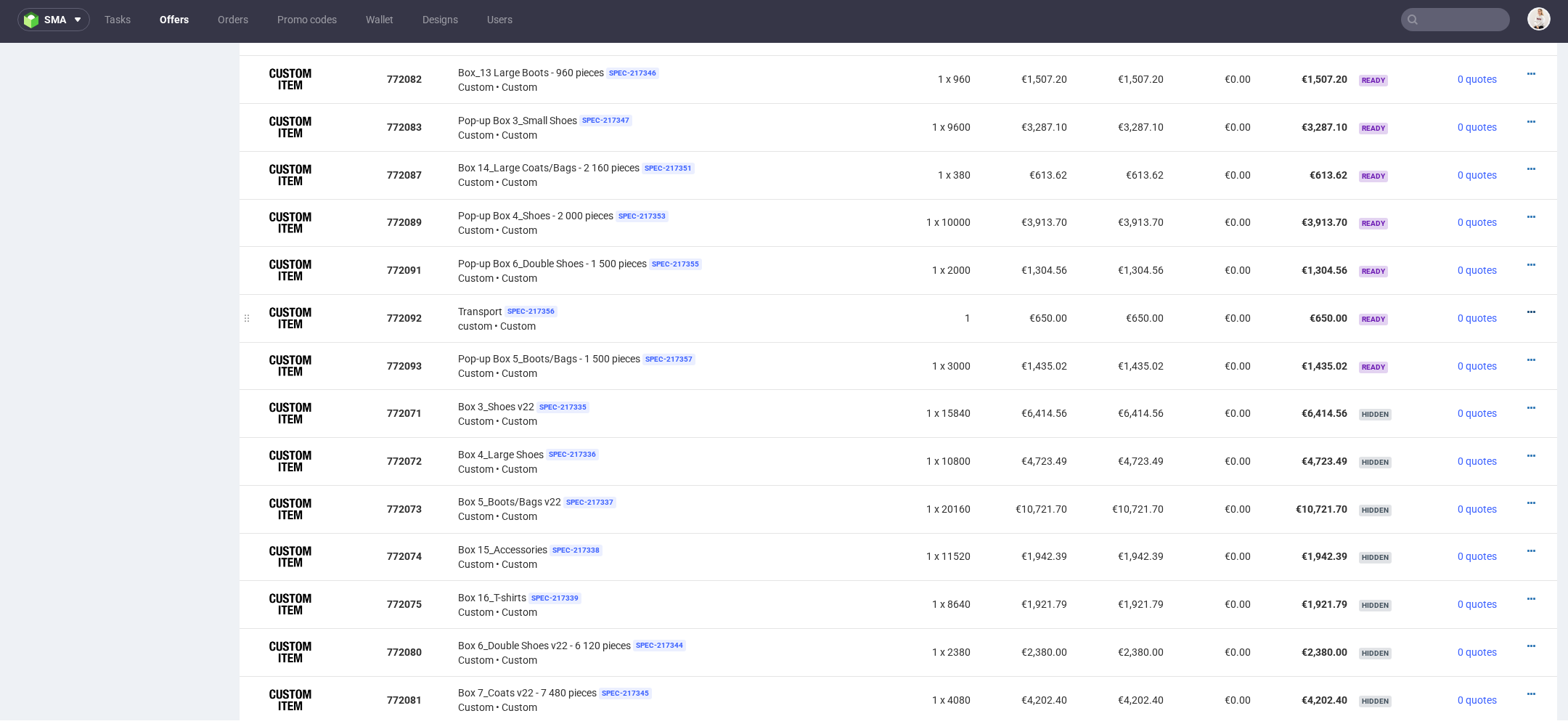
click at [1528, 307] on icon at bounding box center [1532, 312] width 8 height 10
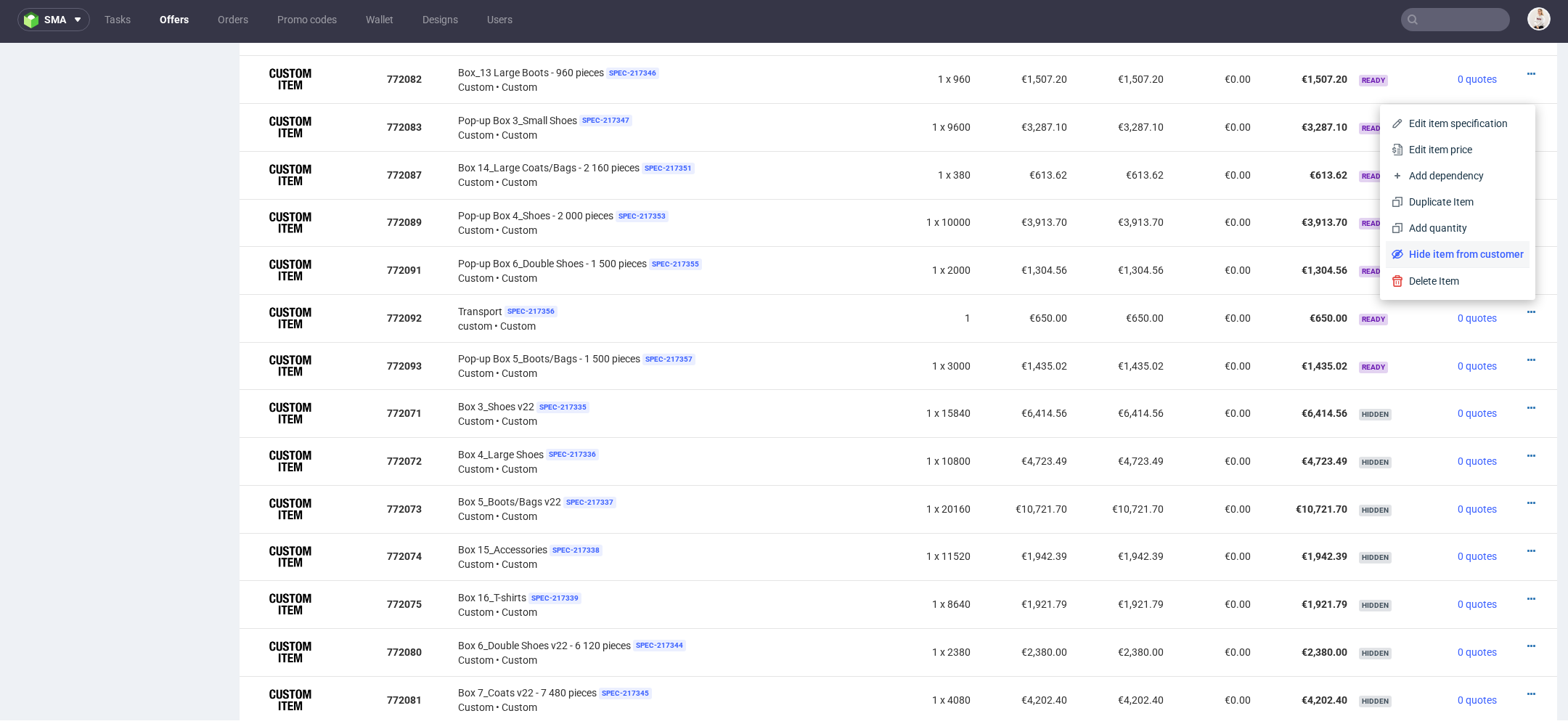
click at [1454, 258] on span "Hide item from customer" at bounding box center [1464, 253] width 121 height 14
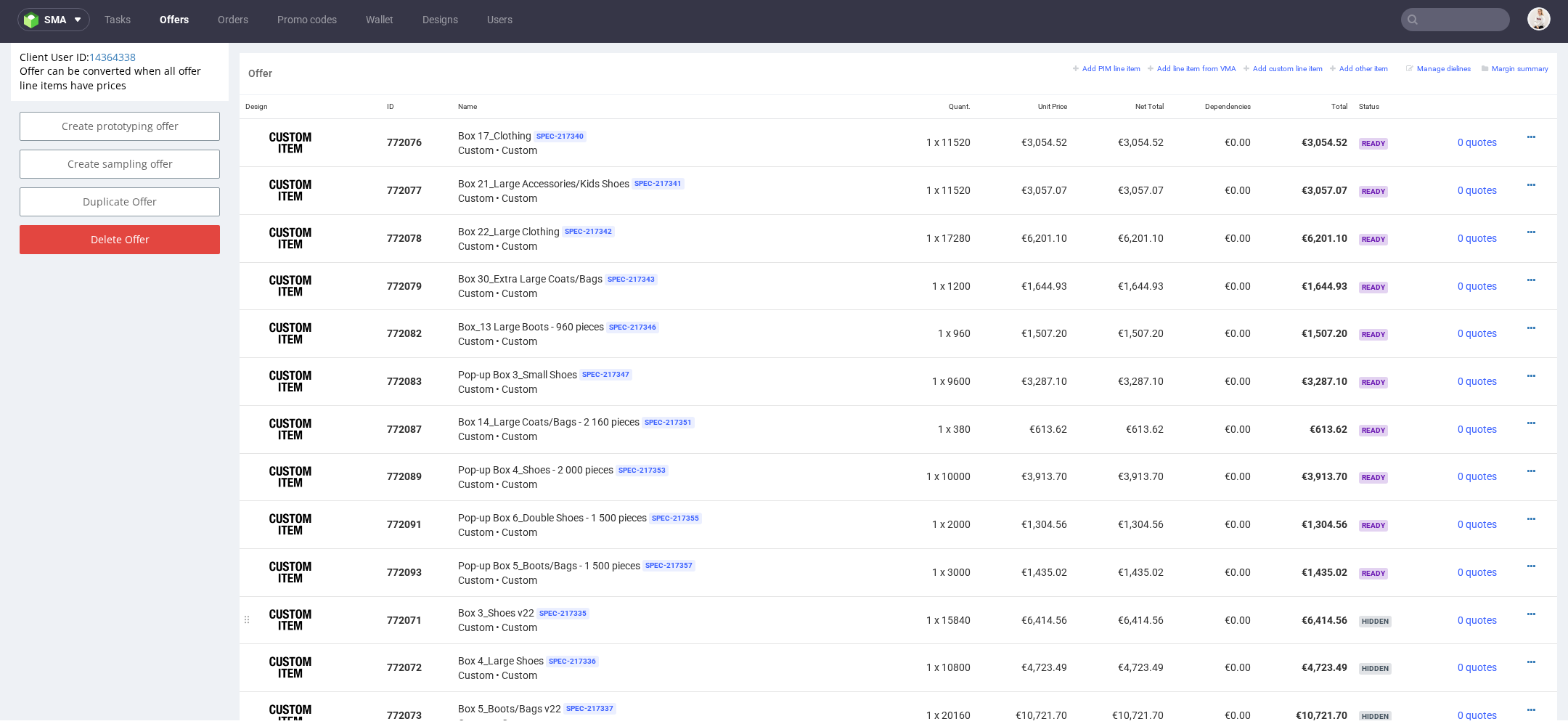
scroll to position [850, 0]
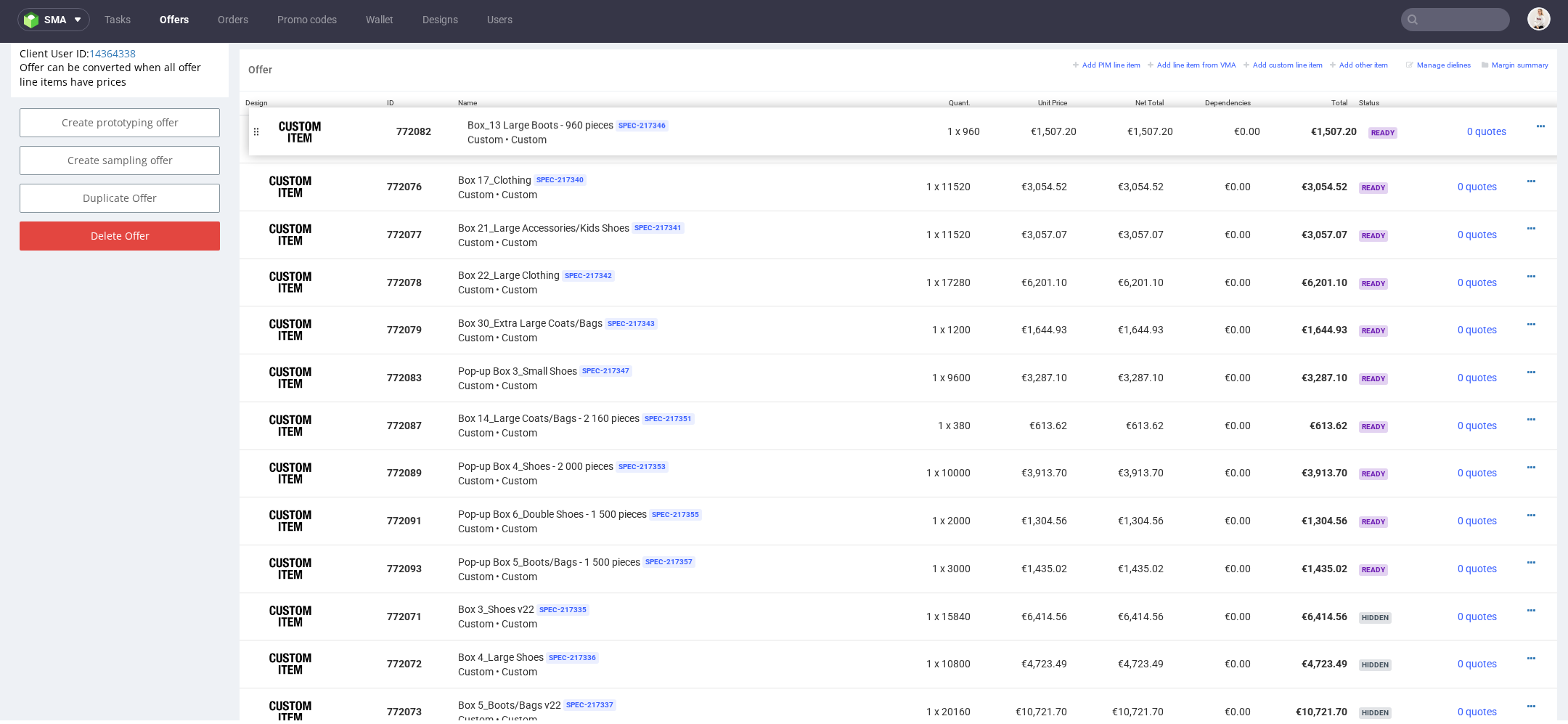
drag, startPoint x: 251, startPoint y: 326, endPoint x: 261, endPoint y: 137, distance: 189.3
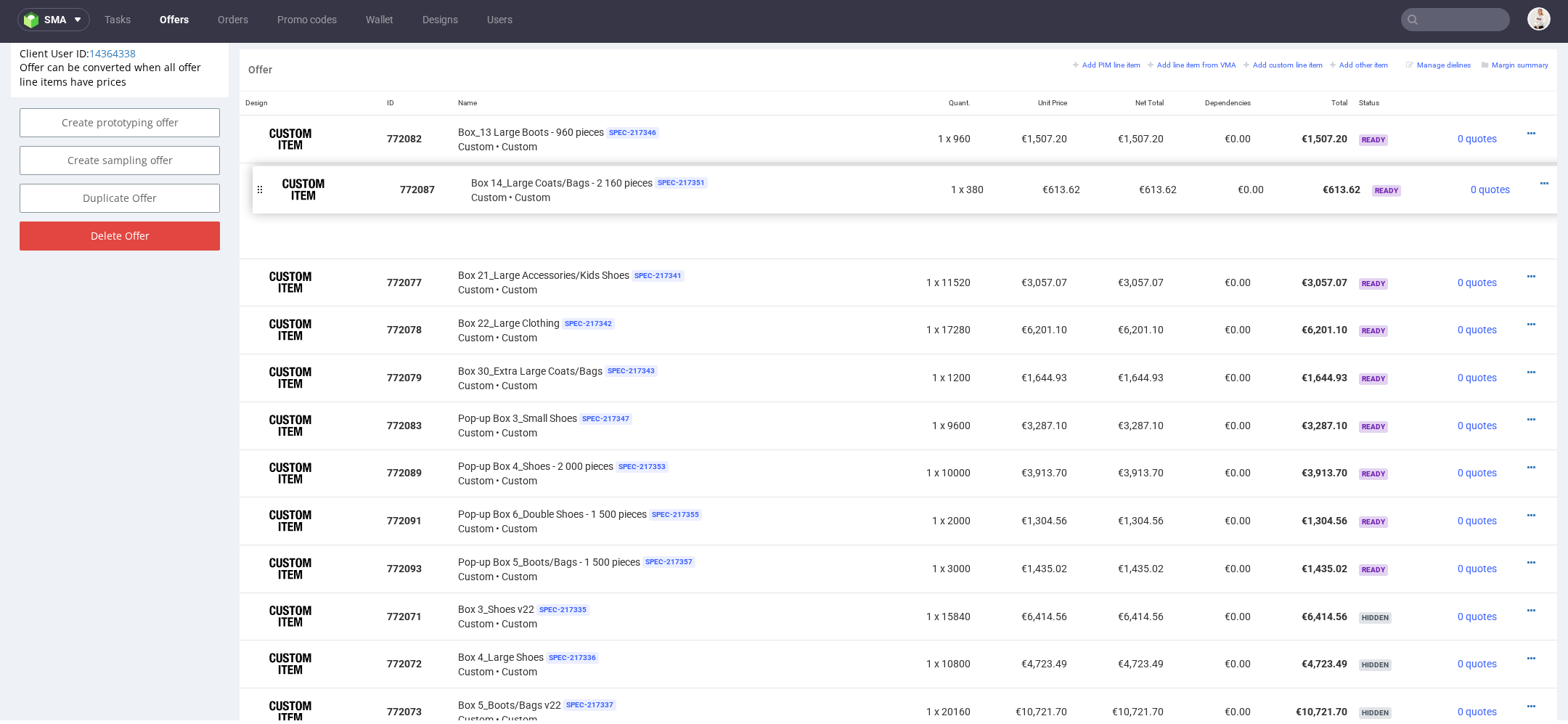
drag, startPoint x: 247, startPoint y: 425, endPoint x: 260, endPoint y: 189, distance: 236.4
drag, startPoint x: 247, startPoint y: 236, endPoint x: 242, endPoint y: 183, distance: 53.2
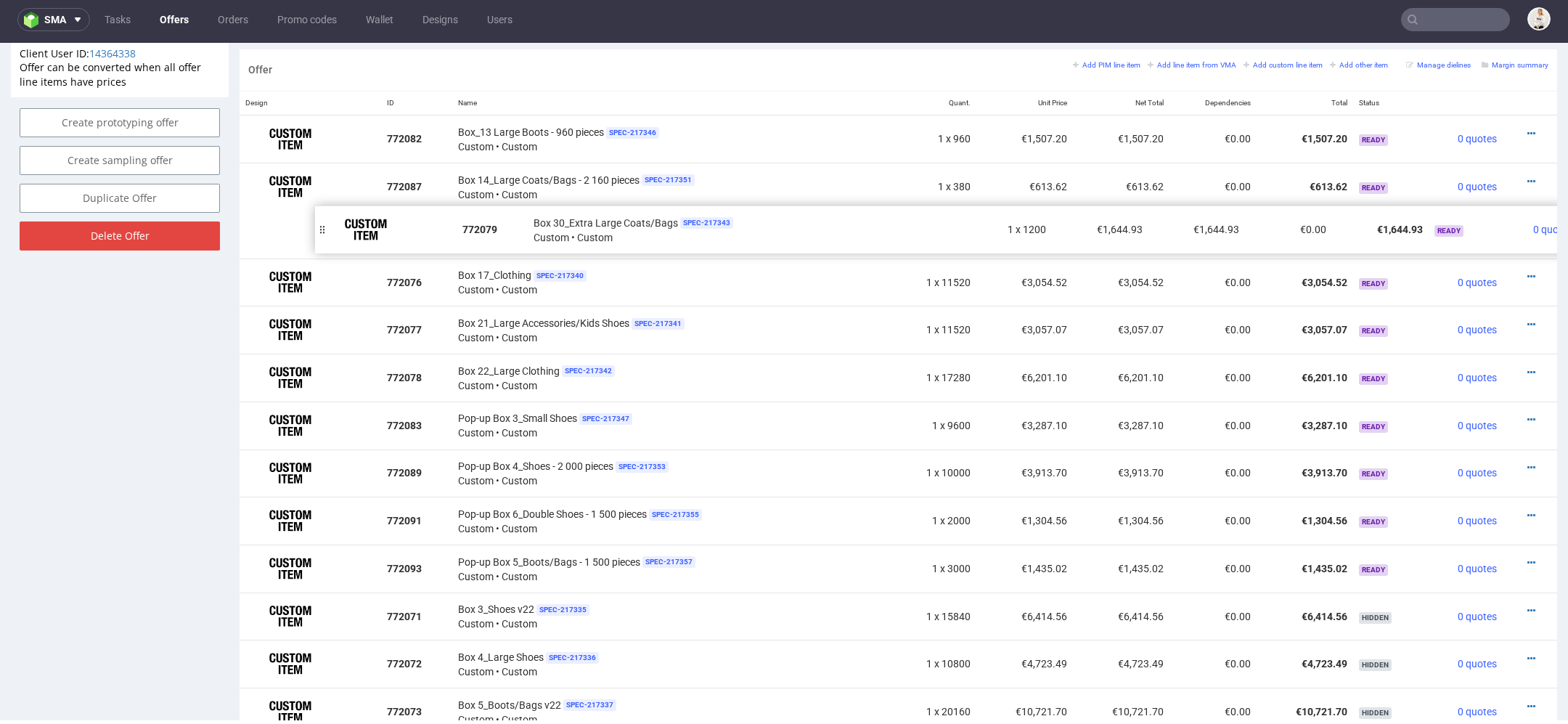
drag, startPoint x: 245, startPoint y: 376, endPoint x: 320, endPoint y: 229, distance: 165.0
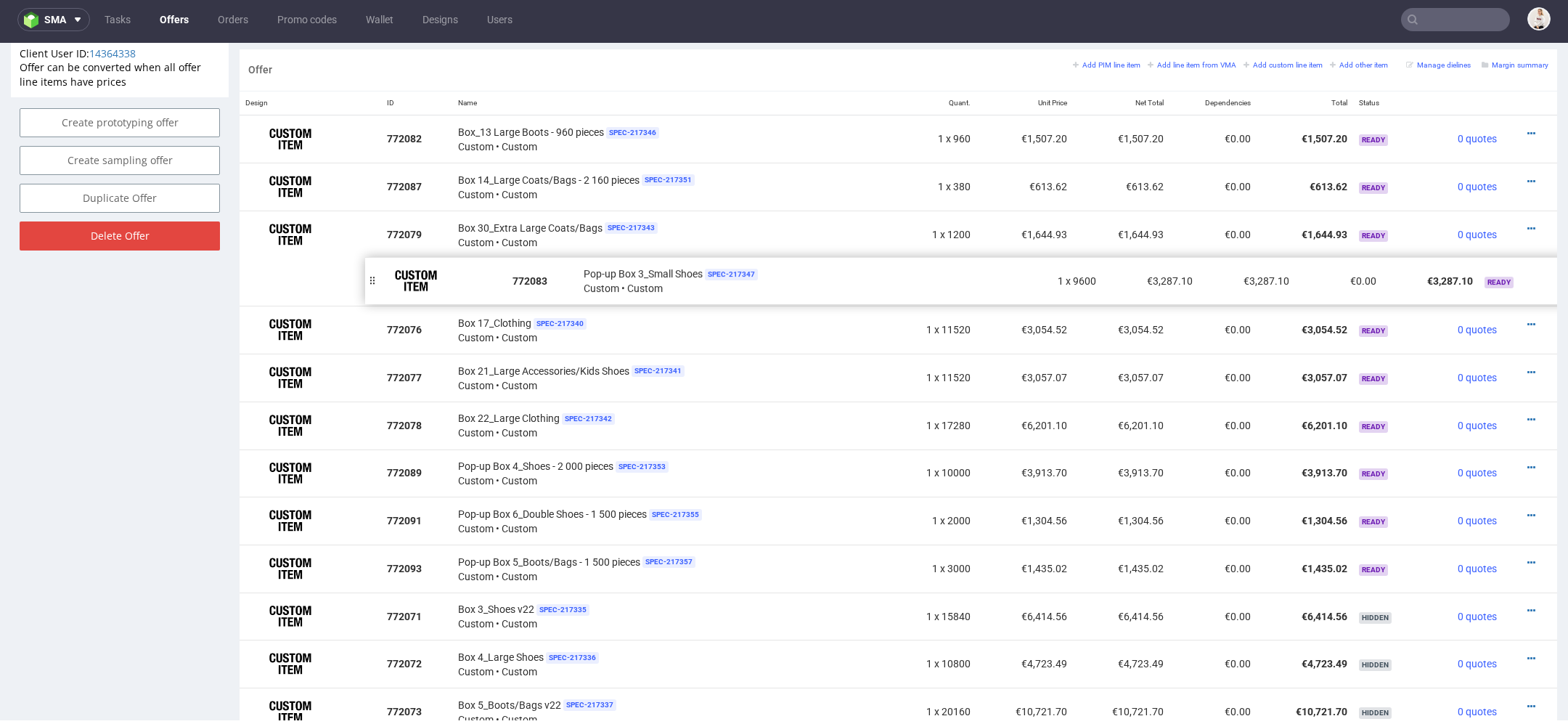
drag, startPoint x: 247, startPoint y: 426, endPoint x: 372, endPoint y: 282, distance: 190.7
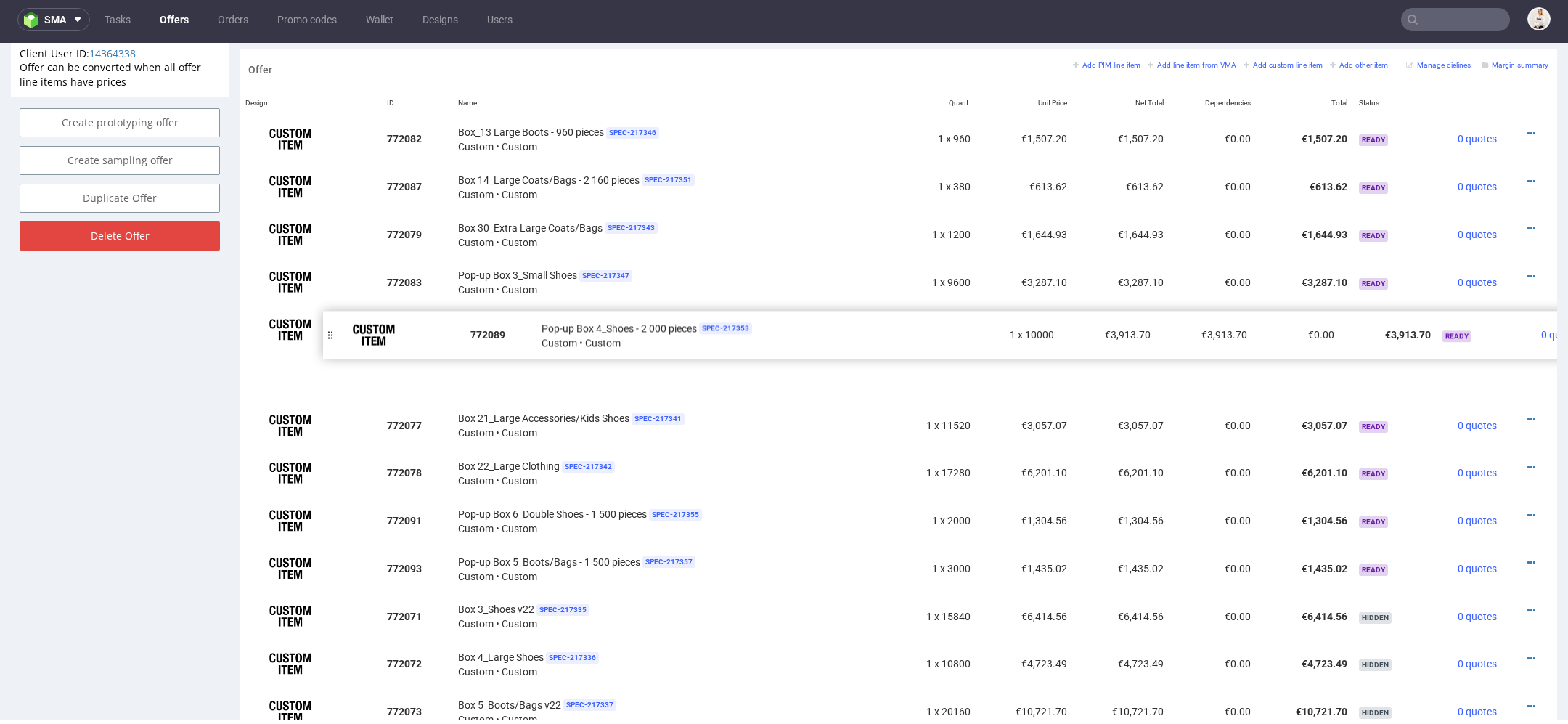
drag, startPoint x: 247, startPoint y: 471, endPoint x: 331, endPoint y: 331, distance: 163.3
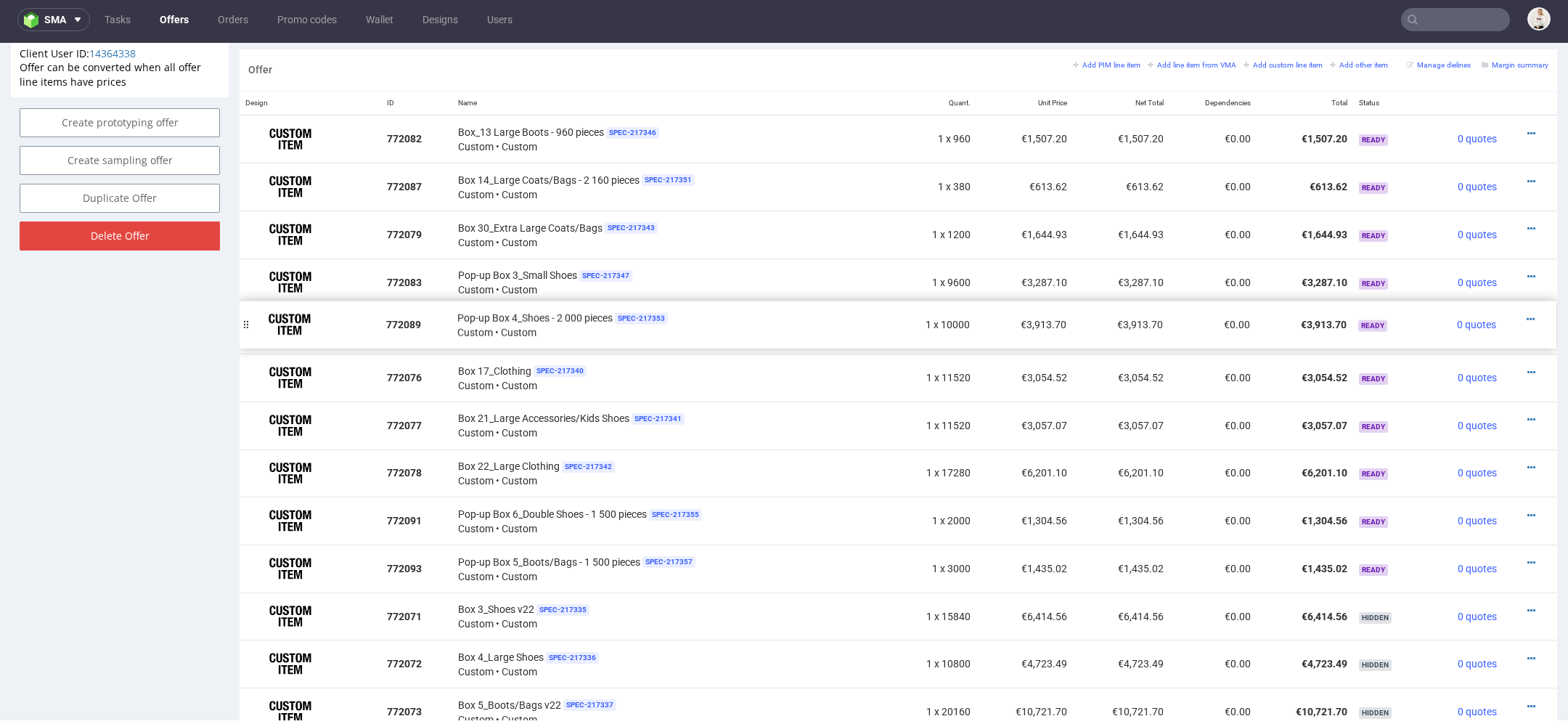
drag, startPoint x: 250, startPoint y: 376, endPoint x: 250, endPoint y: 326, distance: 50.0
click at [1528, 511] on icon at bounding box center [1532, 515] width 8 height 10
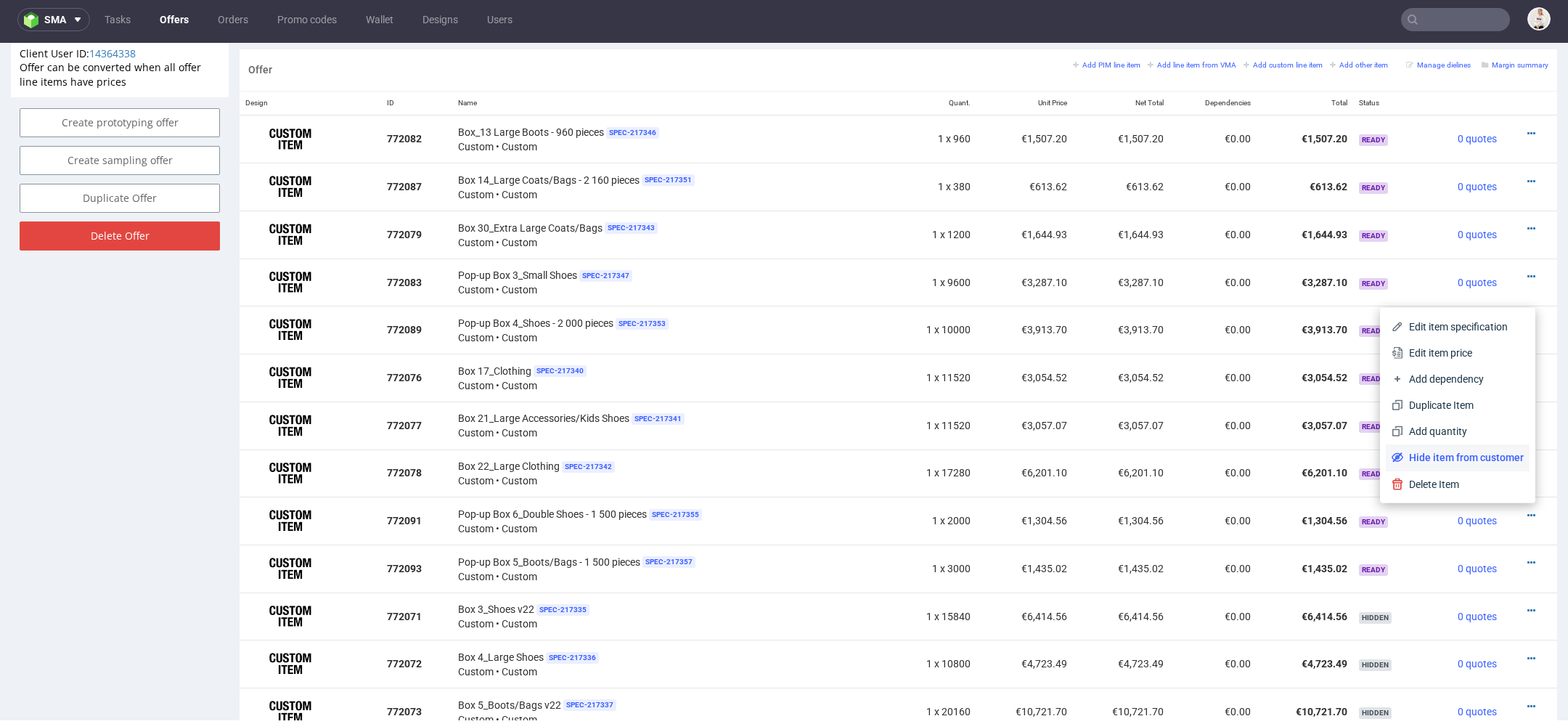
click at [1463, 461] on span "Hide item from customer" at bounding box center [1464, 457] width 121 height 14
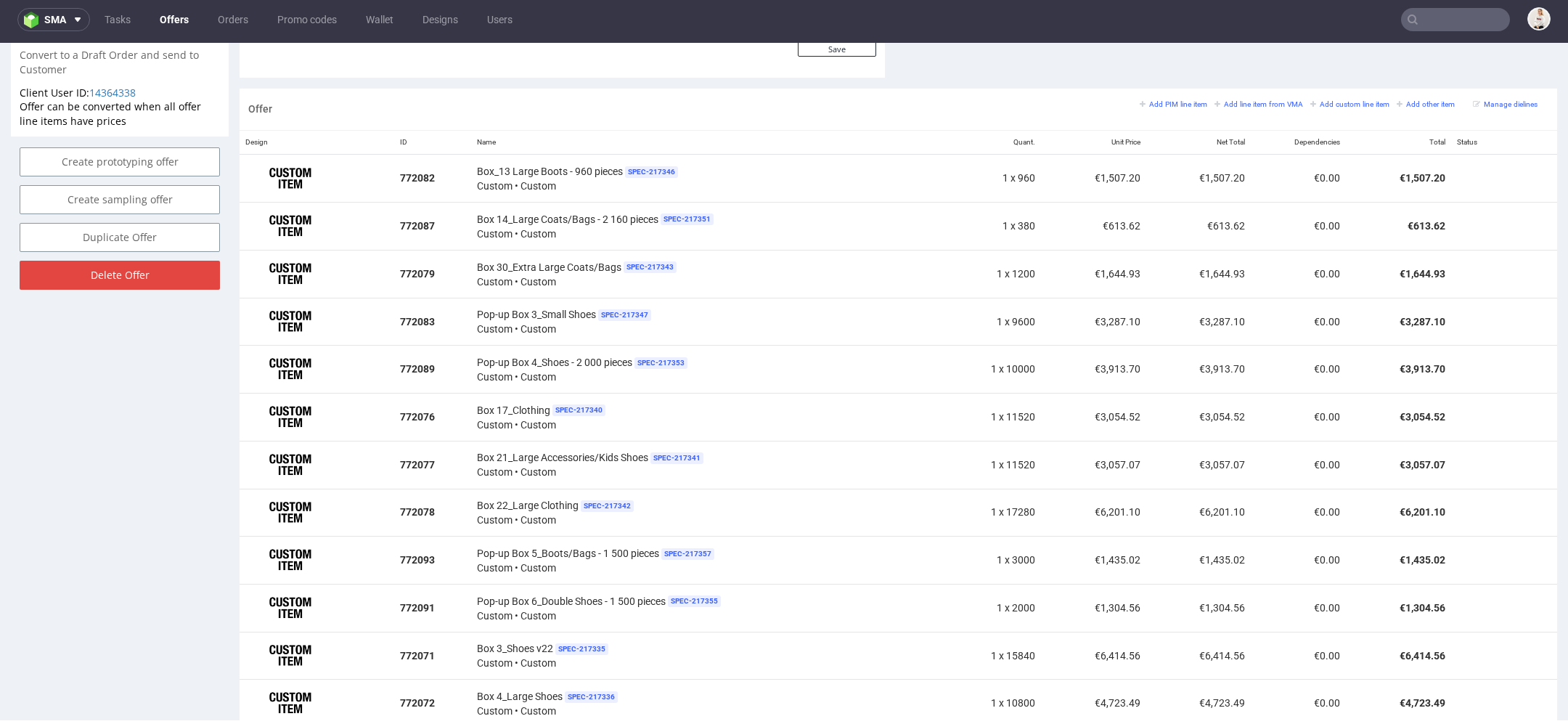
scroll to position [839, 0]
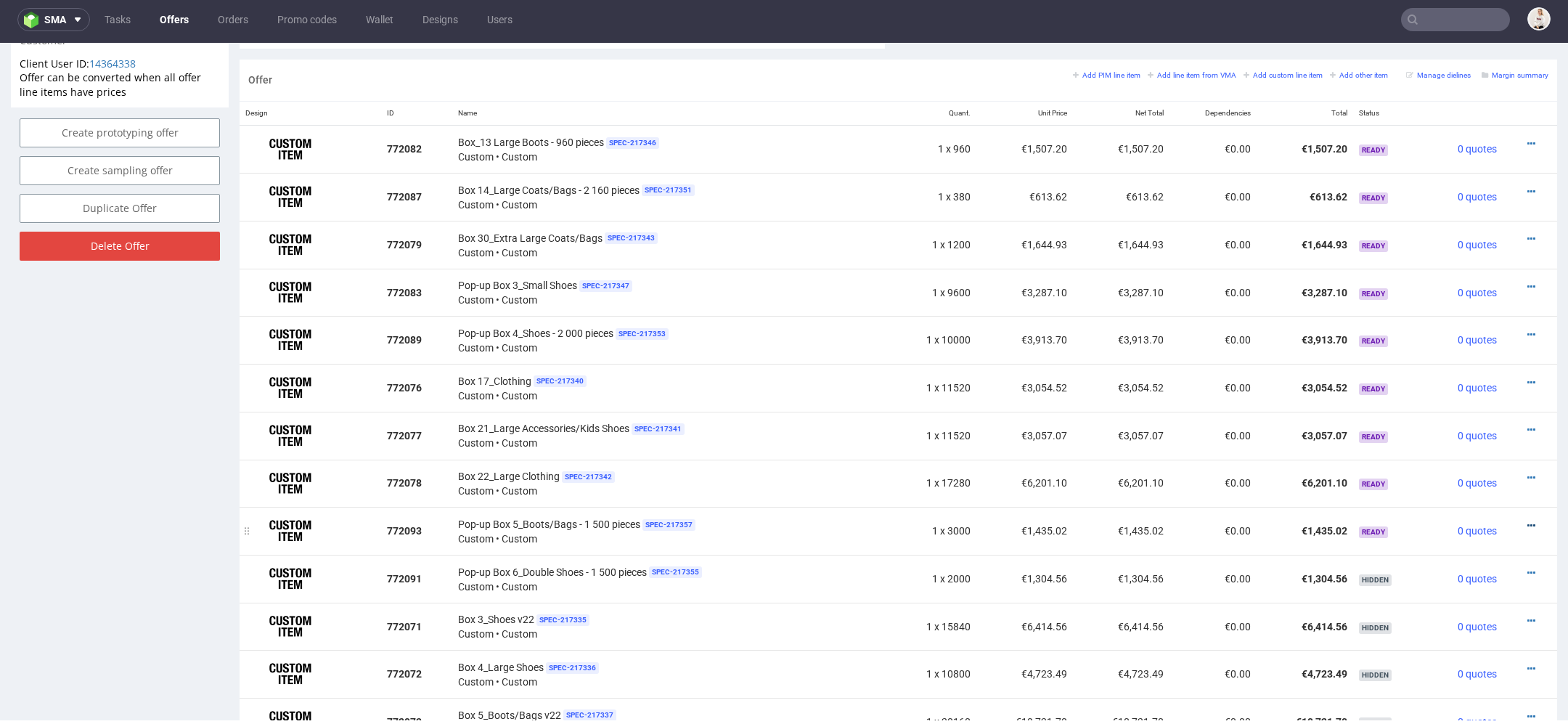
click at [1528, 520] on icon at bounding box center [1532, 525] width 8 height 10
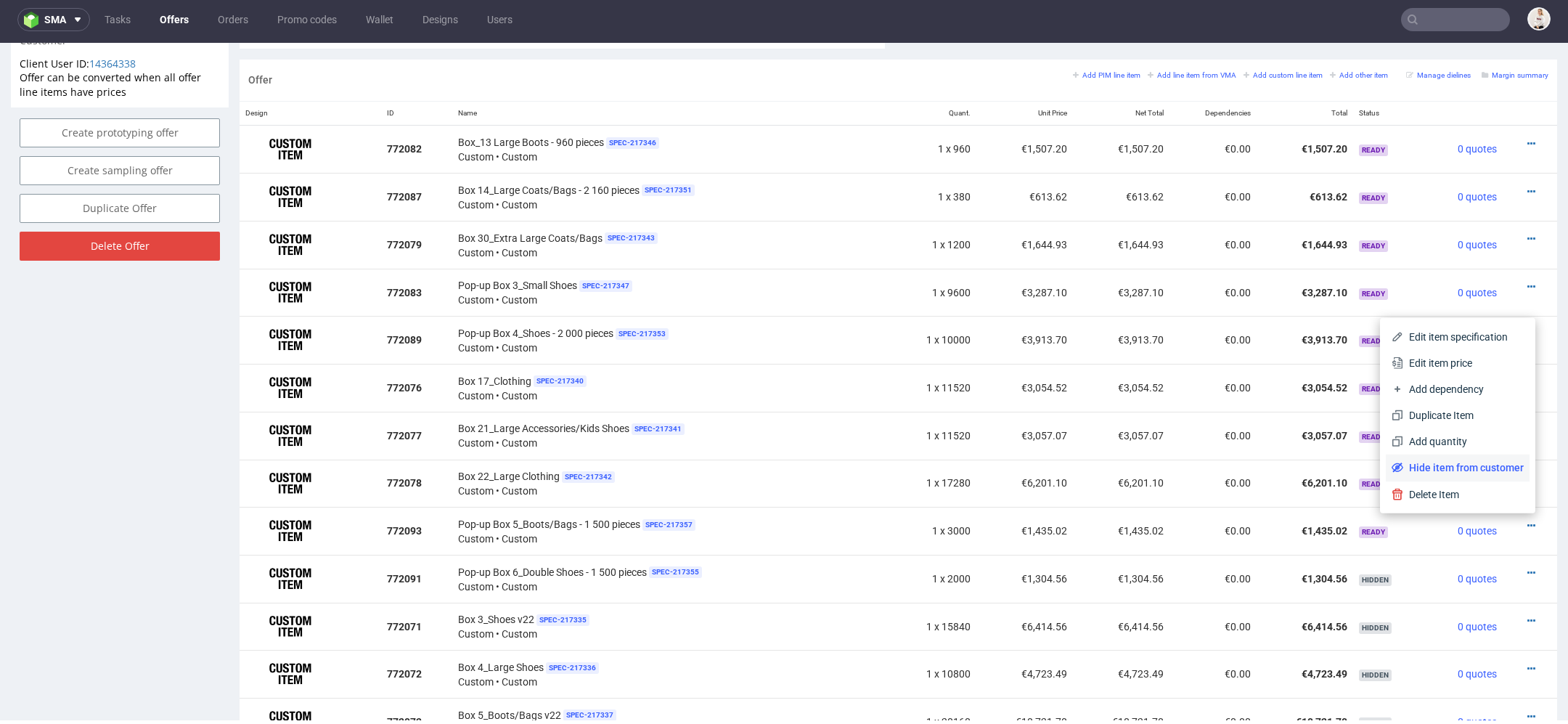
click at [1472, 465] on span "Hide item from customer" at bounding box center [1464, 467] width 121 height 14
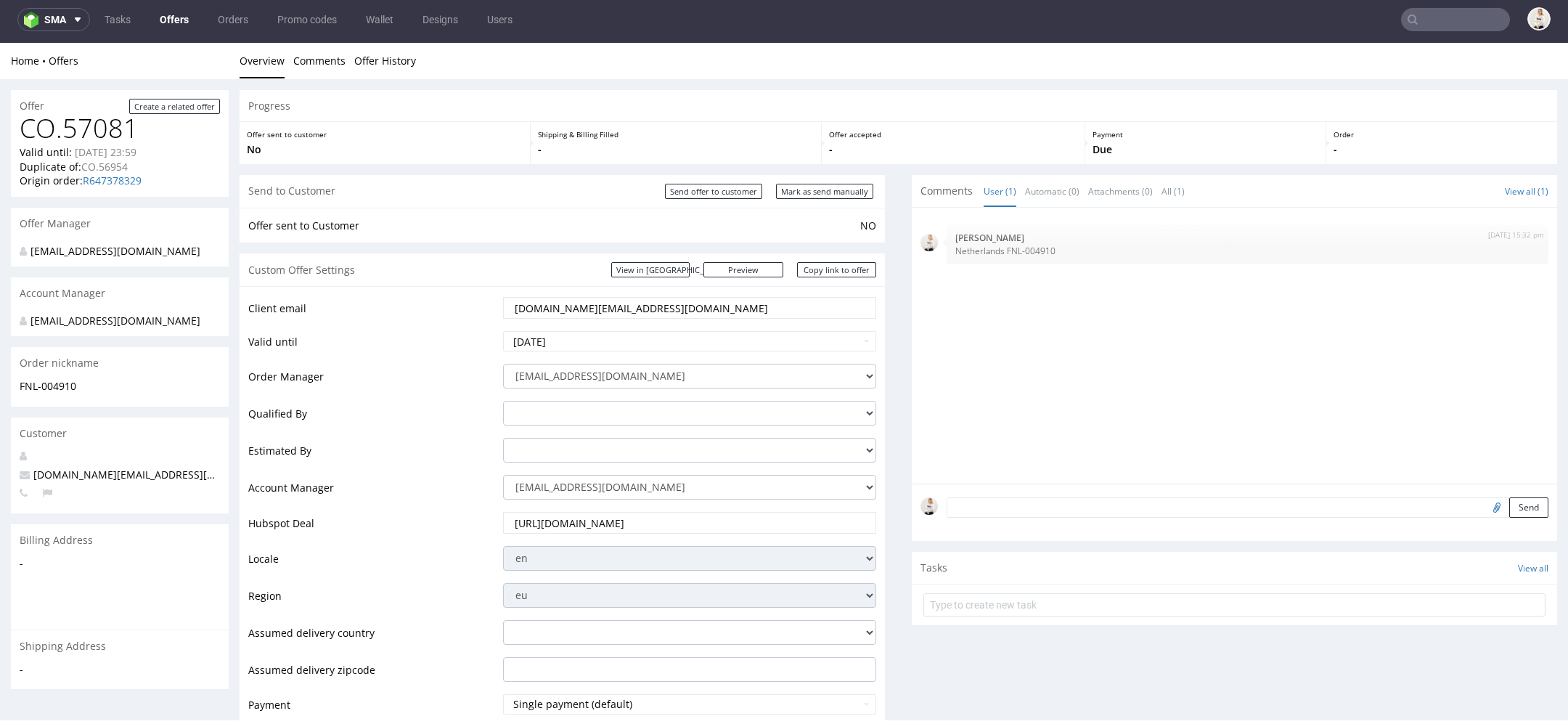
click at [172, 16] on link "Offers" at bounding box center [174, 20] width 46 height 23
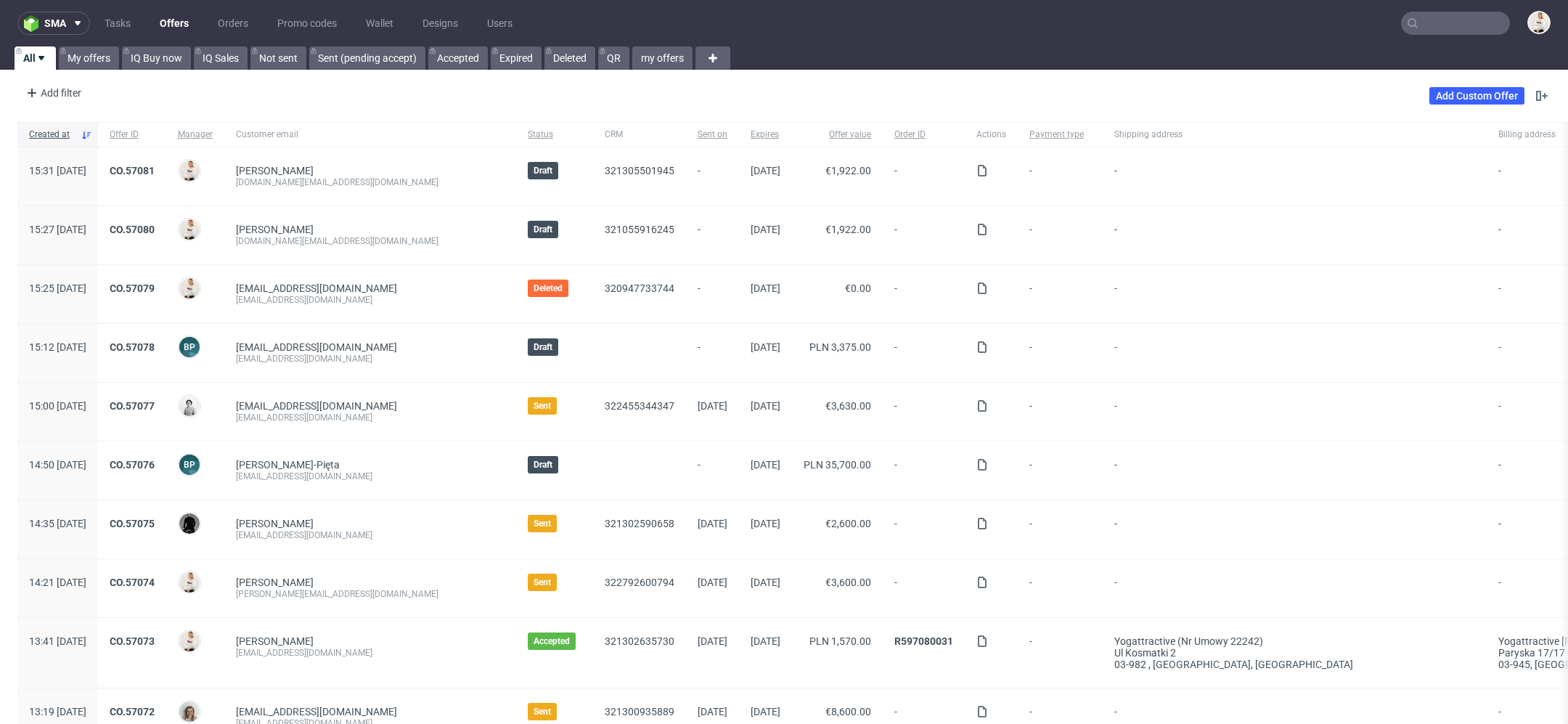
click at [1466, 20] on input "text" at bounding box center [1456, 23] width 109 height 23
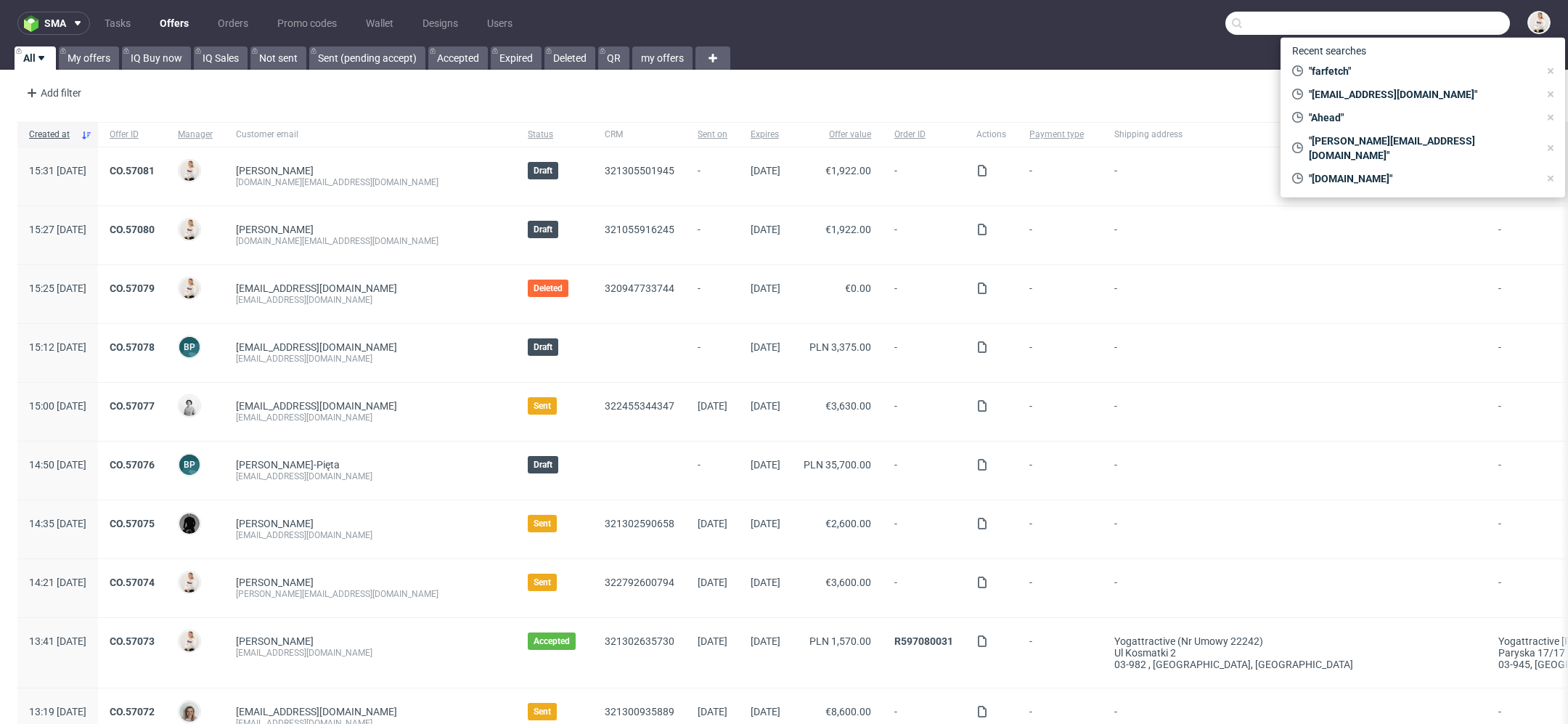
paste input "tom@rodeo-group.com"
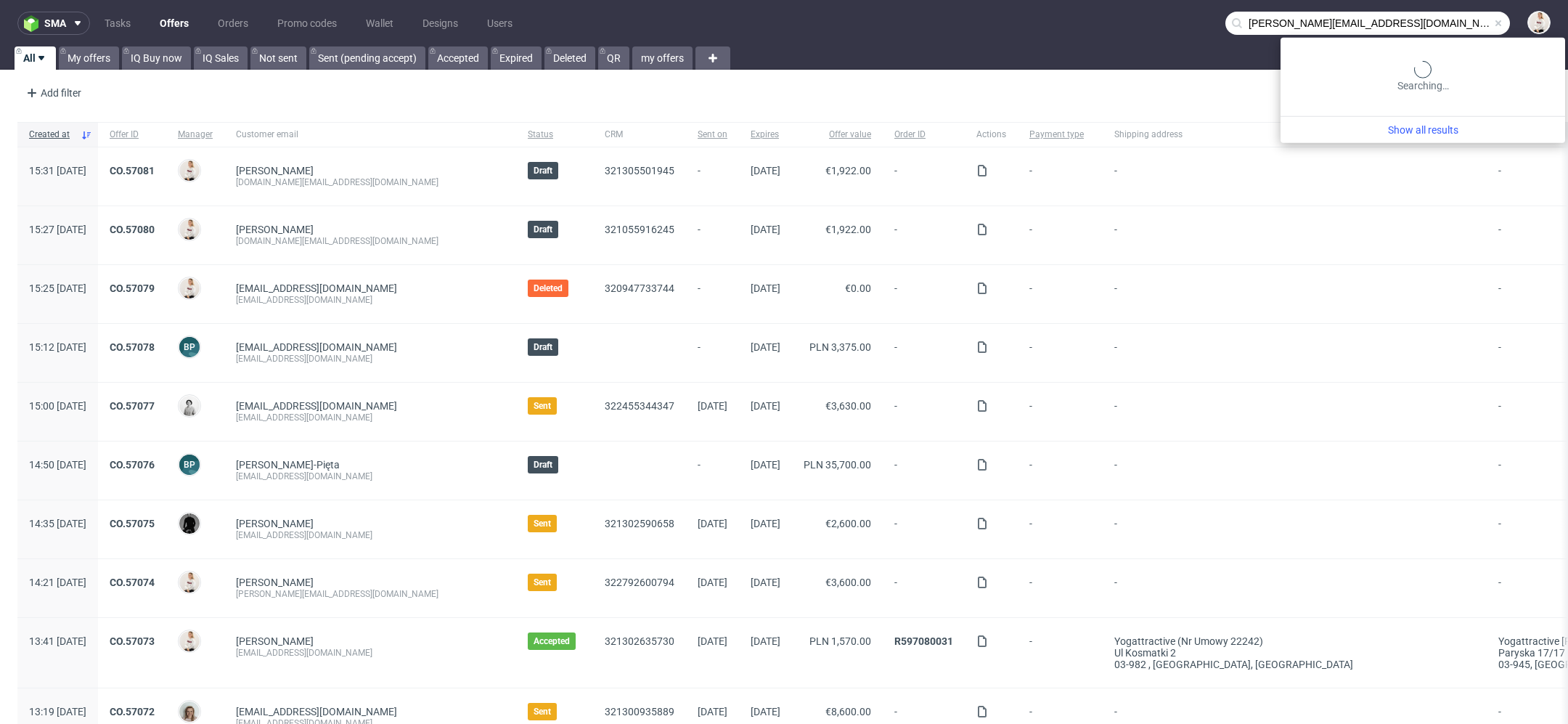
type input "tom@rodeo-group.com"
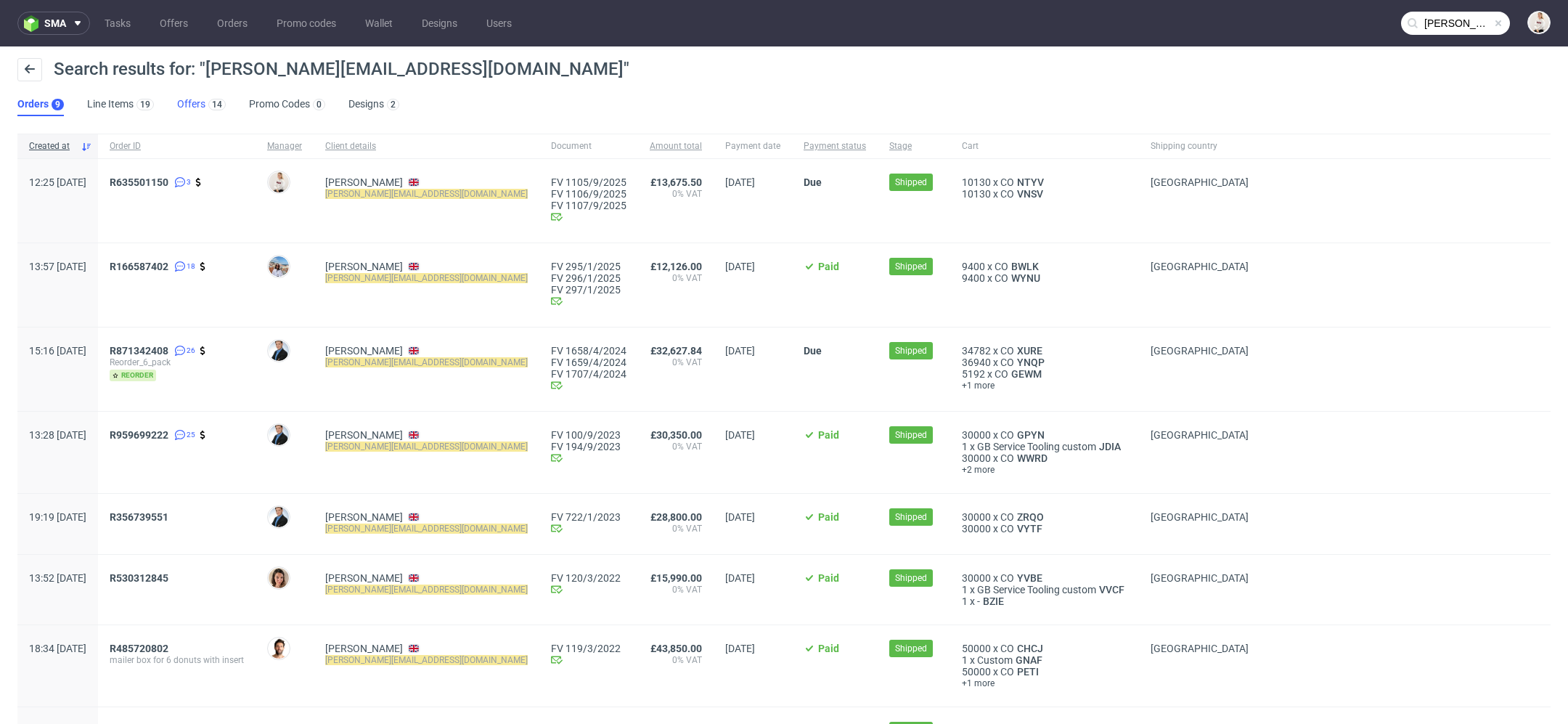
click at [193, 107] on link "Offers 14" at bounding box center [201, 105] width 49 height 23
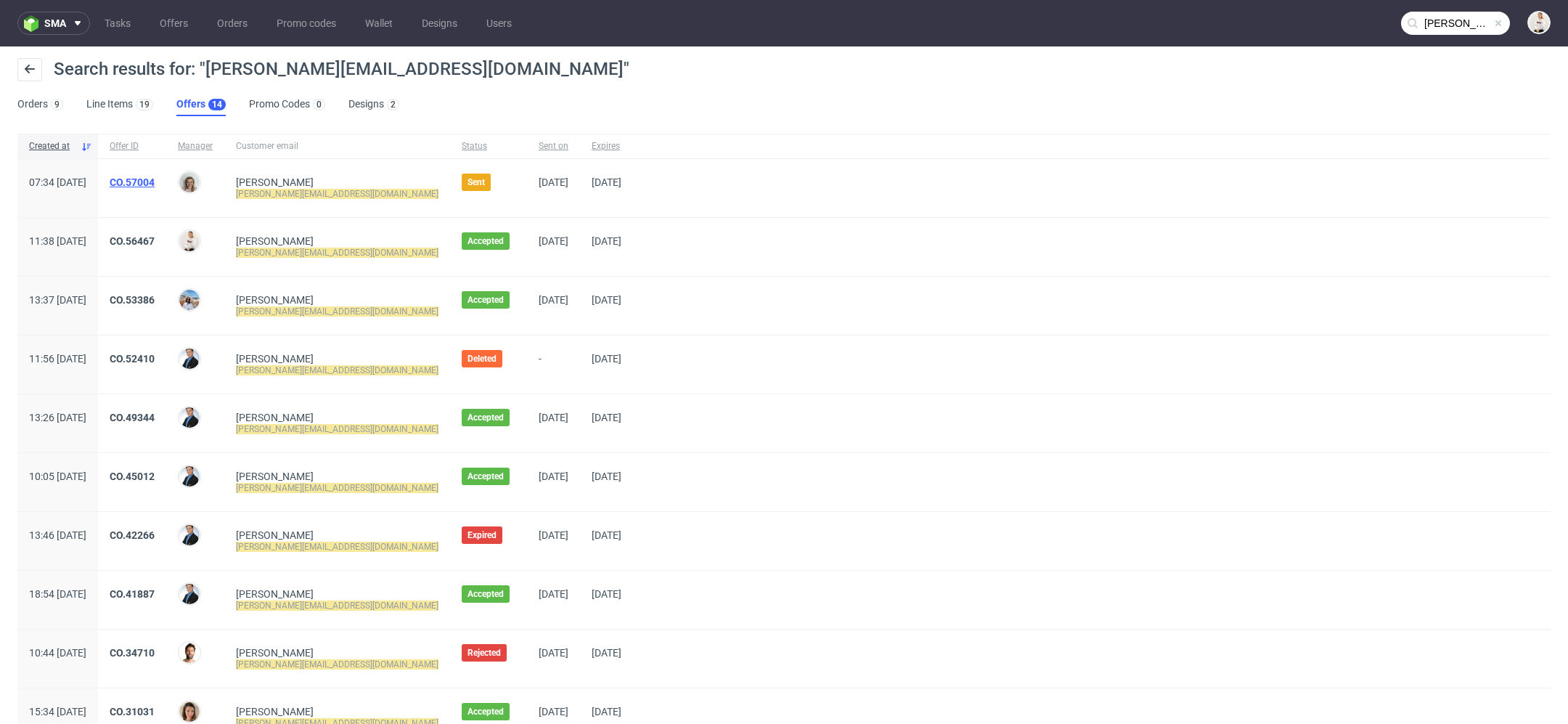
click at [154, 184] on link "CO.57004" at bounding box center [133, 182] width 45 height 12
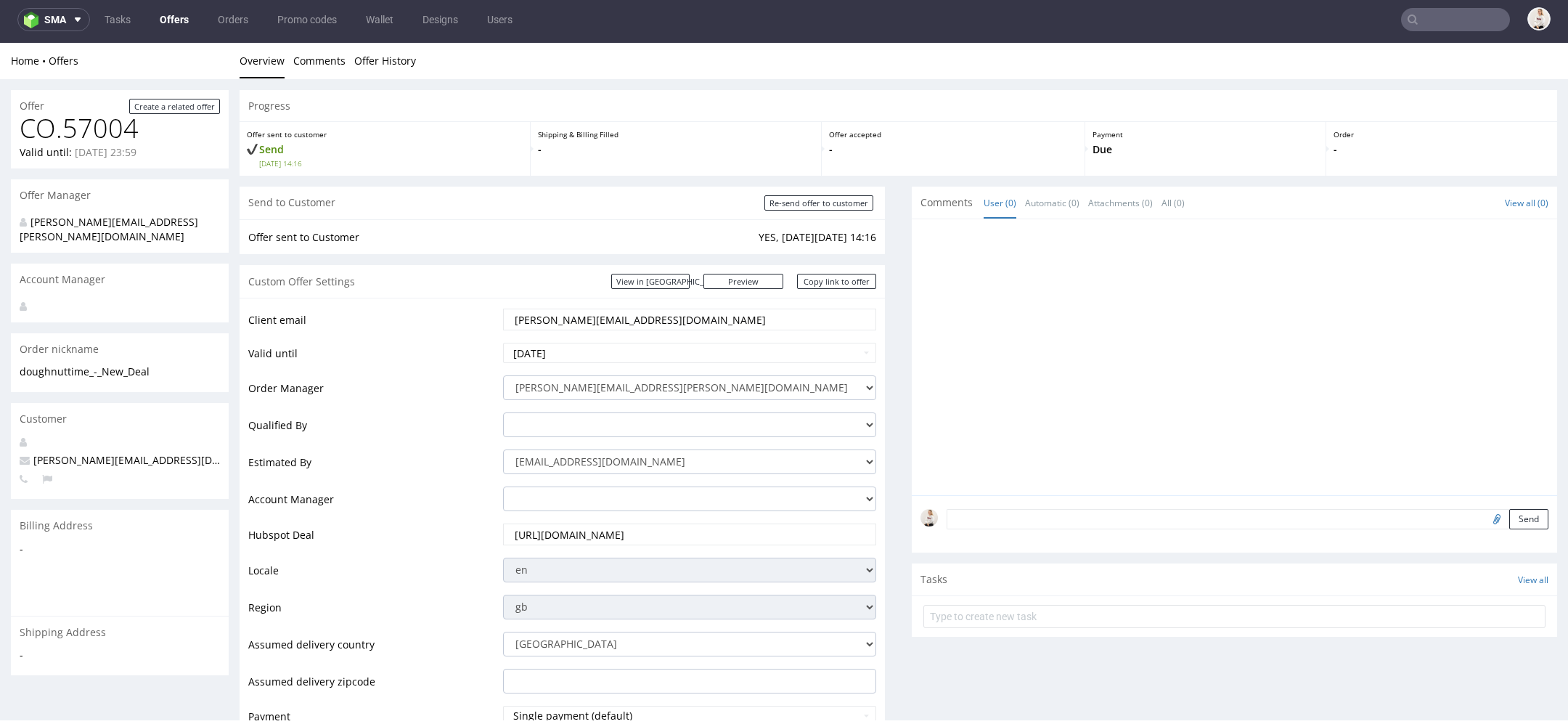
click at [175, 22] on link "Offers" at bounding box center [174, 20] width 46 height 23
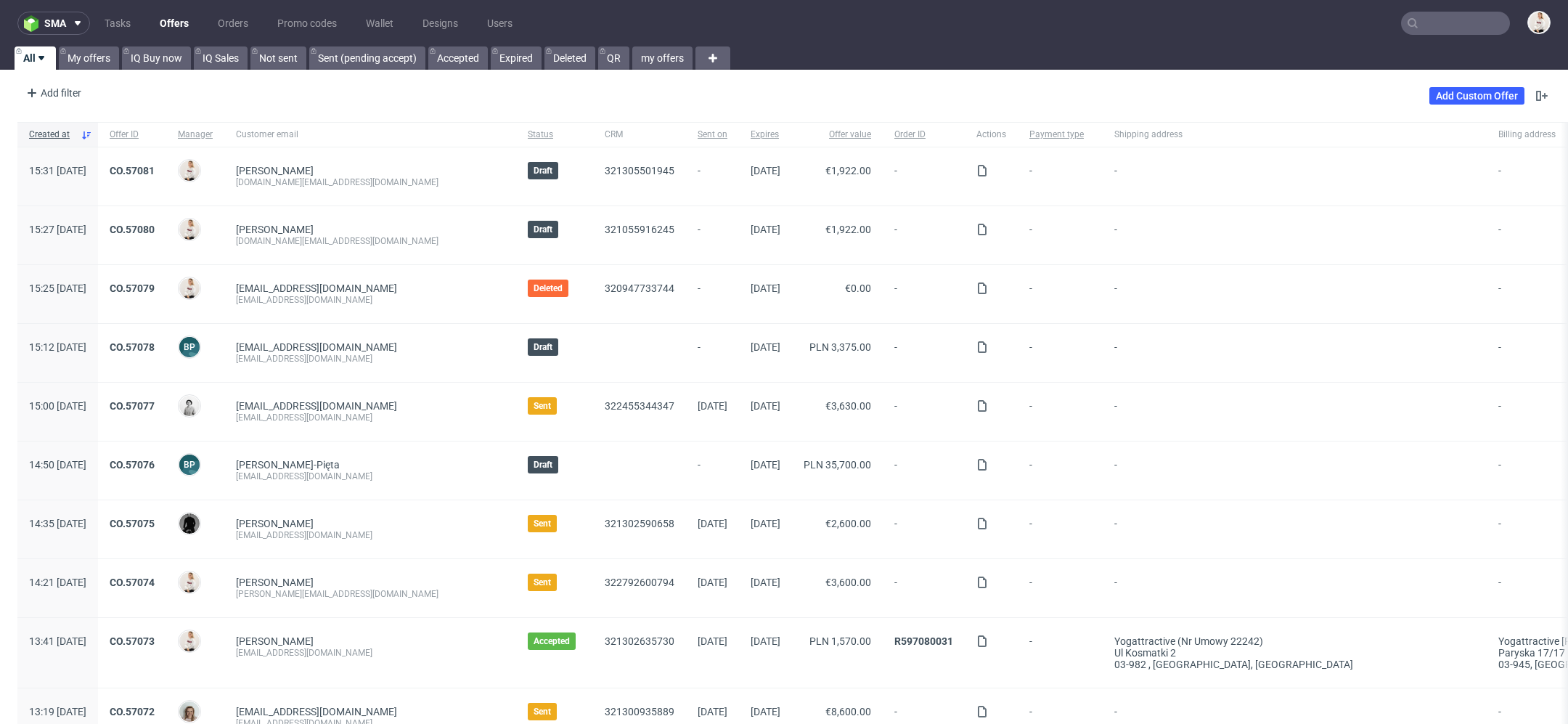
click at [1451, 24] on input "text" at bounding box center [1456, 23] width 109 height 23
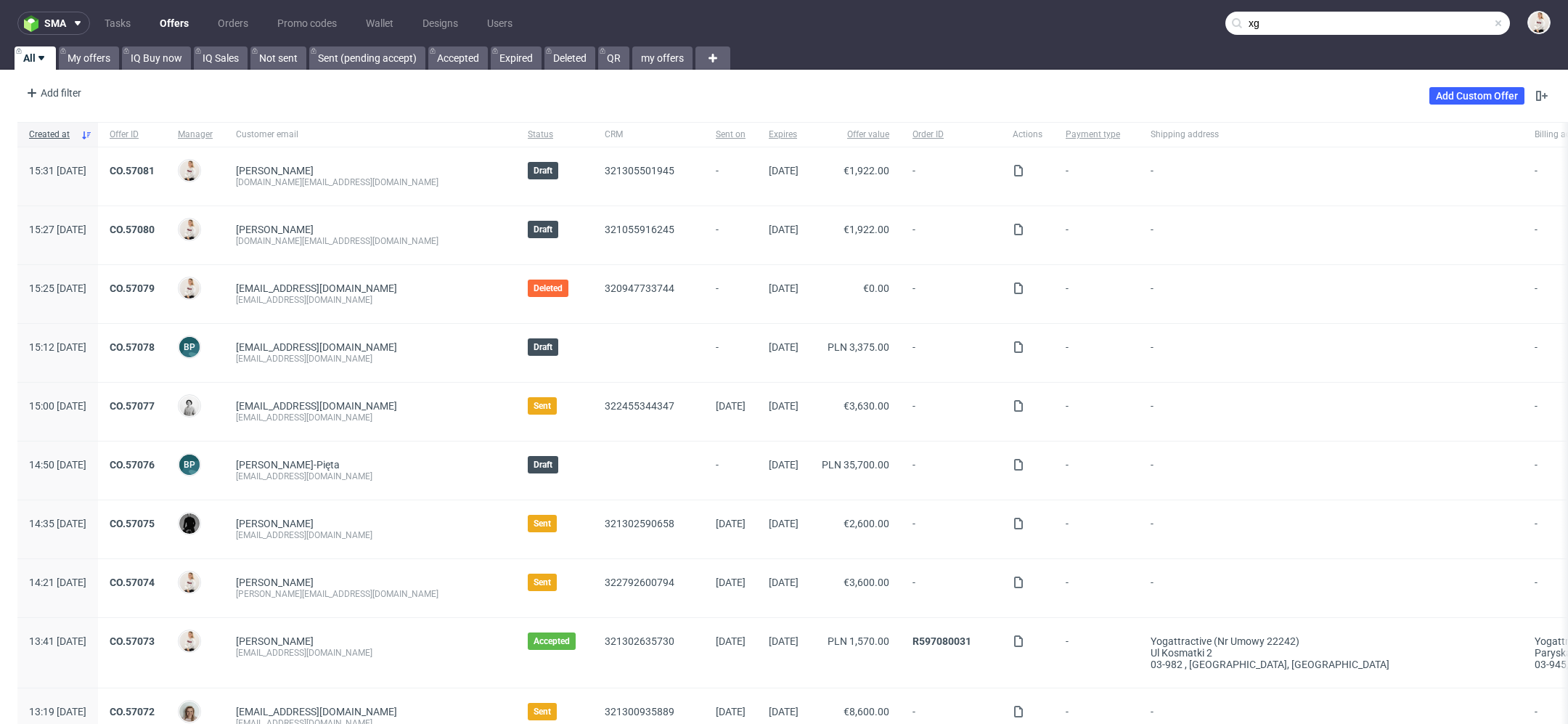
type input "x"
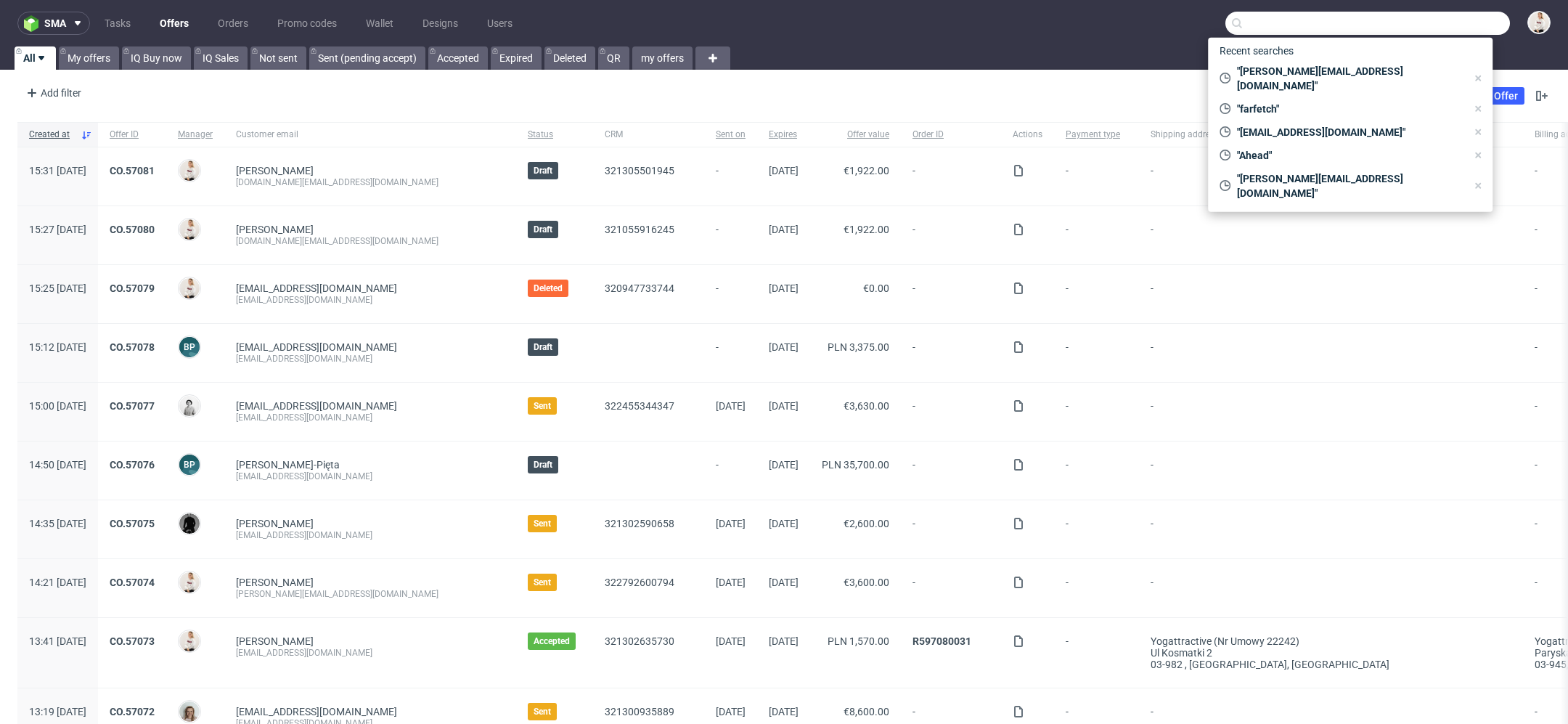
paste input "[EMAIL_ADDRESS][DOMAIN_NAME]"
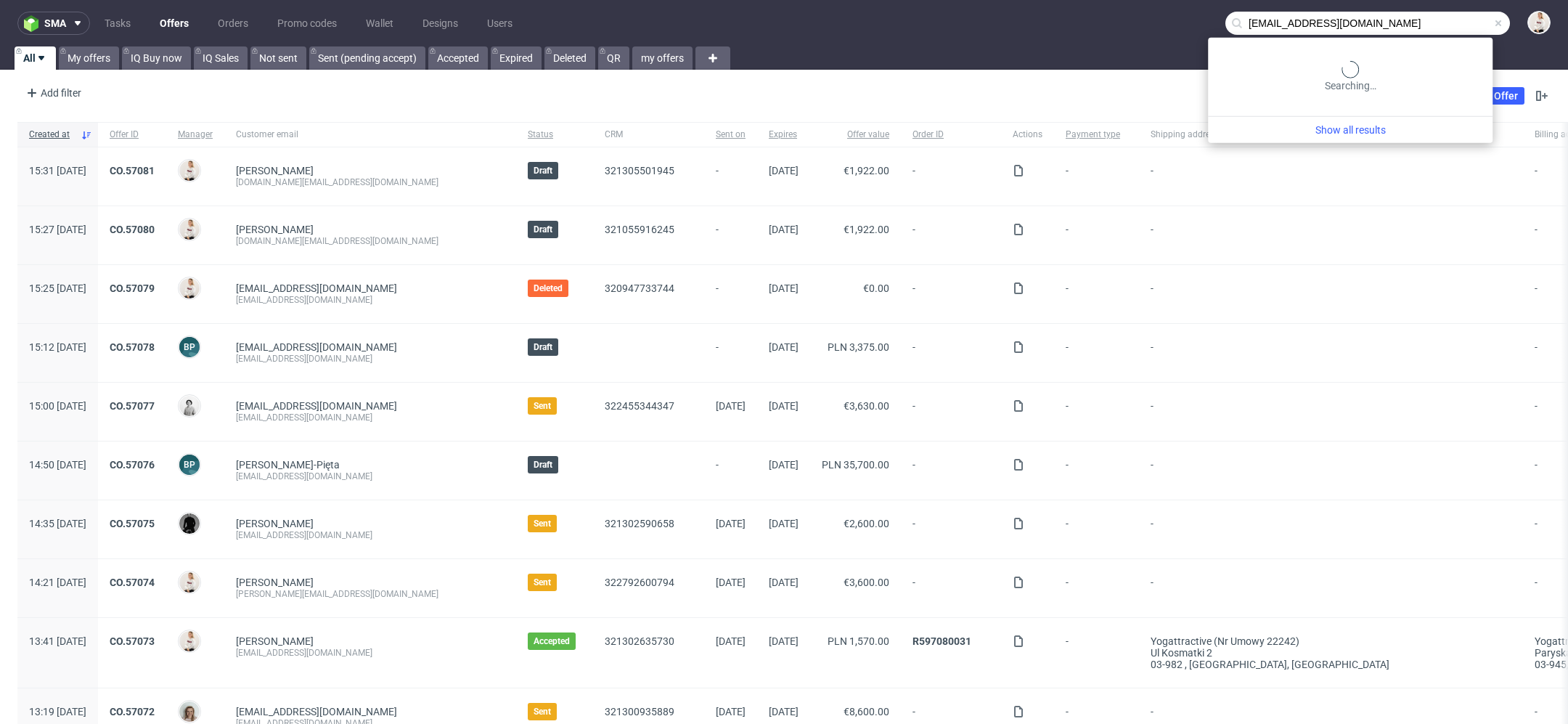
type input "[EMAIL_ADDRESS][DOMAIN_NAME]"
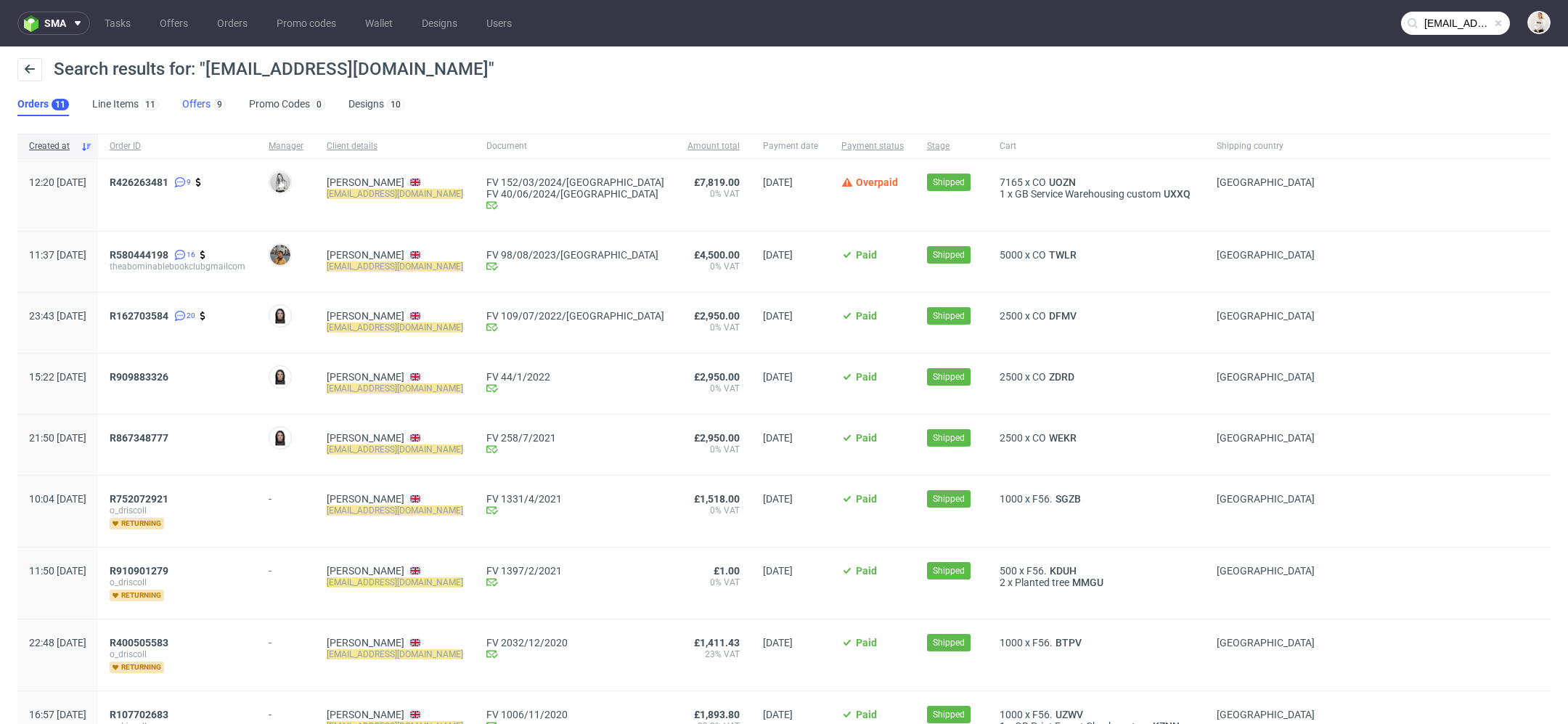
click at [201, 104] on link "Offers 9" at bounding box center [204, 105] width 44 height 23
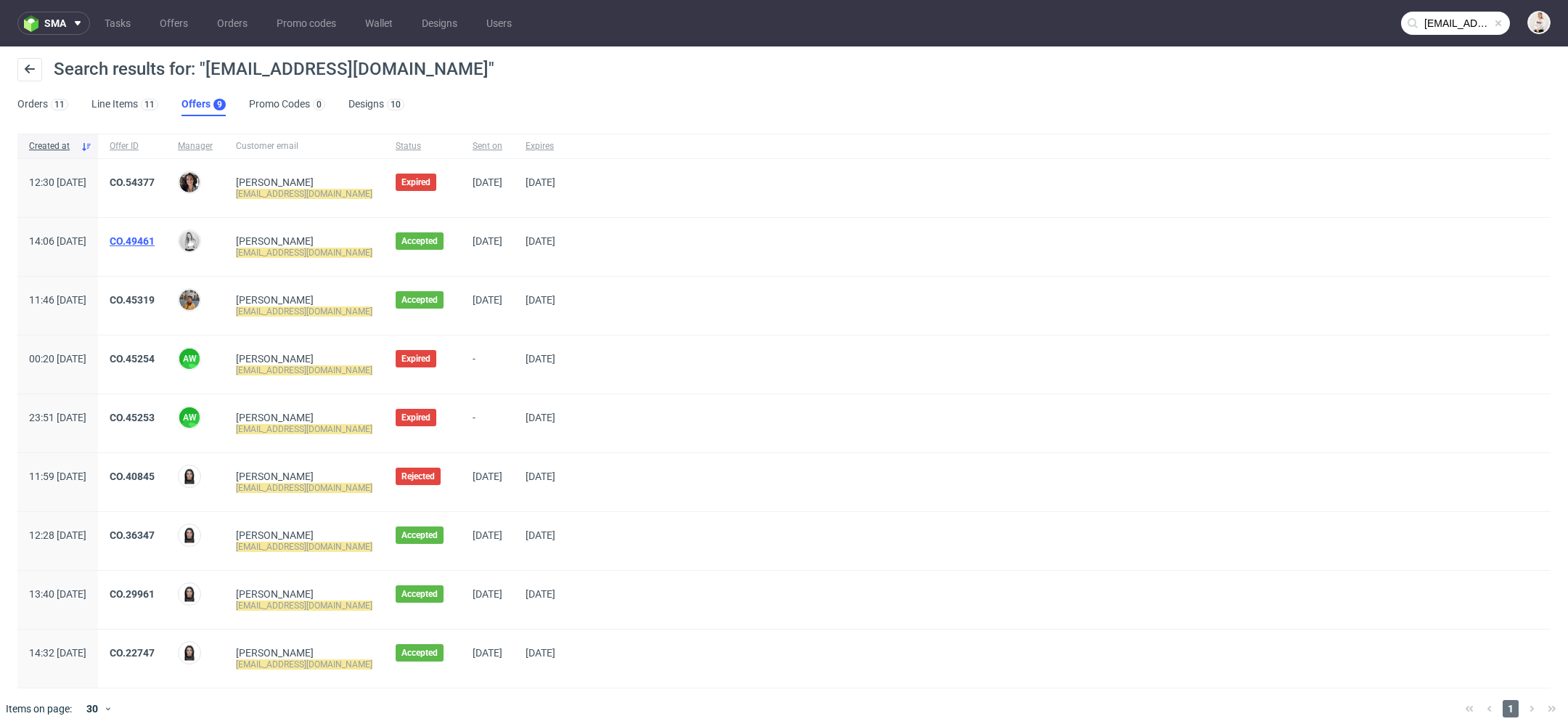
click at [154, 238] on link "CO.49461" at bounding box center [133, 241] width 45 height 12
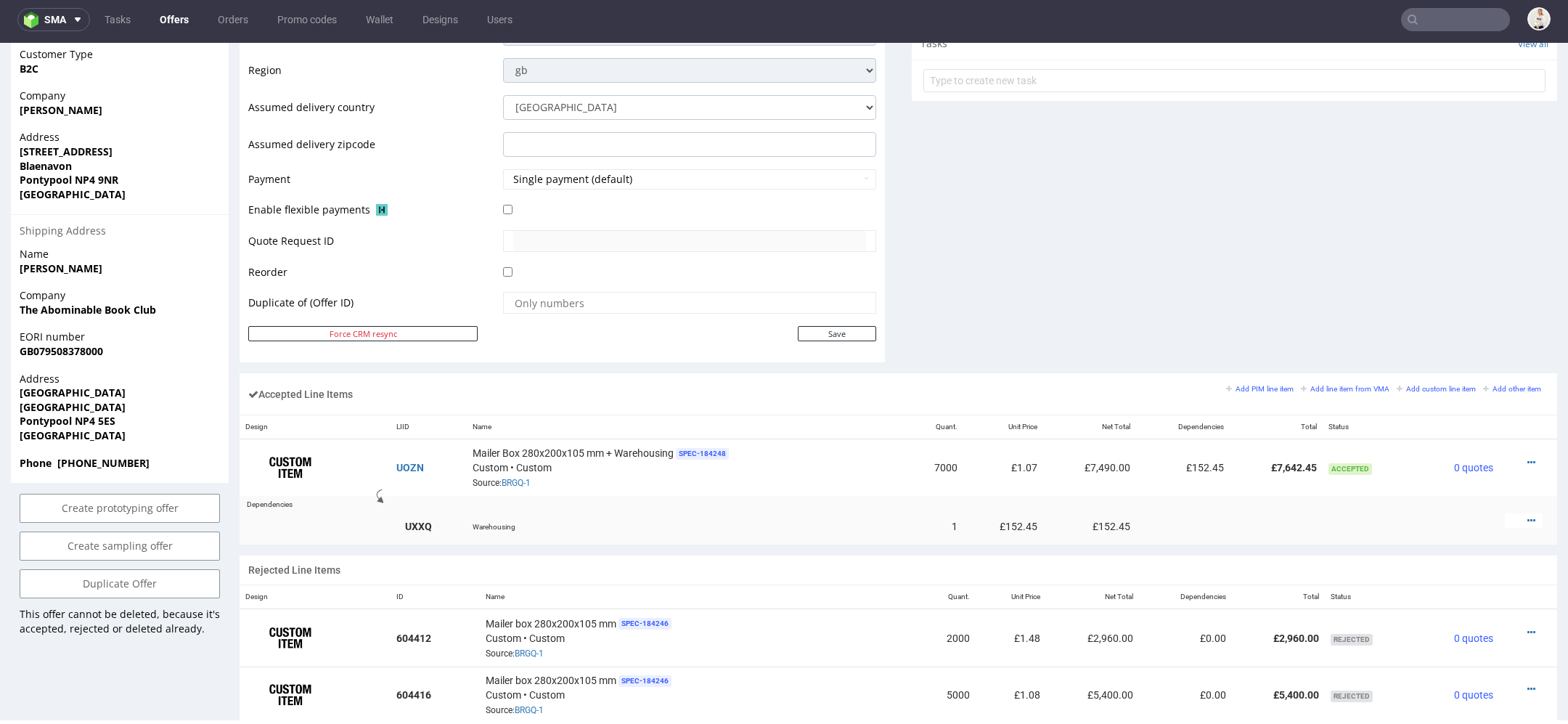
scroll to position [573, 0]
click at [154, 571] on link "Duplicate Offer" at bounding box center [119, 586] width 201 height 29
click at [102, 515] on link "Yes" at bounding box center [97, 518] width 41 height 22
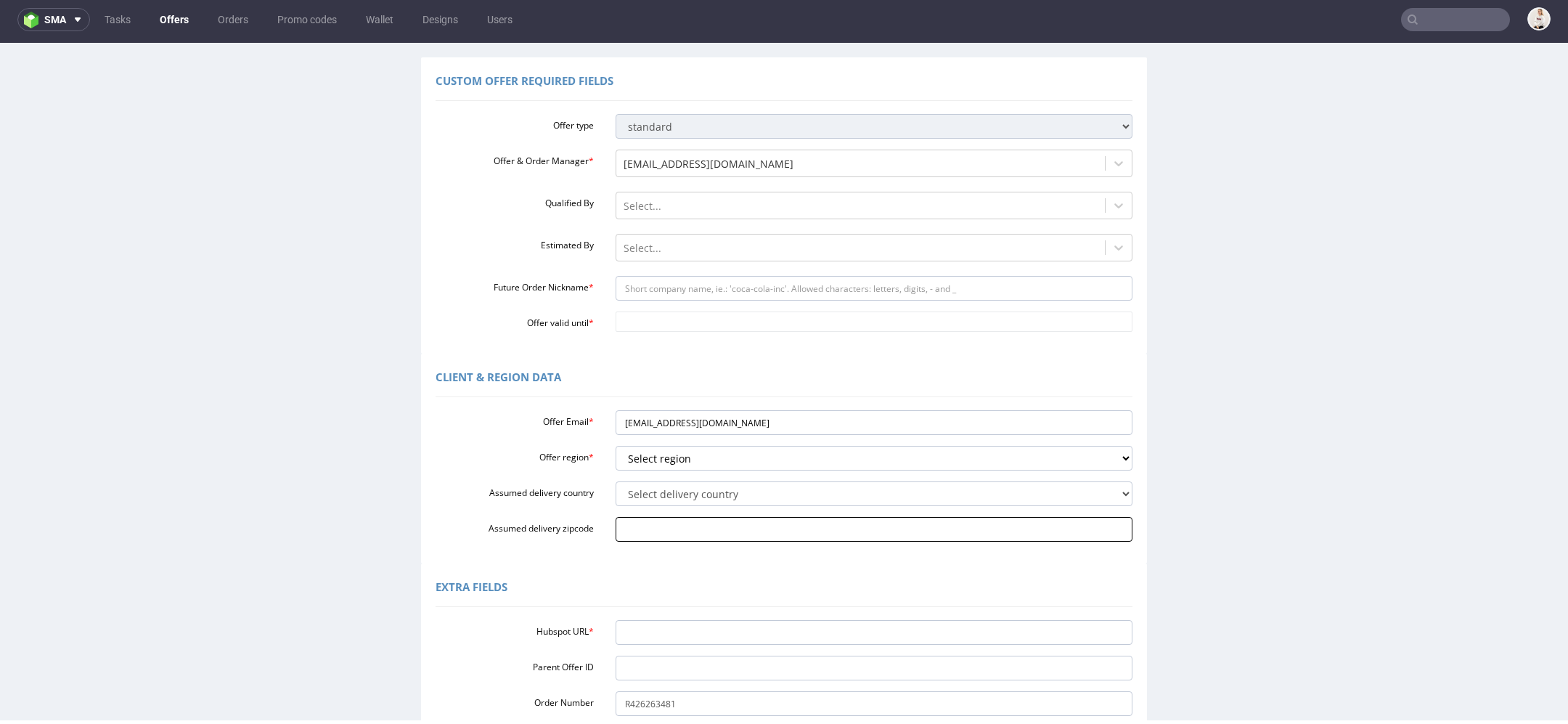
scroll to position [102, 0]
click at [710, 633] on input "Hubspot URL *" at bounding box center [874, 628] width 518 height 24
paste input "[URL][DOMAIN_NAME]"
type input "[URL][DOMAIN_NAME]"
click at [756, 284] on input "Future Order Nickname *" at bounding box center [874, 284] width 518 height 24
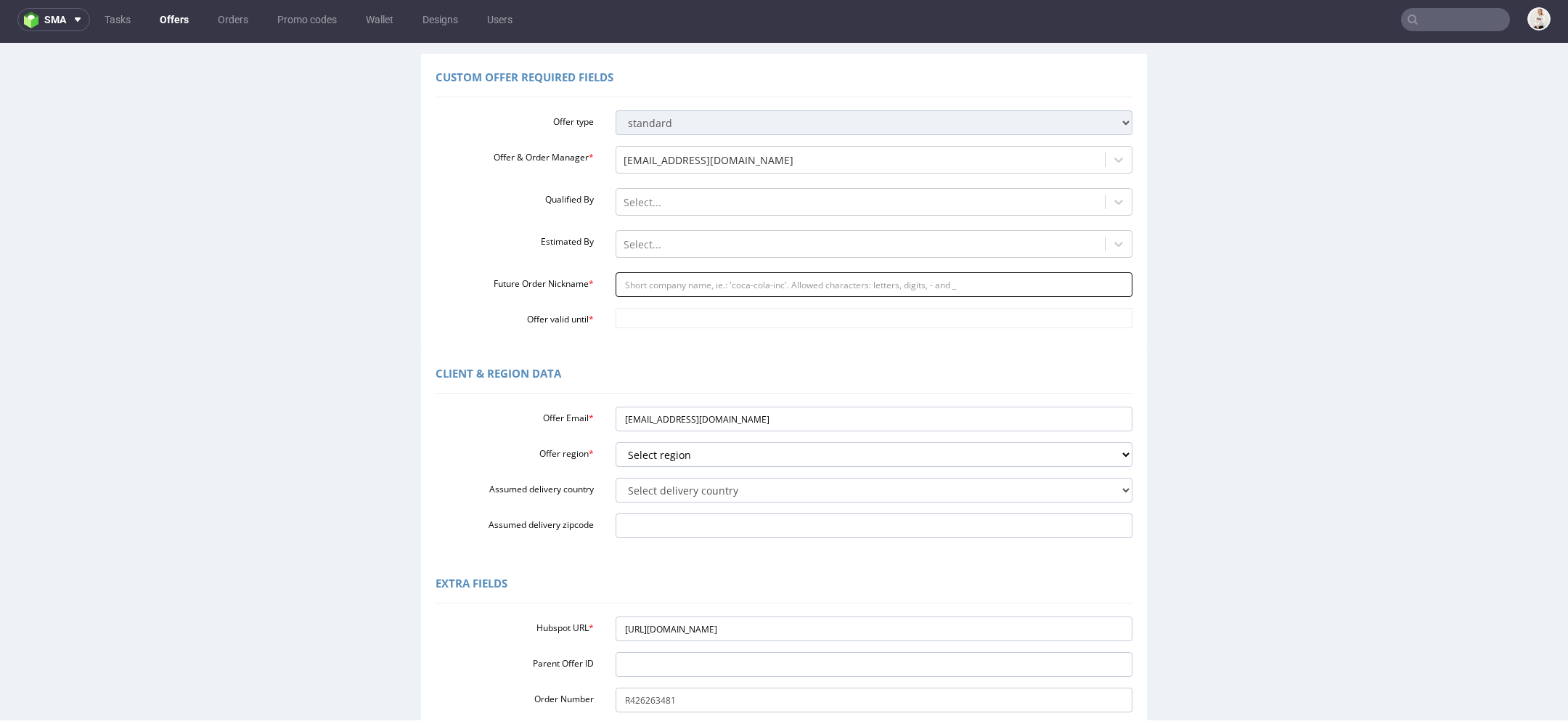
paste input "theabominablebookclubgmailcom"
type input "theabominablebookclubgmailcom"
click at [688, 323] on input "Offer valid until *" at bounding box center [874, 318] width 518 height 20
click at [757, 230] on td "18" at bounding box center [753, 232] width 22 height 22
type input "[DATE]"
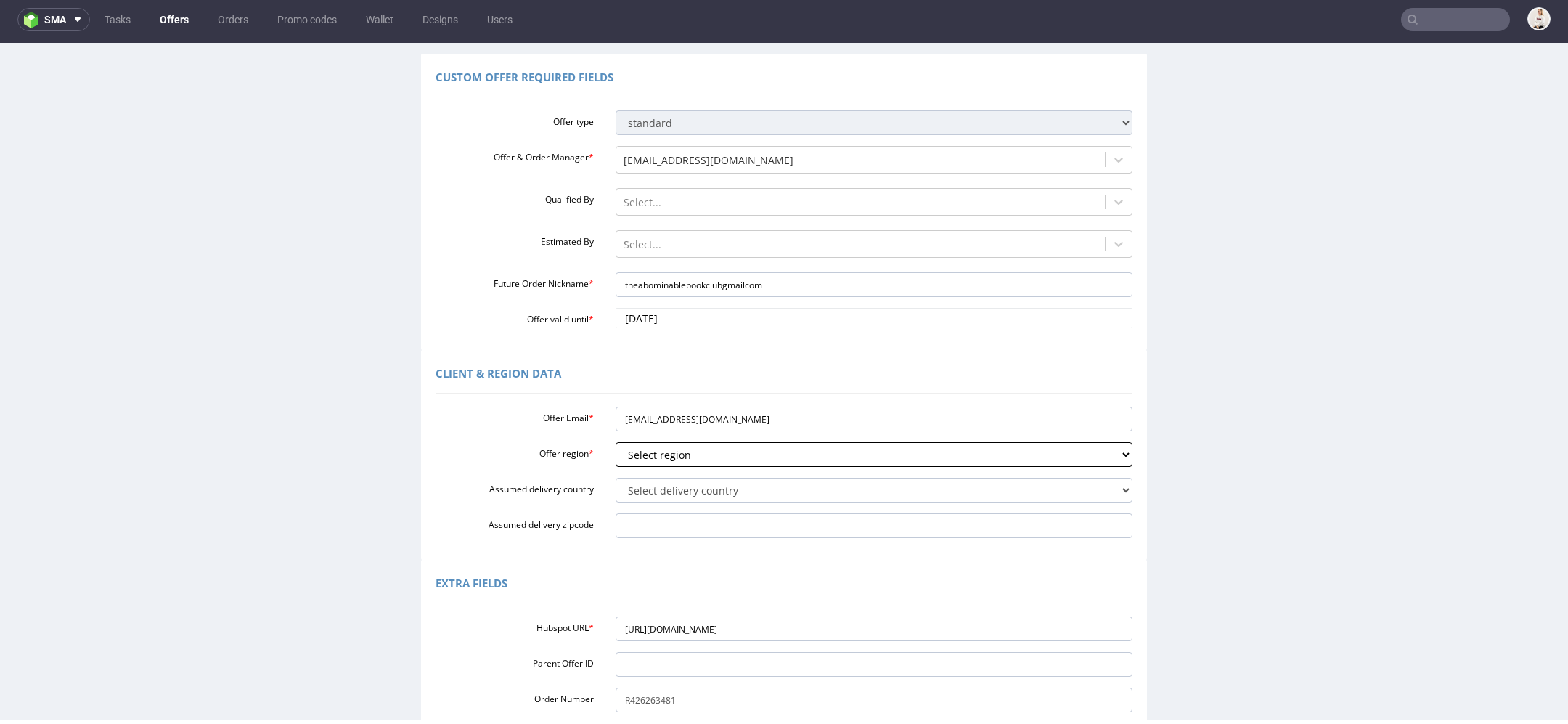
click at [709, 455] on select "Select region eu gb de pl cz fr it es" at bounding box center [874, 454] width 518 height 24
select select "gb"
click at [616, 442] on select "Select region eu gb de pl cz fr it es" at bounding box center [874, 454] width 518 height 24
click at [669, 491] on select "Select delivery country [GEOGRAPHIC_DATA] [GEOGRAPHIC_DATA] [GEOGRAPHIC_DATA] […" at bounding box center [874, 489] width 518 height 24
select select "77"
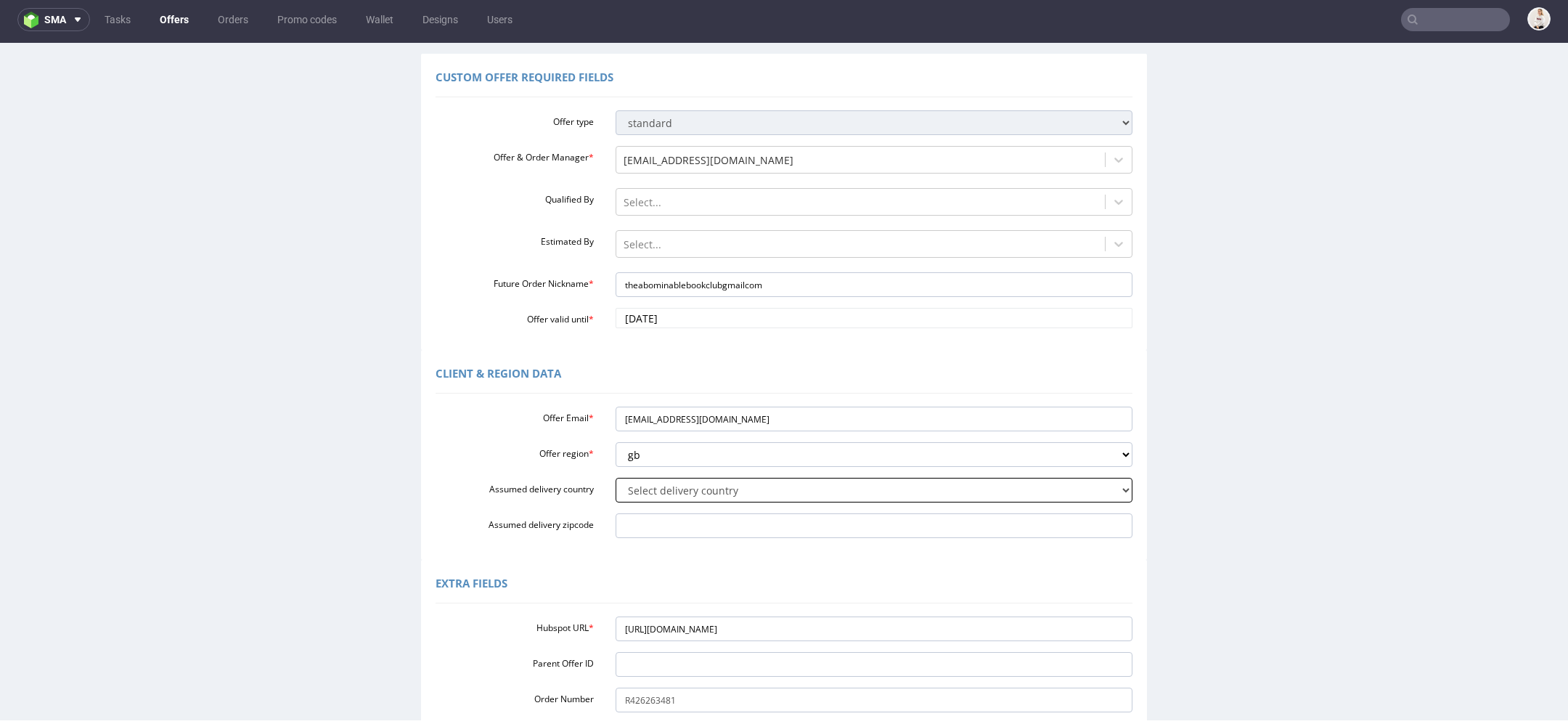
click at [616, 477] on select "Select delivery country [GEOGRAPHIC_DATA] [GEOGRAPHIC_DATA] [GEOGRAPHIC_DATA] […" at bounding box center [874, 489] width 518 height 24
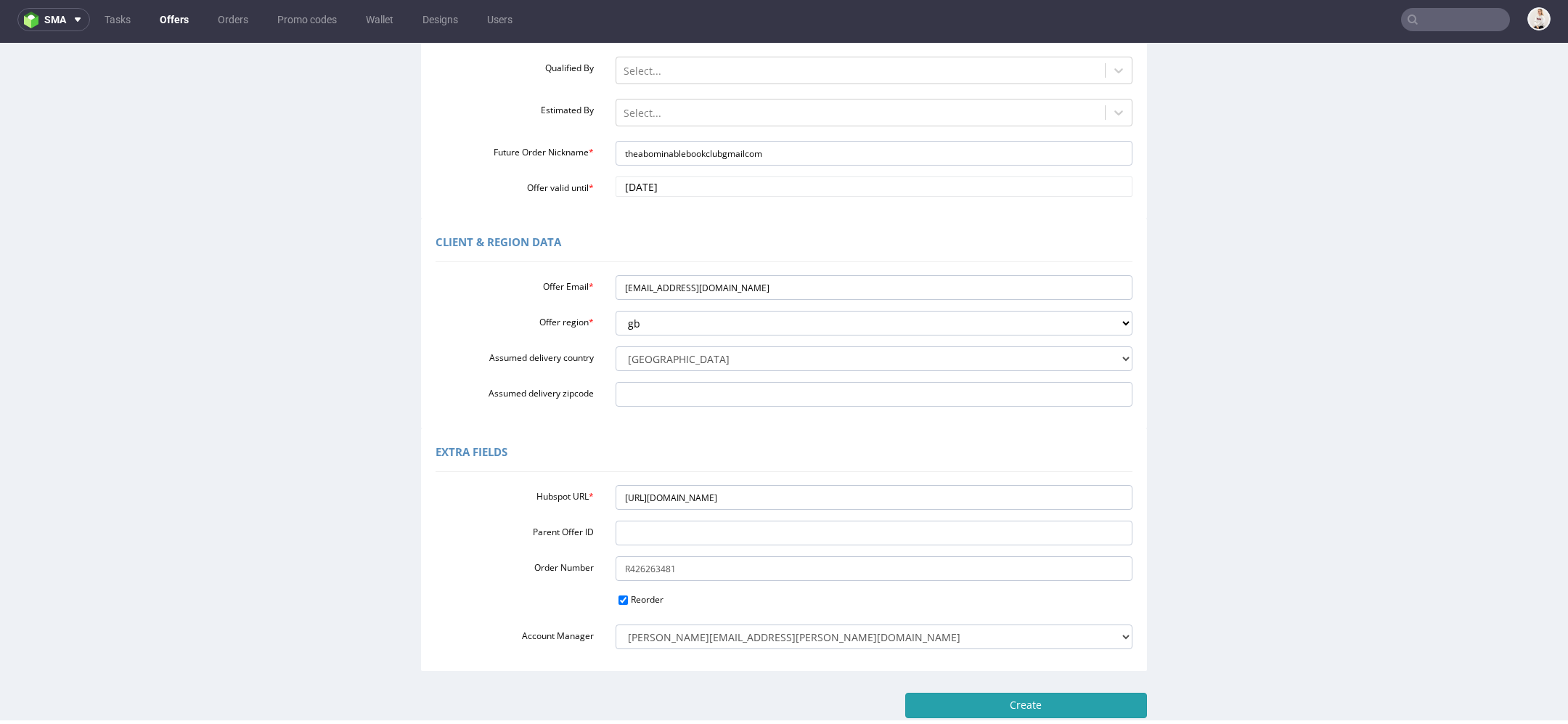
click at [1076, 705] on input "Create" at bounding box center [1026, 705] width 242 height 24
type input "Please wait..."
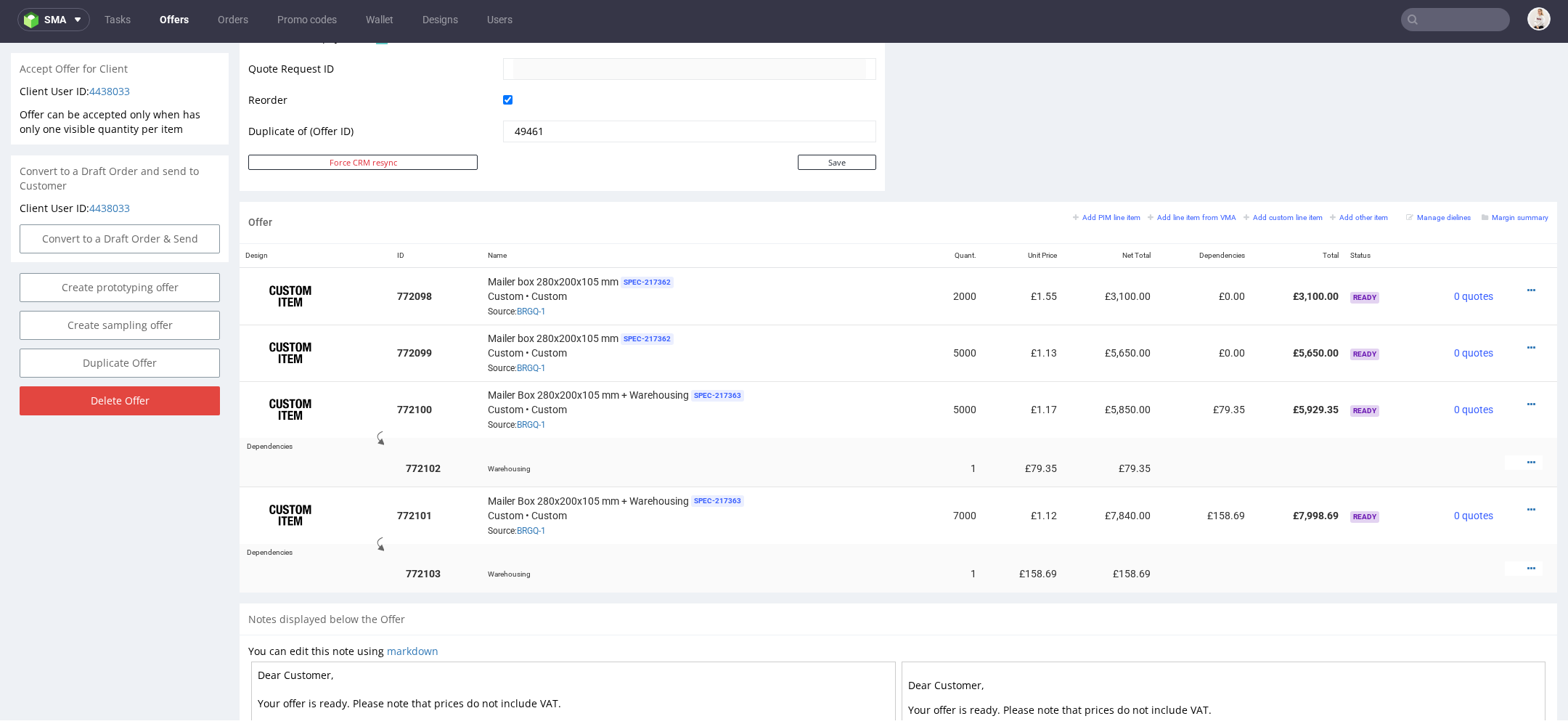
scroll to position [695, 0]
click at [1498, 216] on small "Margin summary" at bounding box center [1515, 219] width 67 height 8
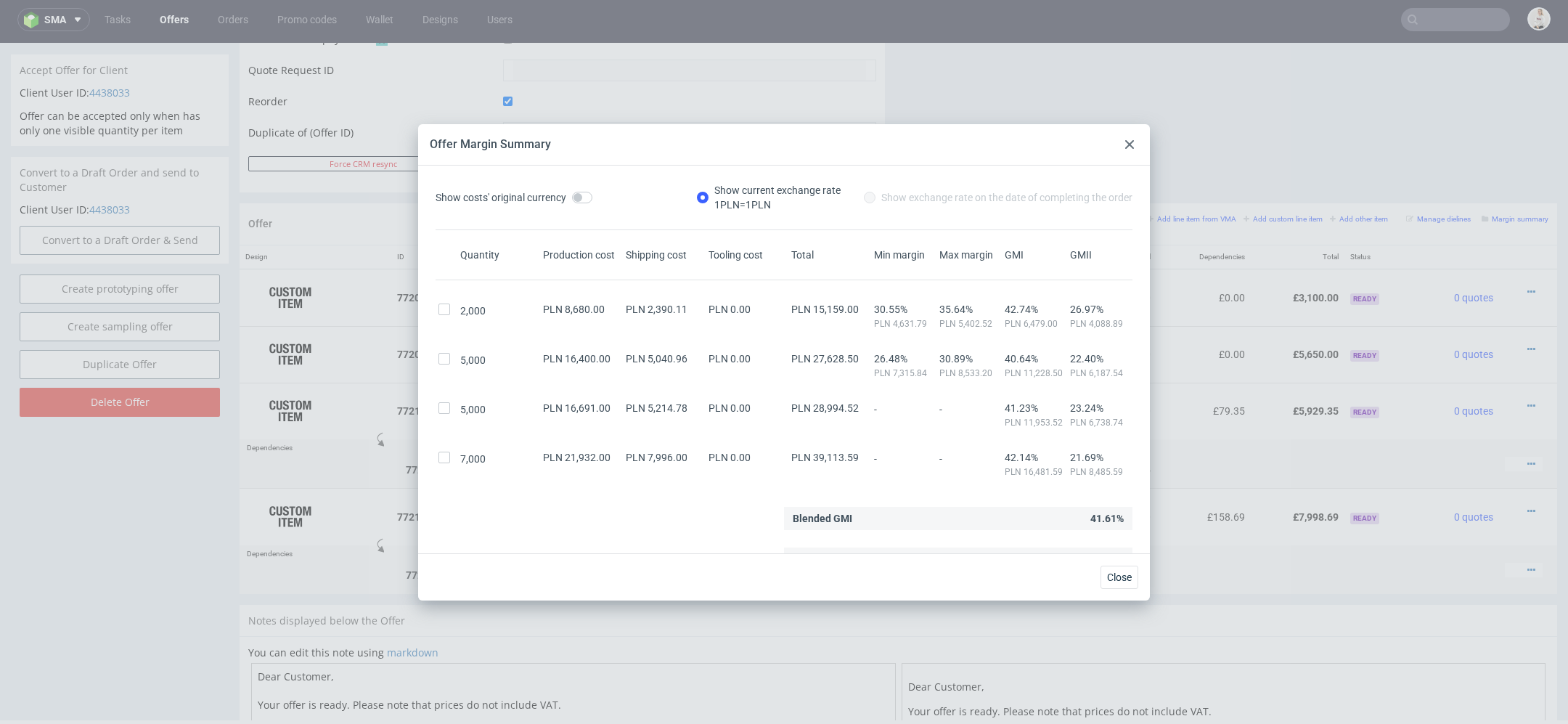
click at [1130, 143] on use at bounding box center [1129, 144] width 8 height 8
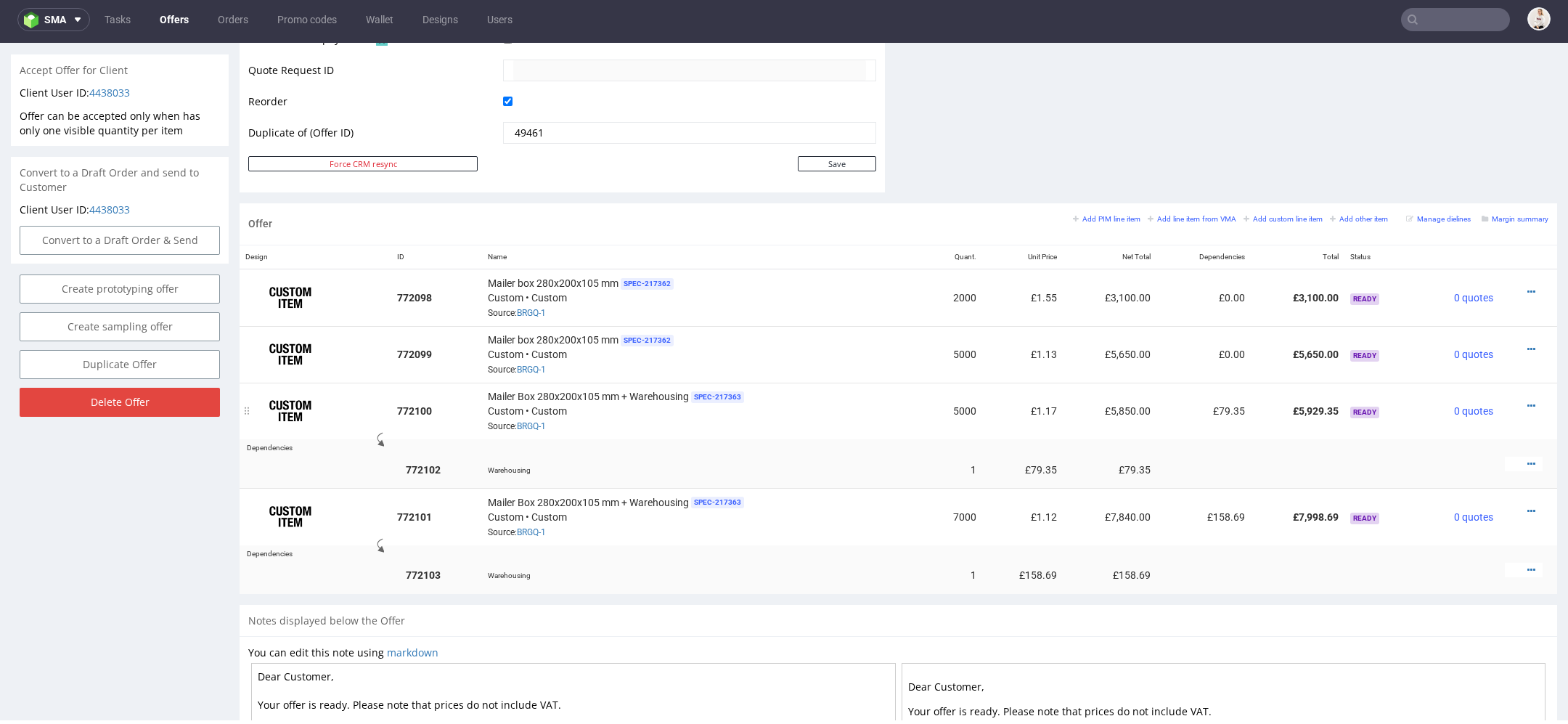
scroll to position [0, 0]
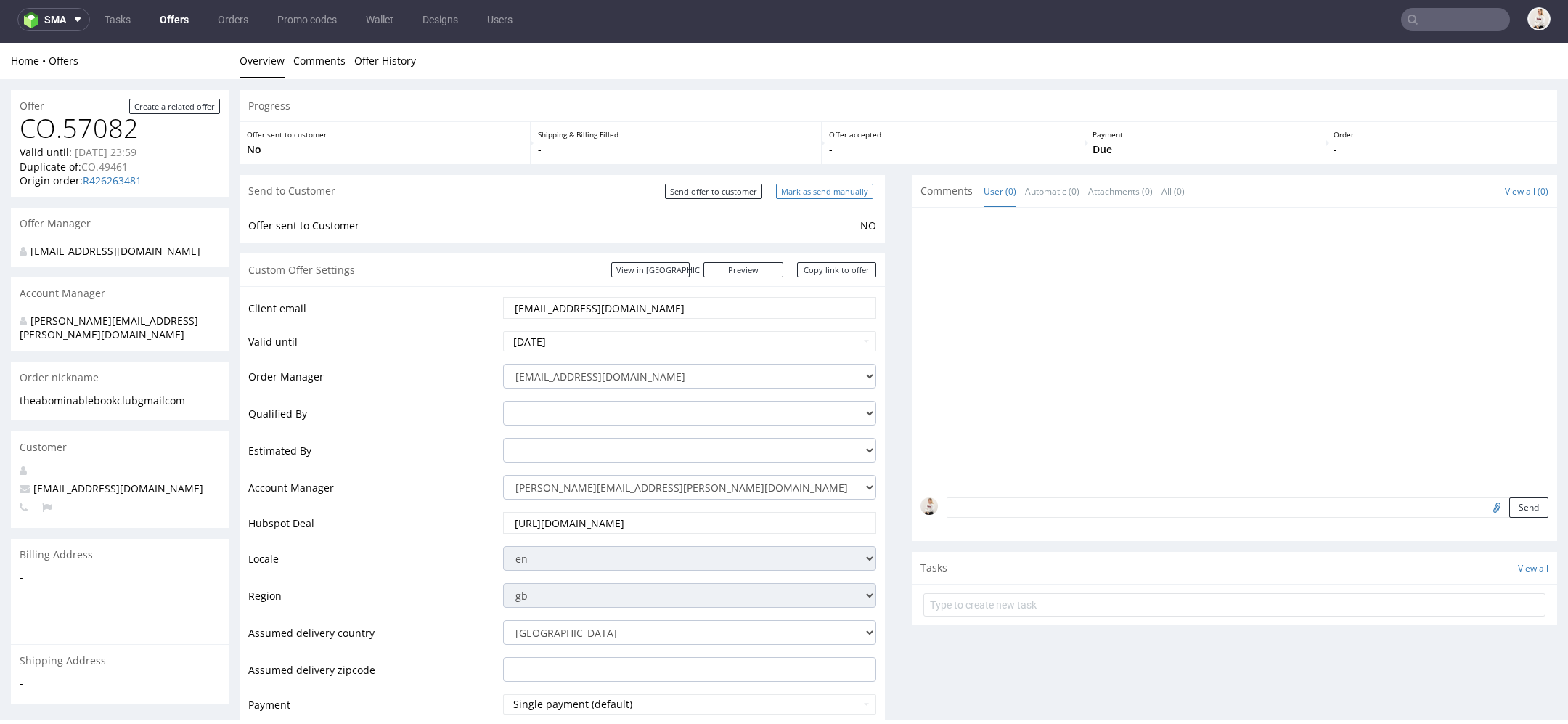
click at [817, 189] on input "Mark as send manually" at bounding box center [825, 191] width 97 height 15
type input "In progress..."
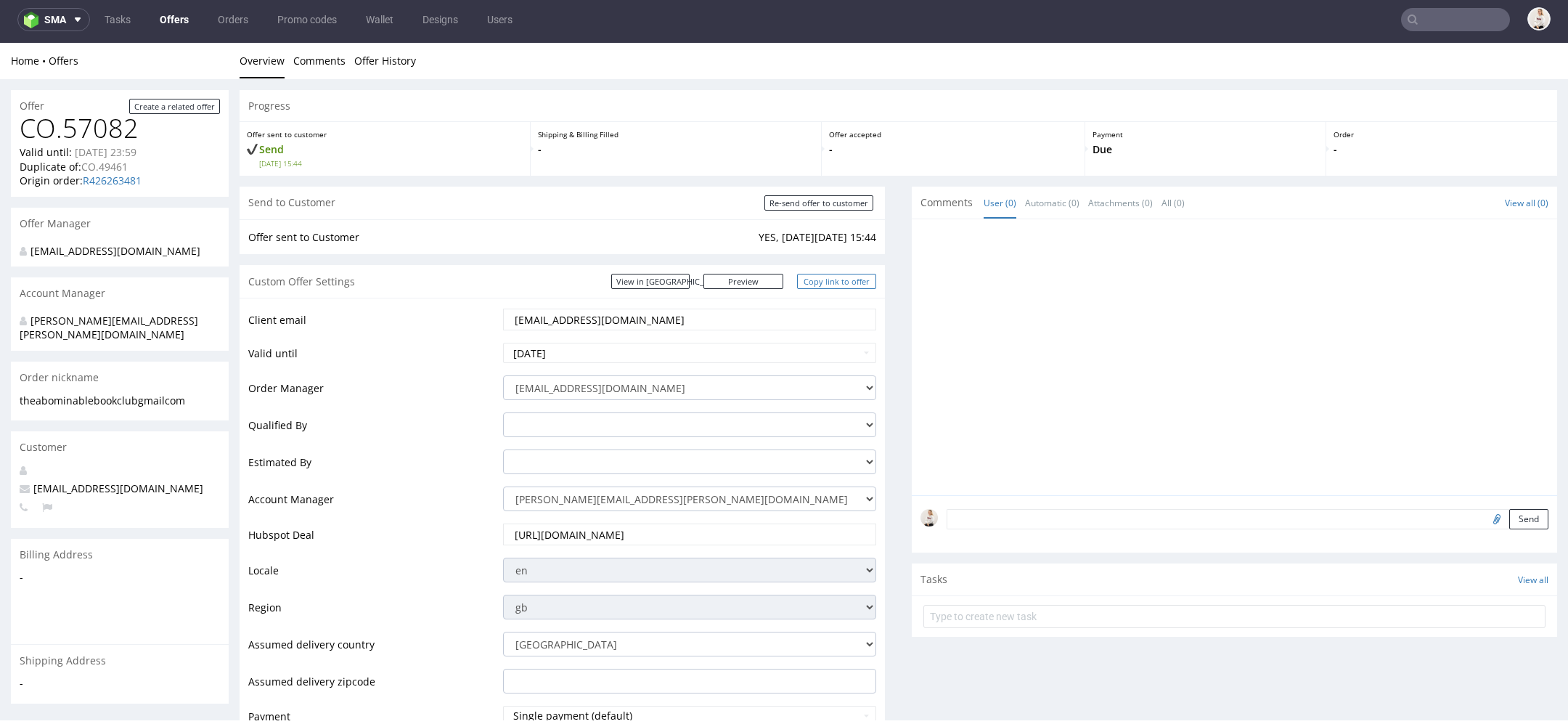
click at [829, 283] on link "Copy link to offer" at bounding box center [836, 281] width 80 height 15
